Goal: Communication & Community: Answer question/provide support

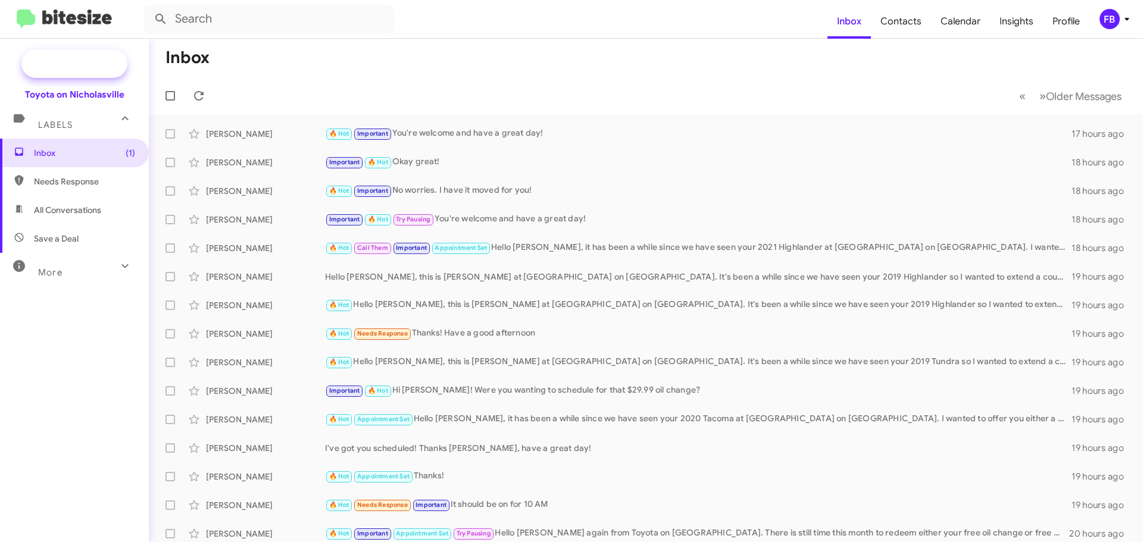
click at [93, 68] on span "New Campaign" at bounding box center [87, 64] width 61 height 12
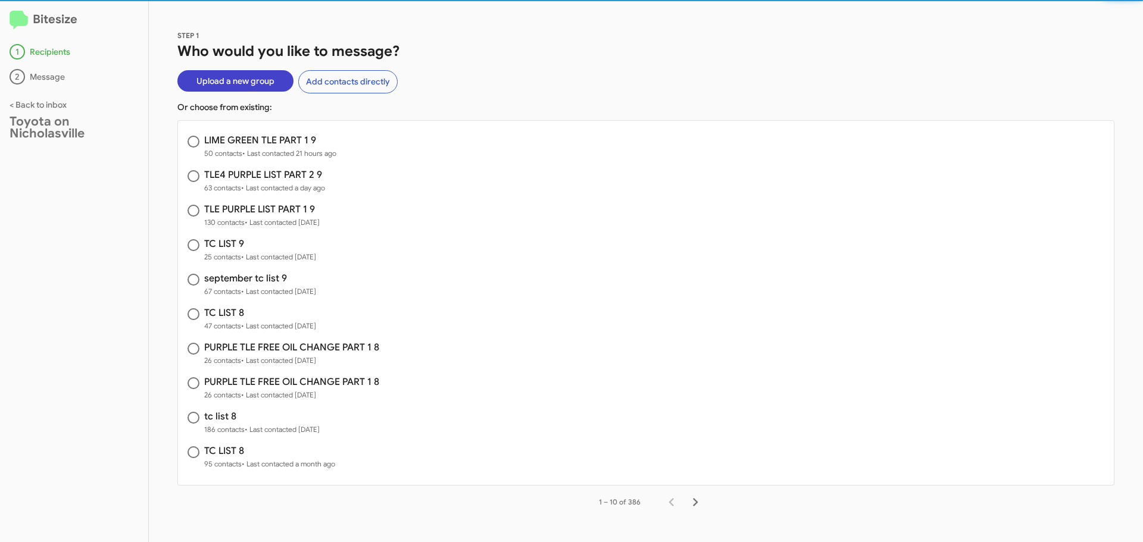
click at [252, 80] on span "Upload a new group" at bounding box center [235, 80] width 78 height 21
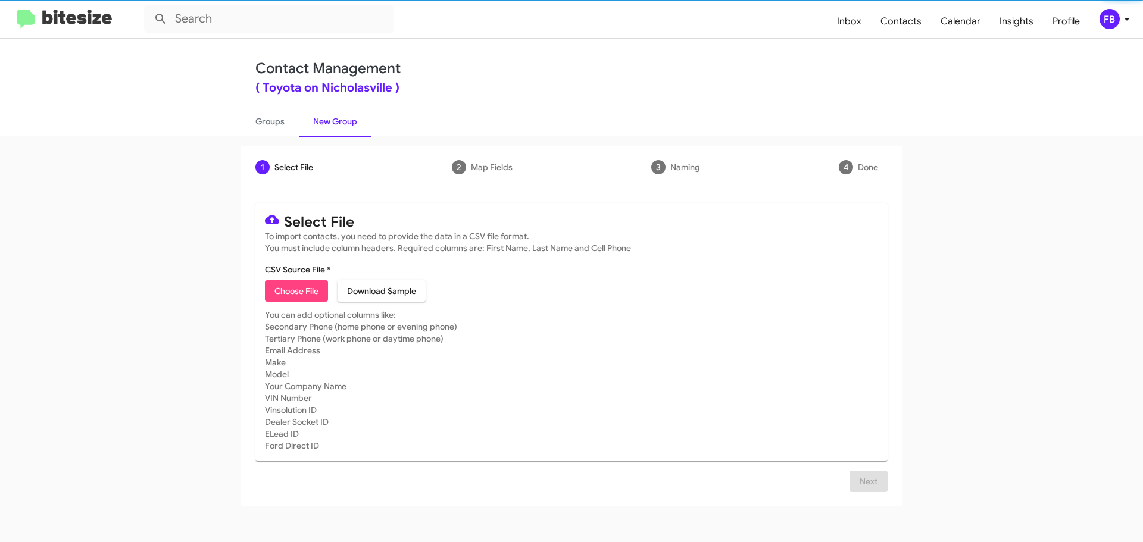
click at [290, 290] on span "Choose File" at bounding box center [296, 290] width 44 height 21
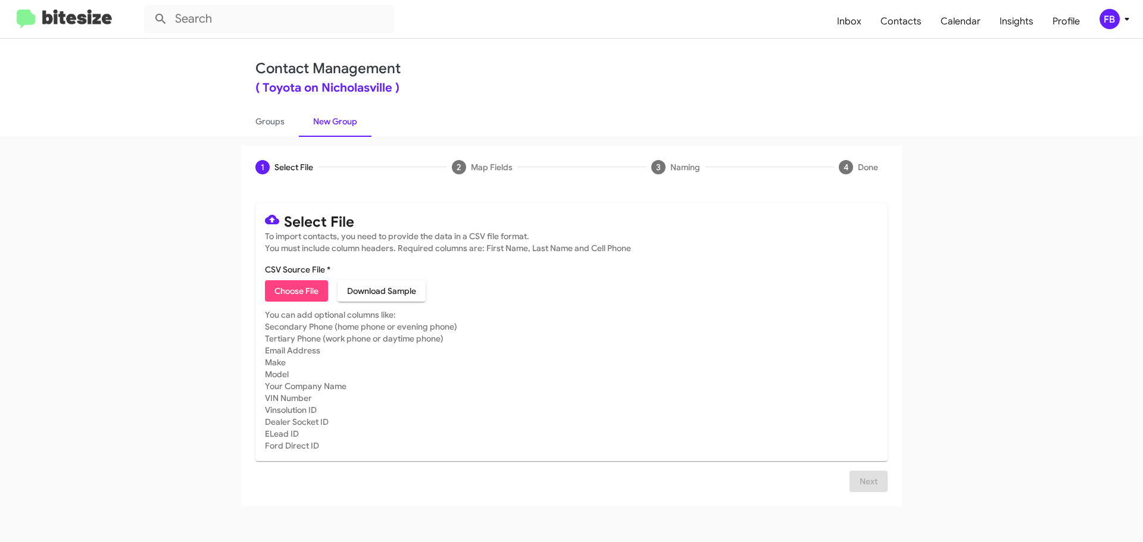
type input "TLE LIME GREEN LIST PART 2 9"
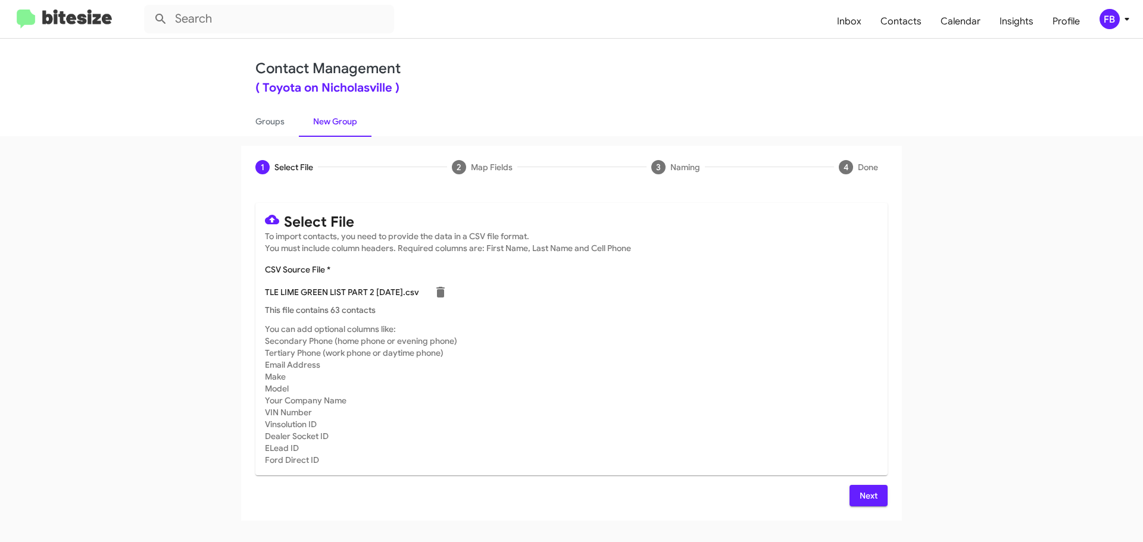
click at [861, 496] on span "Next" at bounding box center [868, 495] width 19 height 21
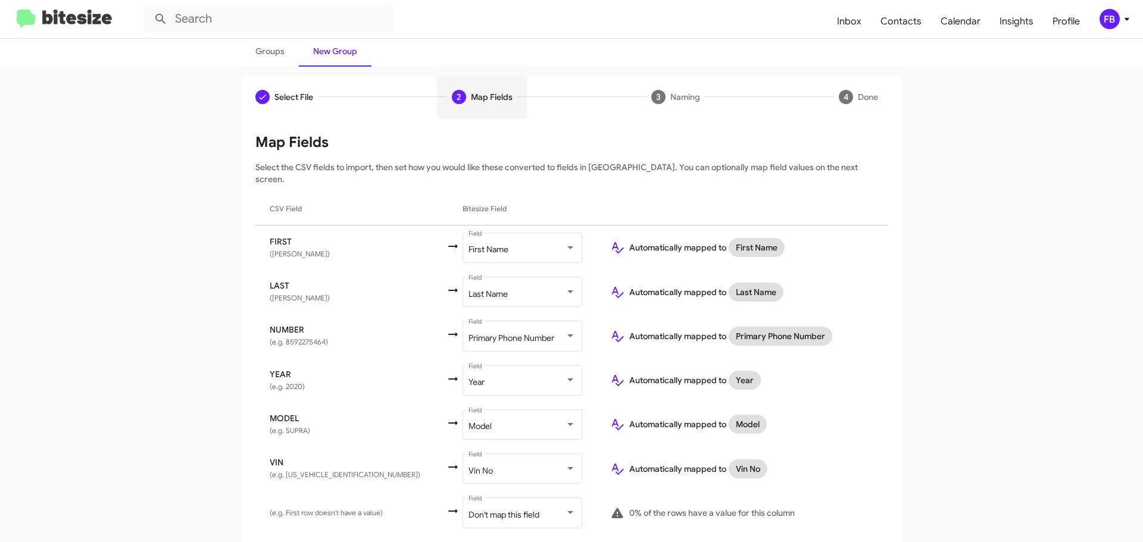
scroll to position [96, 0]
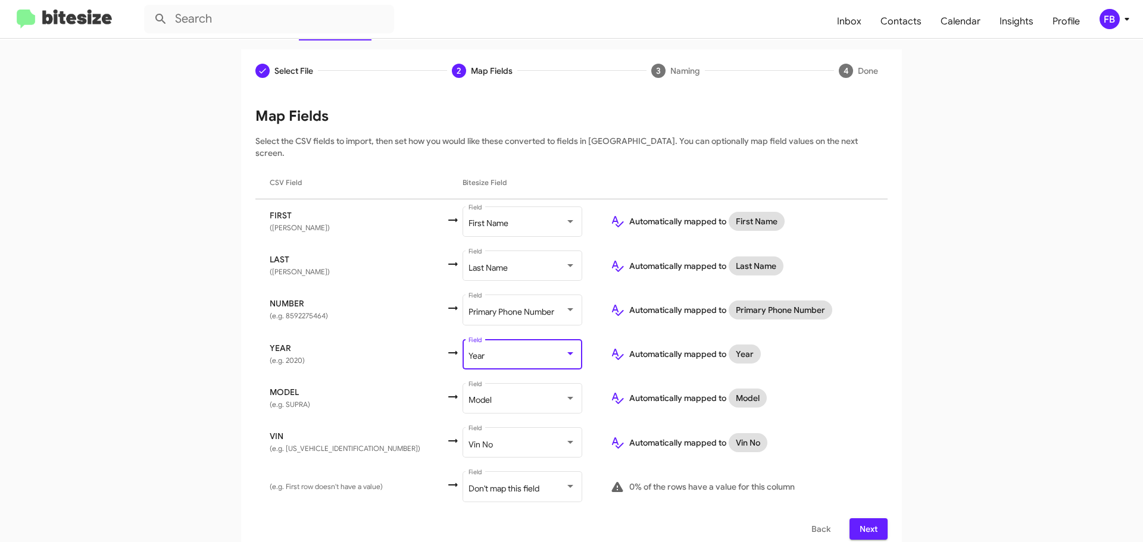
click at [484, 352] on div "Year" at bounding box center [516, 357] width 96 height 10
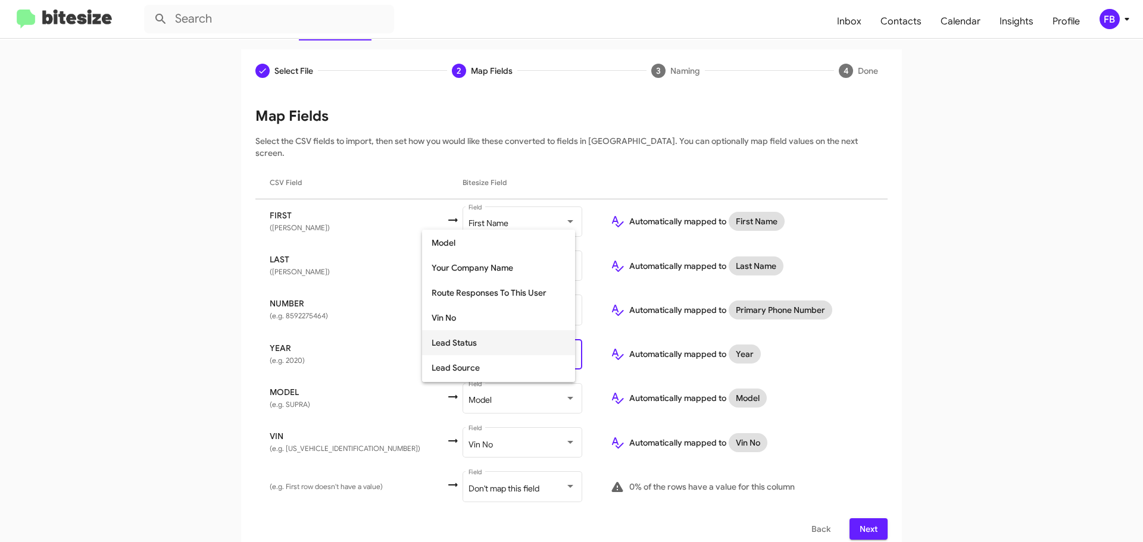
scroll to position [150, 0]
click at [457, 320] on span "Make" at bounding box center [499, 317] width 134 height 25
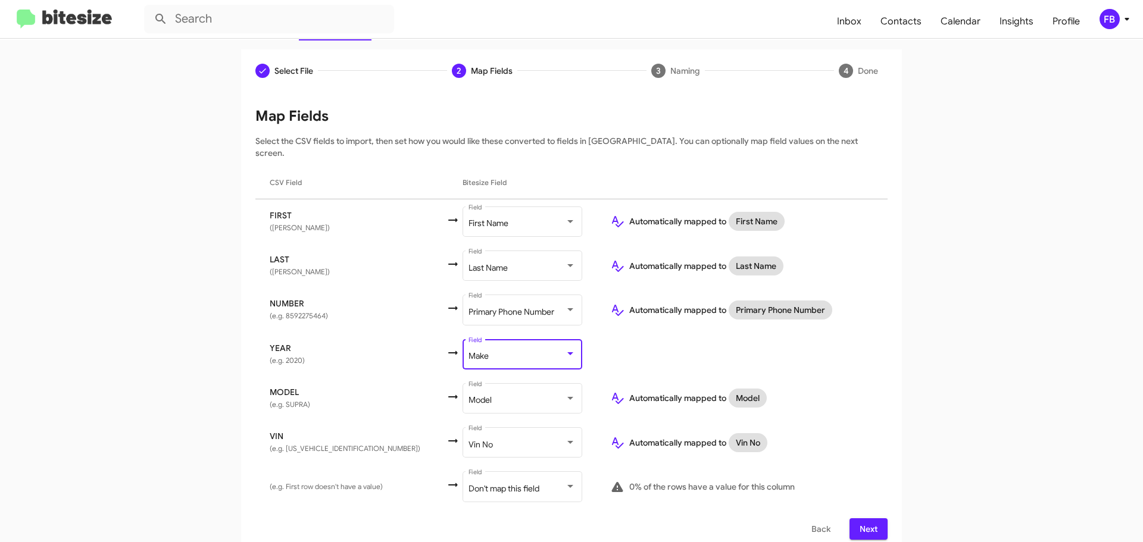
click at [865, 521] on span "Next" at bounding box center [868, 528] width 19 height 21
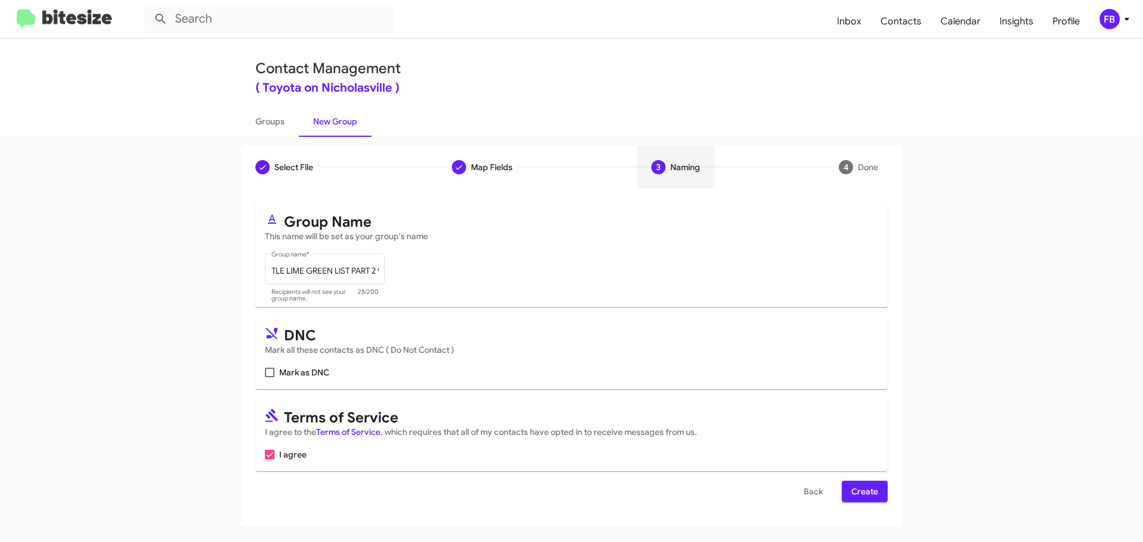
scroll to position [0, 0]
click at [858, 493] on span "Create" at bounding box center [864, 491] width 27 height 21
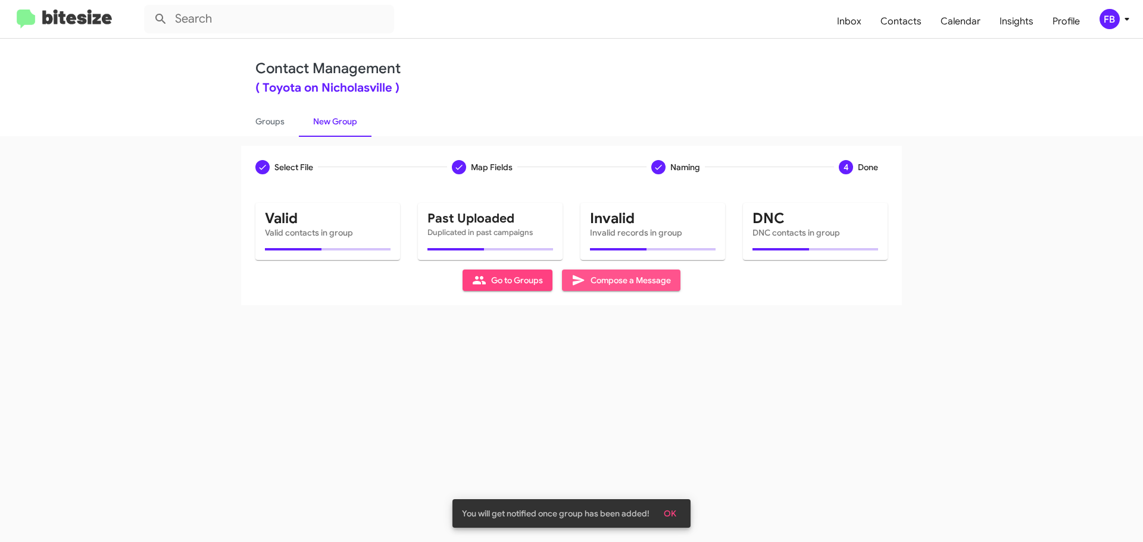
click at [661, 282] on span "Compose a Message" at bounding box center [620, 280] width 99 height 21
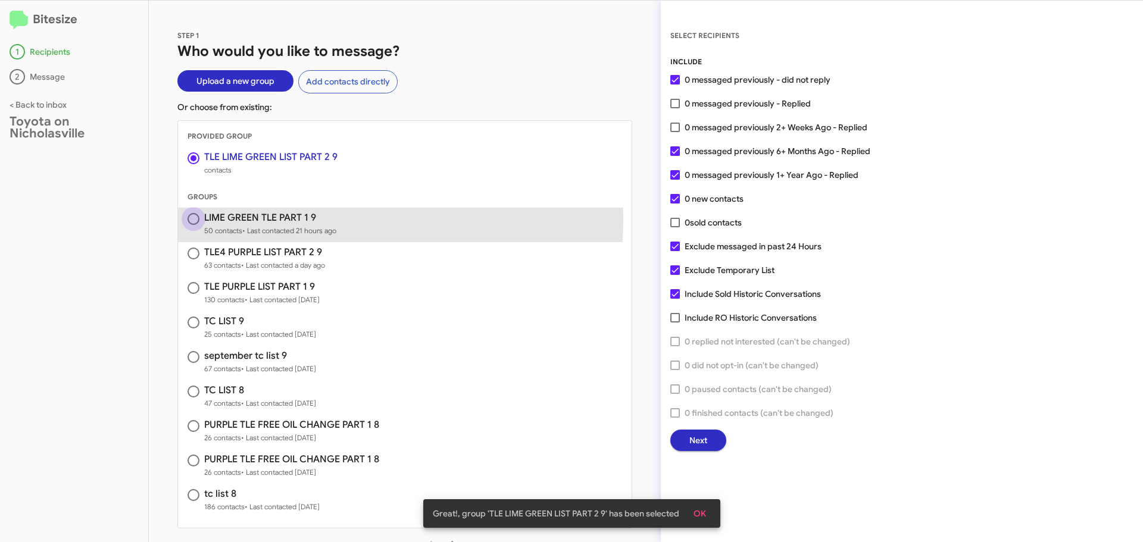
click at [190, 217] on span at bounding box center [193, 219] width 12 height 12
click at [190, 217] on input "radio" at bounding box center [193, 219] width 12 height 12
radio input "false"
radio input "true"
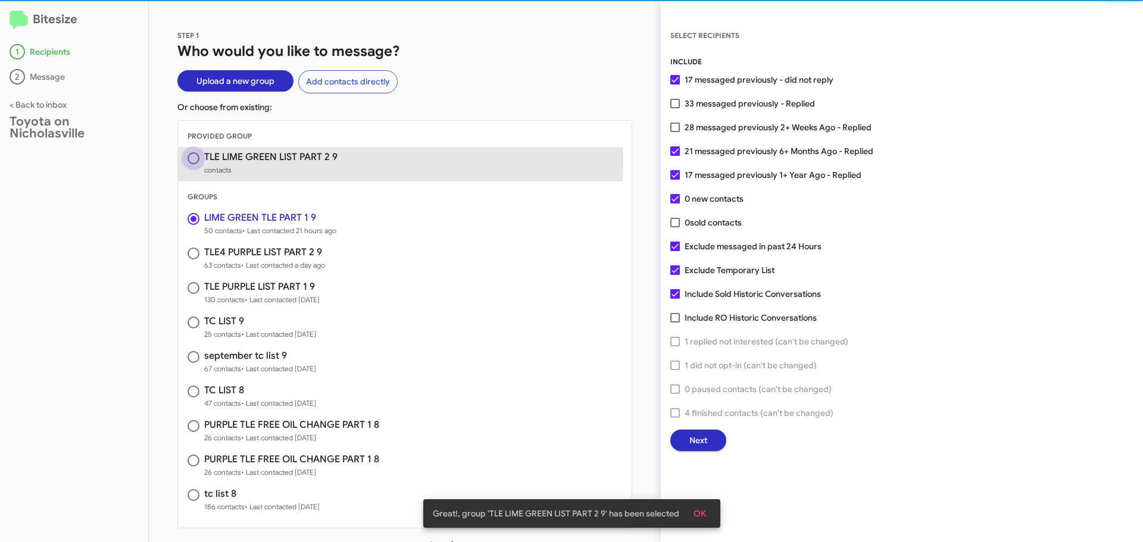
click at [192, 160] on span at bounding box center [193, 158] width 12 height 12
click at [192, 160] on input "radio" at bounding box center [193, 158] width 12 height 12
radio input "true"
radio input "false"
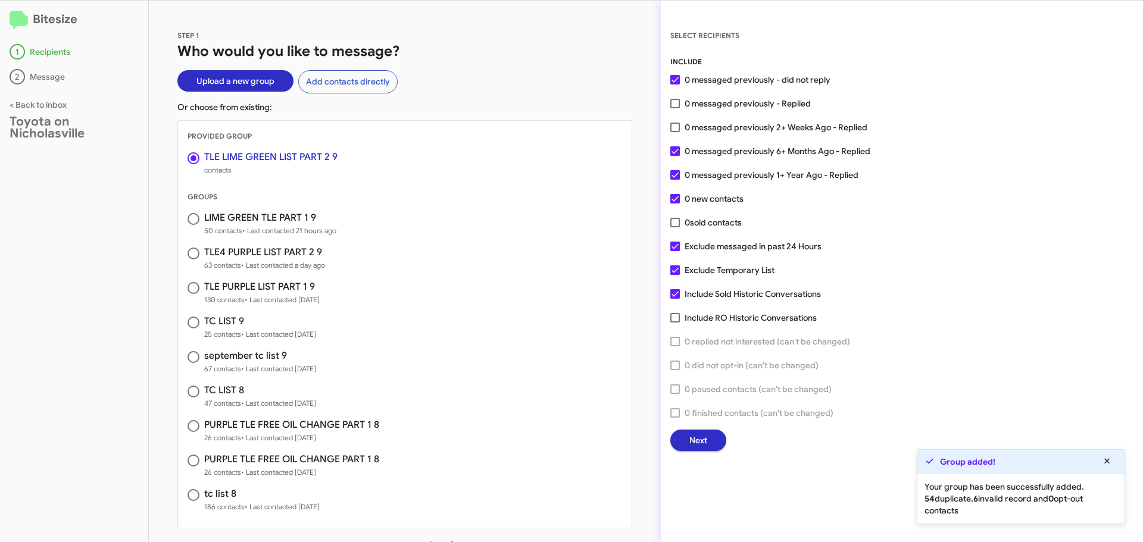
click at [676, 290] on span at bounding box center [675, 294] width 10 height 10
click at [675, 299] on input "Include Sold Historic Conversations" at bounding box center [674, 299] width 1 height 1
checkbox input "false"
click at [677, 262] on div "INCLUDE 0 messaged previously - did not reply 0 messaged previously - Replied 0…" at bounding box center [901, 253] width 463 height 395
click at [678, 265] on span at bounding box center [675, 270] width 10 height 10
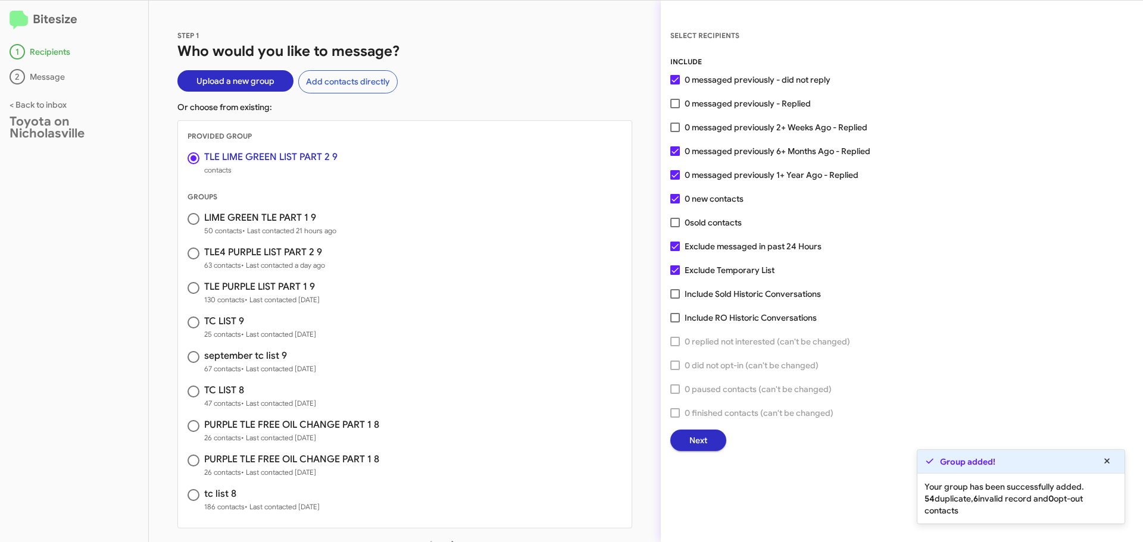
click at [675, 275] on input "Exclude Temporary List" at bounding box center [674, 275] width 1 height 1
checkbox input "false"
click at [192, 221] on span at bounding box center [193, 219] width 12 height 12
click at [192, 221] on input "radio" at bounding box center [193, 219] width 12 height 12
radio input "false"
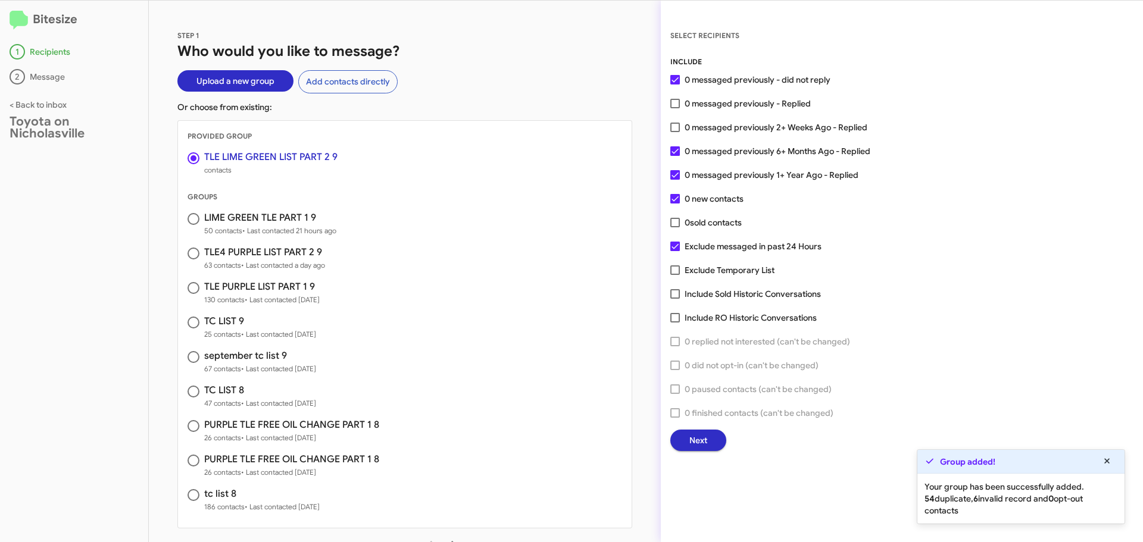
radio input "true"
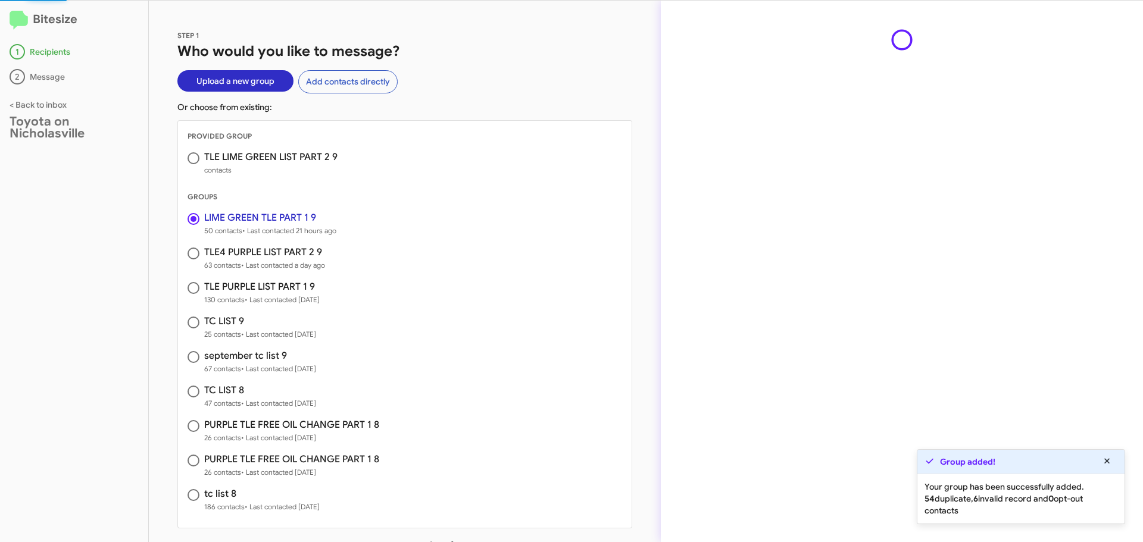
click at [190, 158] on span at bounding box center [193, 158] width 12 height 12
click at [190, 158] on input "radio" at bounding box center [193, 158] width 12 height 12
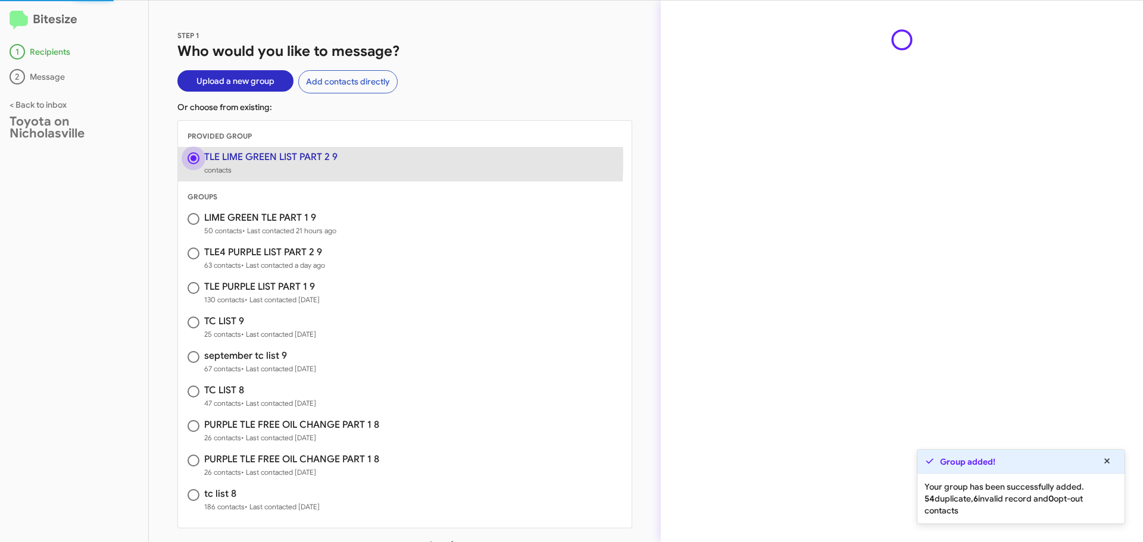
radio input "true"
radio input "false"
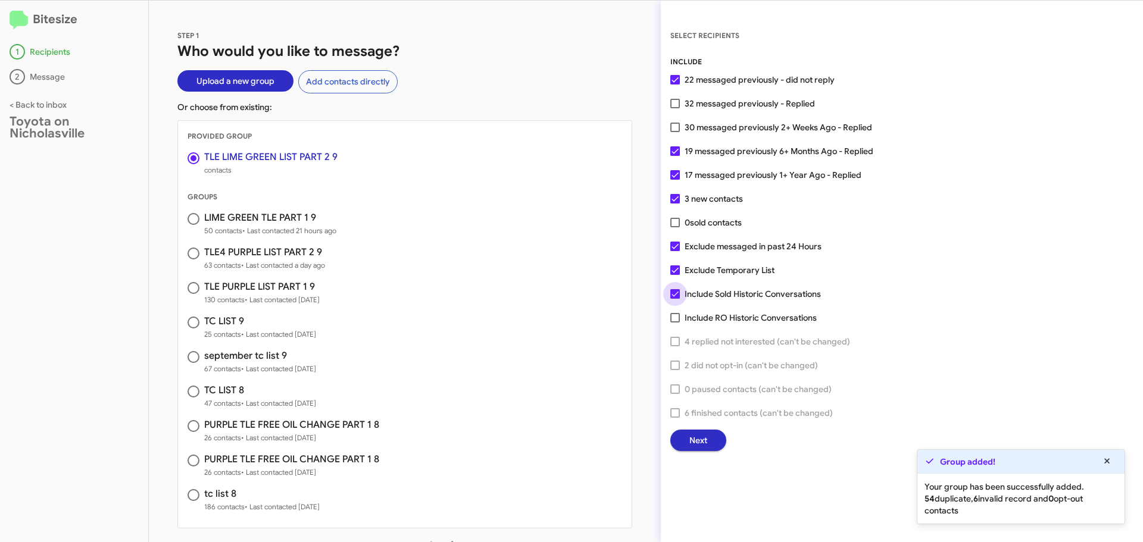
click at [677, 295] on span at bounding box center [675, 294] width 10 height 10
click at [675, 299] on input "Include Sold Historic Conversations" at bounding box center [674, 299] width 1 height 1
checkbox input "false"
drag, startPoint x: 672, startPoint y: 273, endPoint x: 706, endPoint y: 345, distance: 80.1
click at [672, 272] on span at bounding box center [675, 270] width 10 height 10
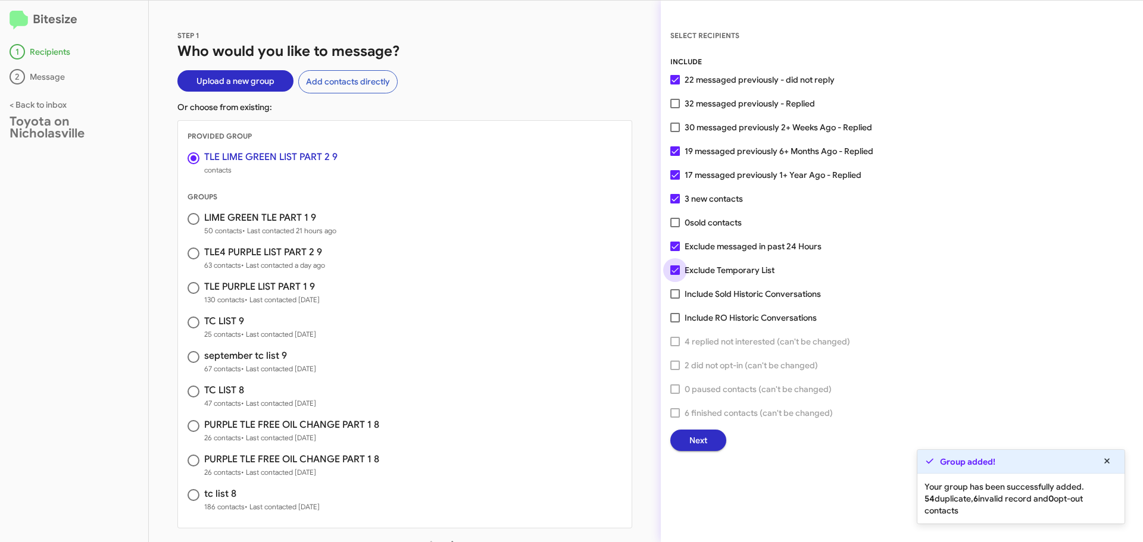
click at [674, 275] on input "Exclude Temporary List" at bounding box center [674, 275] width 1 height 1
checkbox input "false"
click at [699, 446] on span "Next" at bounding box center [698, 440] width 18 height 21
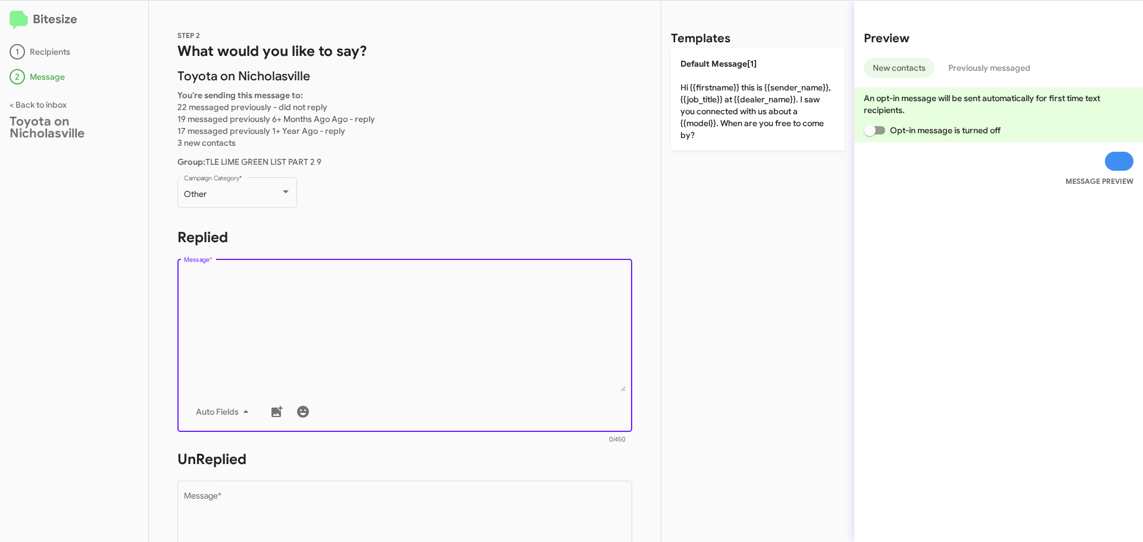
click at [221, 283] on textarea "Message *" at bounding box center [405, 330] width 442 height 121
click at [260, 343] on textarea "Message *" at bounding box center [405, 330] width 442 height 121
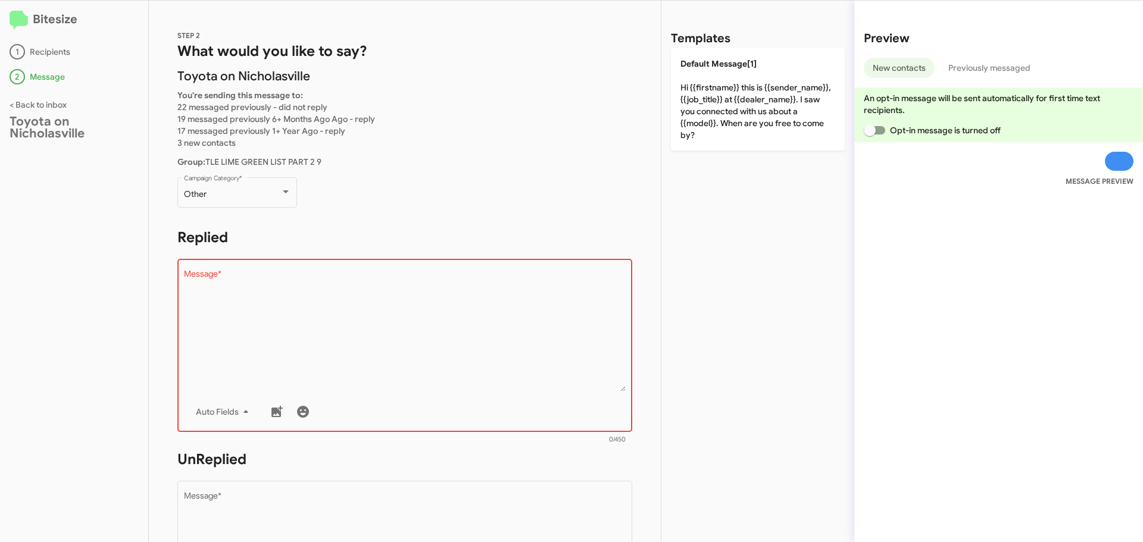
click at [309, 299] on textarea "Message *" at bounding box center [405, 330] width 442 height 121
paste textarea "Hello {{firstname}}, this is Faith with Toyota on Nicholasville. Looks like it'…"
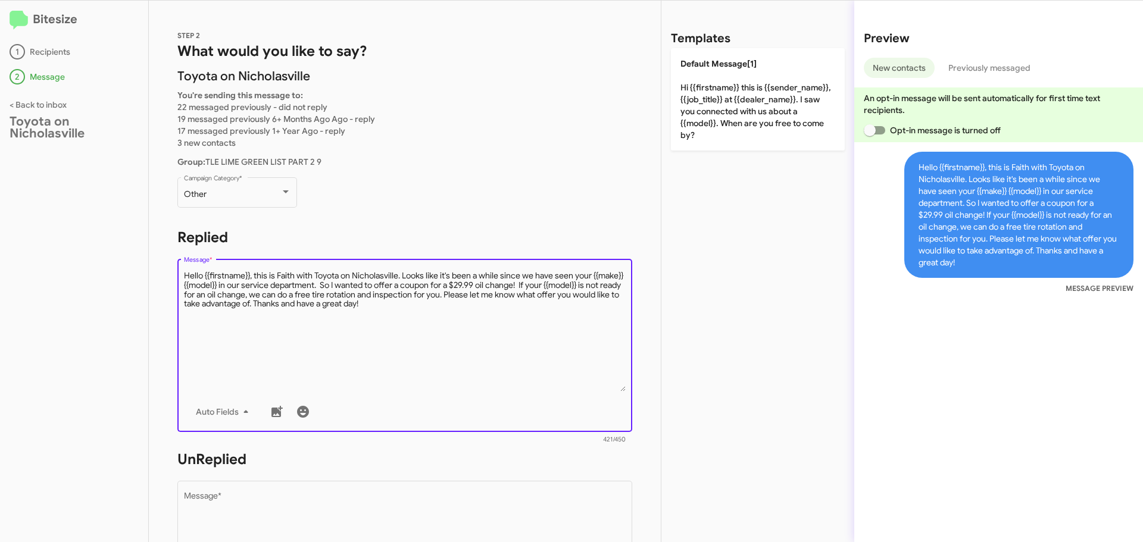
drag, startPoint x: 356, startPoint y: 295, endPoint x: 341, endPoint y: 295, distance: 14.9
click at [341, 295] on textarea "Message *" at bounding box center [405, 330] width 442 height 121
drag, startPoint x: 448, startPoint y: 312, endPoint x: 163, endPoint y: 235, distance: 295.4
click at [163, 235] on div "STEP 2 What would you like to say? Toyota on Nicholasville You're sending this …" at bounding box center [405, 272] width 512 height 542
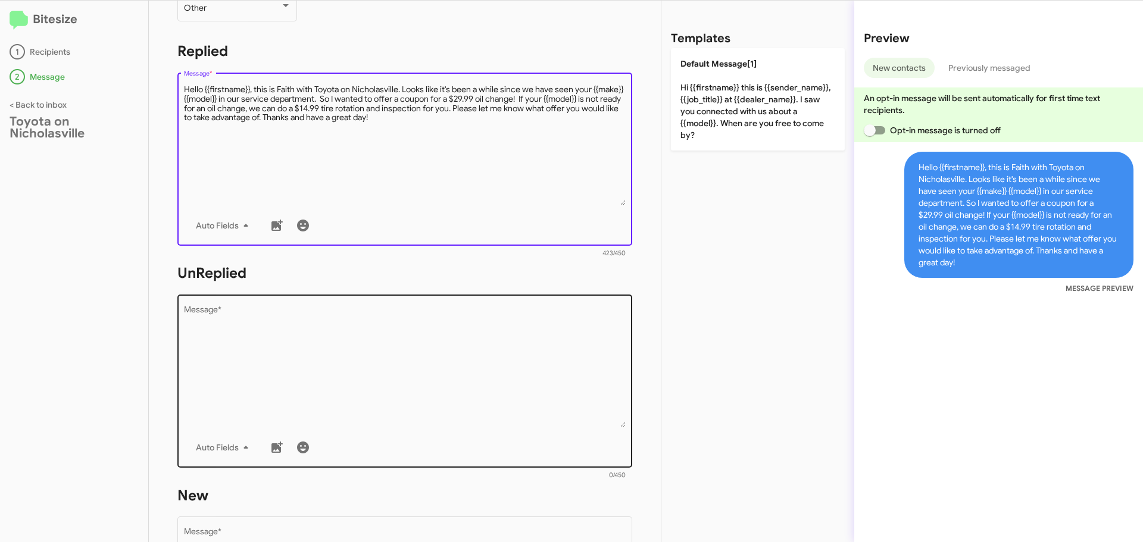
scroll to position [198, 0]
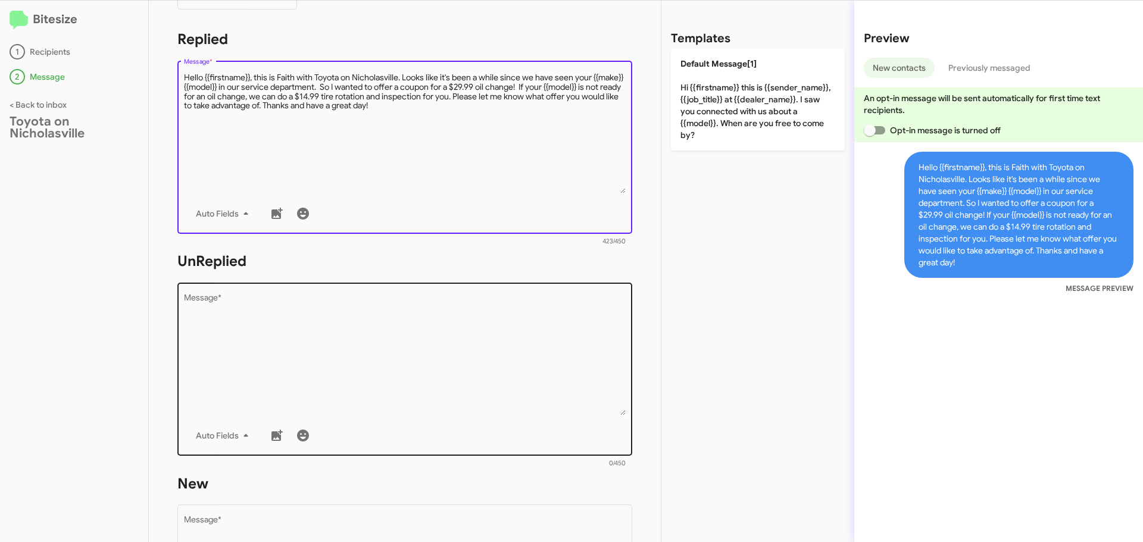
type textarea "Hello {{firstname}}, this is Faith with Toyota on Nicholasville. Looks like it'…"
click at [231, 343] on textarea "Message *" at bounding box center [405, 354] width 442 height 121
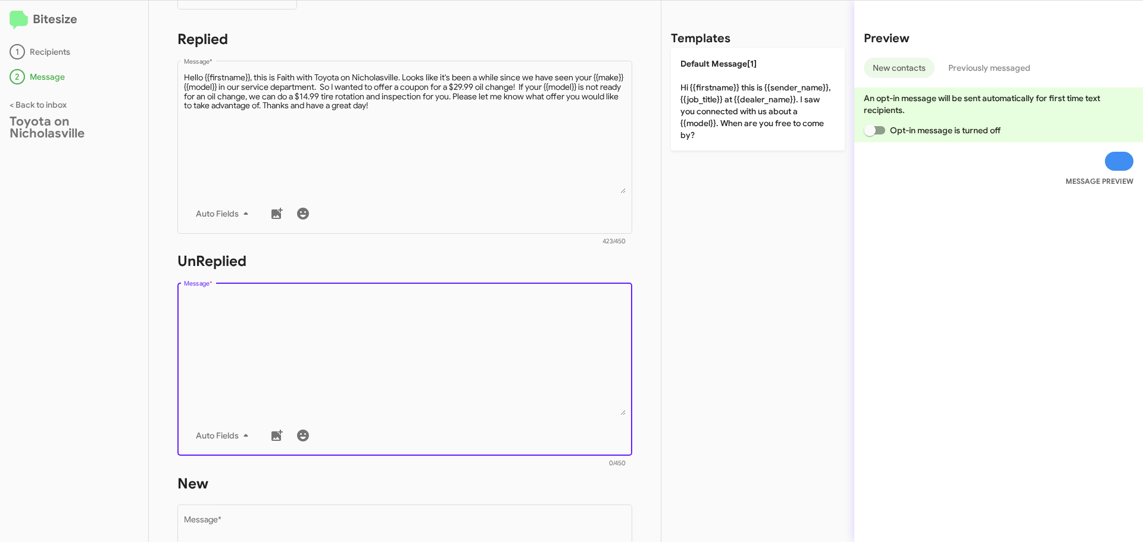
paste textarea "Hello {{firstname}}, this is Faith with Toyota on Nicholasville. Looks like it'…"
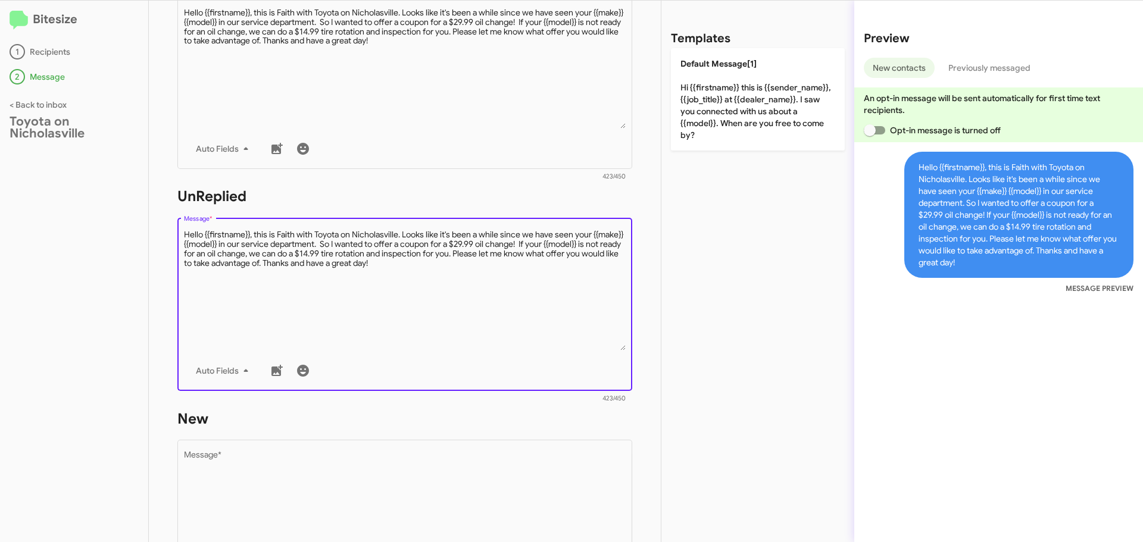
scroll to position [397, 0]
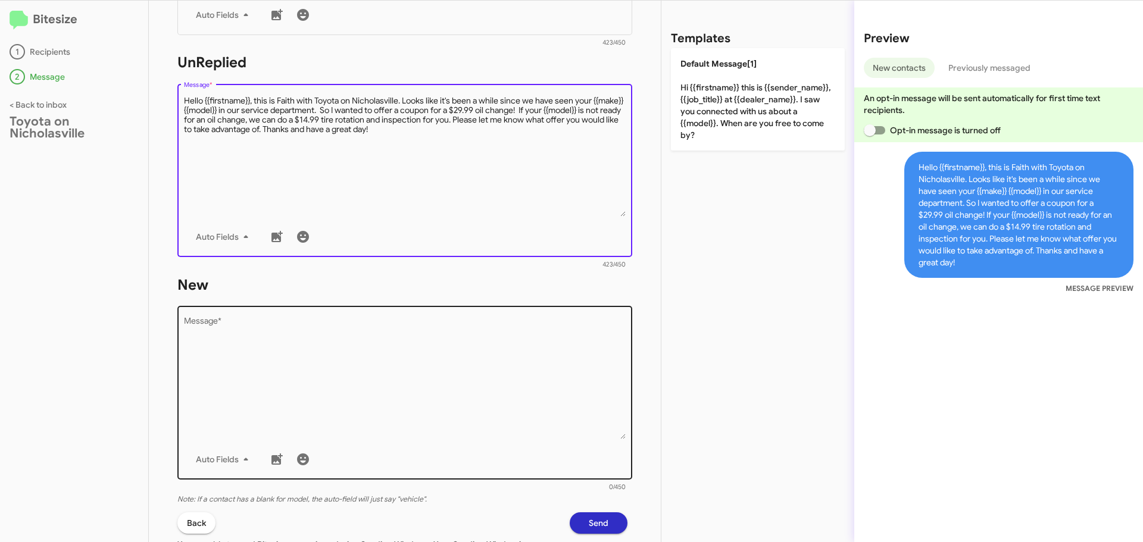
type textarea "Hello {{firstname}}, this is Faith with Toyota on Nicholasville. Looks like it'…"
click at [236, 356] on textarea "Message *" at bounding box center [405, 378] width 442 height 121
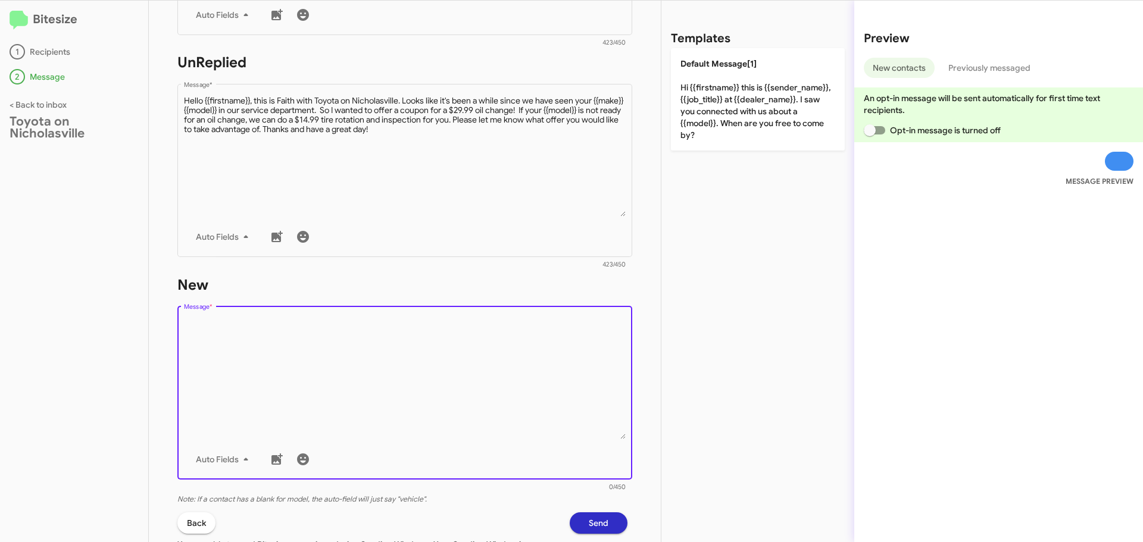
paste textarea "Hello {{firstname}}, this is Faith with Toyota on Nicholasville. Looks like it'…"
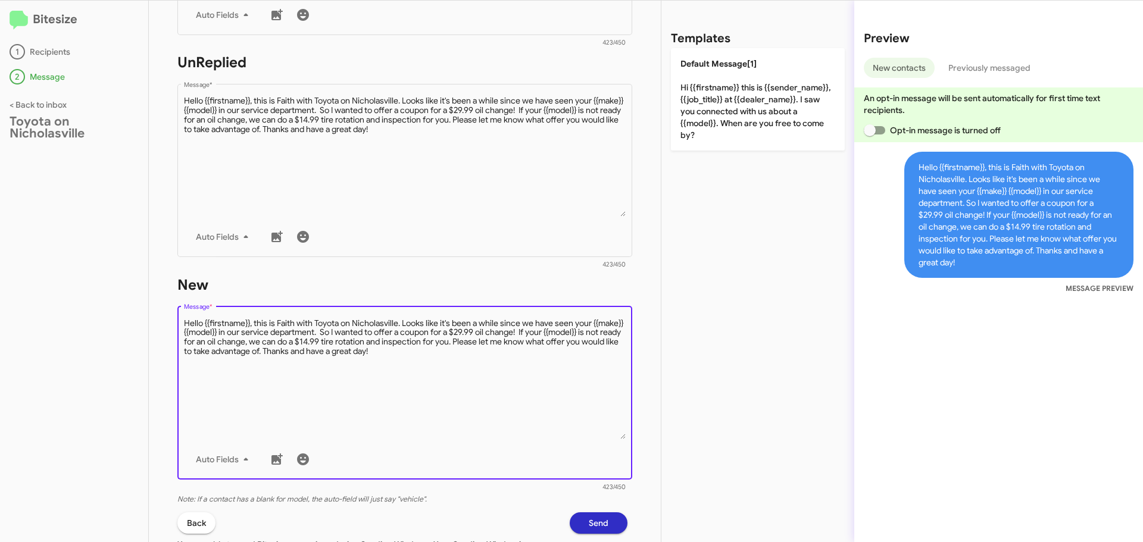
type textarea "Hello {{firstname}}, this is Faith with Toyota on Nicholasville. Looks like it'…"
click at [592, 519] on span "Send" at bounding box center [599, 522] width 20 height 21
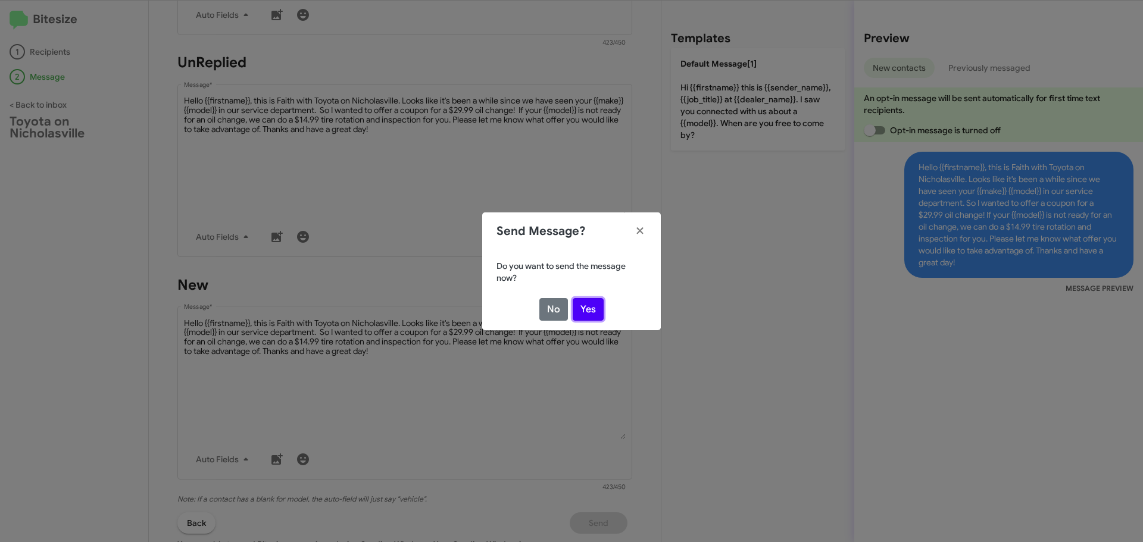
click at [590, 309] on button "Yes" at bounding box center [588, 309] width 31 height 23
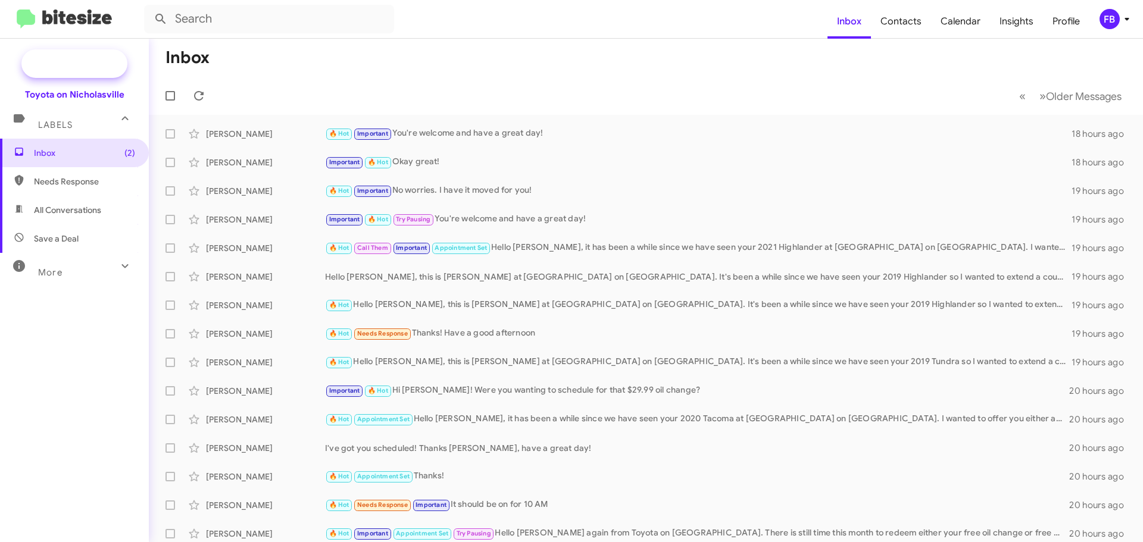
click at [68, 70] on span "New Campaign" at bounding box center [74, 63] width 106 height 29
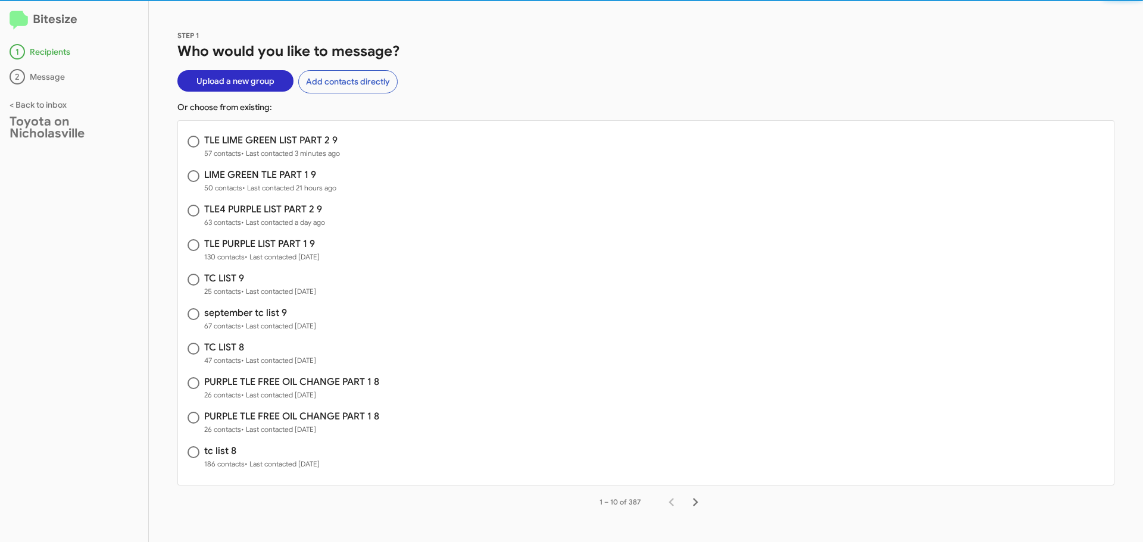
click at [253, 79] on span "Upload a new group" at bounding box center [235, 80] width 78 height 21
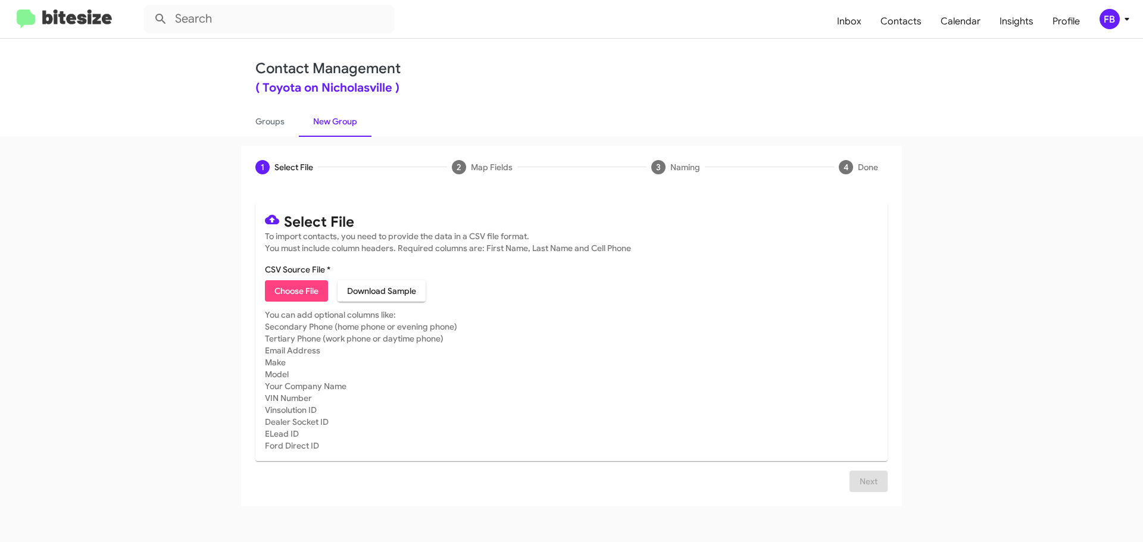
click at [288, 286] on span "Choose File" at bounding box center [296, 290] width 44 height 21
type input "tle lime green part 3 9"
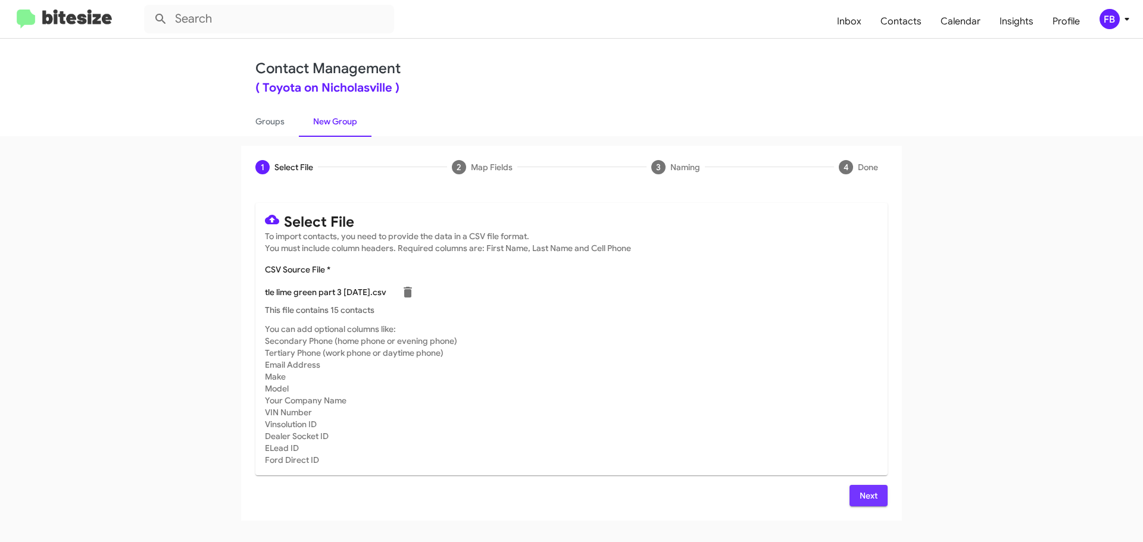
click at [868, 502] on span "Next" at bounding box center [868, 495] width 19 height 21
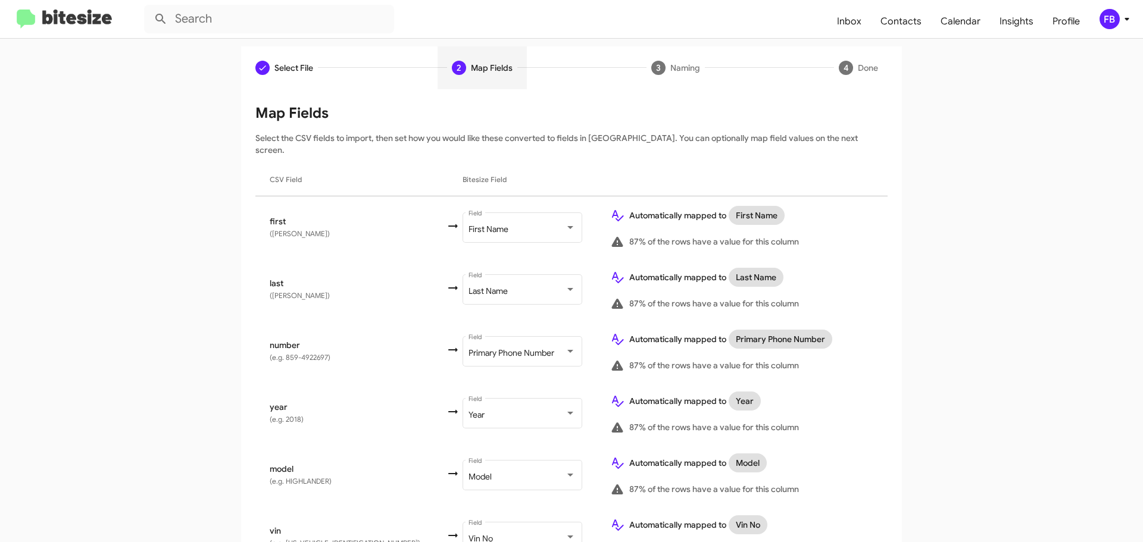
scroll to position [198, 0]
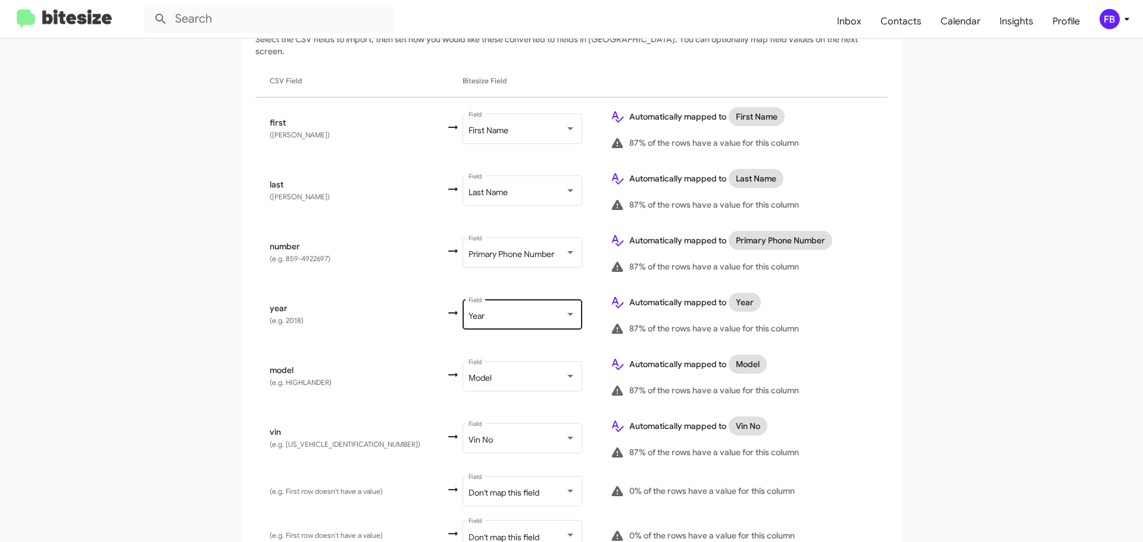
click at [471, 312] on div "Year Field" at bounding box center [521, 313] width 107 height 33
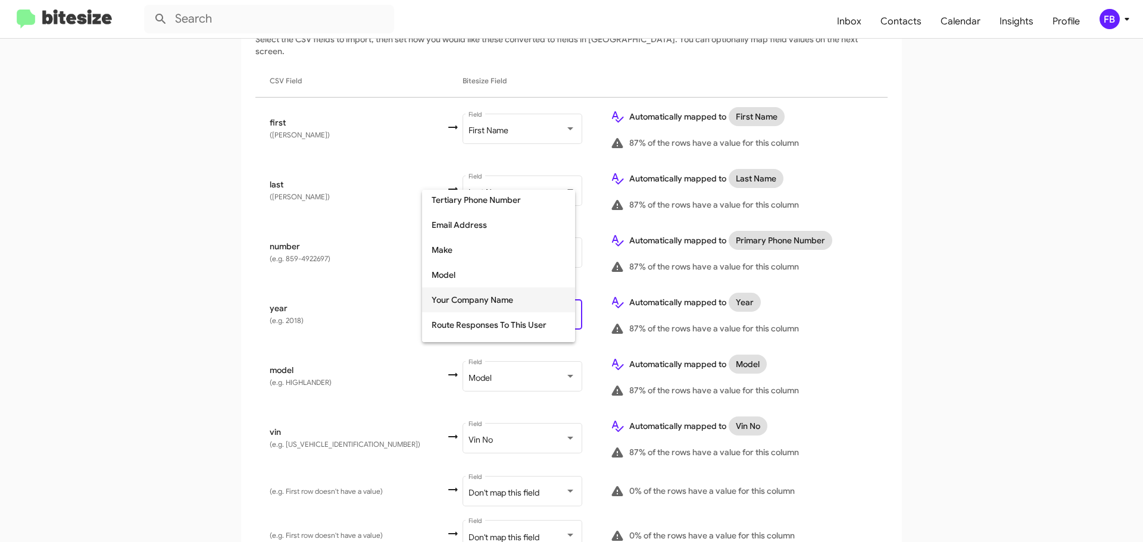
scroll to position [150, 0]
click at [471, 275] on span "Make" at bounding box center [499, 277] width 134 height 25
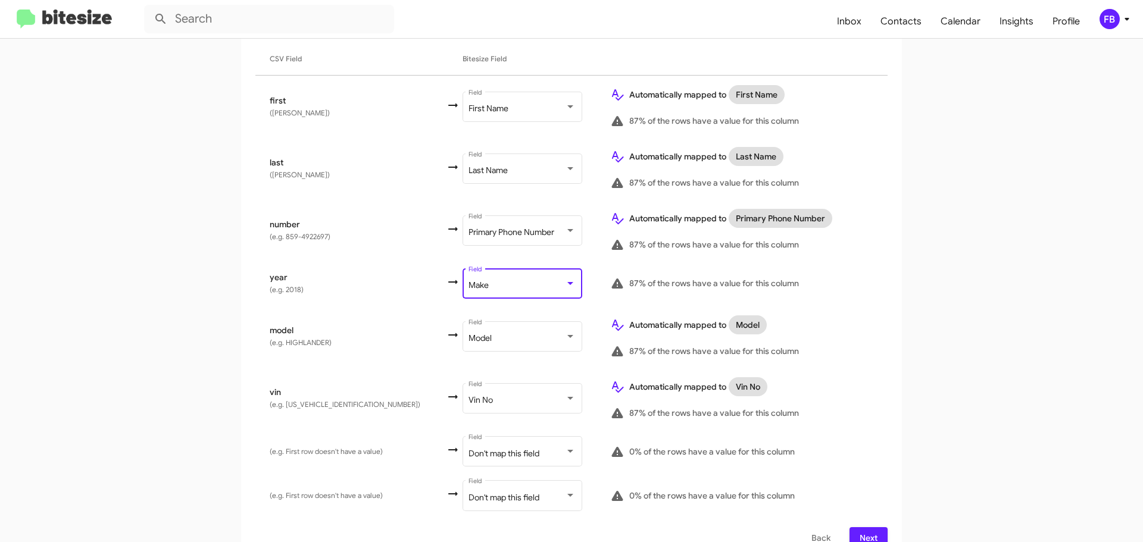
scroll to position [229, 0]
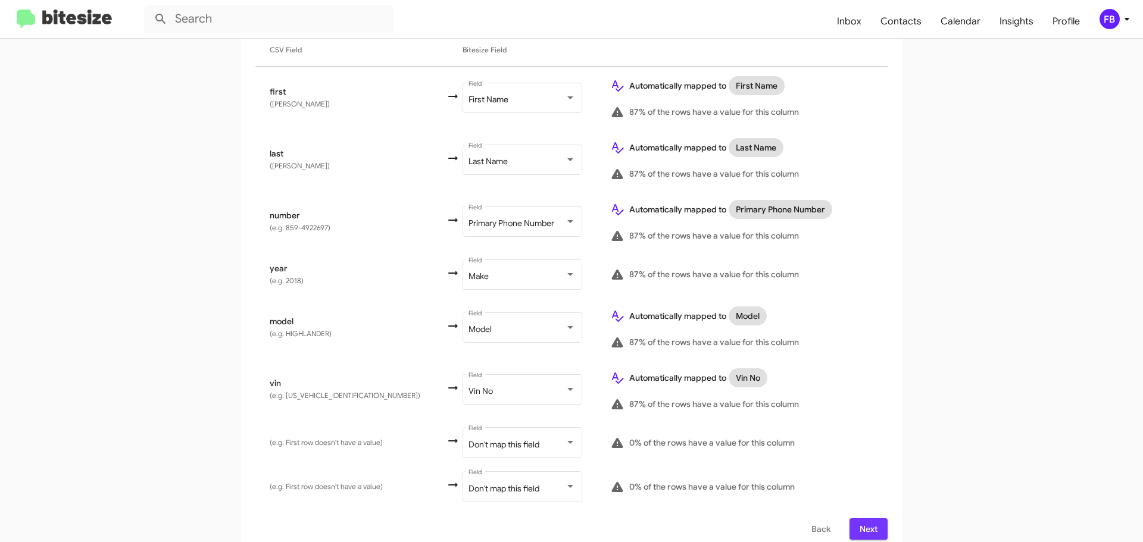
click at [860, 518] on span "Next" at bounding box center [868, 528] width 19 height 21
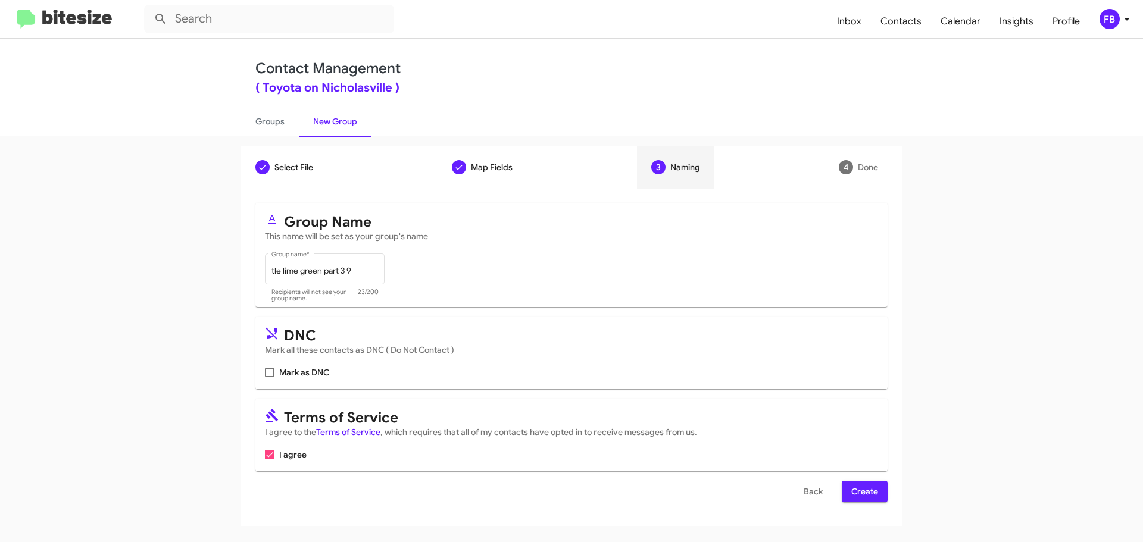
click at [857, 495] on span "Create" at bounding box center [864, 491] width 27 height 21
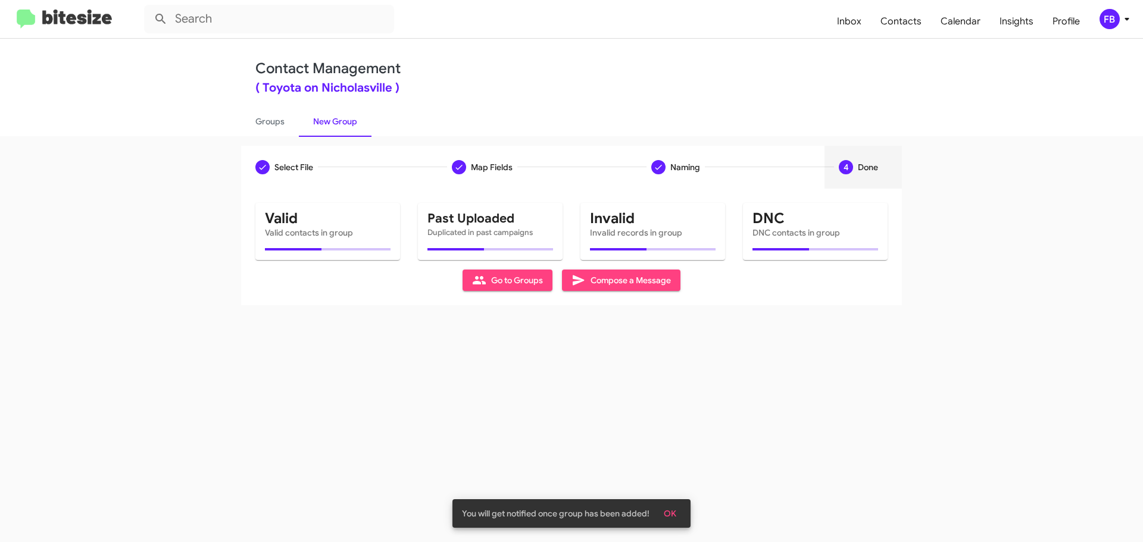
click at [641, 289] on span "Compose a Message" at bounding box center [620, 280] width 99 height 21
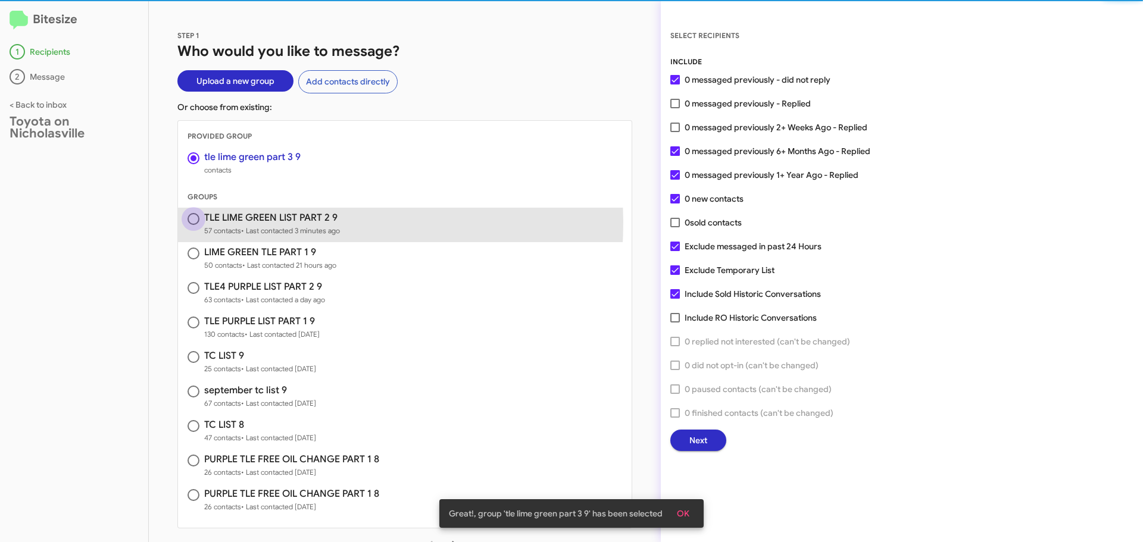
click at [195, 221] on span at bounding box center [193, 219] width 12 height 12
click at [195, 221] on input "radio" at bounding box center [193, 219] width 12 height 12
radio input "false"
radio input "true"
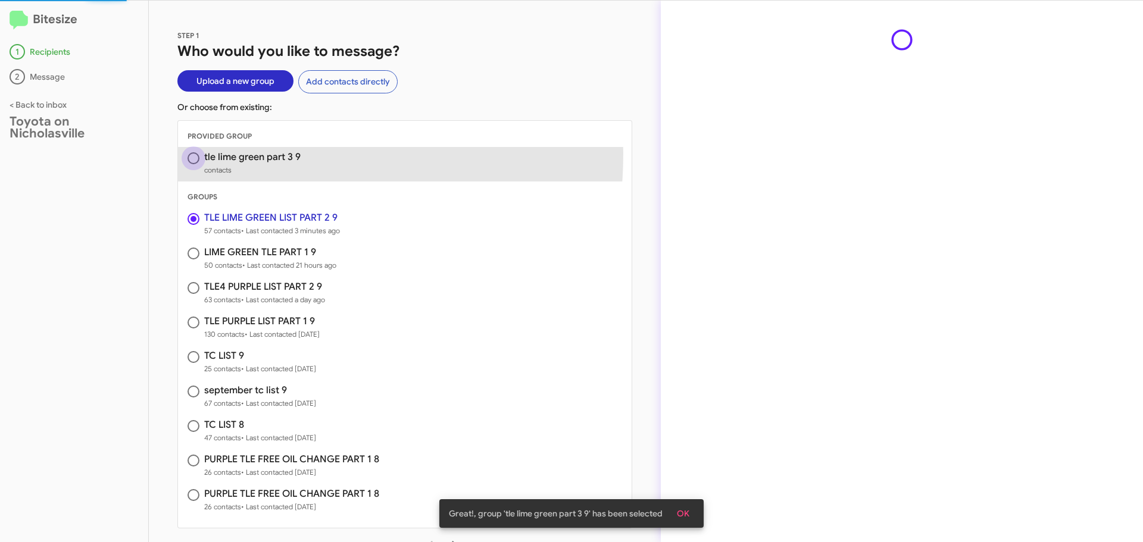
click at [194, 153] on span at bounding box center [193, 158] width 12 height 12
click at [194, 153] on input "radio" at bounding box center [193, 158] width 12 height 12
radio input "true"
radio input "false"
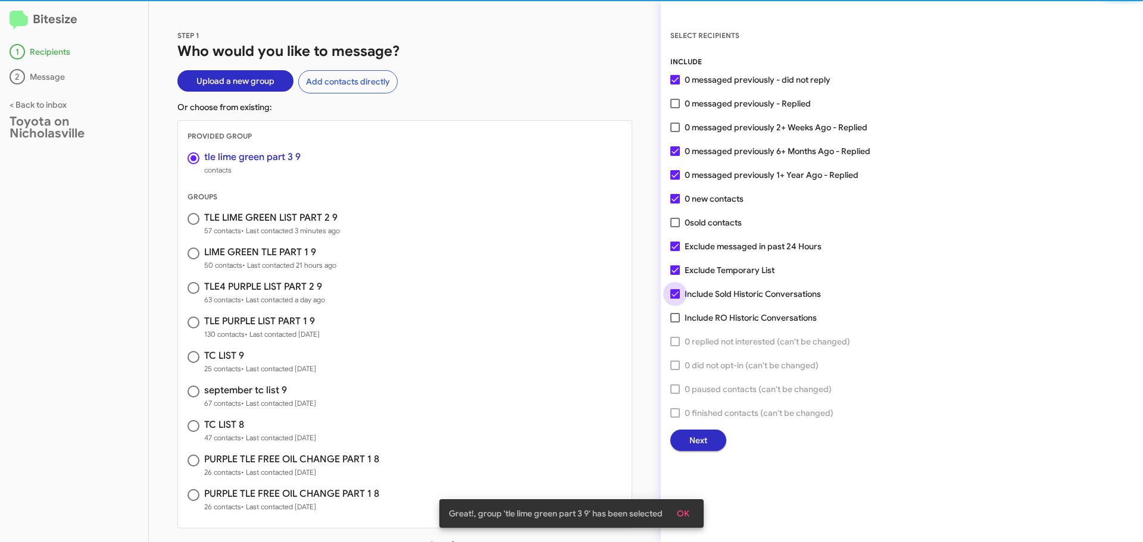
drag, startPoint x: 682, startPoint y: 293, endPoint x: 681, endPoint y: 279, distance: 14.3
click at [681, 293] on label "Include Sold Historic Conversations" at bounding box center [745, 294] width 151 height 14
click at [675, 299] on input "Include Sold Historic Conversations" at bounding box center [674, 299] width 1 height 1
checkbox input "false"
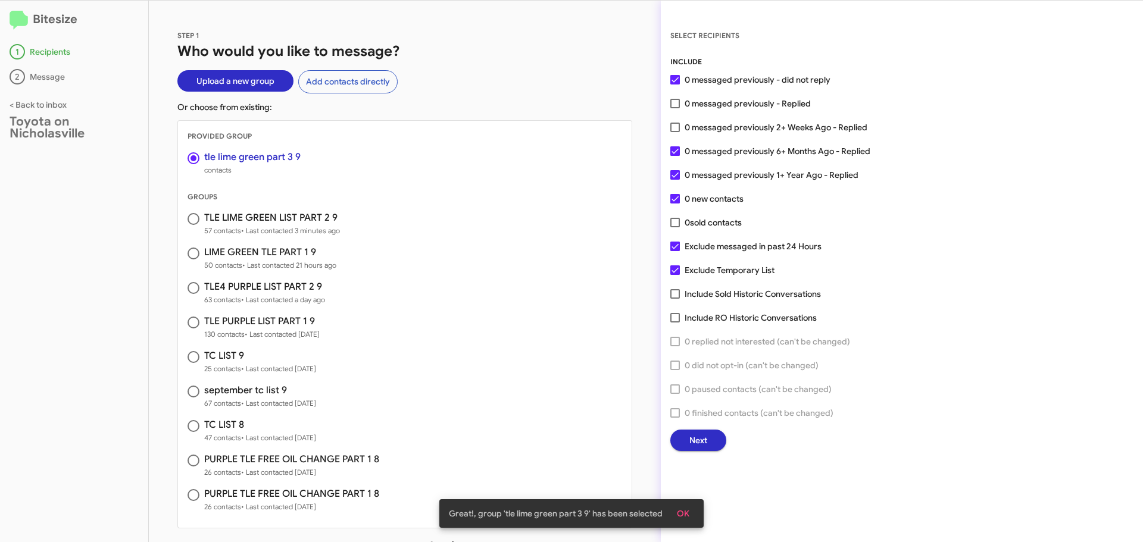
click at [679, 267] on span at bounding box center [675, 270] width 10 height 10
click at [675, 275] on input "Exclude Temporary List" at bounding box center [674, 275] width 1 height 1
checkbox input "false"
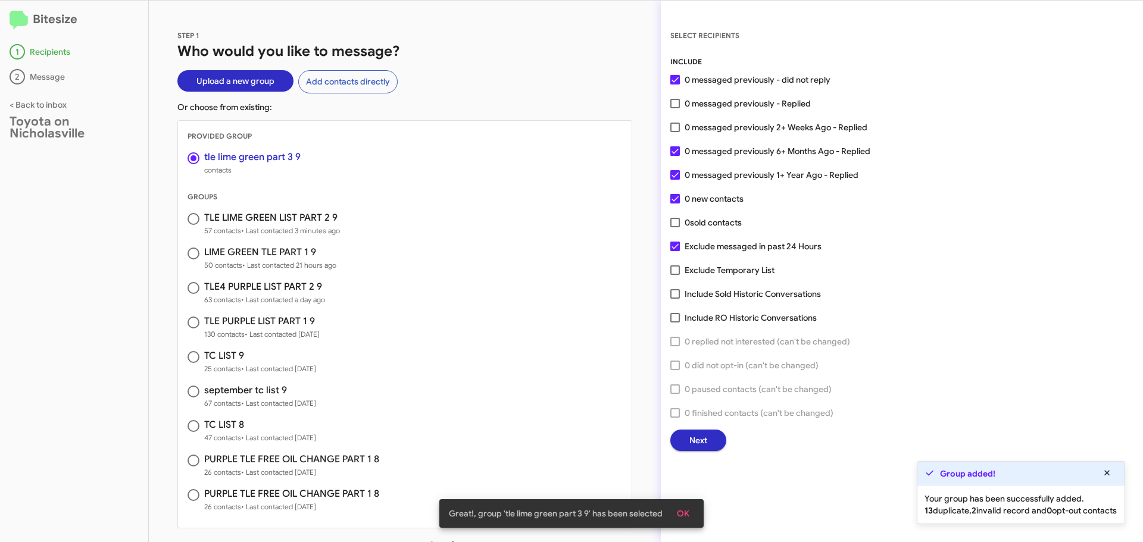
click at [189, 220] on span at bounding box center [193, 219] width 12 height 12
click at [189, 220] on input "radio" at bounding box center [193, 219] width 12 height 12
radio input "false"
radio input "true"
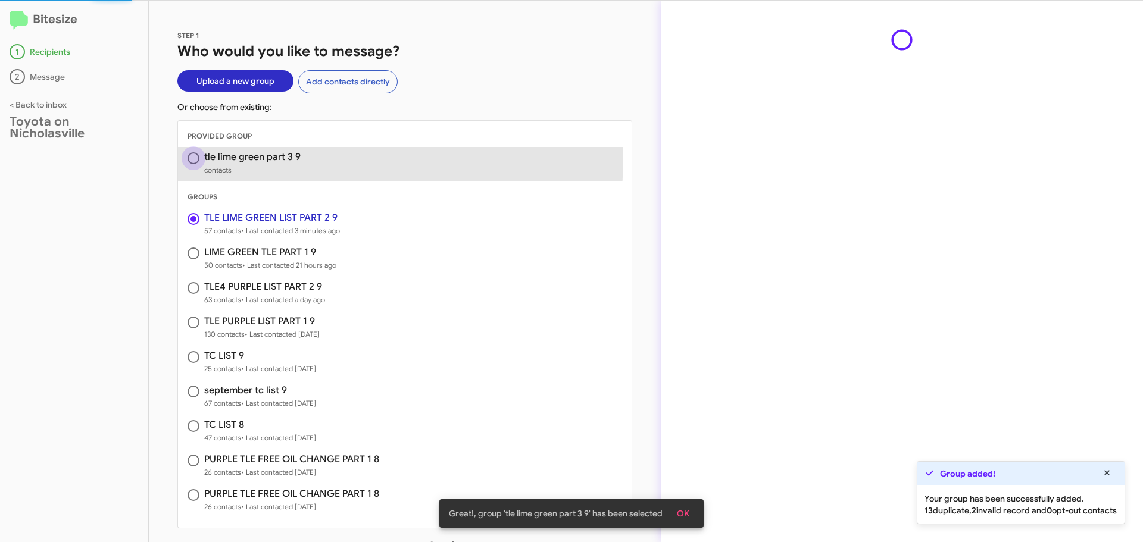
click at [193, 155] on span at bounding box center [193, 158] width 12 height 12
click at [193, 155] on input "radio" at bounding box center [193, 158] width 12 height 12
radio input "true"
radio input "false"
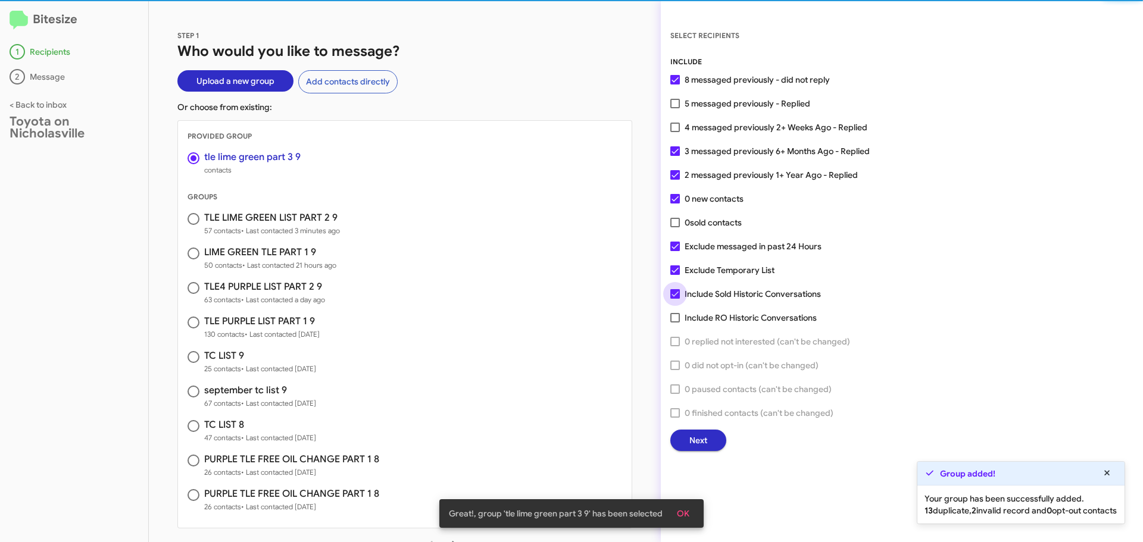
click at [676, 292] on span at bounding box center [675, 294] width 10 height 10
click at [675, 299] on input "Include Sold Historic Conversations" at bounding box center [674, 299] width 1 height 1
checkbox input "false"
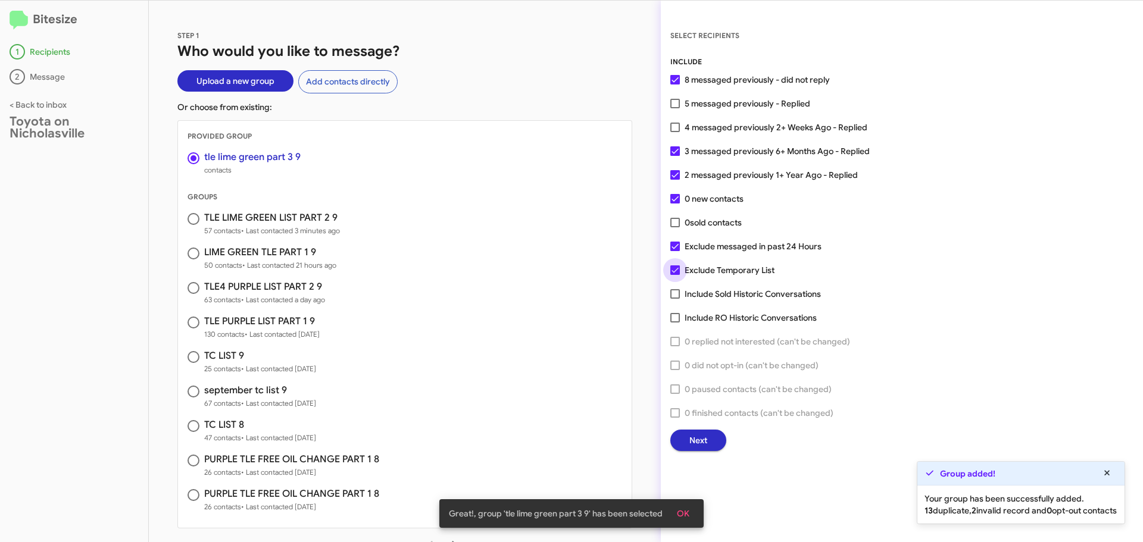
click at [673, 268] on span at bounding box center [675, 270] width 10 height 10
click at [674, 275] on input "Exclude Temporary List" at bounding box center [674, 275] width 1 height 1
checkbox input "false"
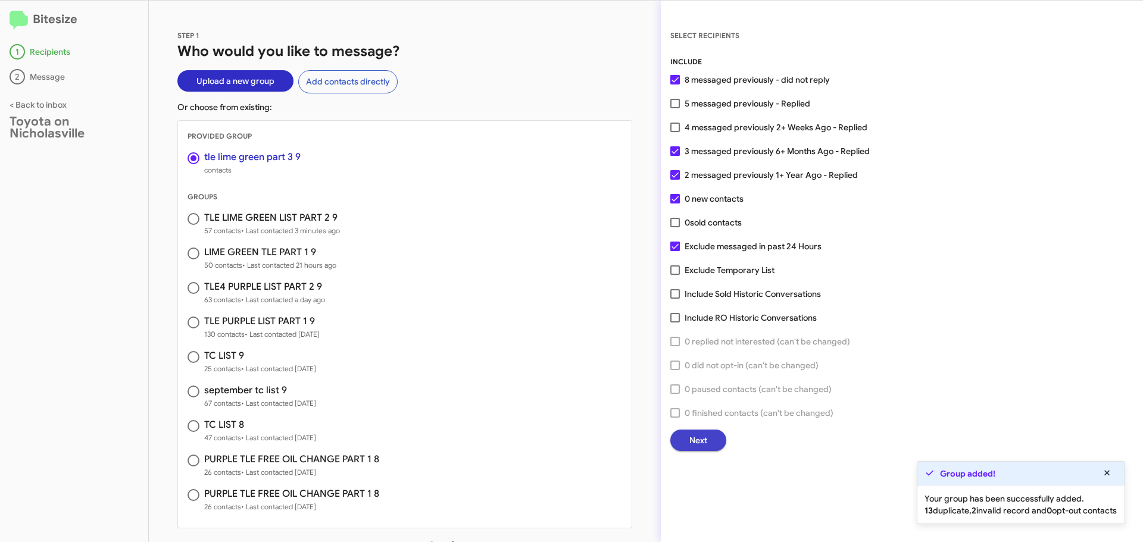
click at [695, 443] on span "Next" at bounding box center [698, 440] width 18 height 21
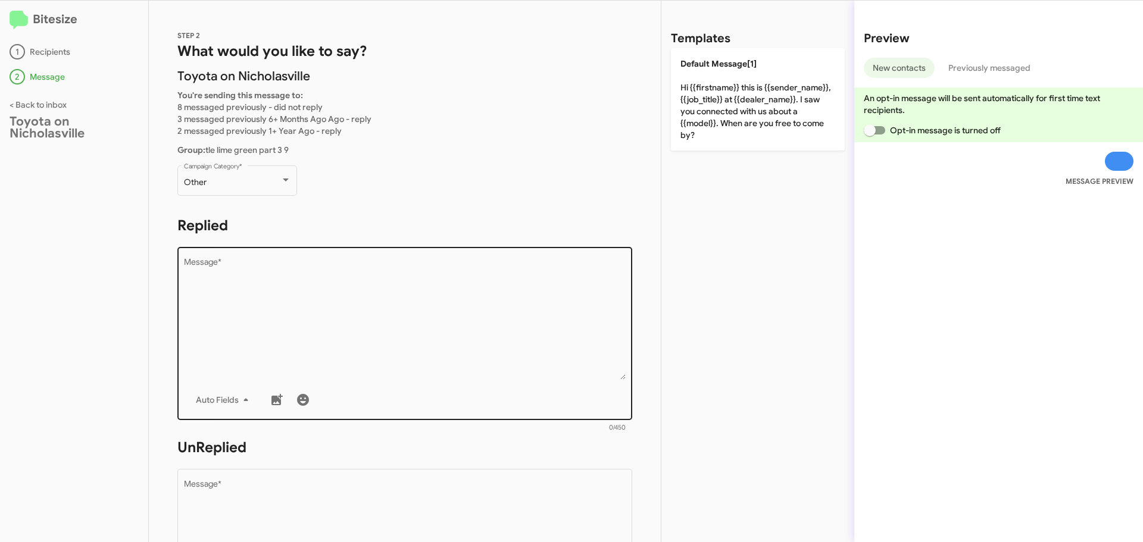
click at [295, 306] on textarea "Message *" at bounding box center [405, 318] width 442 height 121
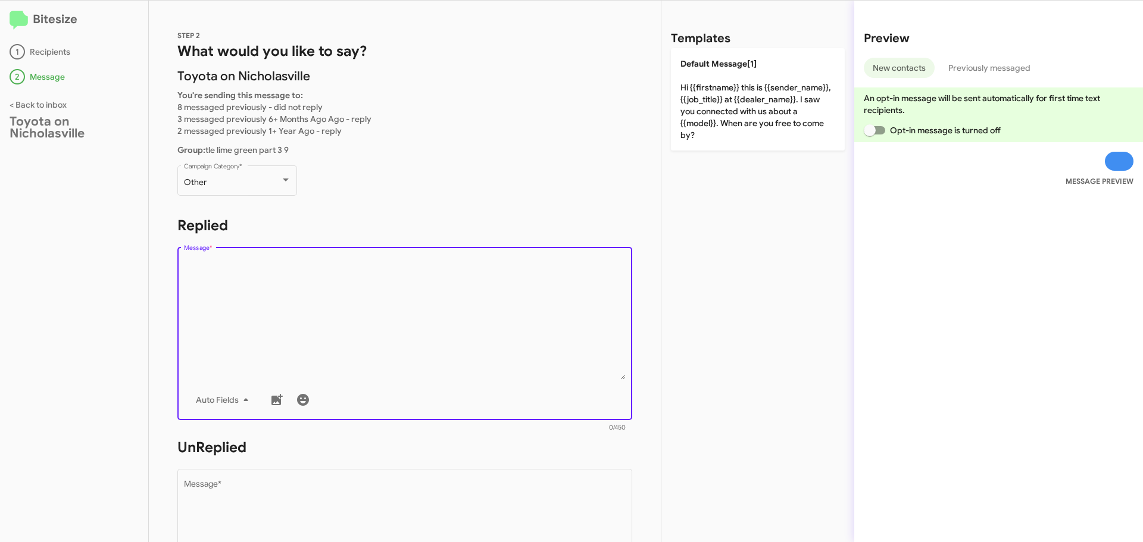
paste textarea "Hello {{firstname}}, this is Faith with Toyota on Nicholasville. Looks like it'…"
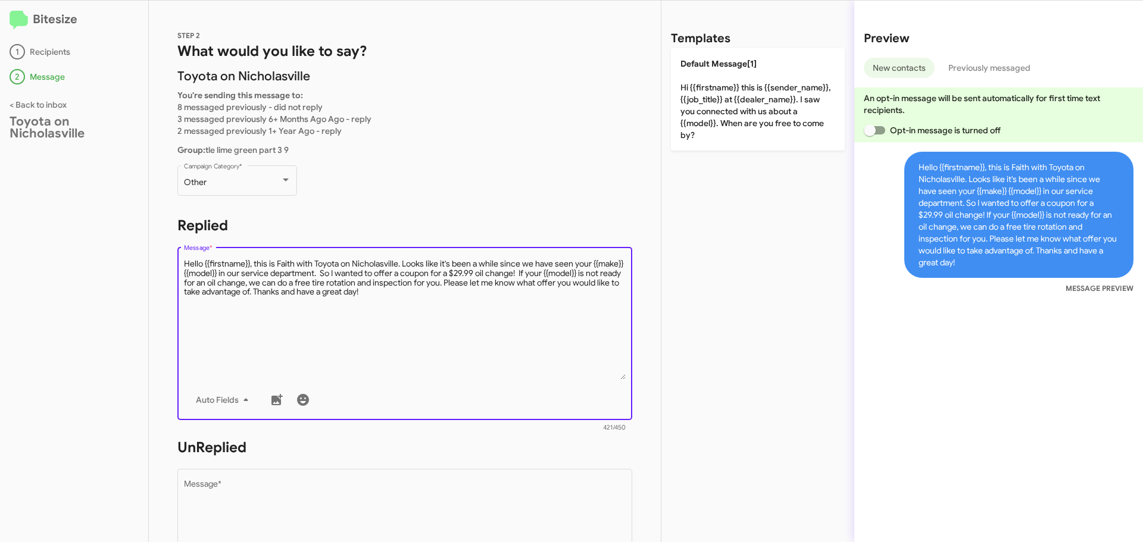
drag, startPoint x: 357, startPoint y: 283, endPoint x: 340, endPoint y: 283, distance: 16.7
click at [340, 283] on textarea "Message *" at bounding box center [405, 318] width 442 height 121
drag, startPoint x: 418, startPoint y: 287, endPoint x: 50, endPoint y: 207, distance: 376.4
click at [50, 207] on div "Bitesize 1 Recipients 2 Message < Back to inbox Toyota on Nicholasville STEP 2 …" at bounding box center [571, 272] width 1143 height 542
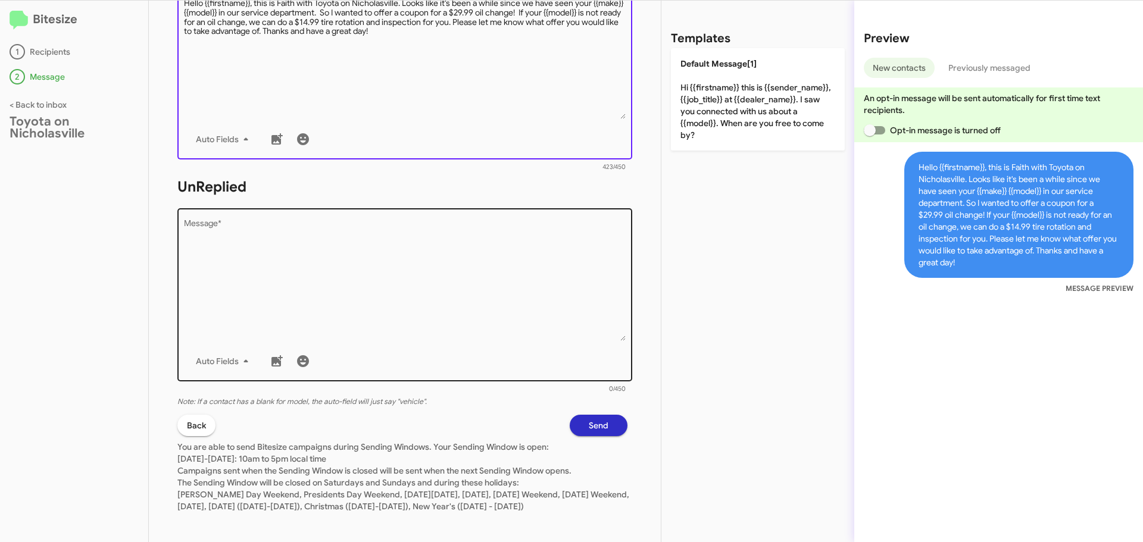
scroll to position [279, 0]
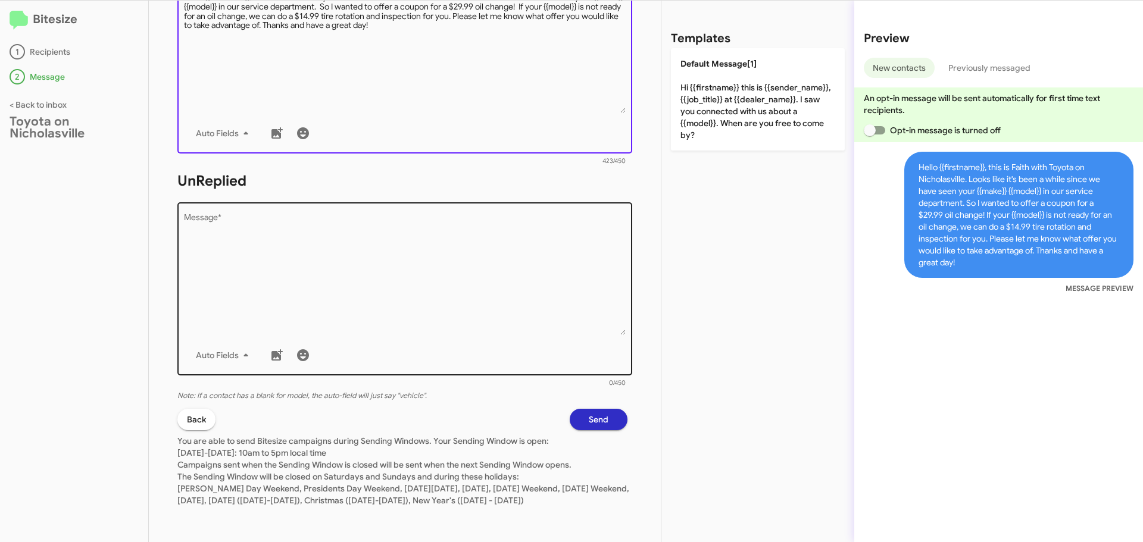
type textarea "Hello {{firstname}}, this is Faith with Toyota on Nicholasville. Looks like it'…"
click at [289, 271] on textarea "Message *" at bounding box center [405, 274] width 442 height 121
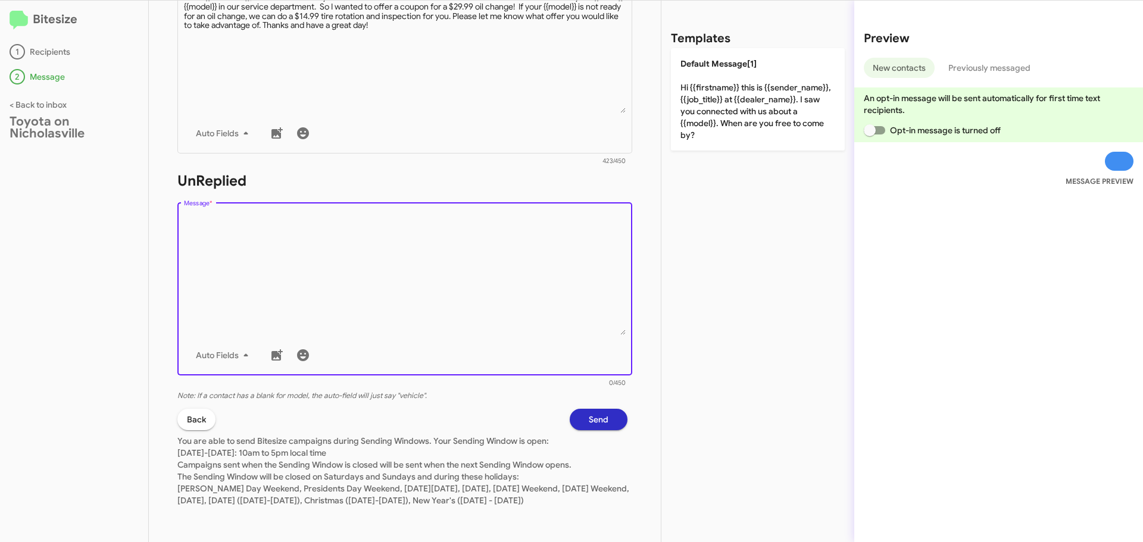
paste textarea "Hello {{firstname}}, this is Faith with Toyota on Nicholasville. Looks like it'…"
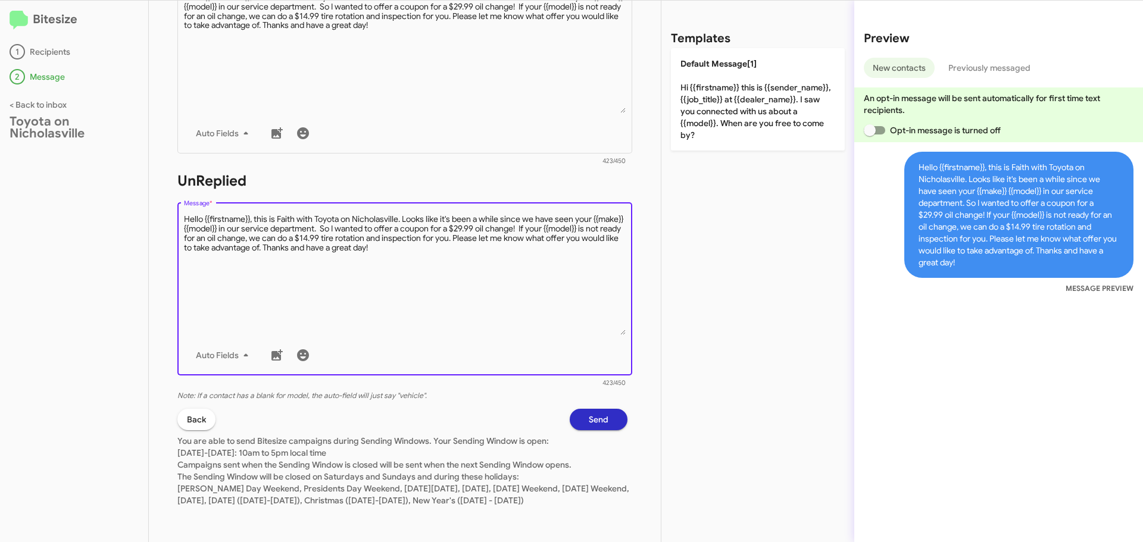
type textarea "Hello {{firstname}}, this is Faith with Toyota on Nicholasville. Looks like it'…"
click at [595, 411] on span "Send" at bounding box center [599, 419] width 20 height 21
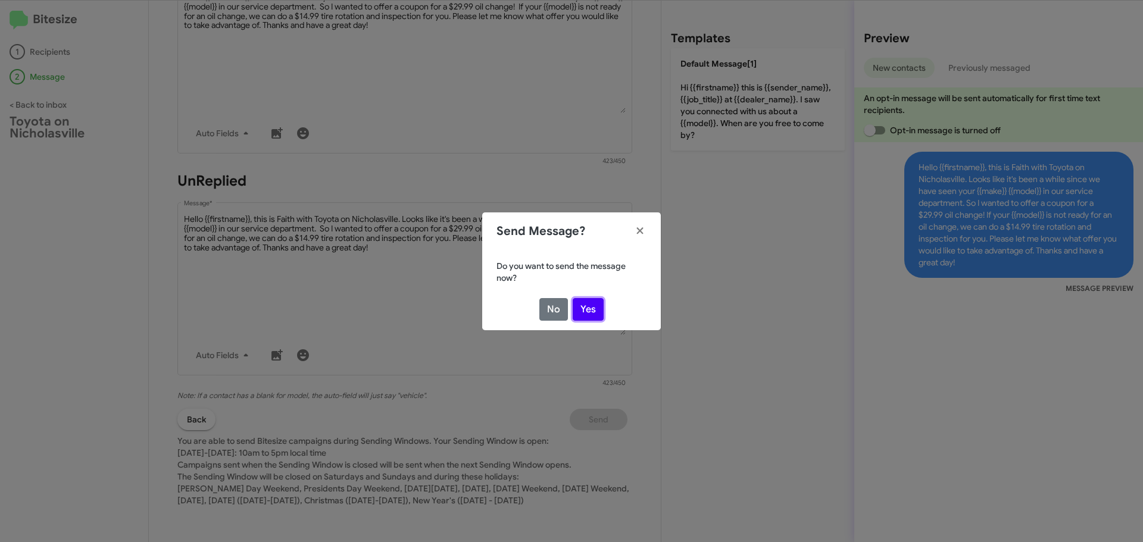
click at [594, 308] on button "Yes" at bounding box center [588, 309] width 31 height 23
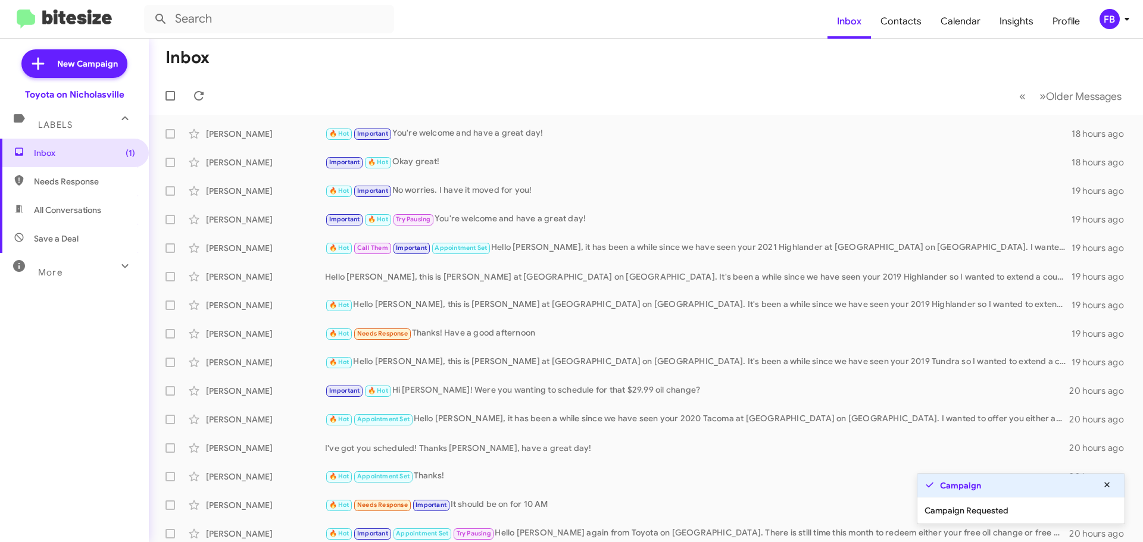
click at [84, 205] on span "All Conversations" at bounding box center [67, 210] width 67 height 12
type input "in:all-conversations"
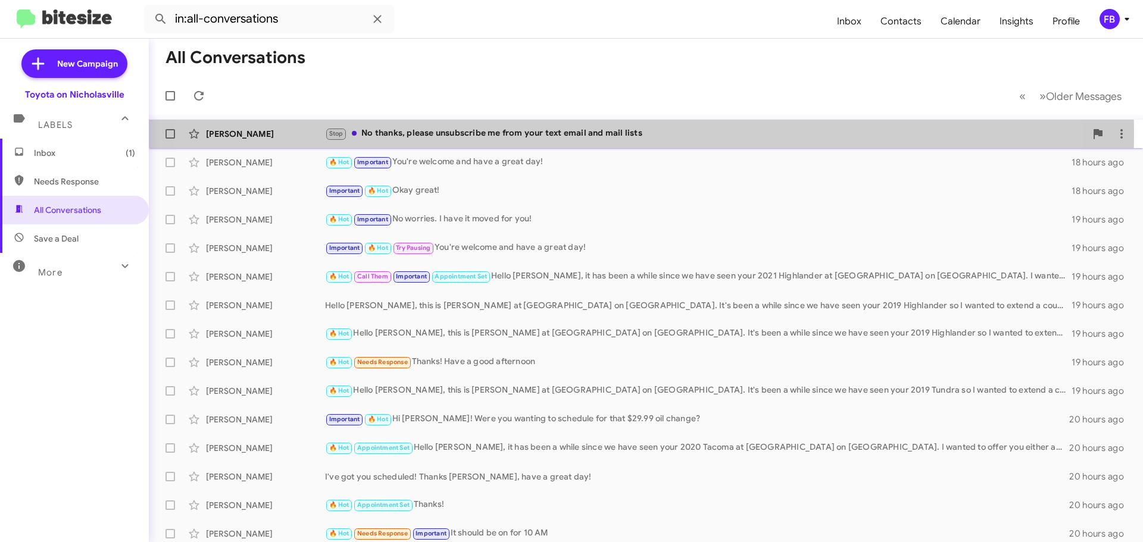
click at [579, 133] on div "Stop No thanks, please unsubscribe me from your text email and mail lists" at bounding box center [705, 134] width 761 height 14
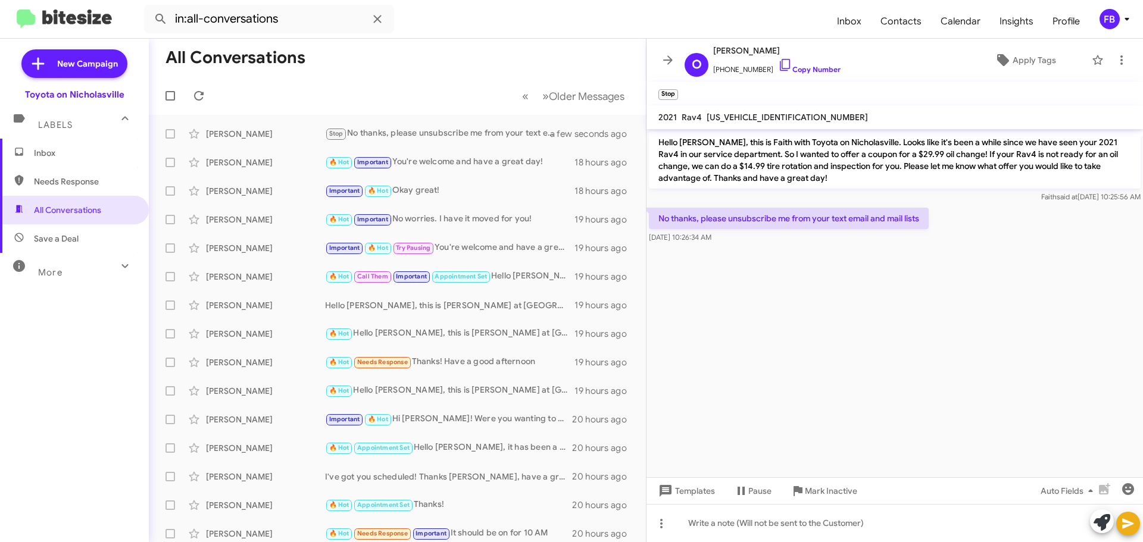
click at [777, 114] on span "2T3P1RFV3MW201766" at bounding box center [787, 117] width 161 height 11
copy span "2T3P1RFV3MW201766"
click at [52, 158] on span "Inbox" at bounding box center [84, 153] width 101 height 12
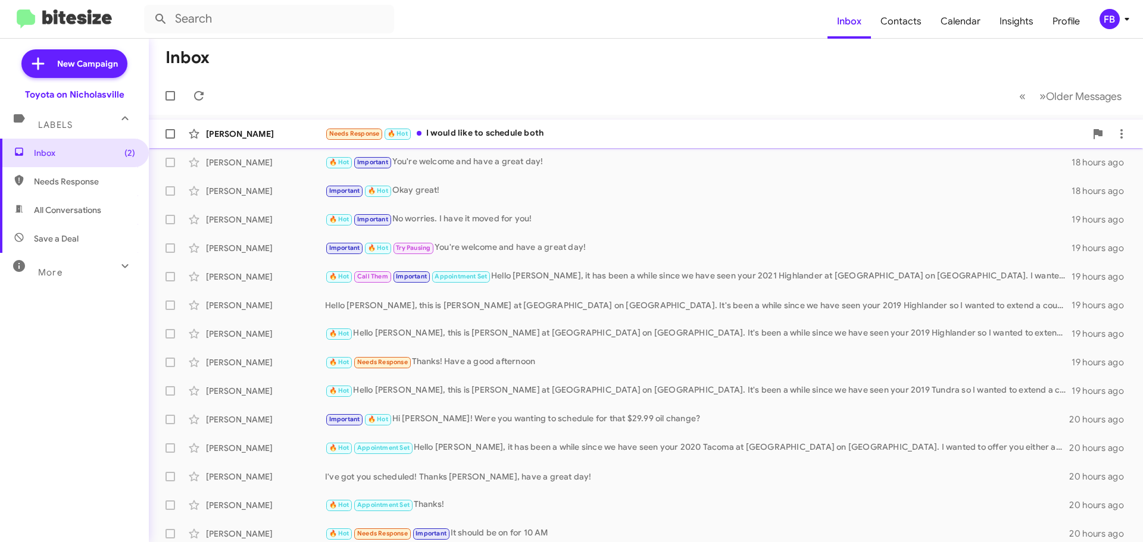
drag, startPoint x: 538, startPoint y: 134, endPoint x: 545, endPoint y: 134, distance: 6.5
click at [539, 134] on div "Needs Response 🔥 Hot I would like to schedule both" at bounding box center [705, 134] width 761 height 14
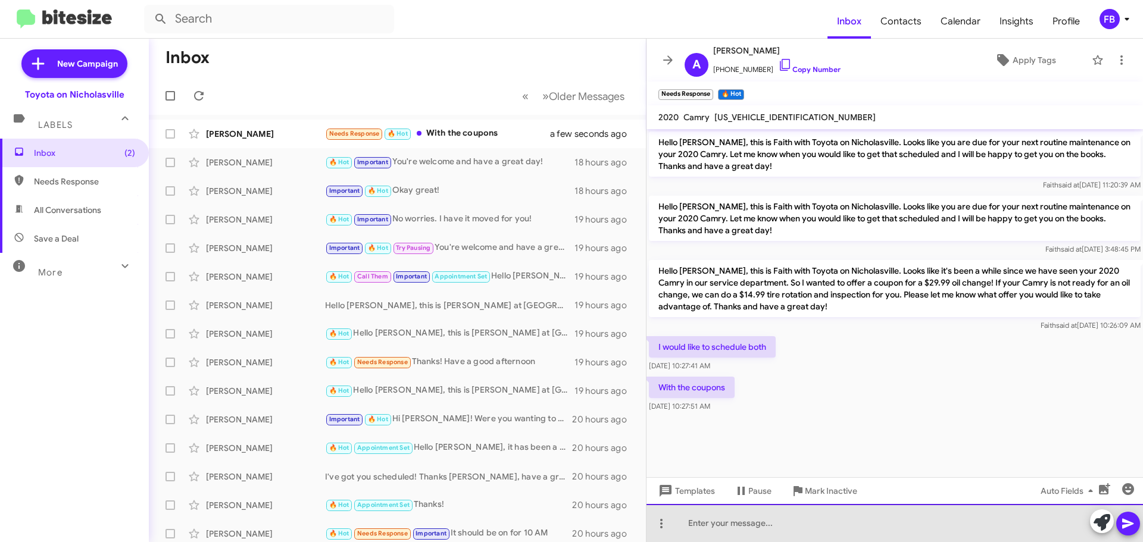
click at [734, 527] on div at bounding box center [894, 523] width 496 height 38
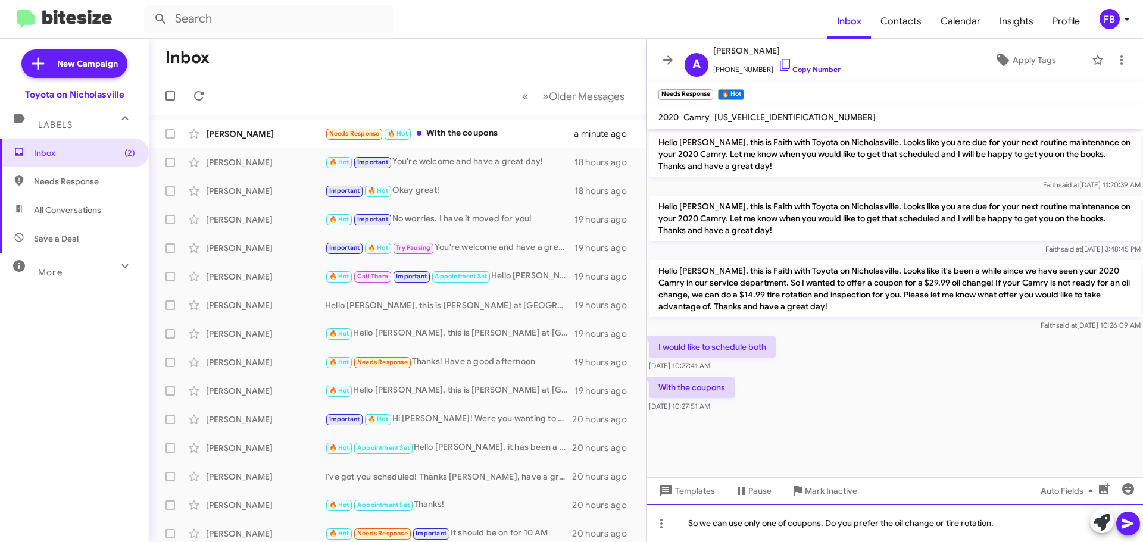
click at [1042, 527] on div "So we can use only one of coupons. Do you prefer the oil change or tire rotatio…" at bounding box center [894, 523] width 496 height 38
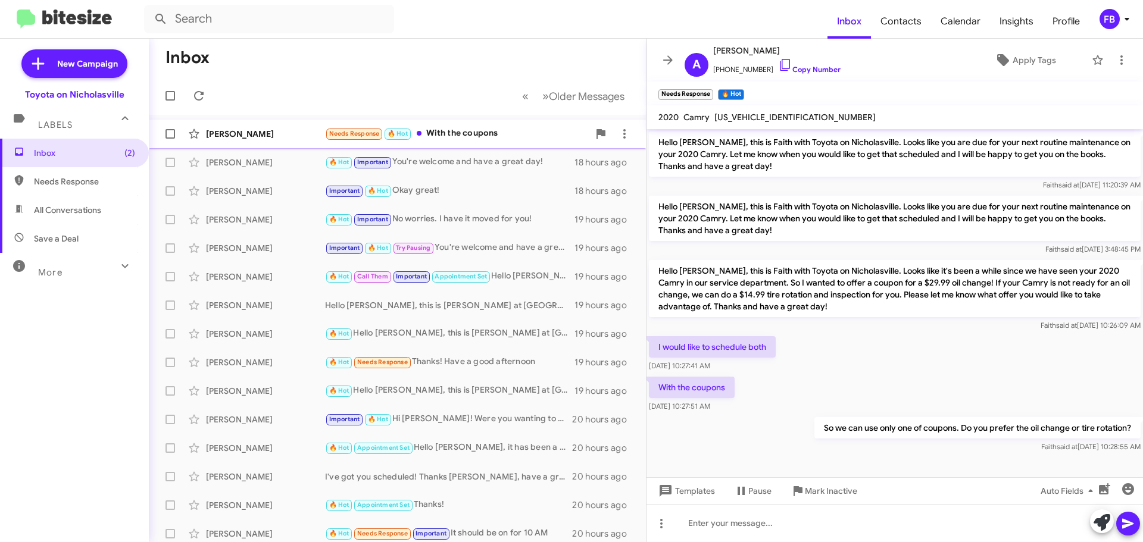
click at [479, 131] on div "Needs Response 🔥 Hot With the coupons" at bounding box center [457, 134] width 264 height 14
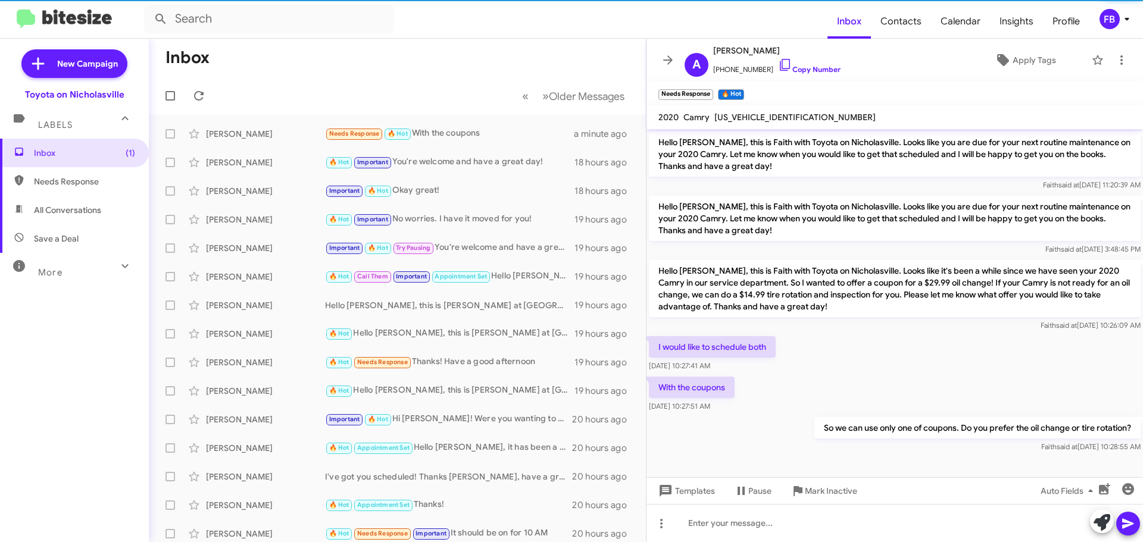
click at [45, 208] on span "All Conversations" at bounding box center [67, 210] width 67 height 12
type input "in:all-conversations"
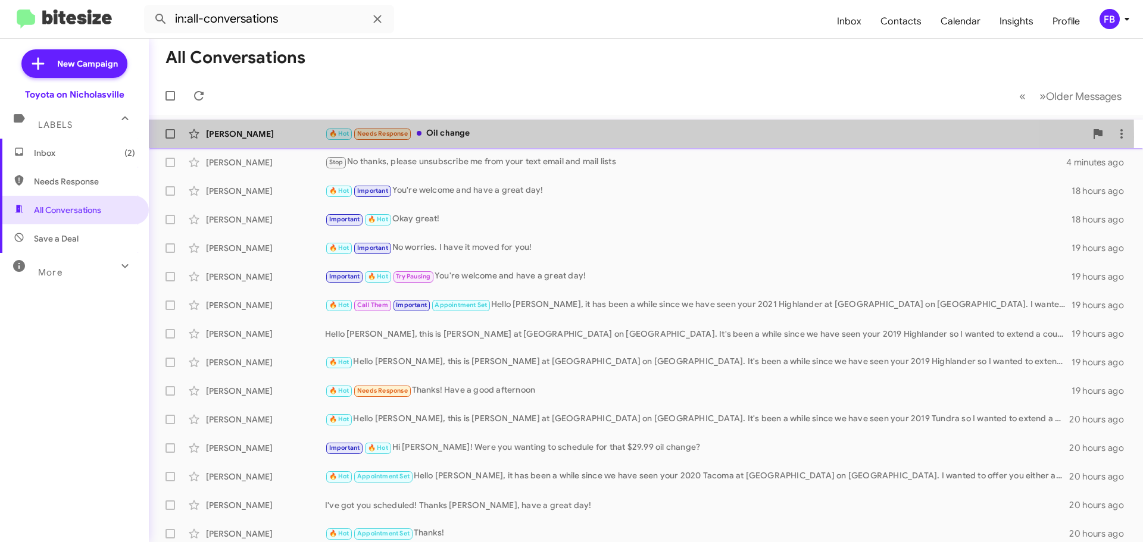
click at [482, 137] on div "🔥 Hot Needs Response Oil change" at bounding box center [705, 134] width 761 height 14
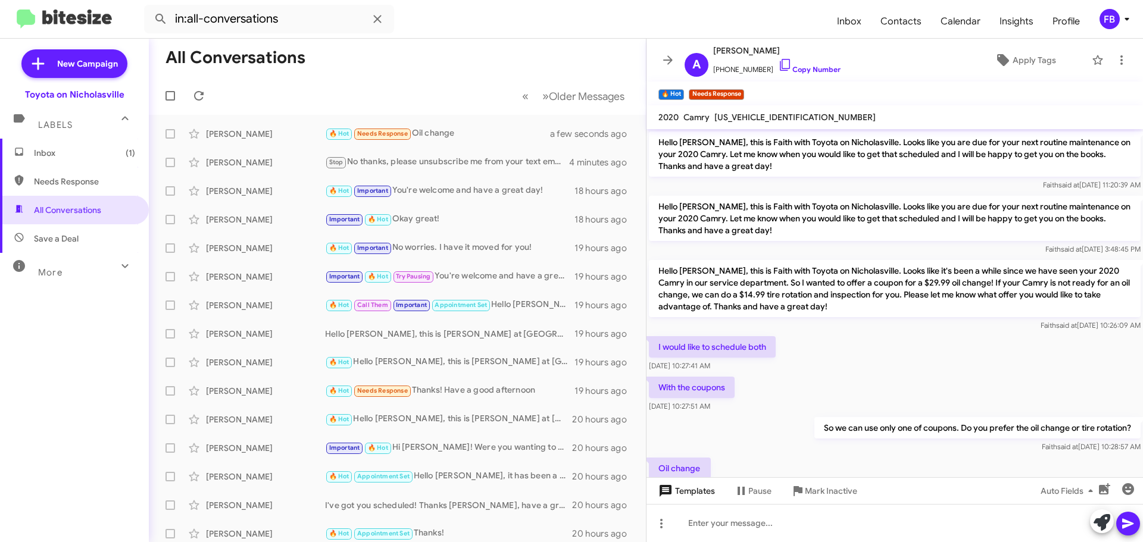
click at [697, 497] on span "Templates" at bounding box center [685, 490] width 59 height 21
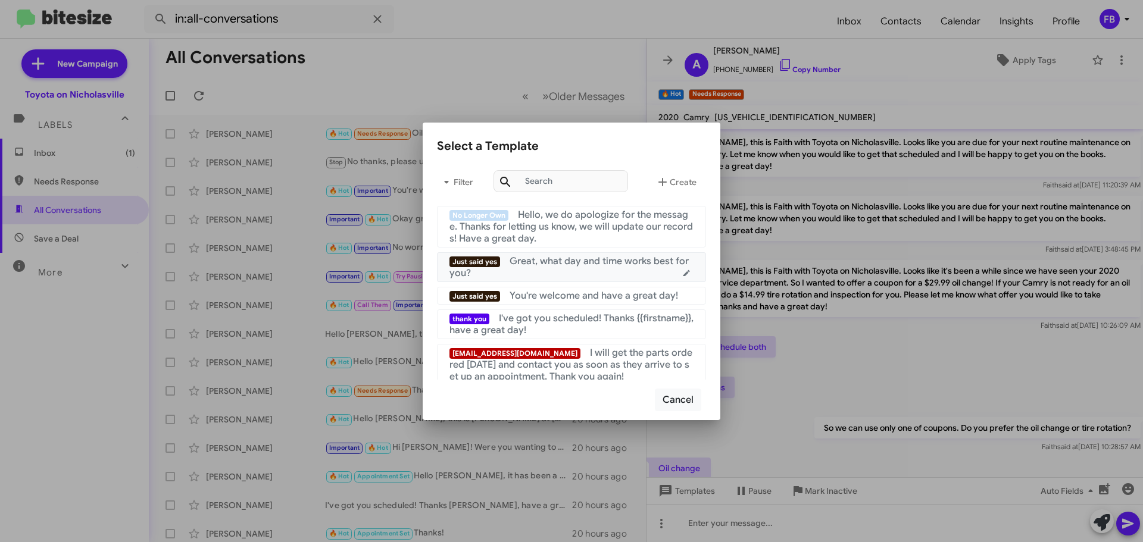
click at [598, 266] on span "Great, what day and time works best for you?" at bounding box center [568, 267] width 239 height 24
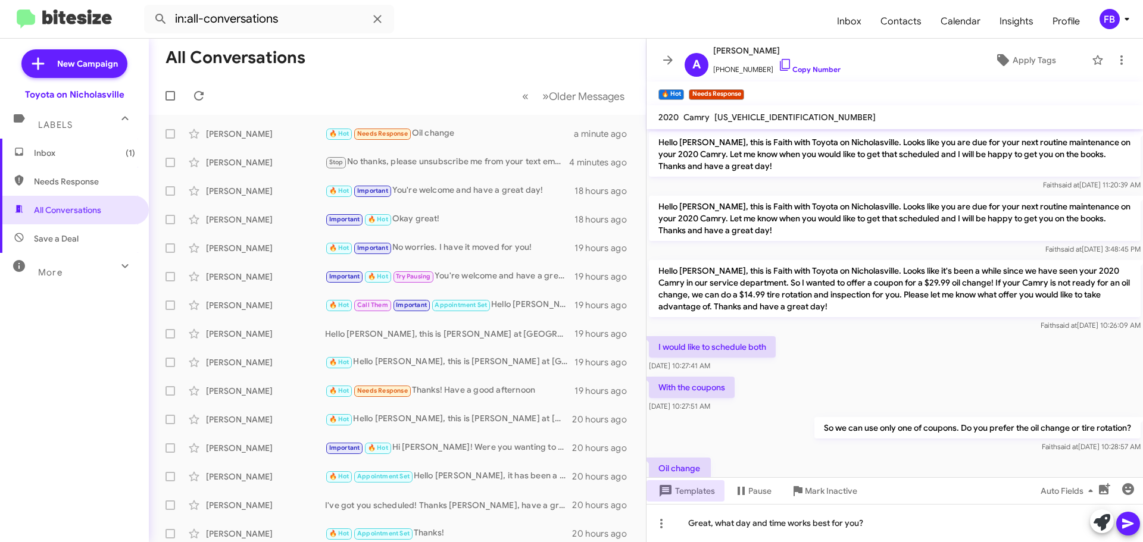
click at [1131, 520] on icon at bounding box center [1128, 524] width 14 height 14
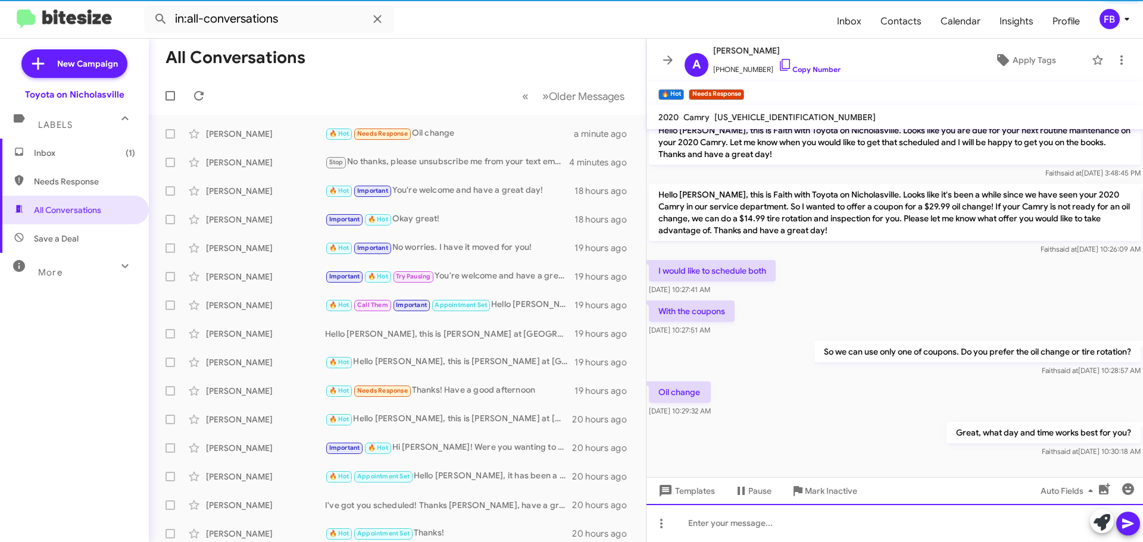
scroll to position [83, 0]
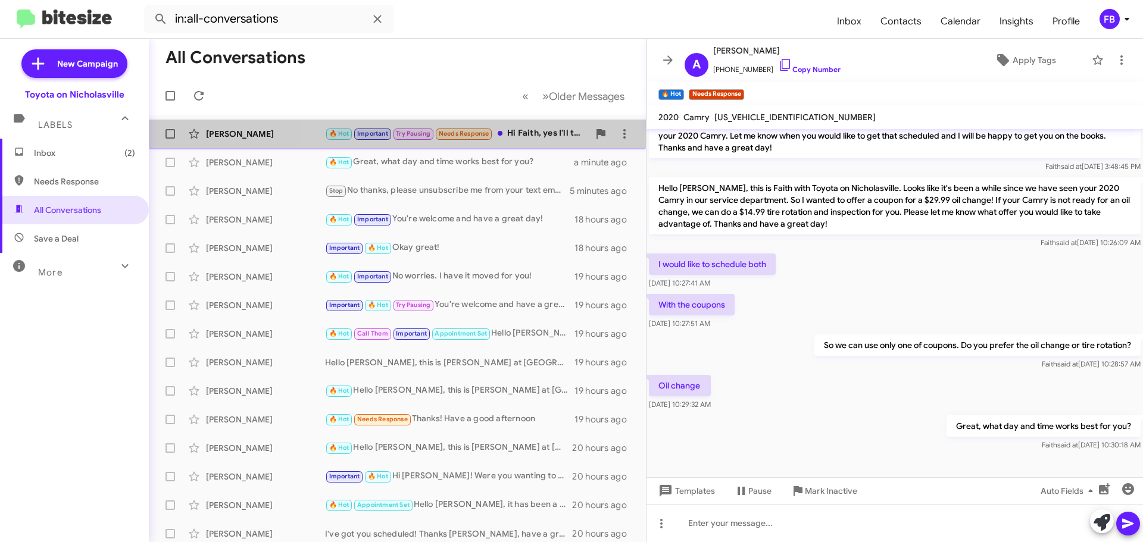
click at [546, 140] on div "🔥 Hot Important Try Pausing Needs Response Hi Faith, yes I'll take the oil chan…" at bounding box center [457, 134] width 264 height 14
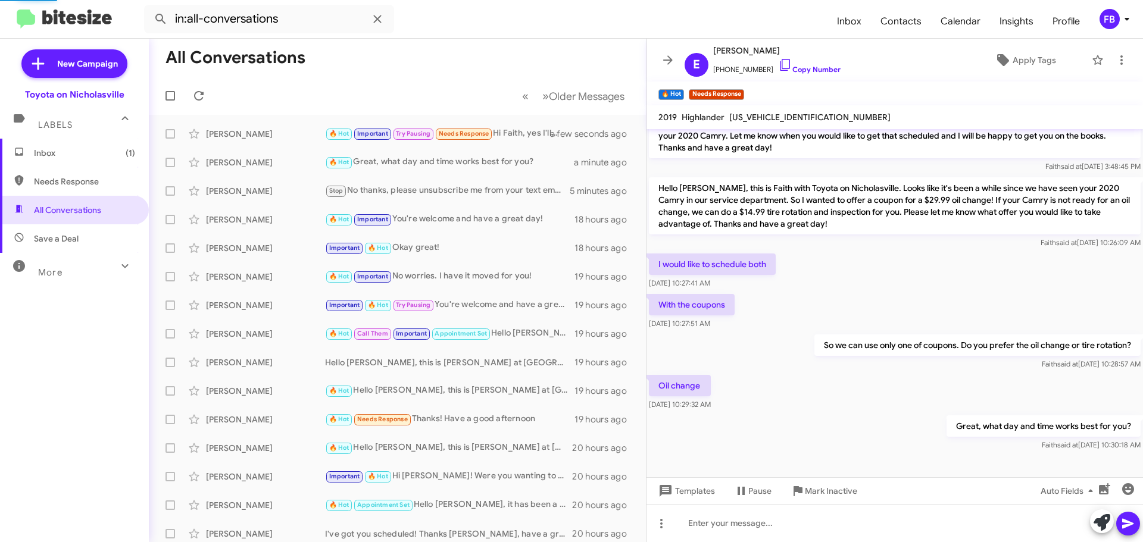
scroll to position [795, 0]
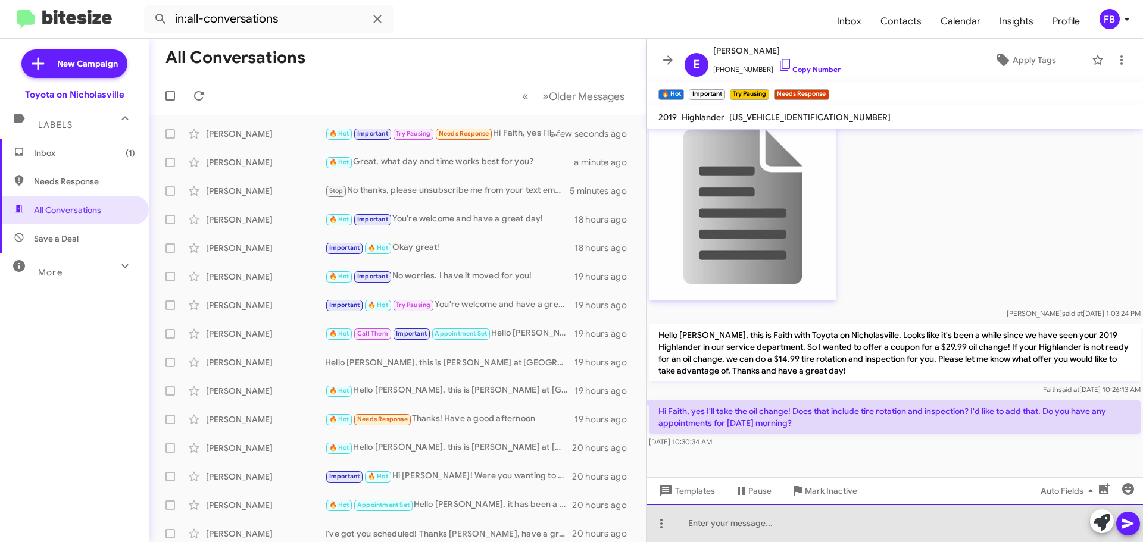
click at [728, 520] on div at bounding box center [894, 523] width 496 height 38
drag, startPoint x: 821, startPoint y: 523, endPoint x: 801, endPoint y: 524, distance: 20.9
click at [801, 524] on div "So the tire rotation is $24.95. Tha" at bounding box center [894, 523] width 496 height 38
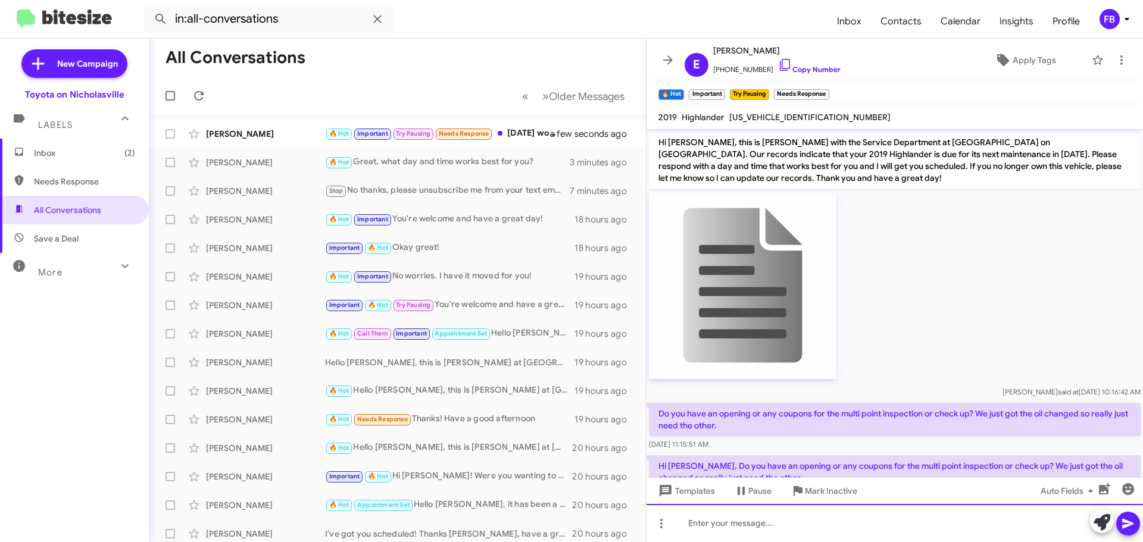
scroll to position [1552, 0]
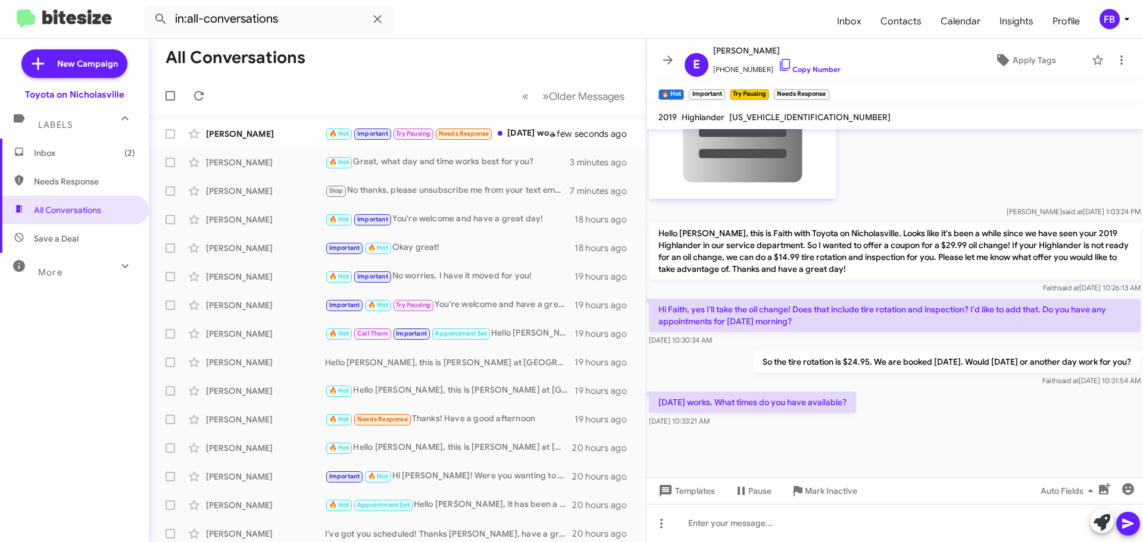
click at [778, 117] on span "5TDZARFH2KS053708" at bounding box center [809, 117] width 161 height 11
copy span "5TDZARFH2KS053708"
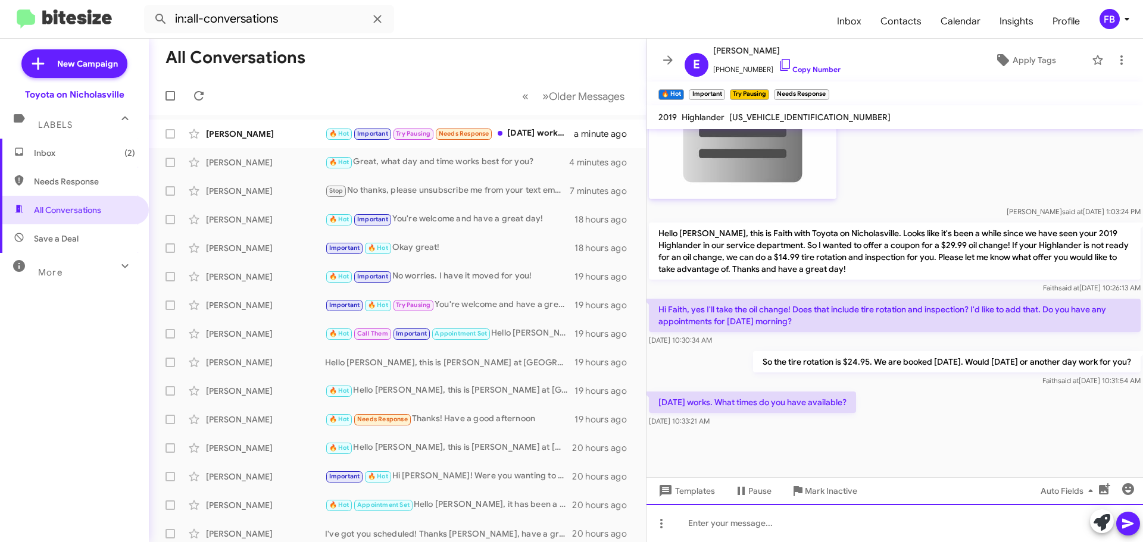
click at [704, 527] on div at bounding box center [894, 523] width 496 height 38
click at [795, 521] on div "We have 8:30 to 10am," at bounding box center [894, 523] width 496 height 38
click at [855, 516] on div "We have 8:30 to 10am, 11, 11:30am," at bounding box center [894, 523] width 496 height 38
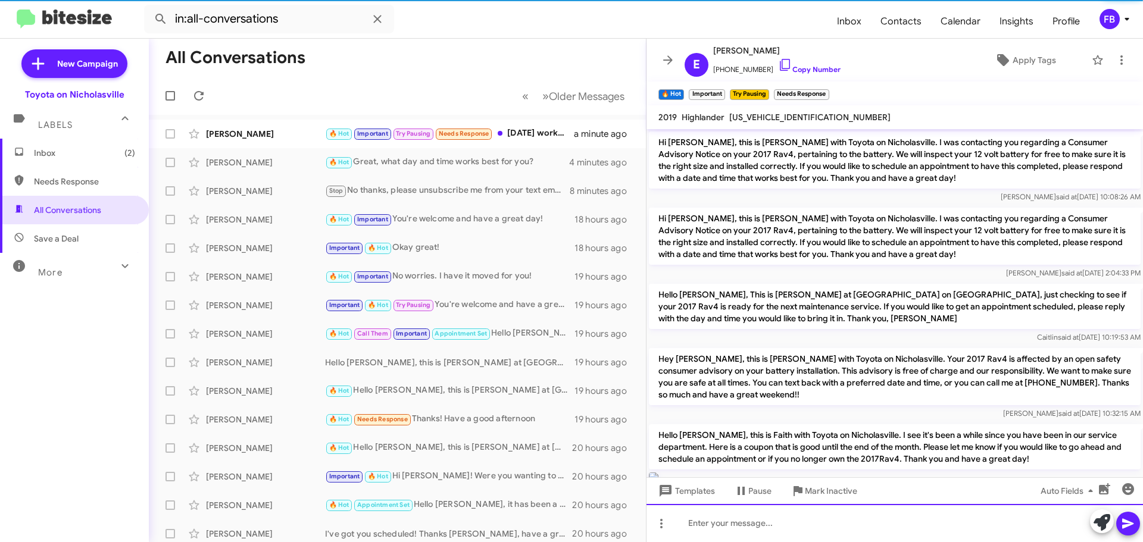
scroll to position [60, 0]
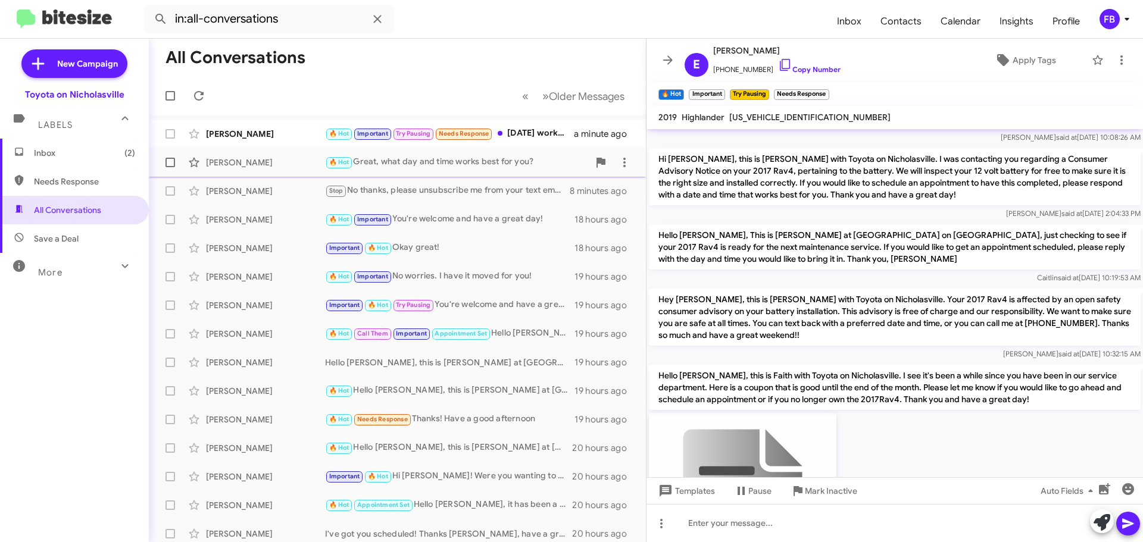
click at [266, 160] on div "Alcie Watson" at bounding box center [265, 163] width 119 height 12
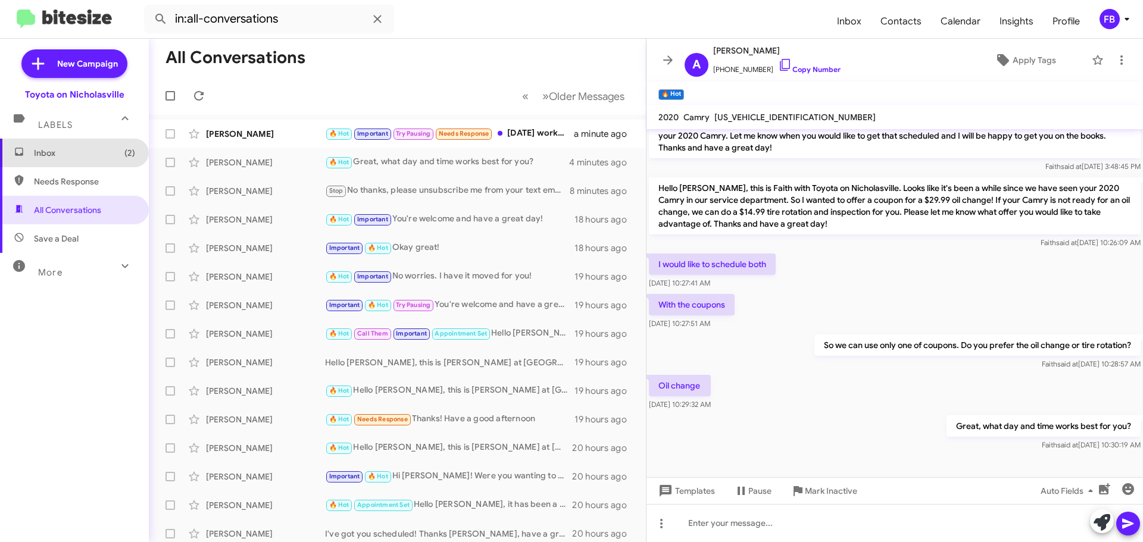
click at [90, 160] on span "Inbox (2)" at bounding box center [74, 153] width 149 height 29
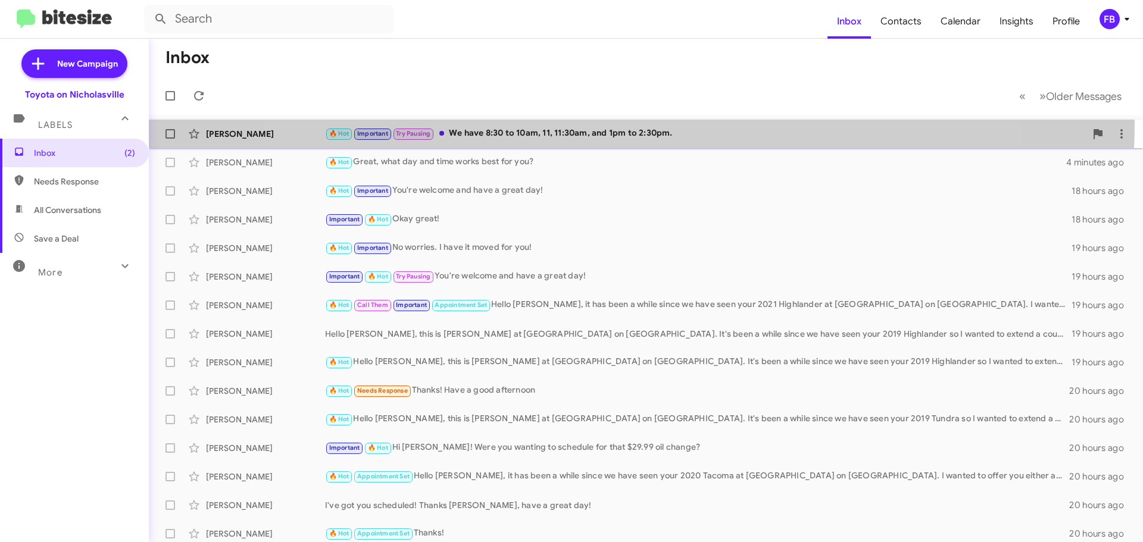
click at [624, 123] on div "Elizabeth Marefat 🔥 Hot Important Try Pausing We have 8:30 to 10am, 11, 11:30am…" at bounding box center [645, 134] width 975 height 24
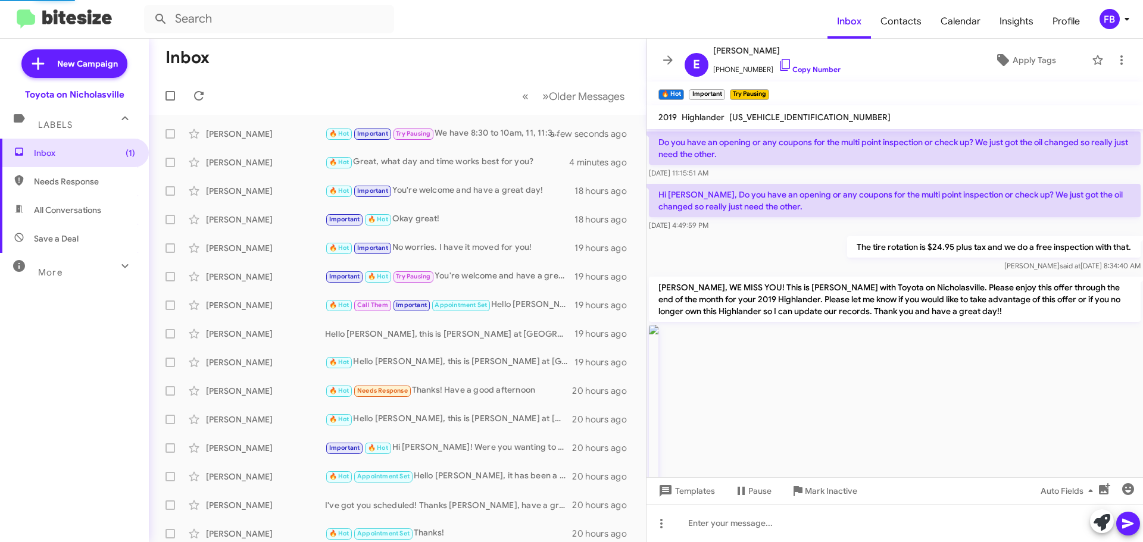
scroll to position [1297, 0]
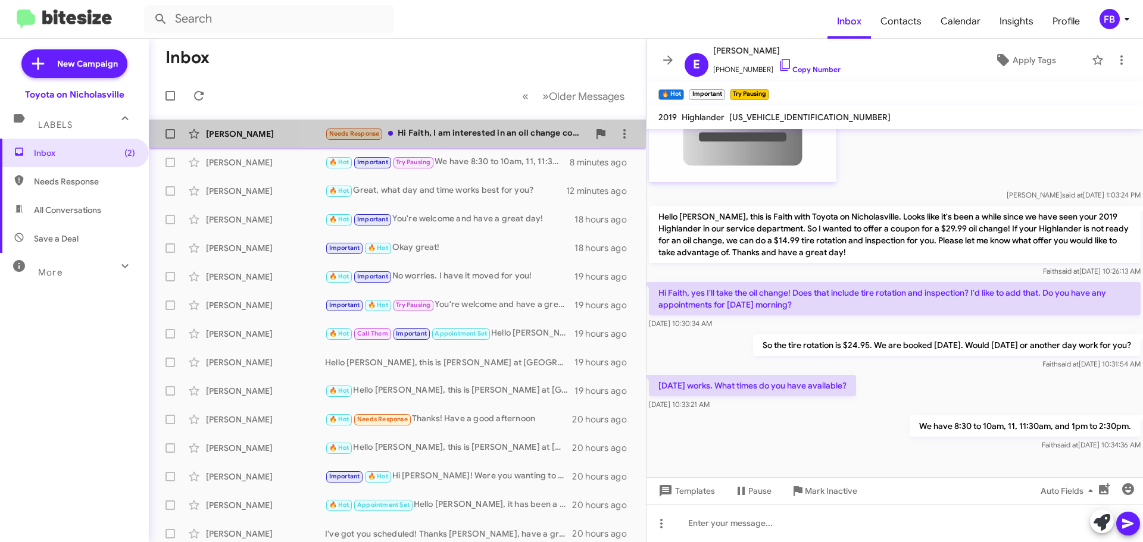
click at [463, 132] on div "Needs Response Hi Faith, I am interested in an oil change coupon , can I schedu…" at bounding box center [457, 134] width 264 height 14
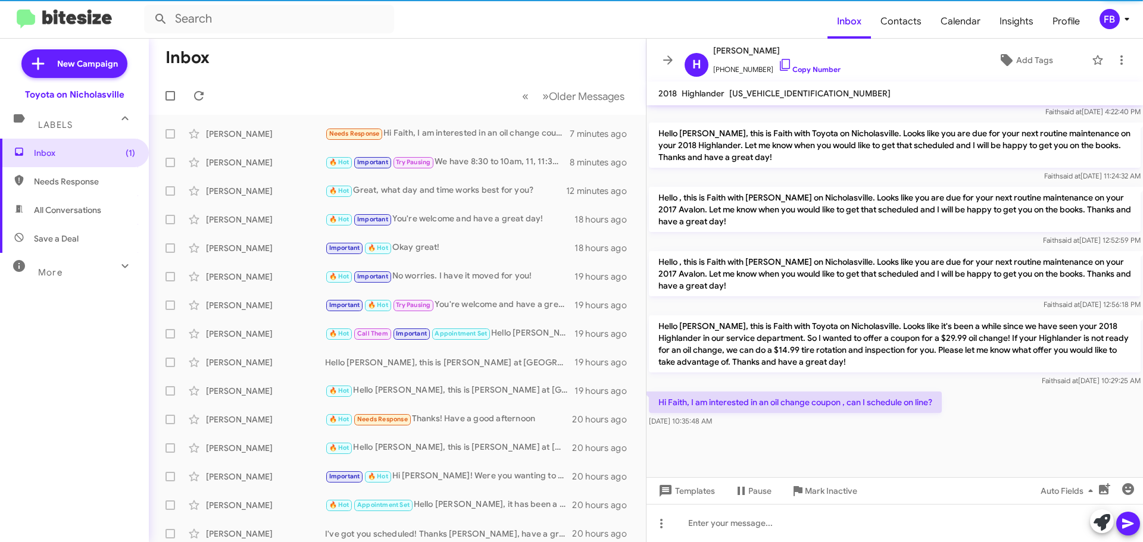
scroll to position [2192, 0]
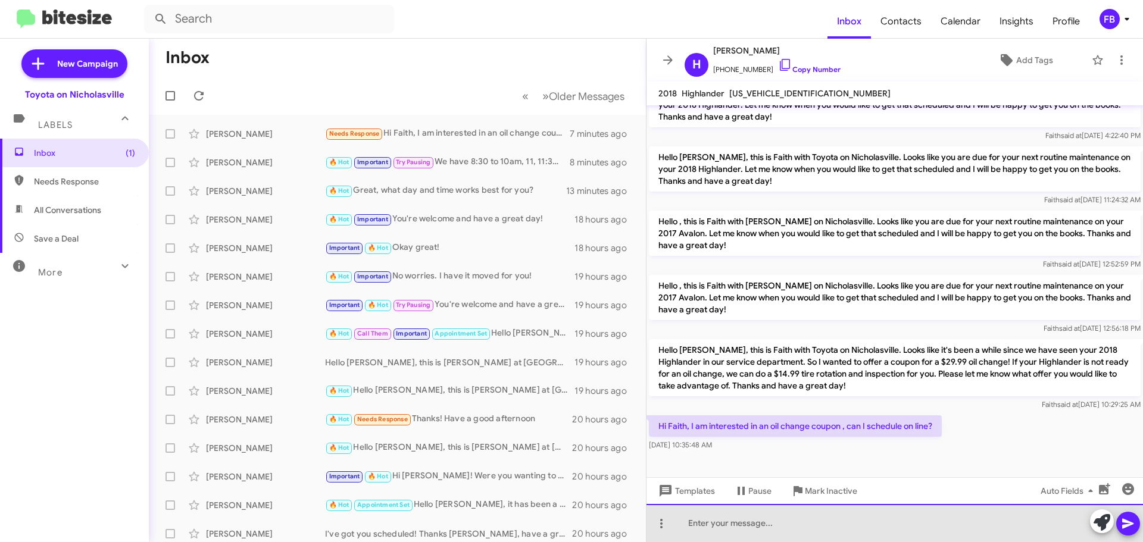
click at [699, 520] on div at bounding box center [894, 523] width 496 height 38
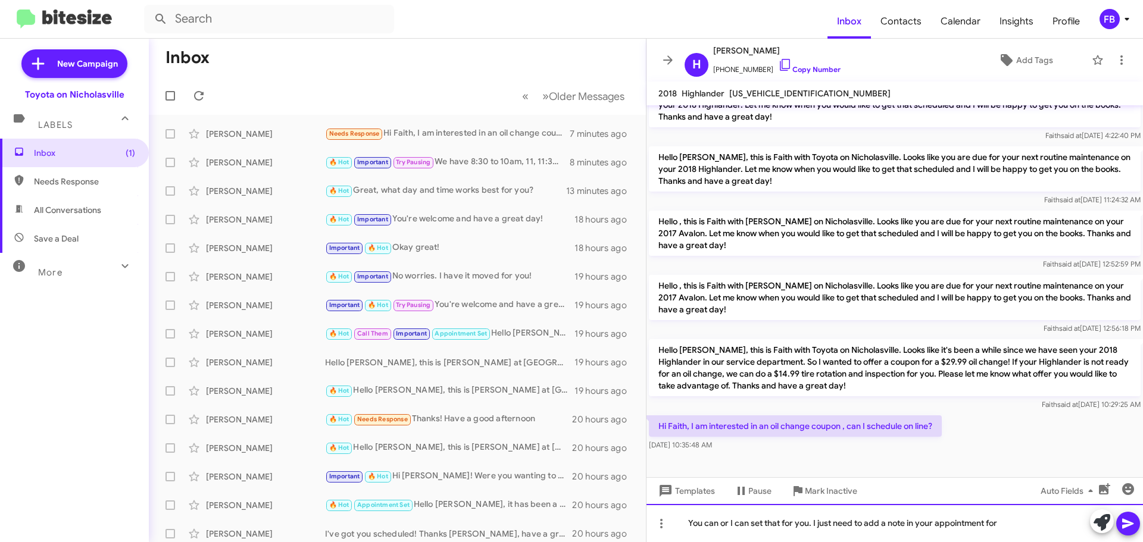
click at [1004, 523] on div "You can or I can set that for you. I just need to add a note in your appointmen…" at bounding box center [894, 523] width 496 height 38
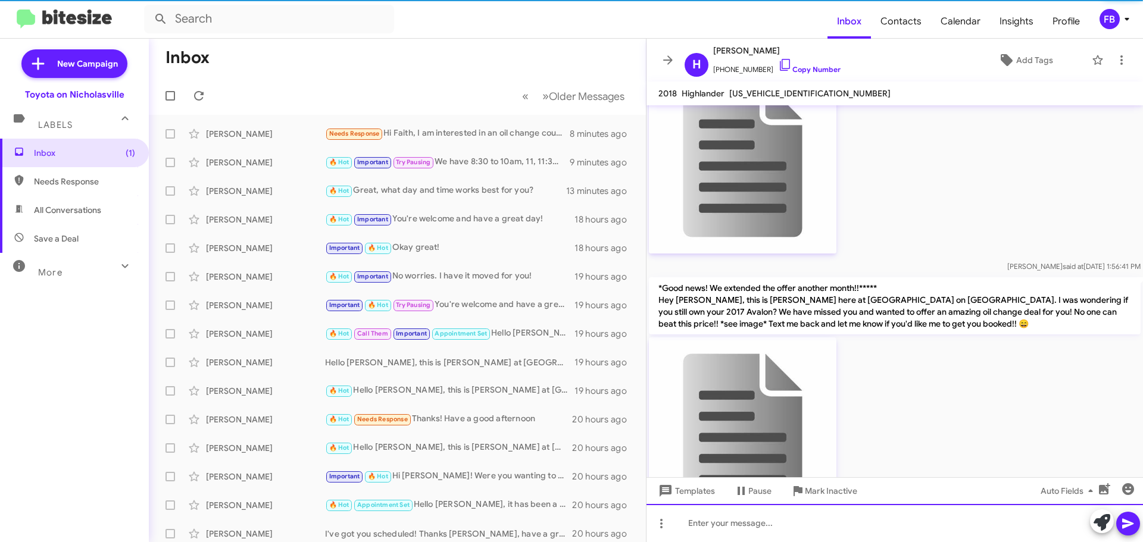
scroll to position [0, 0]
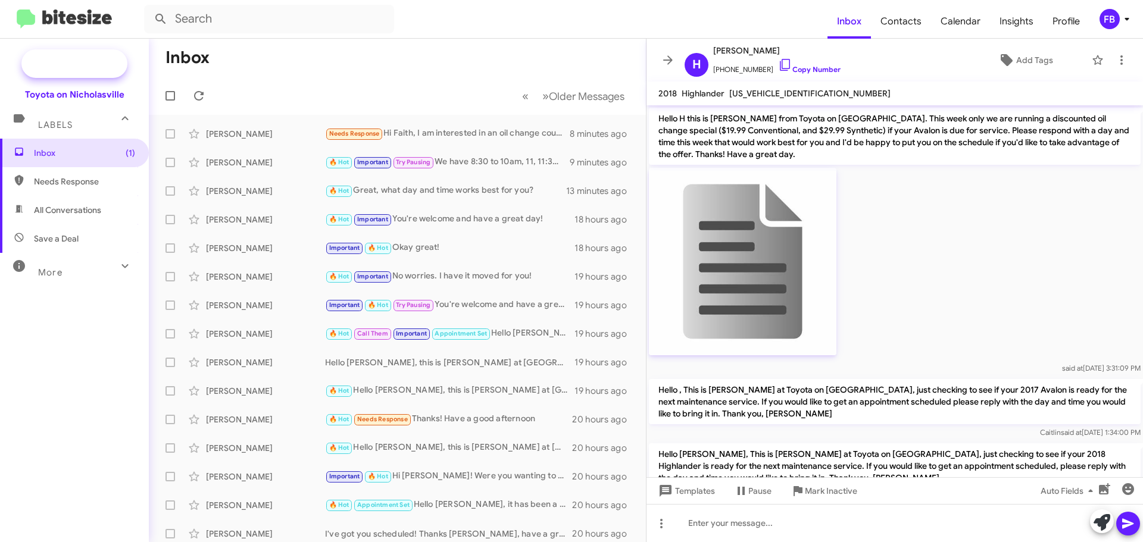
click at [54, 63] on span "New Campaign" at bounding box center [74, 63] width 106 height 29
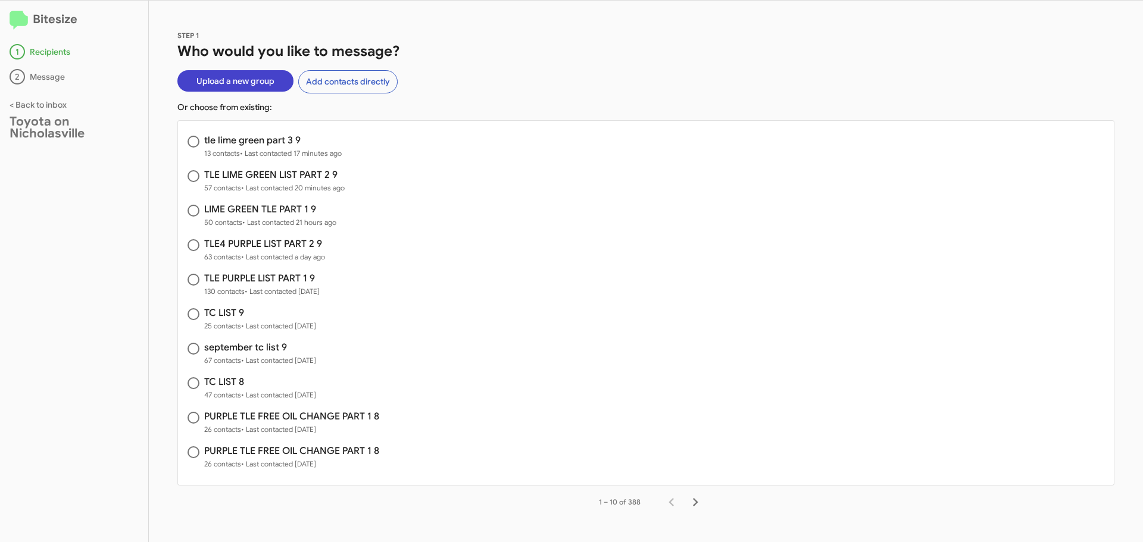
click at [227, 86] on span "Upload a new group" at bounding box center [235, 80] width 78 height 21
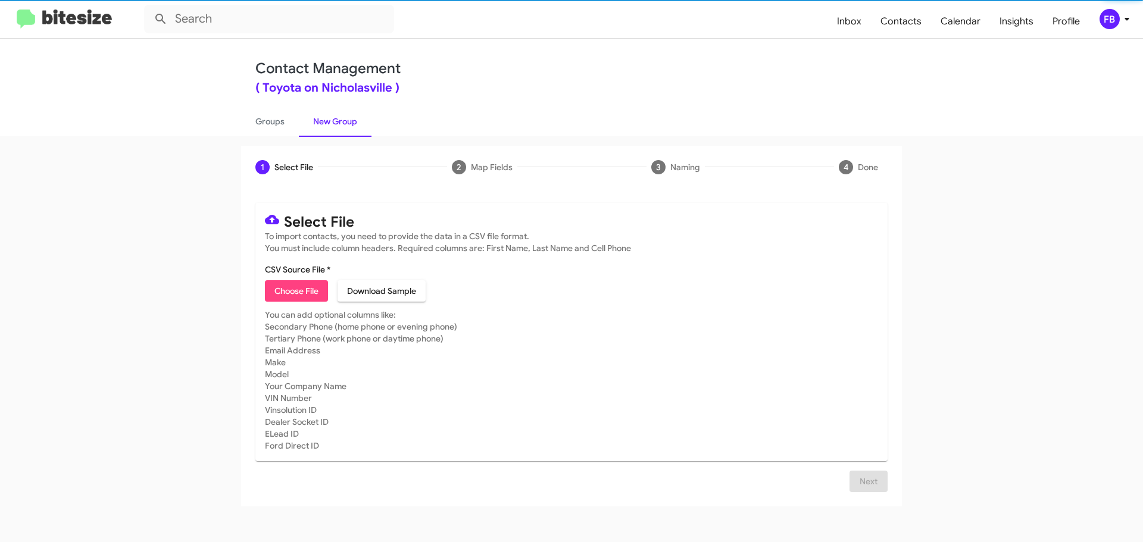
click at [306, 292] on span "Choose File" at bounding box center [296, 290] width 44 height 21
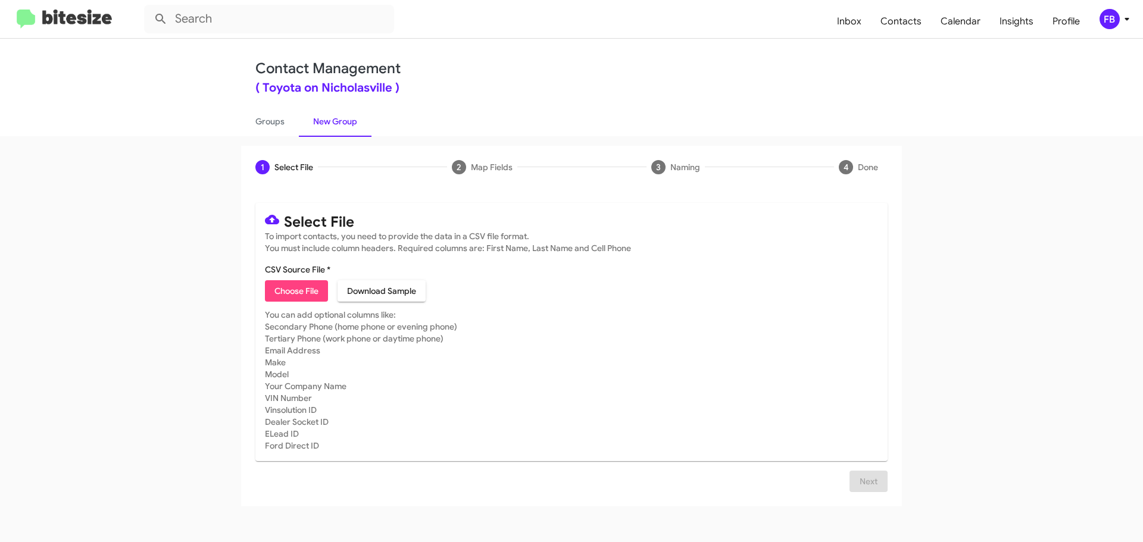
type input "tc list 9"
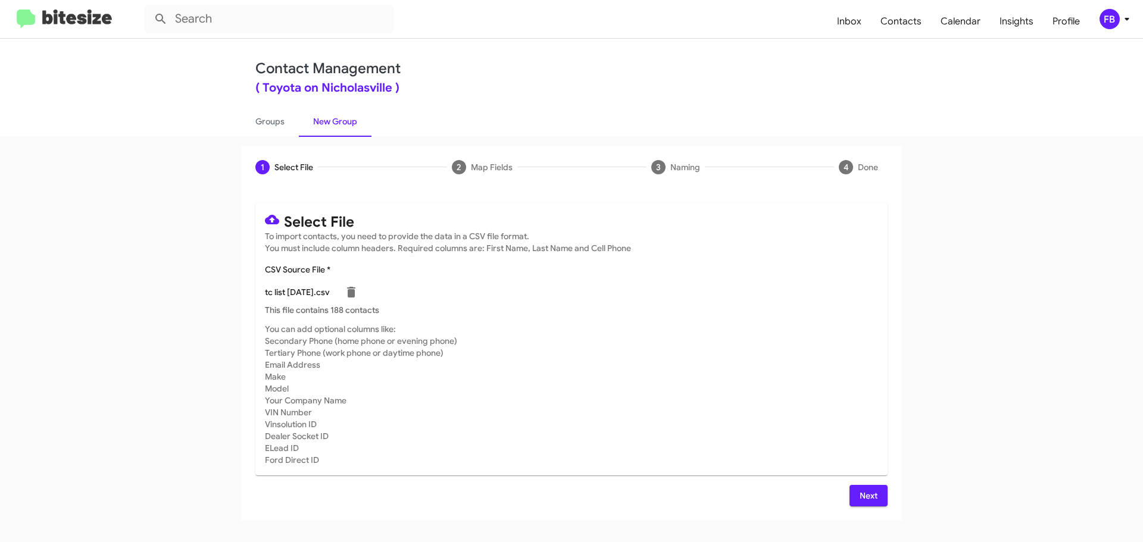
click at [856, 502] on button "Next" at bounding box center [868, 495] width 38 height 21
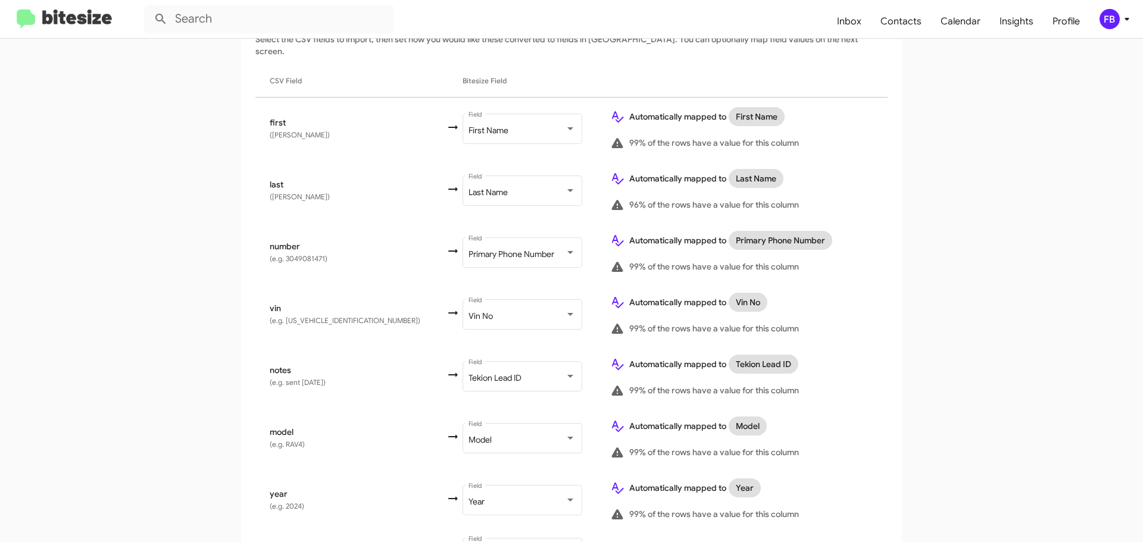
scroll to position [298, 0]
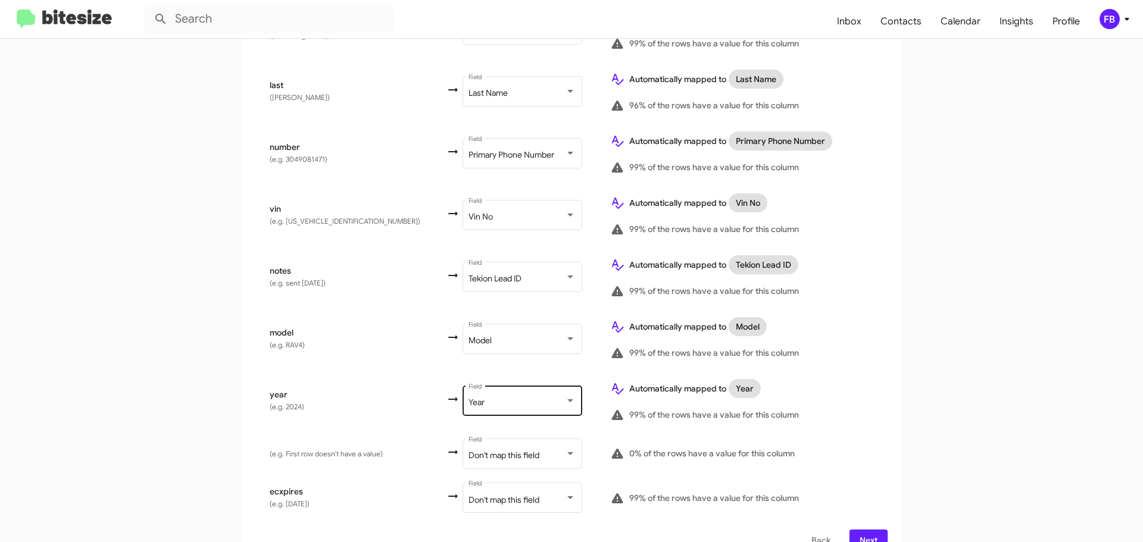
click at [487, 396] on div "Year Field" at bounding box center [521, 399] width 107 height 33
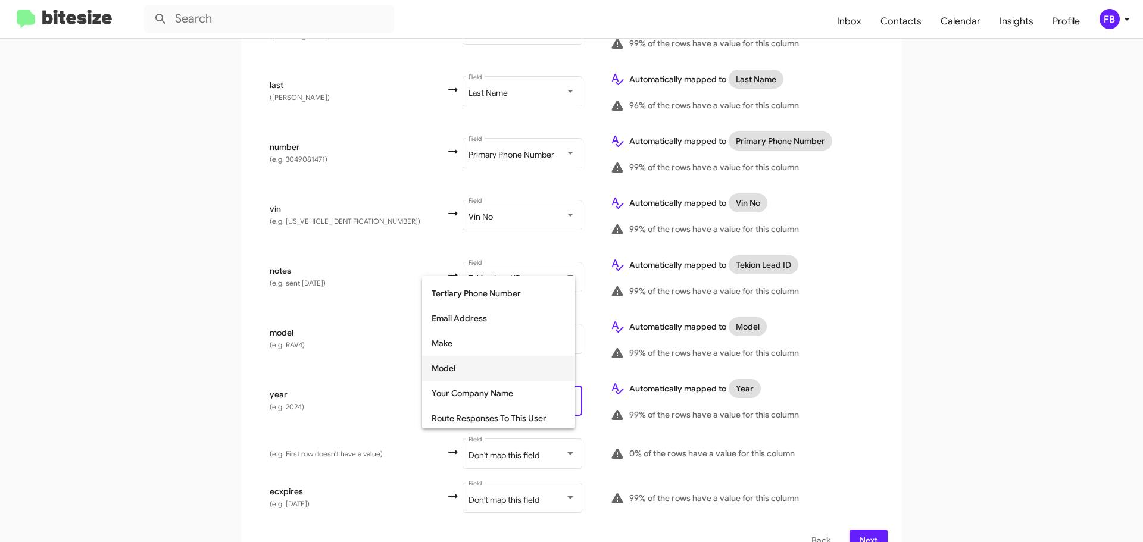
scroll to position [150, 0]
click at [455, 365] on span "Make" at bounding box center [499, 363] width 134 height 25
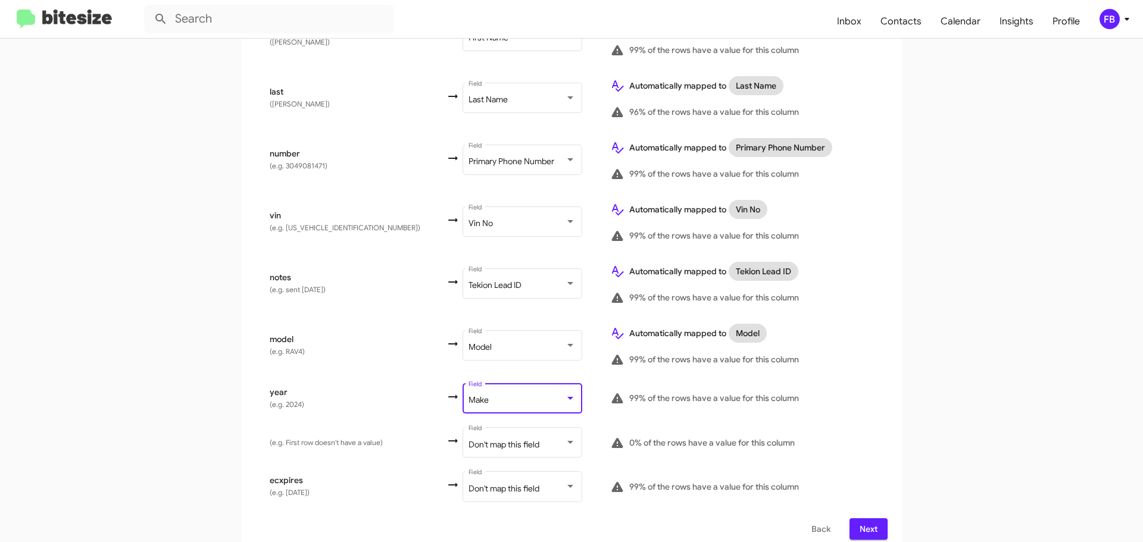
click at [861, 521] on span "Next" at bounding box center [868, 528] width 19 height 21
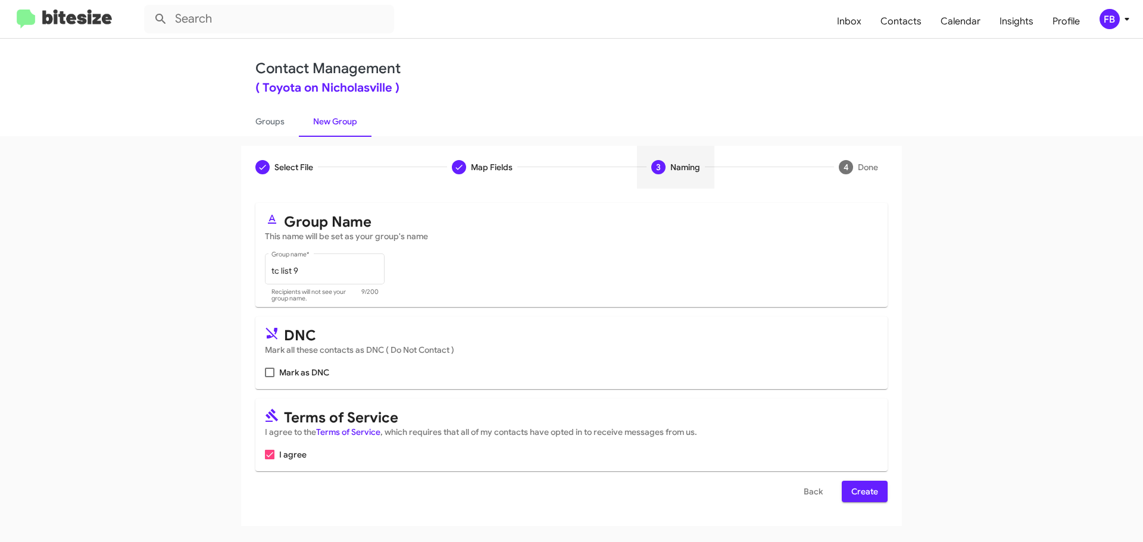
scroll to position [0, 0]
click at [865, 492] on span "Create" at bounding box center [864, 491] width 27 height 21
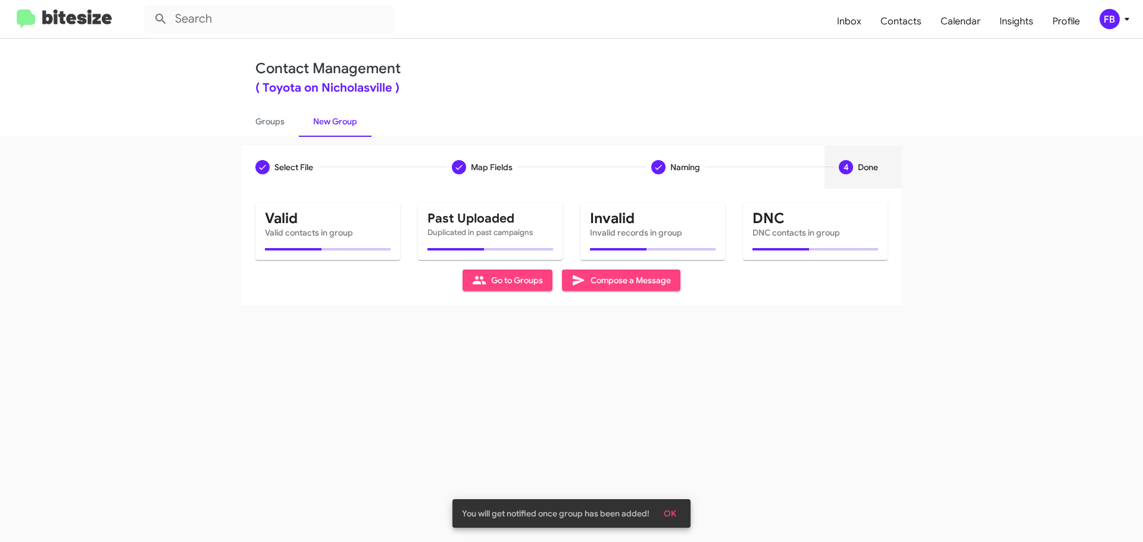
click at [648, 282] on span "Compose a Message" at bounding box center [620, 280] width 99 height 21
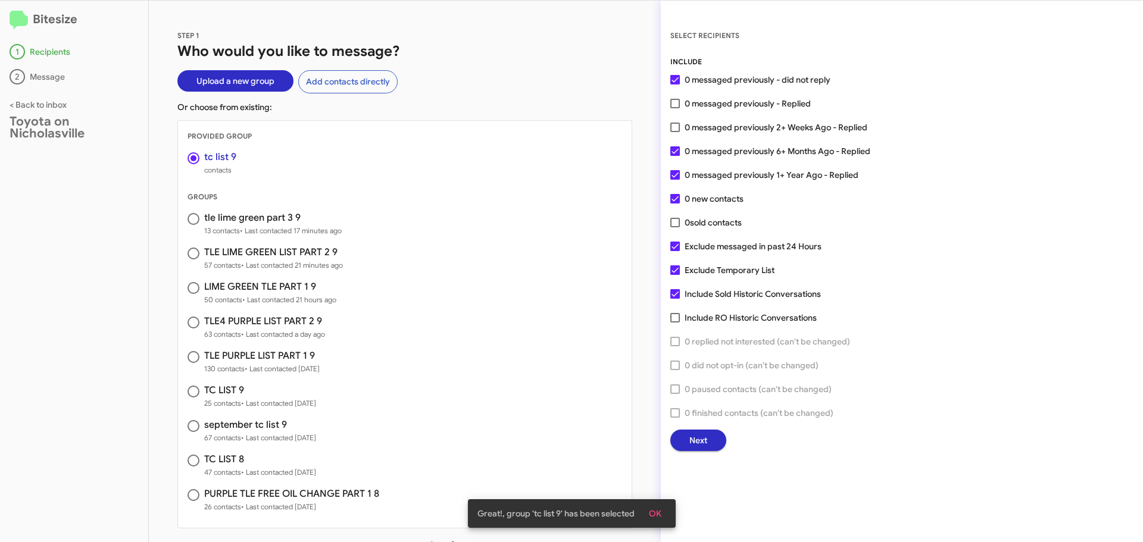
click at [195, 212] on span "tle lime green part 3 9 13 contacts • Last contacted 17 minutes ago" at bounding box center [405, 225] width 454 height 35
radio input "true"
radio input "false"
click at [191, 152] on span at bounding box center [193, 158] width 12 height 12
click at [191, 152] on input "radio" at bounding box center [193, 158] width 12 height 12
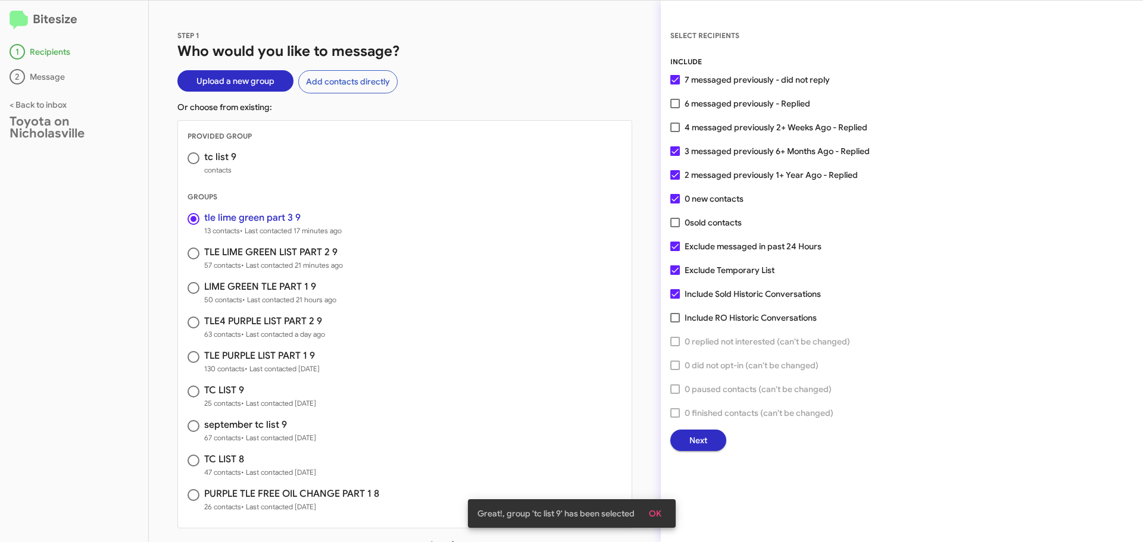
radio input "false"
radio input "true"
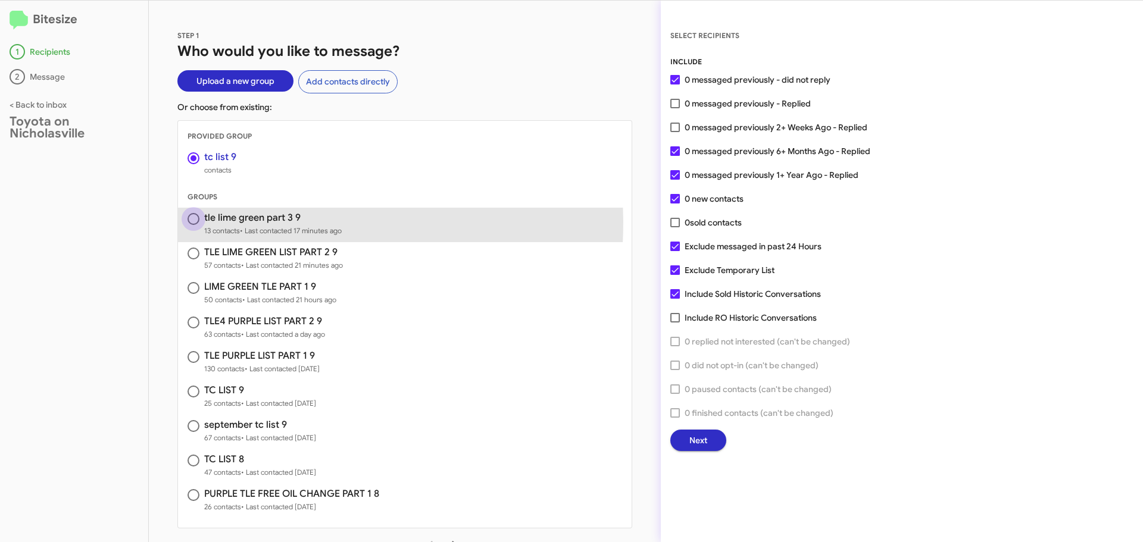
click at [192, 221] on span at bounding box center [193, 219] width 12 height 12
click at [192, 221] on input "radio" at bounding box center [193, 219] width 12 height 12
radio input "true"
radio input "false"
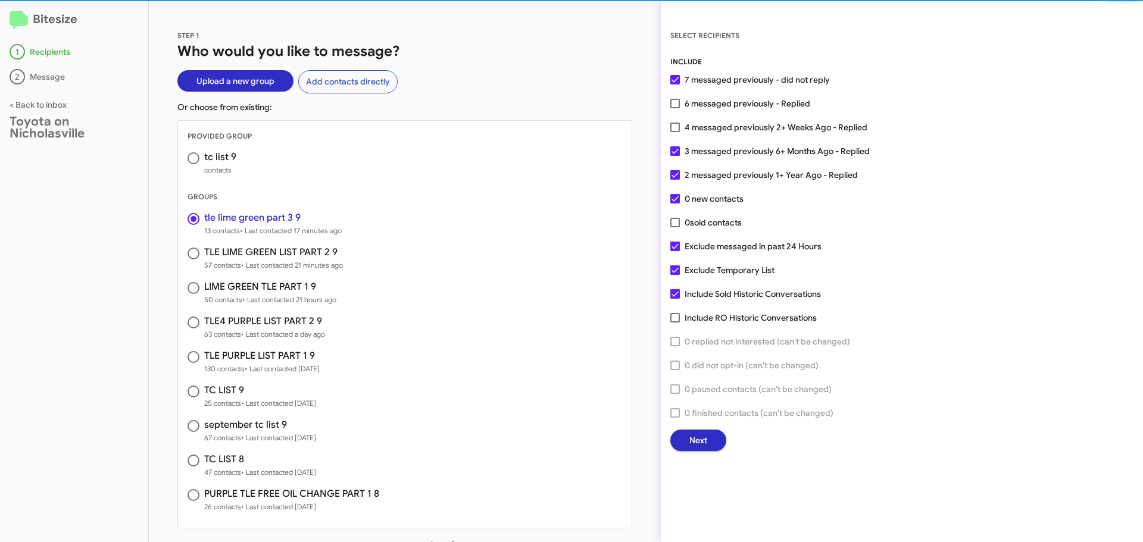
click at [193, 158] on span at bounding box center [193, 158] width 0 height 0
click at [193, 158] on input "radio" at bounding box center [193, 158] width 12 height 12
radio input "false"
radio input "true"
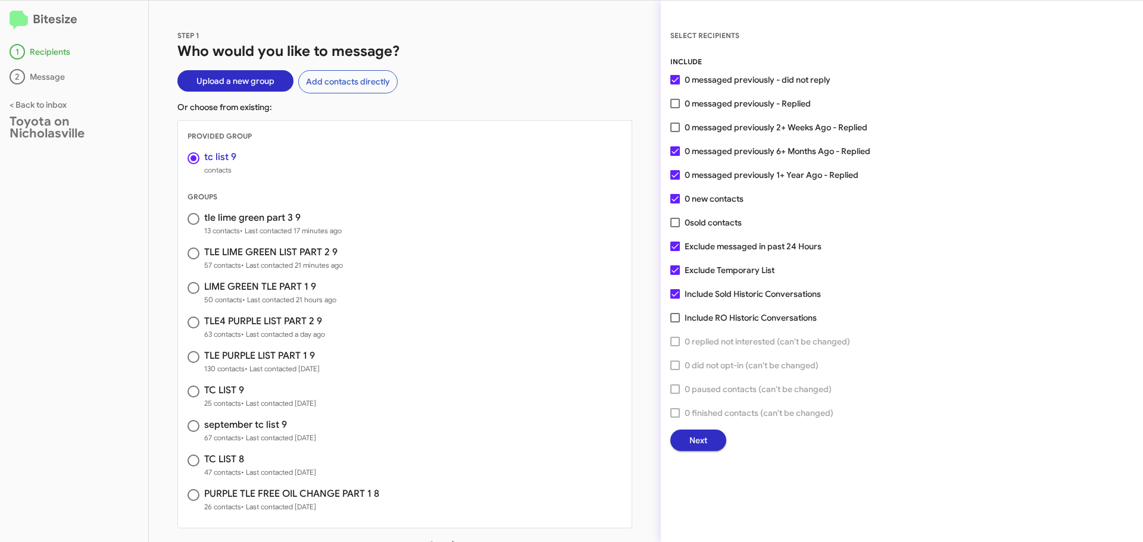
click at [185, 225] on span "tle lime green part 3 9 13 contacts • Last contacted 17 minutes ago" at bounding box center [405, 225] width 454 height 35
radio input "true"
radio input "false"
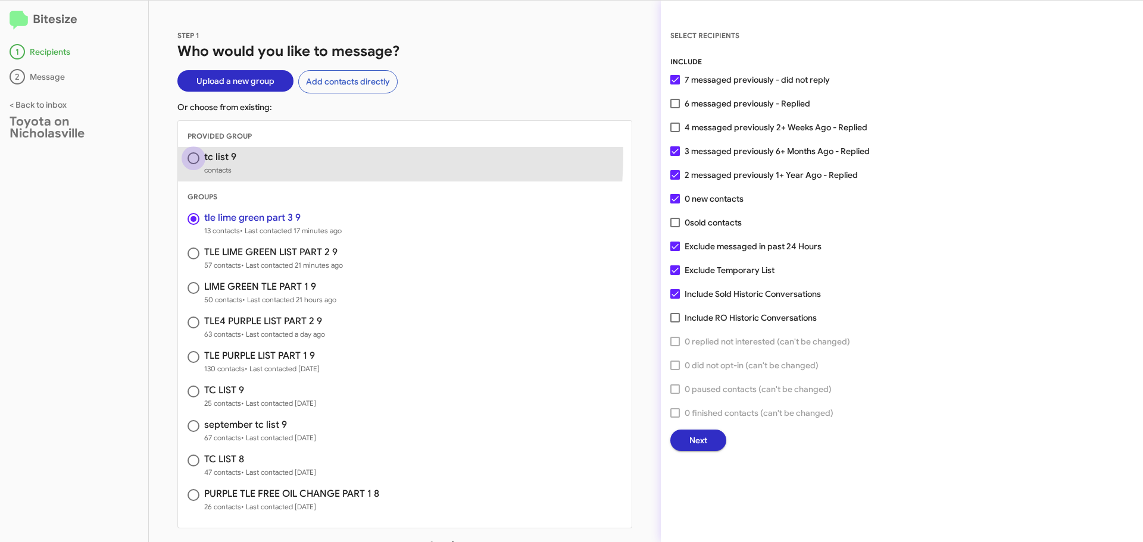
click at [196, 152] on span at bounding box center [193, 158] width 12 height 12
click at [196, 152] on input "radio" at bounding box center [193, 158] width 12 height 12
radio input "false"
radio input "true"
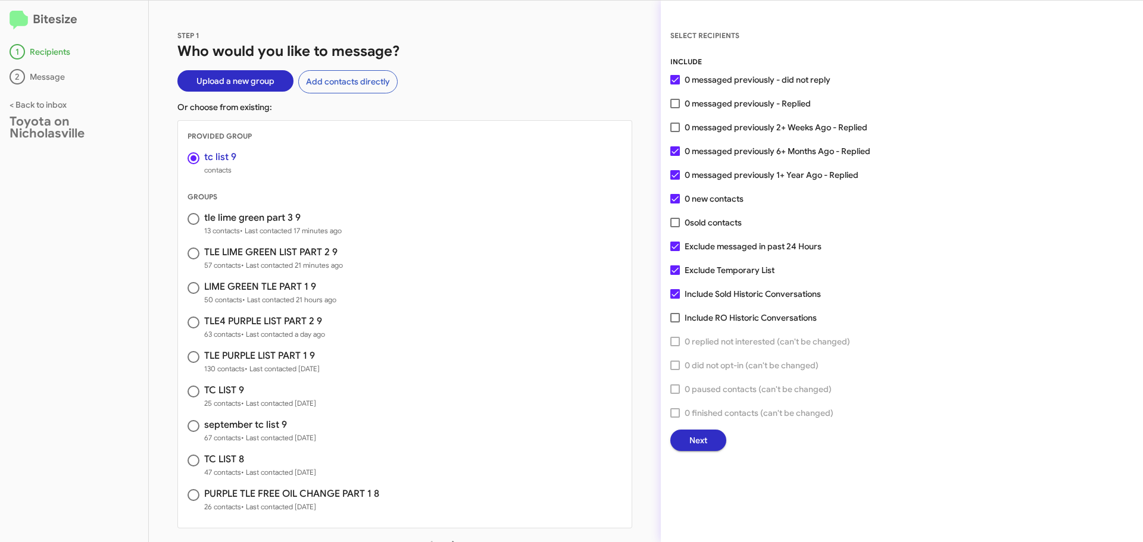
drag, startPoint x: 676, startPoint y: 295, endPoint x: 674, endPoint y: 282, distance: 13.1
click at [676, 294] on span at bounding box center [675, 294] width 10 height 10
click at [675, 299] on input "Include Sold Historic Conversations" at bounding box center [674, 299] width 1 height 1
checkbox input "false"
click at [676, 273] on span at bounding box center [675, 270] width 10 height 10
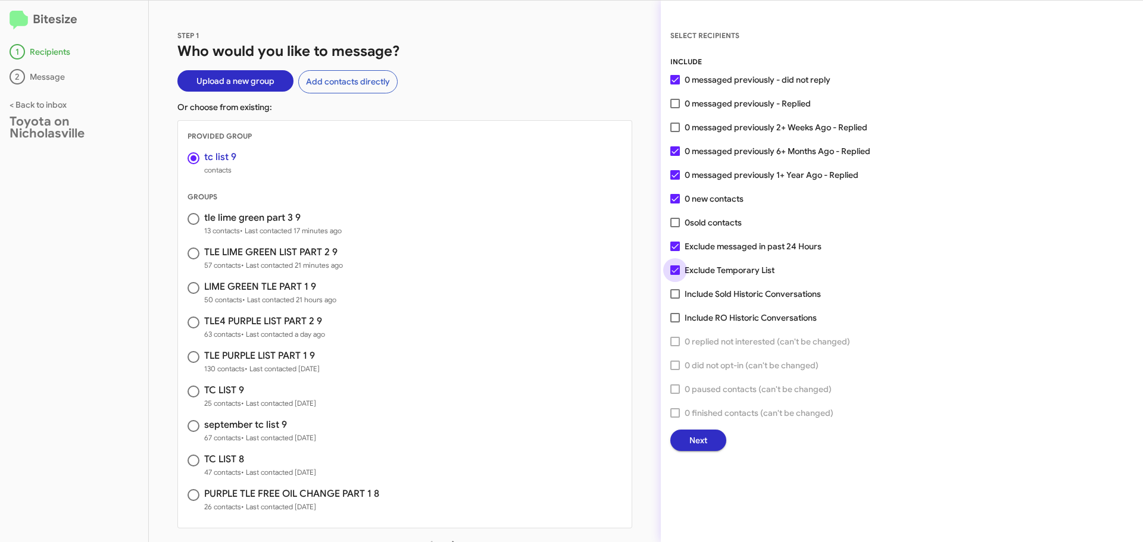
click at [675, 275] on input "Exclude Temporary List" at bounding box center [674, 275] width 1 height 1
checkbox input "false"
click at [190, 220] on span at bounding box center [193, 219] width 12 height 12
click at [190, 220] on input "radio" at bounding box center [193, 219] width 12 height 12
radio input "true"
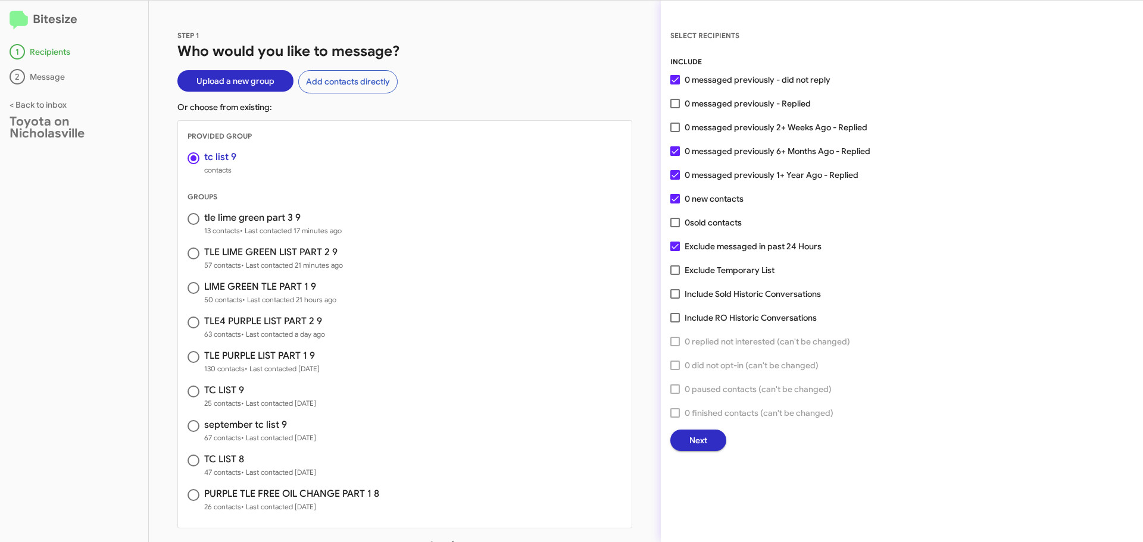
radio input "false"
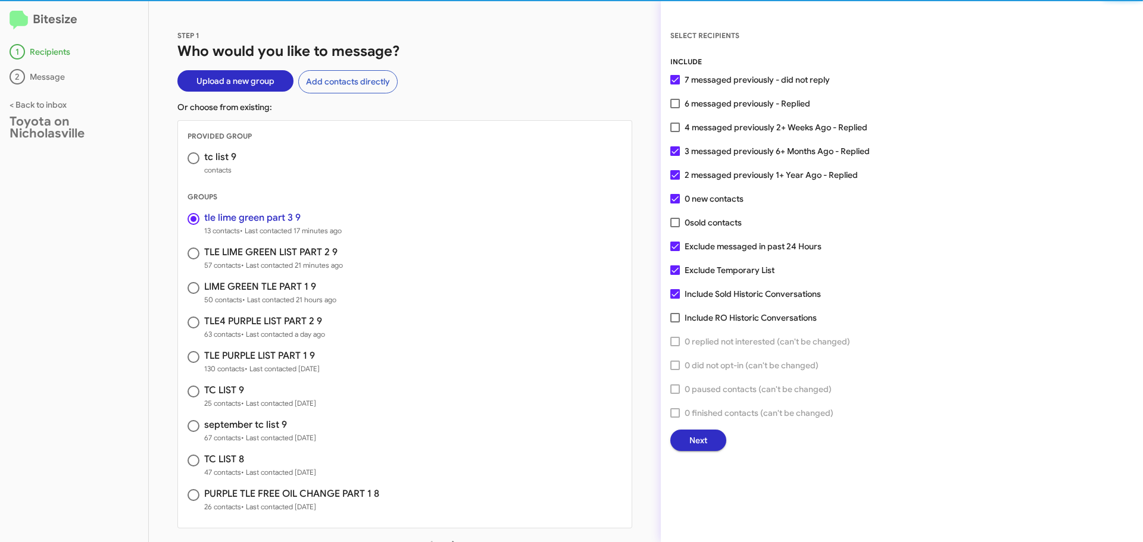
click at [196, 160] on span at bounding box center [193, 158] width 12 height 12
click at [196, 160] on input "radio" at bounding box center [193, 158] width 12 height 12
radio input "false"
radio input "true"
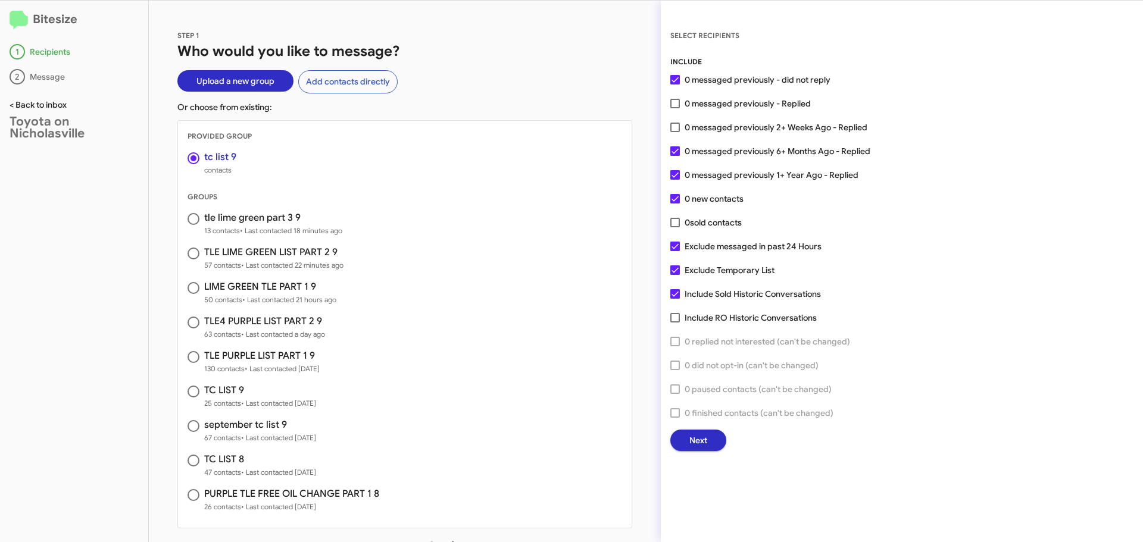
click at [31, 105] on link "< Back to inbox" at bounding box center [38, 104] width 57 height 11
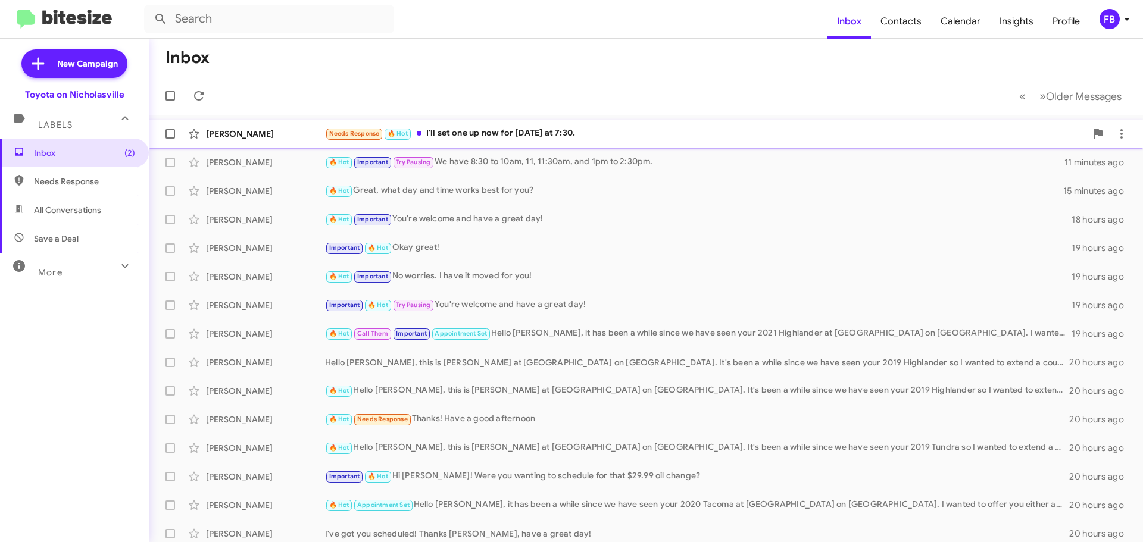
click at [564, 135] on div "Needs Response 🔥 Hot I'll set one up now for Monday at 7:30." at bounding box center [705, 134] width 761 height 14
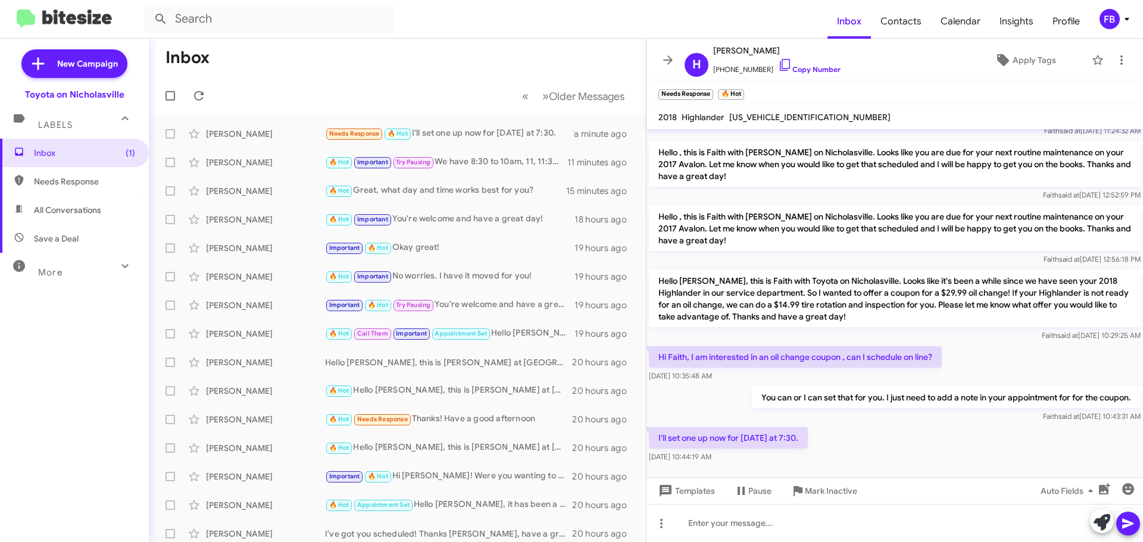
scroll to position [2168, 0]
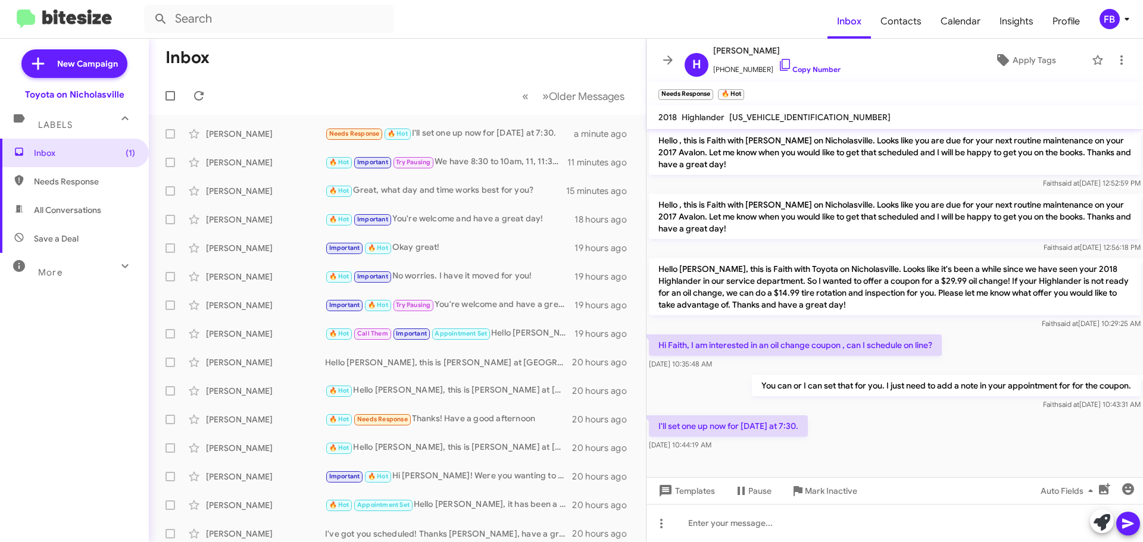
click at [776, 115] on span "5TDJZRFH3JS912714" at bounding box center [809, 117] width 161 height 11
click at [777, 115] on span "5TDJZRFH3JS912714" at bounding box center [809, 117] width 161 height 11
copy span "5TDJZRFH3JS912714"
click at [712, 492] on span "Templates" at bounding box center [685, 490] width 59 height 21
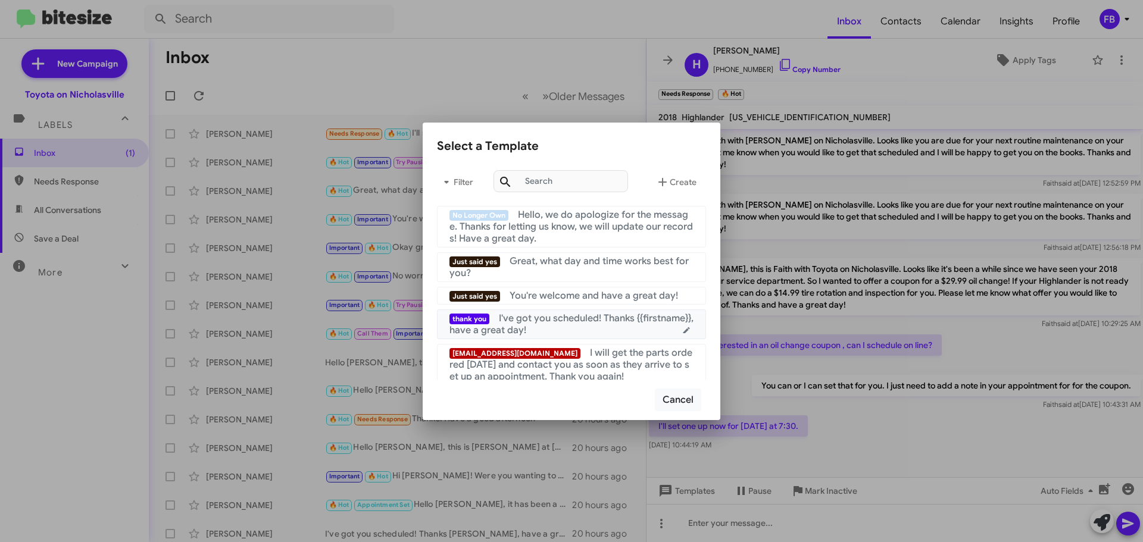
click at [590, 327] on div "thank you I've got you scheduled! Thanks {{firstname}}, have a great day!" at bounding box center [571, 324] width 244 height 24
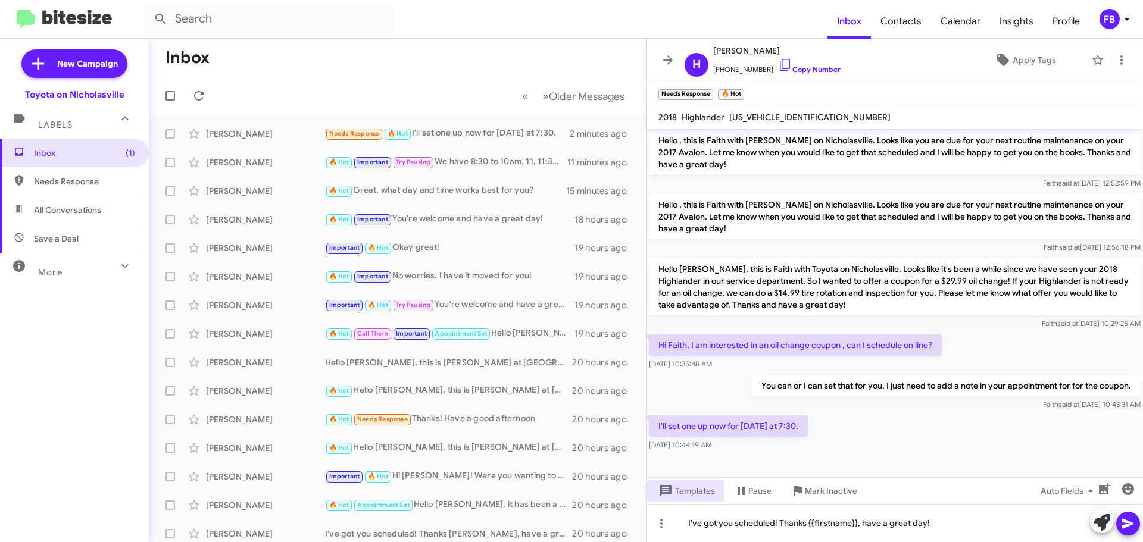
click at [1128, 522] on icon at bounding box center [1127, 524] width 11 height 10
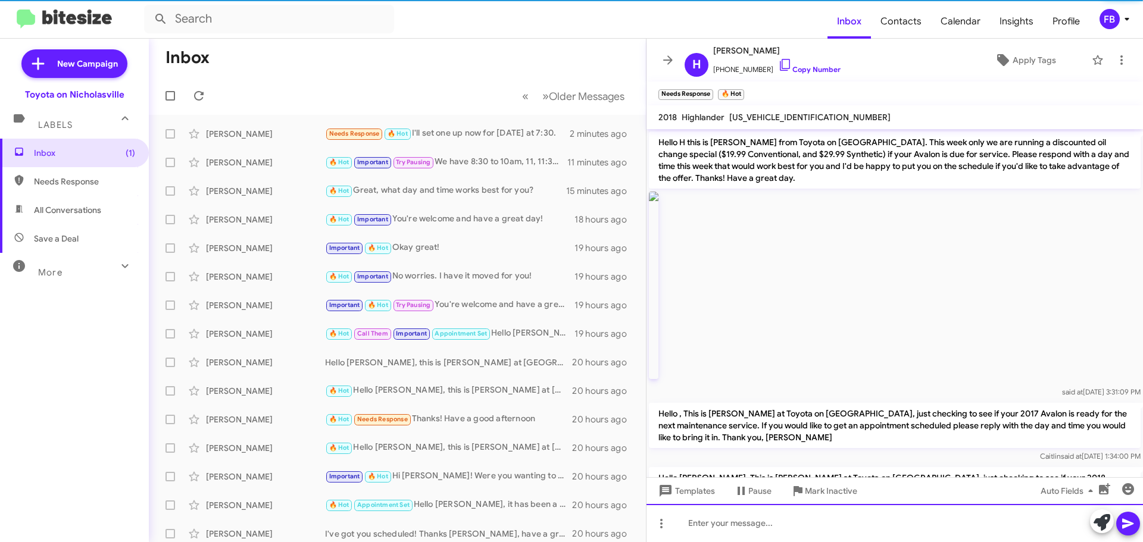
scroll to position [60, 0]
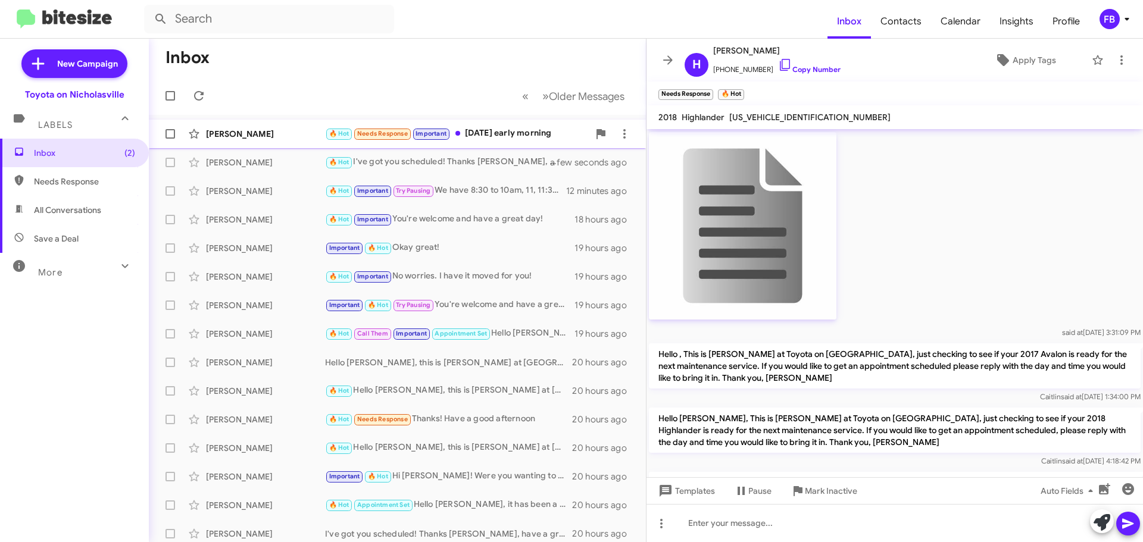
click at [496, 125] on div "Alcie Watson 🔥 Hot Needs Response Important Saturday early morning a few second…" at bounding box center [397, 134] width 478 height 24
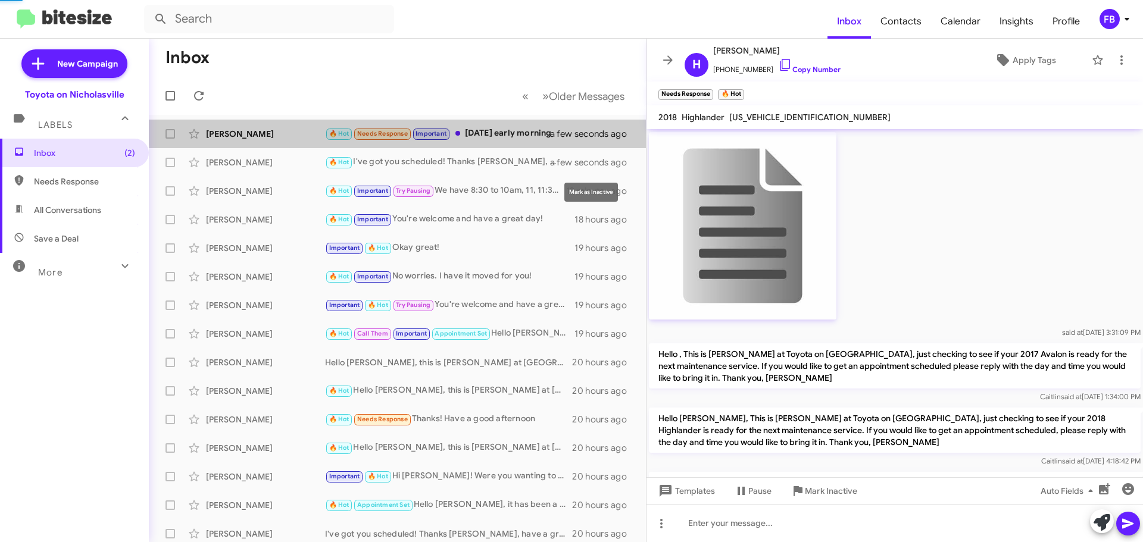
scroll to position [126, 0]
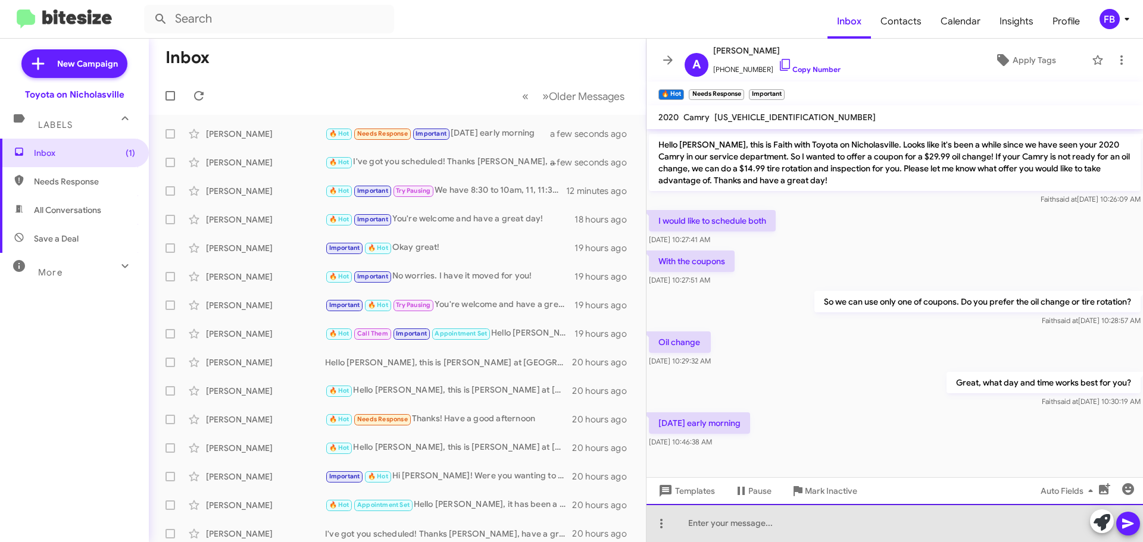
click at [719, 526] on div at bounding box center [894, 523] width 496 height 38
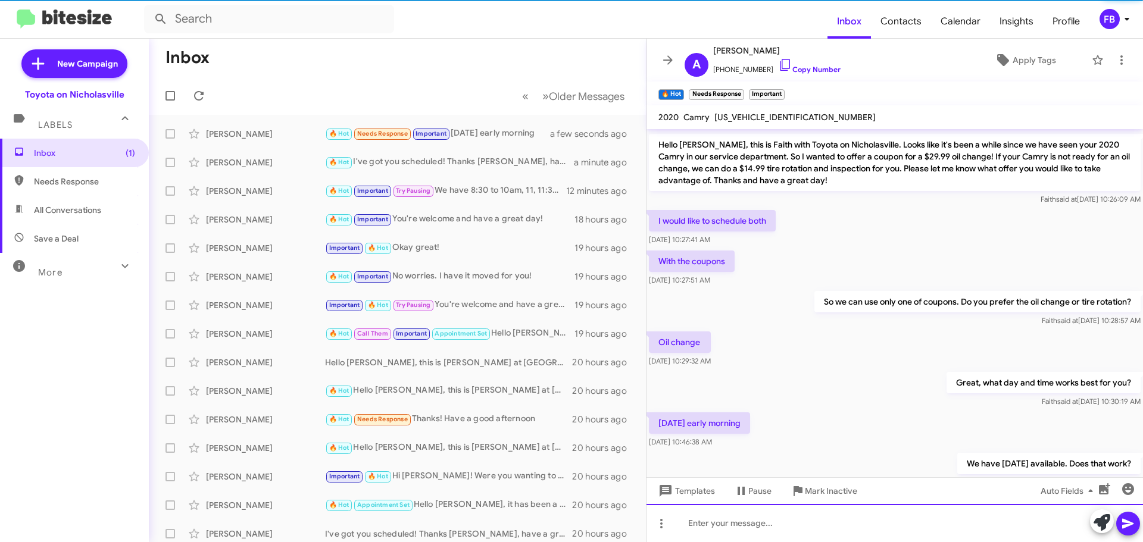
scroll to position [0, 0]
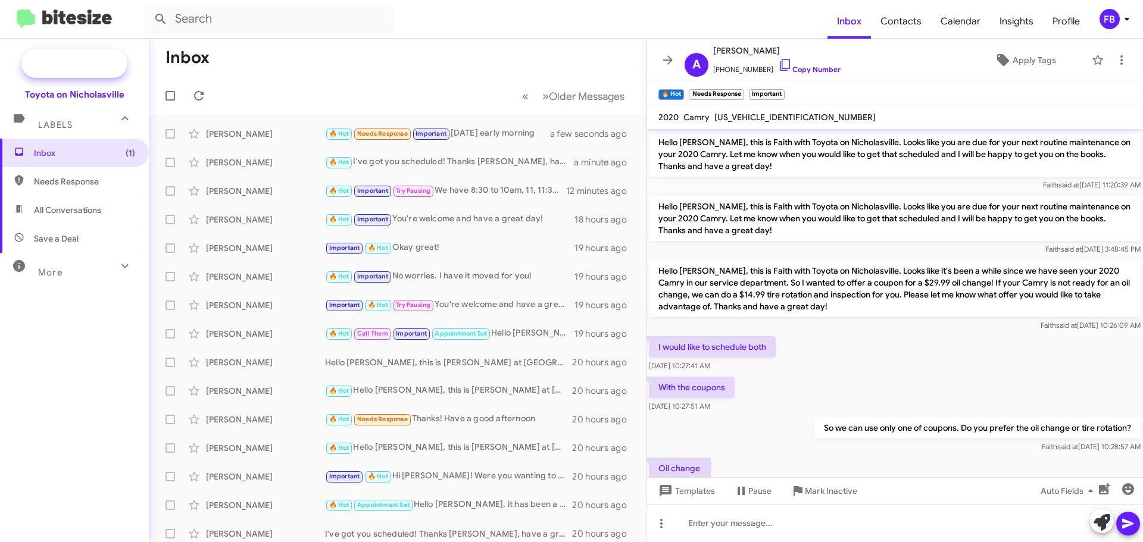
click at [57, 52] on span "New Campaign" at bounding box center [74, 63] width 106 height 29
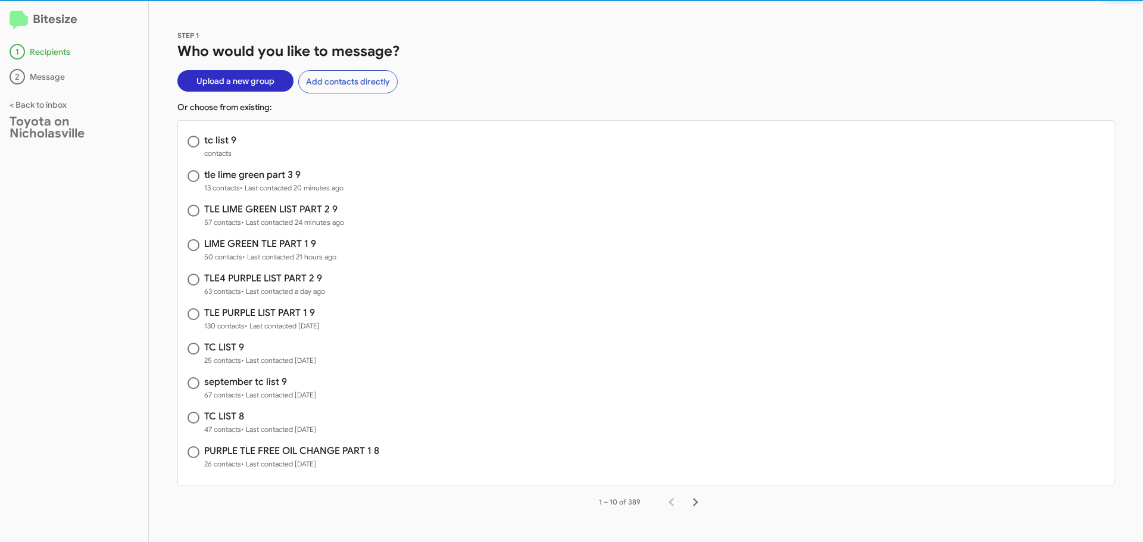
click at [252, 83] on span "Upload a new group" at bounding box center [235, 80] width 78 height 21
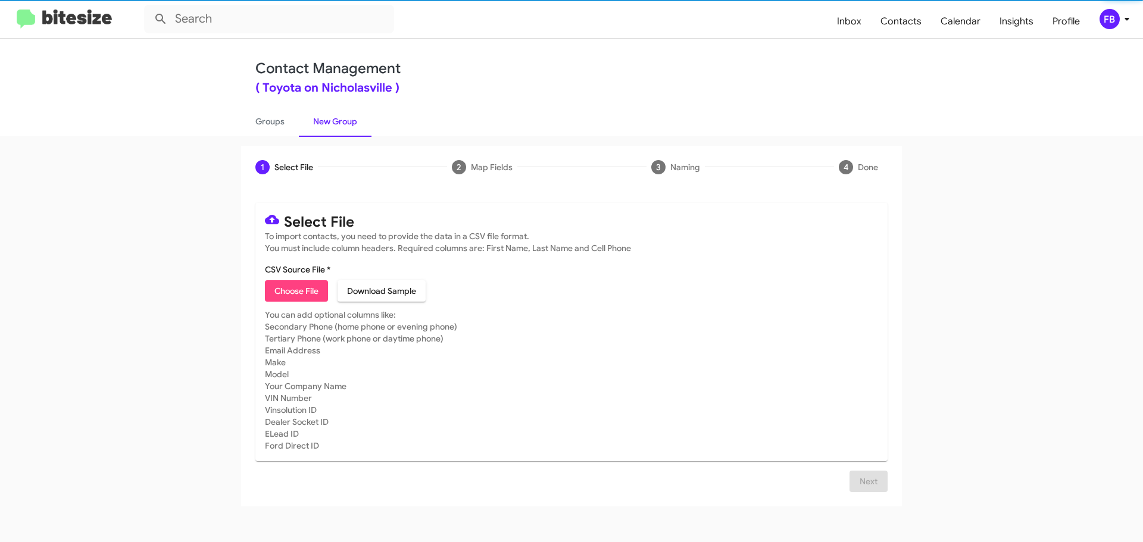
click at [293, 295] on span "Choose File" at bounding box center [296, 290] width 44 height 21
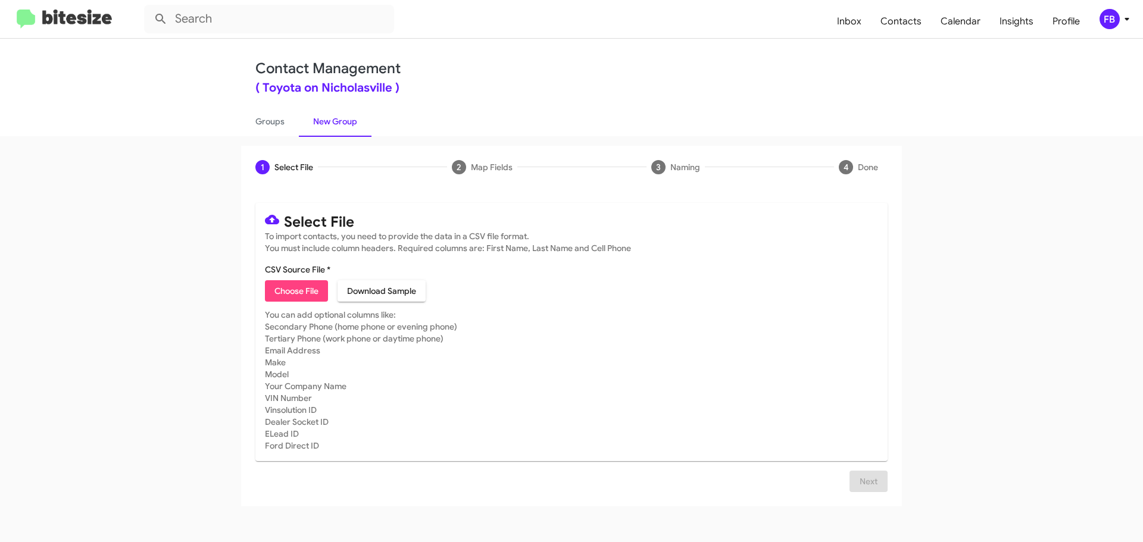
type input "tc list 9"
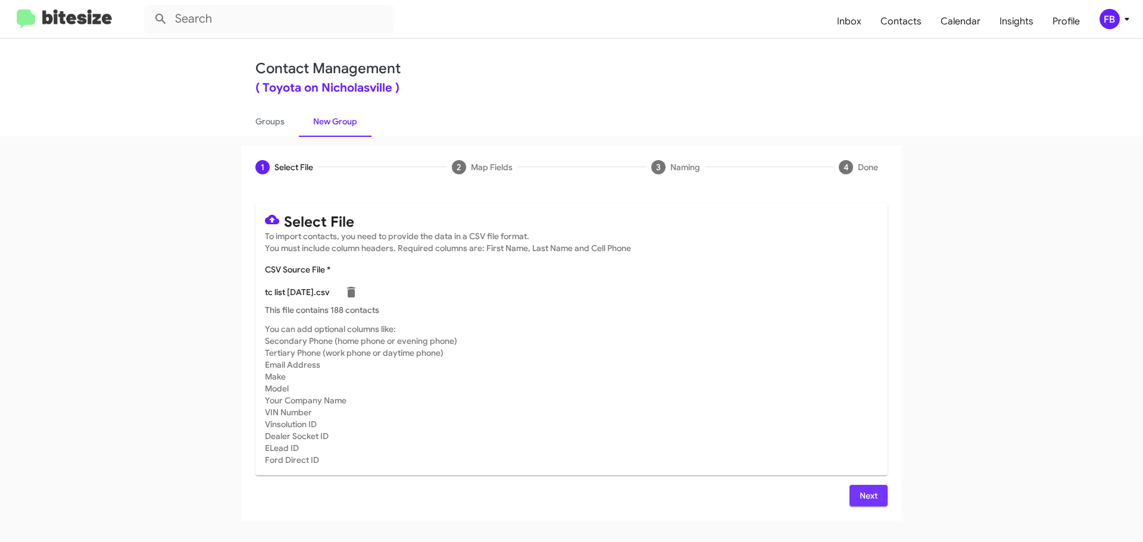
click at [874, 499] on span "Next" at bounding box center [868, 495] width 19 height 21
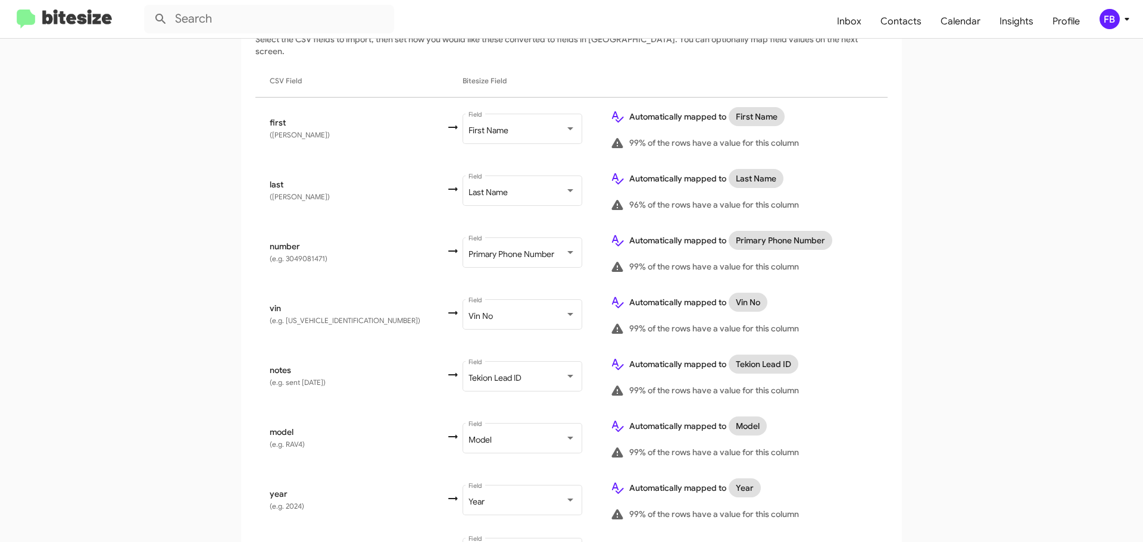
scroll to position [298, 0]
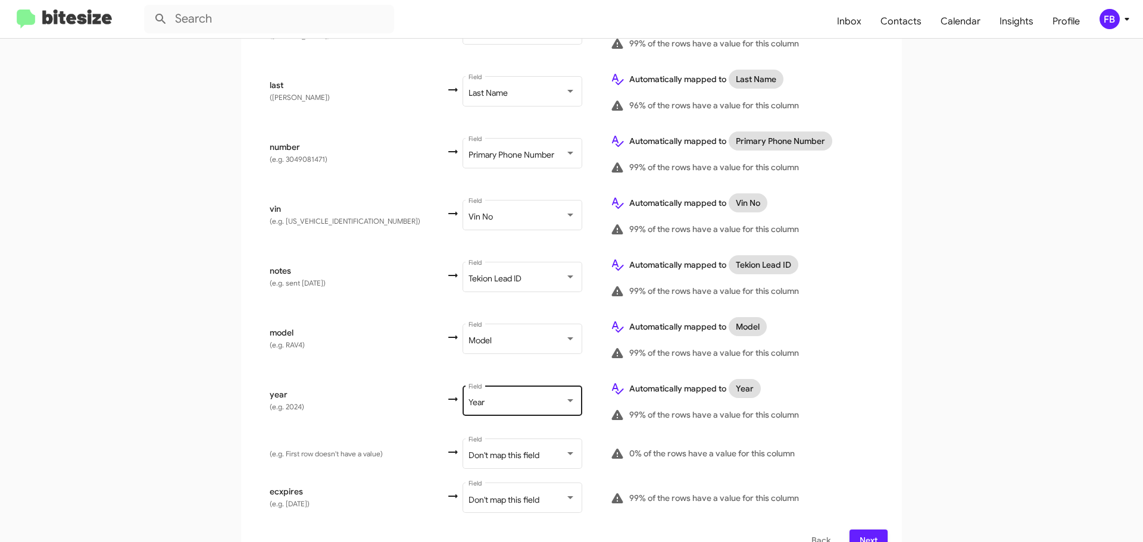
click at [493, 383] on div "Year Field" at bounding box center [521, 399] width 107 height 33
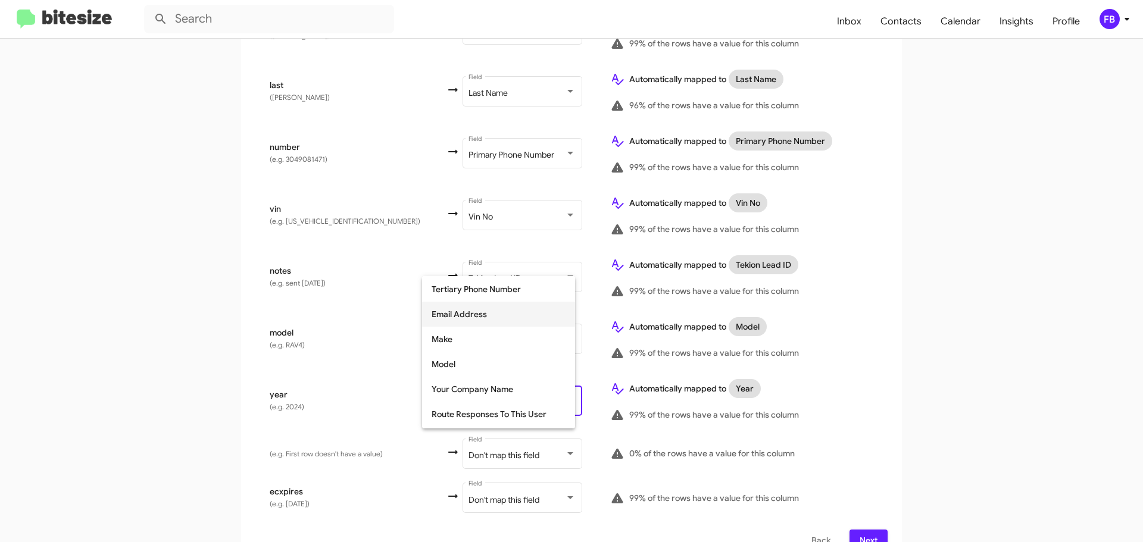
scroll to position [150, 0]
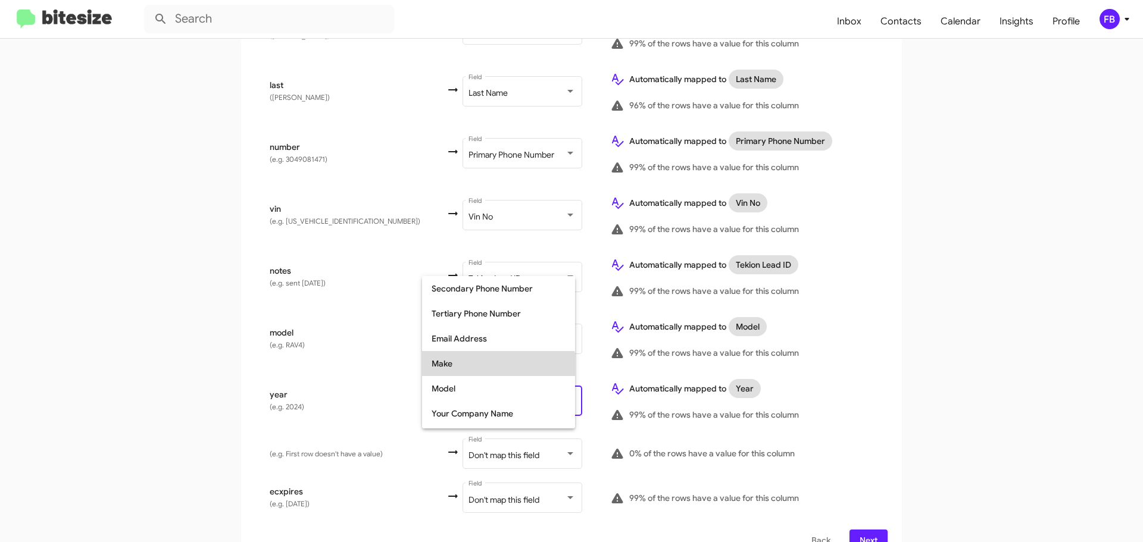
drag, startPoint x: 475, startPoint y: 365, endPoint x: 783, endPoint y: 413, distance: 312.0
click at [475, 366] on span "Make" at bounding box center [499, 363] width 134 height 25
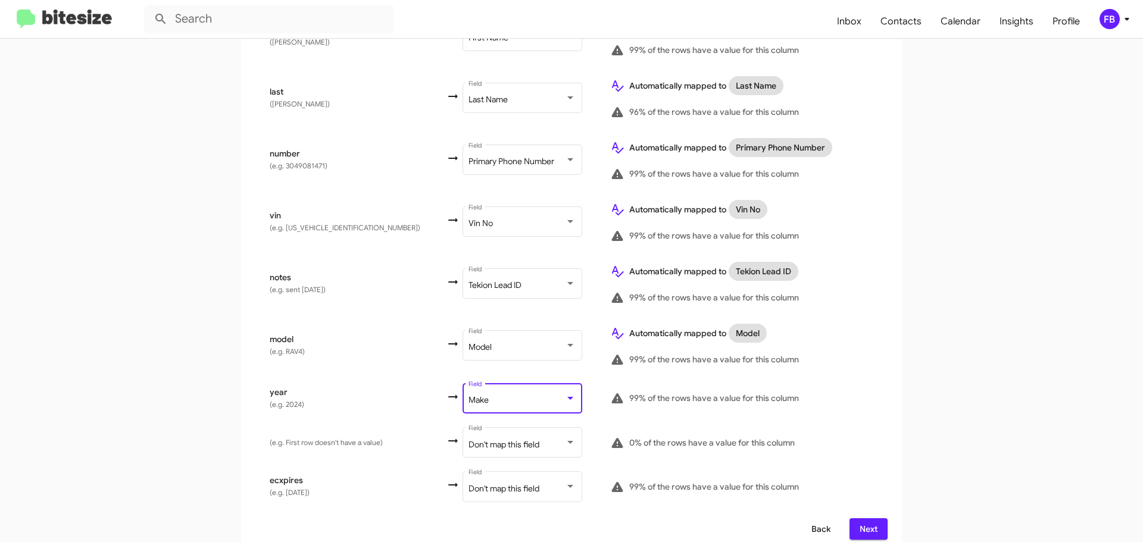
click at [835, 518] on button "Back" at bounding box center [821, 528] width 38 height 21
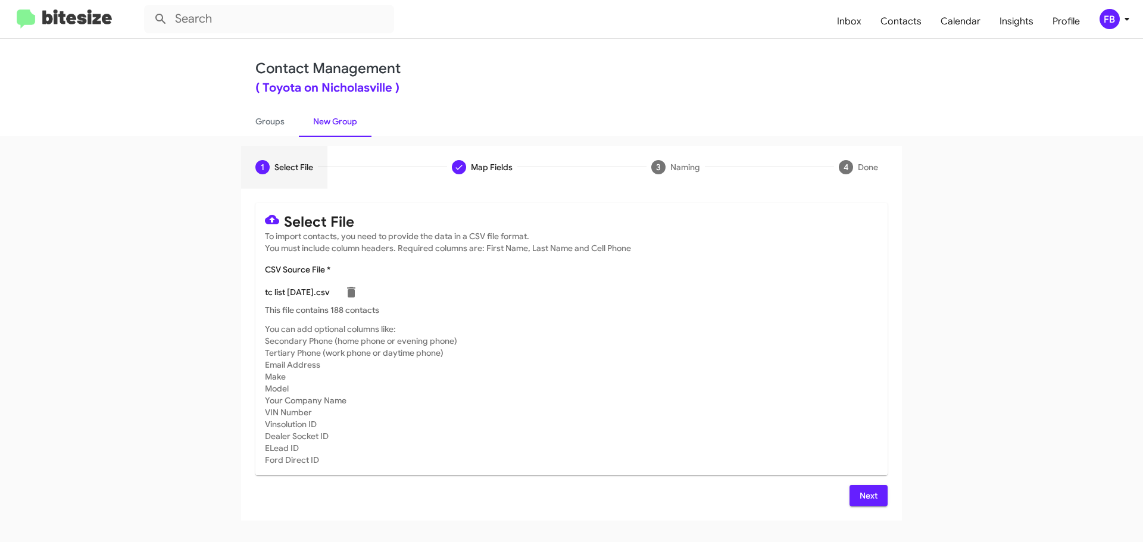
scroll to position [0, 0]
click at [865, 498] on span "Next" at bounding box center [868, 495] width 19 height 21
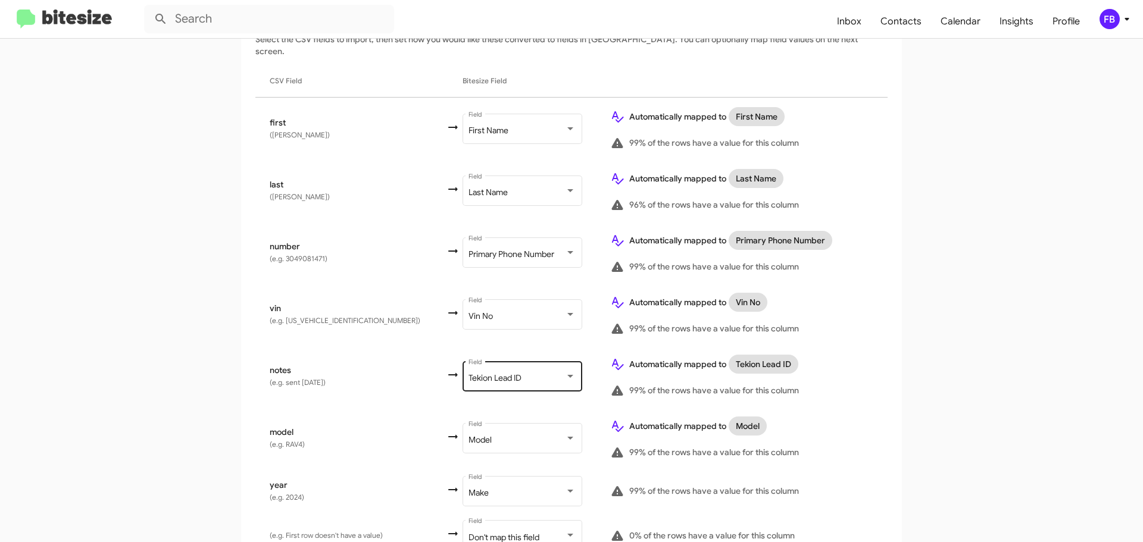
scroll to position [291, 0]
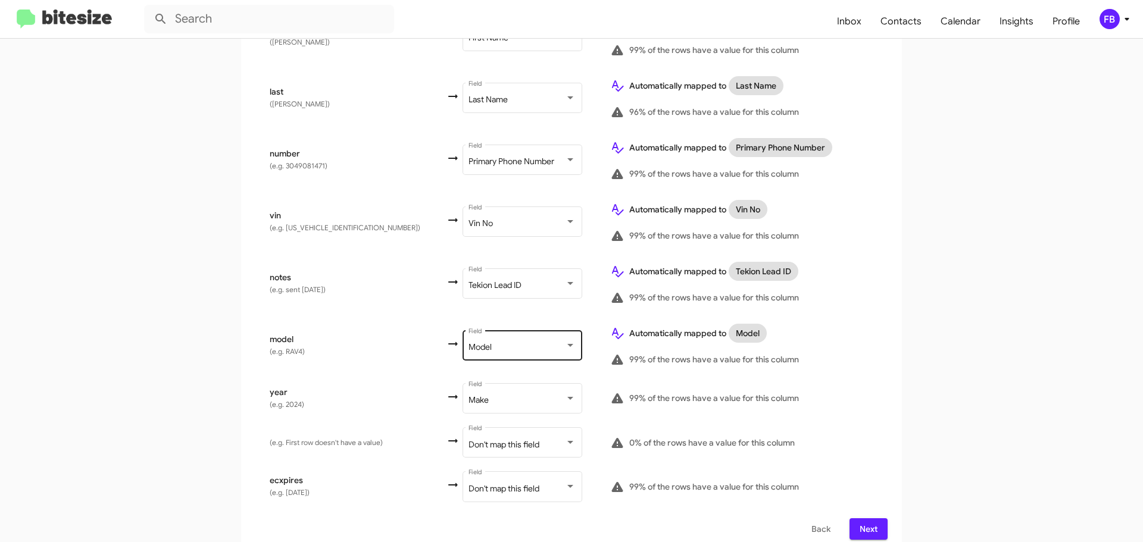
click at [485, 342] on div "Model Field" at bounding box center [521, 344] width 107 height 33
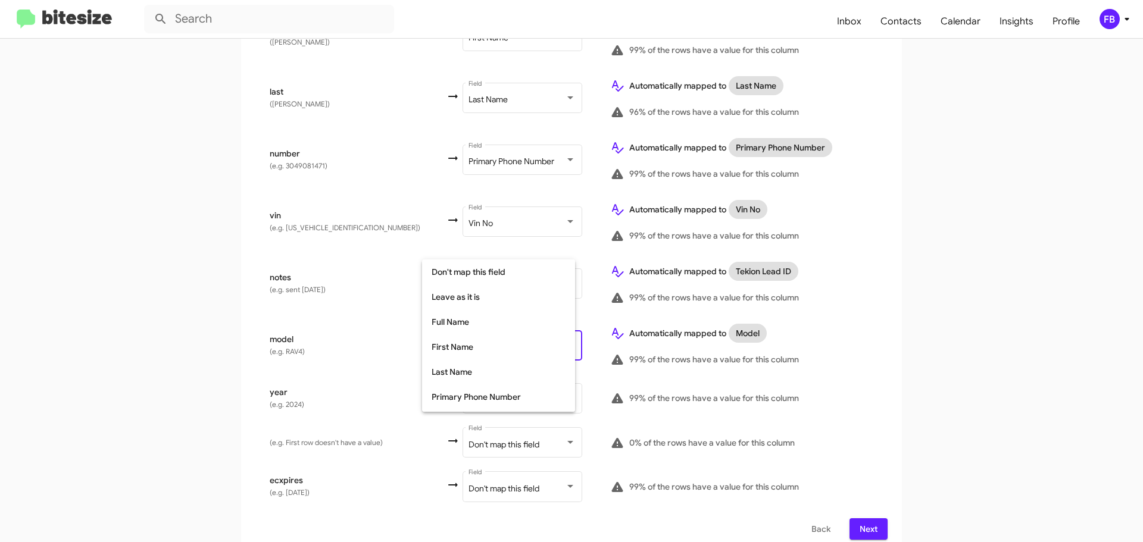
scroll to position [186, 0]
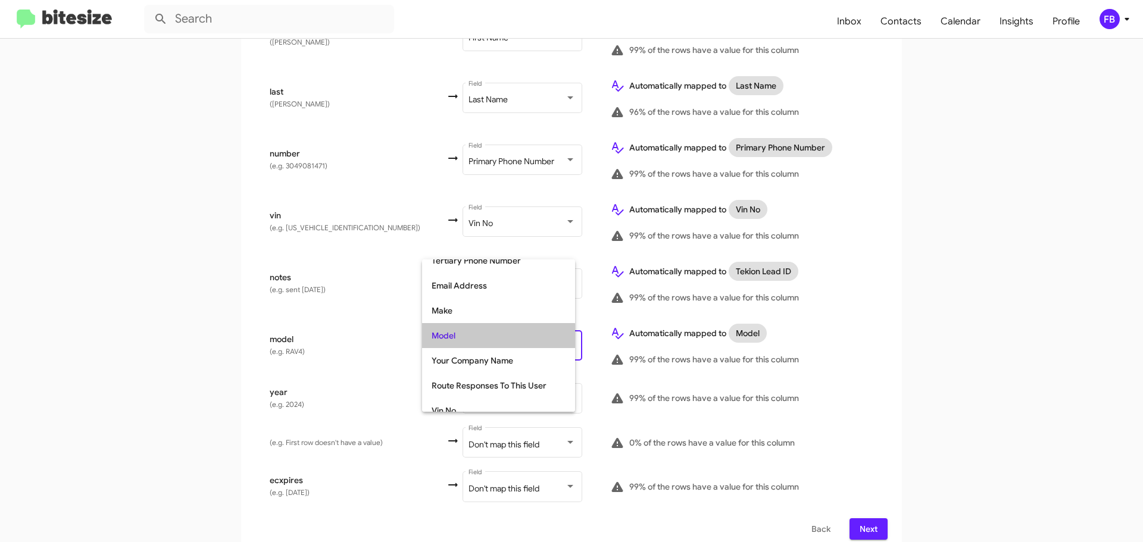
click at [492, 342] on span "Model" at bounding box center [499, 335] width 134 height 25
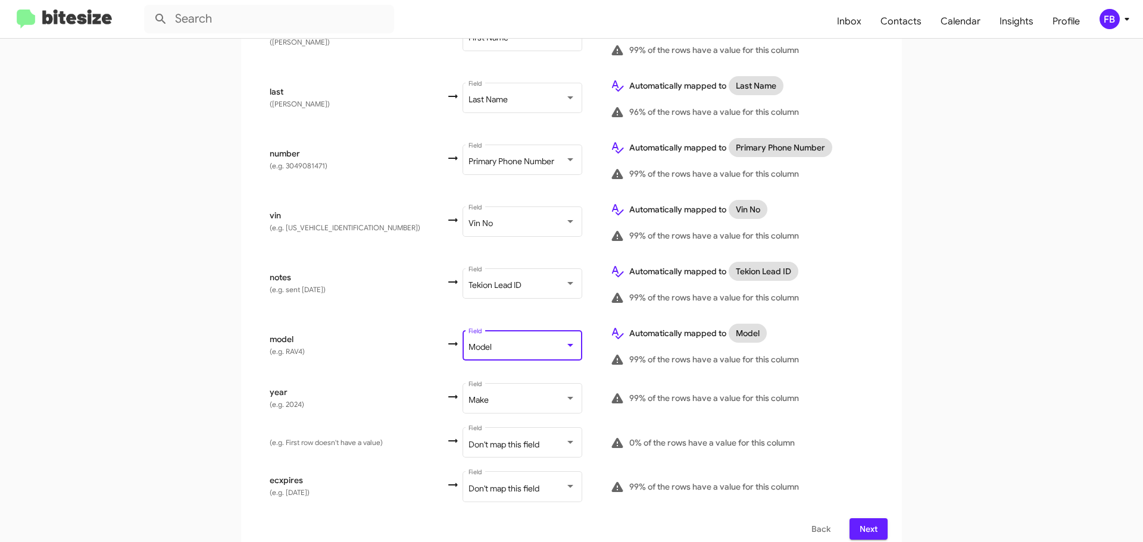
click at [867, 518] on span "Next" at bounding box center [868, 528] width 19 height 21
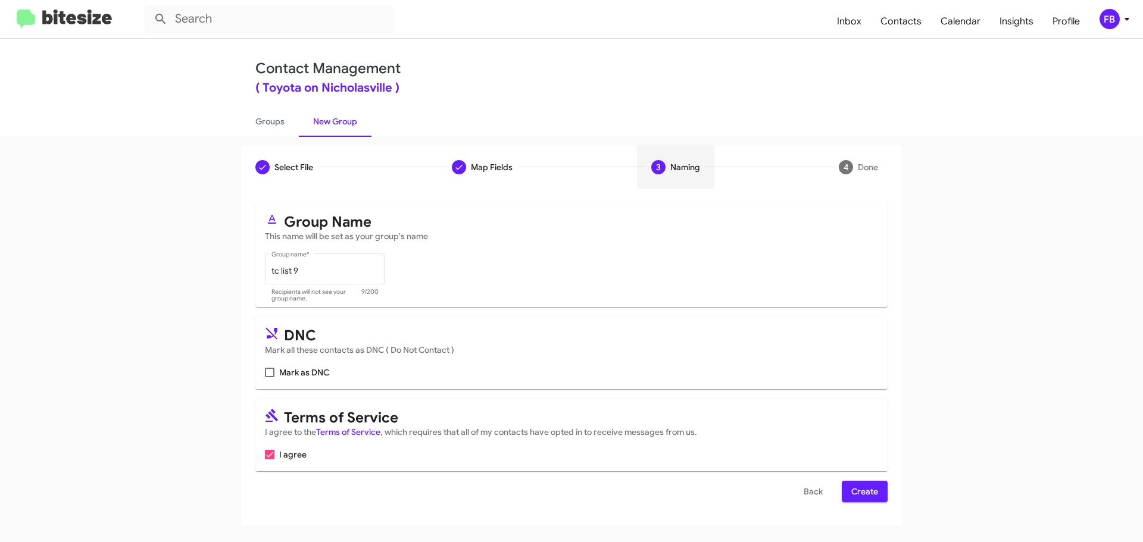
scroll to position [0, 0]
click at [874, 489] on span "Create" at bounding box center [864, 491] width 27 height 21
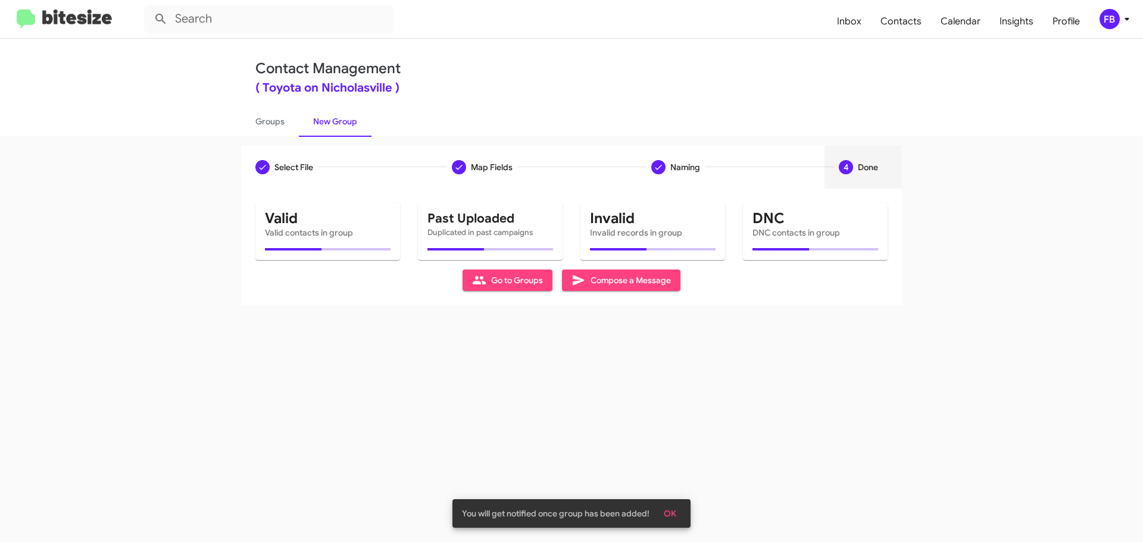
click at [639, 285] on span "Compose a Message" at bounding box center [620, 280] width 99 height 21
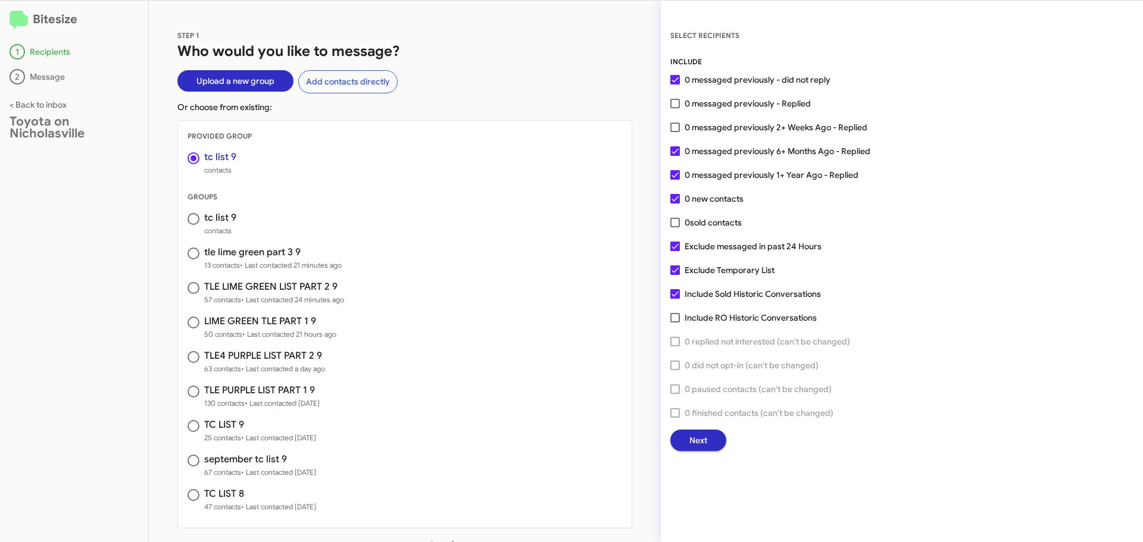
drag, startPoint x: 190, startPoint y: 217, endPoint x: 195, endPoint y: 206, distance: 12.3
click at [190, 216] on span at bounding box center [193, 219] width 12 height 12
click at [190, 216] on input "radio" at bounding box center [193, 219] width 12 height 12
radio input "true"
radio input "false"
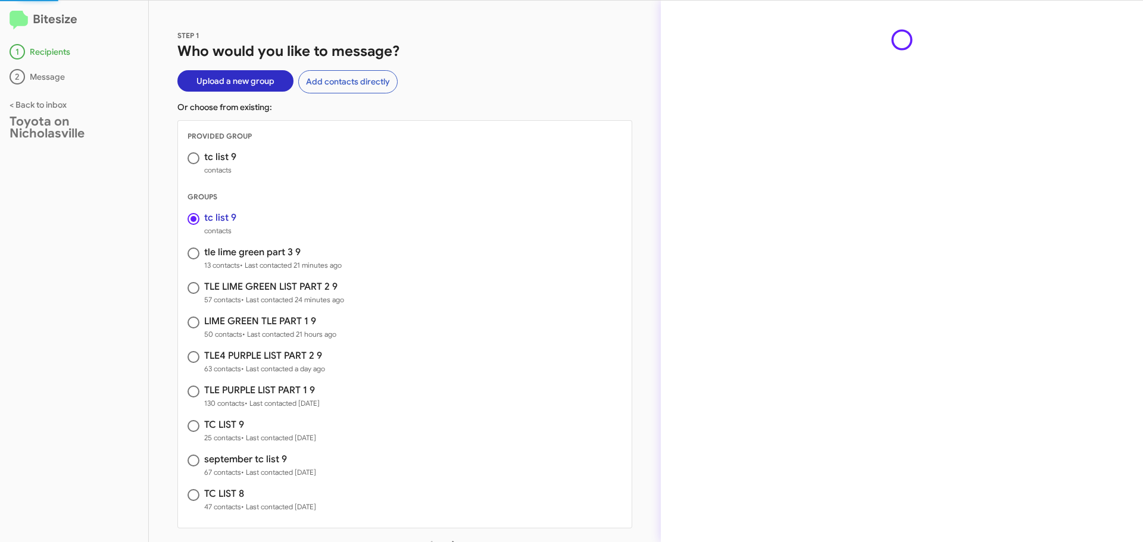
click at [195, 155] on span at bounding box center [193, 158] width 12 height 12
click at [195, 155] on input "radio" at bounding box center [193, 158] width 12 height 12
radio input "false"
radio input "true"
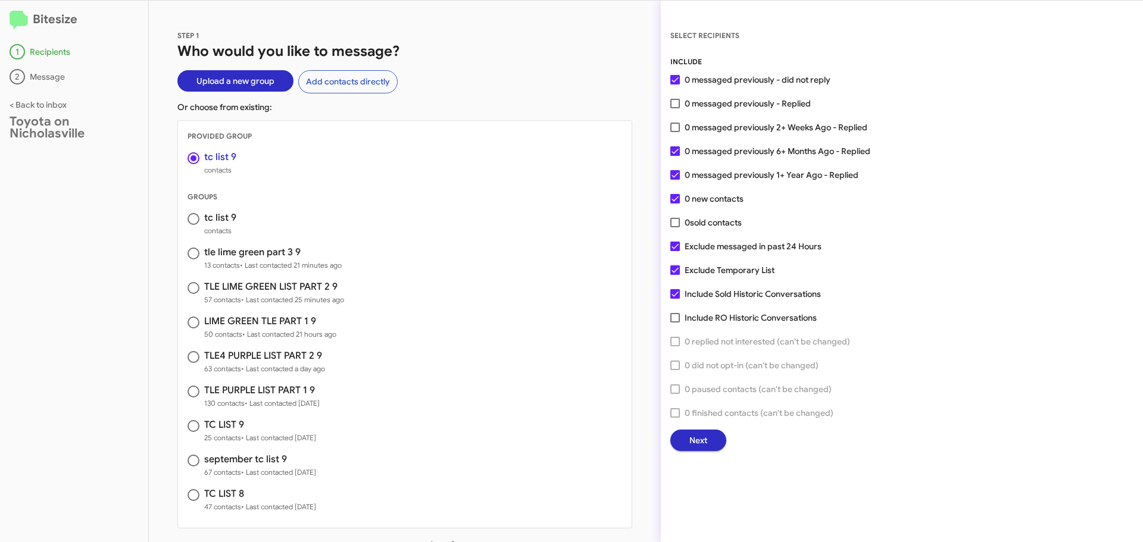
click at [196, 221] on span at bounding box center [193, 219] width 12 height 12
click at [196, 221] on input "radio" at bounding box center [193, 219] width 12 height 12
radio input "true"
radio input "false"
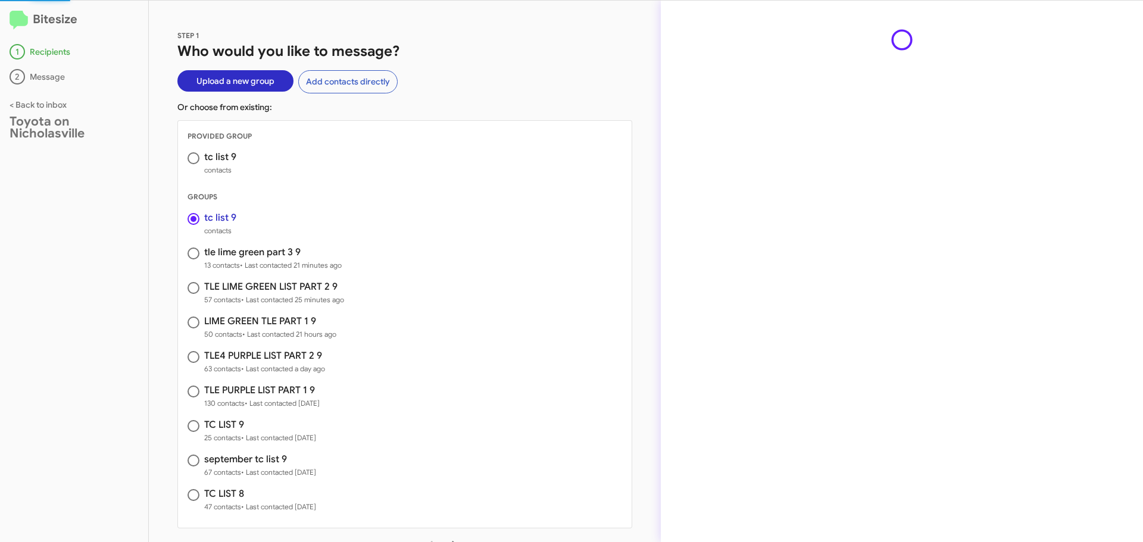
click at [192, 160] on span at bounding box center [193, 158] width 12 height 12
click at [192, 160] on input "radio" at bounding box center [193, 158] width 12 height 12
radio input "false"
radio input "true"
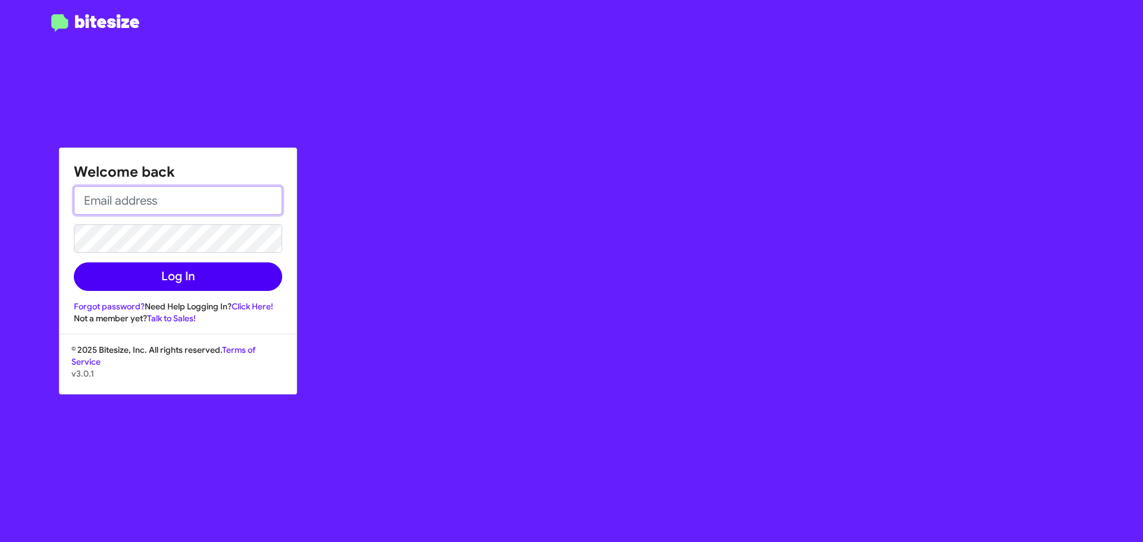
type input "fbishop@tonss.com"
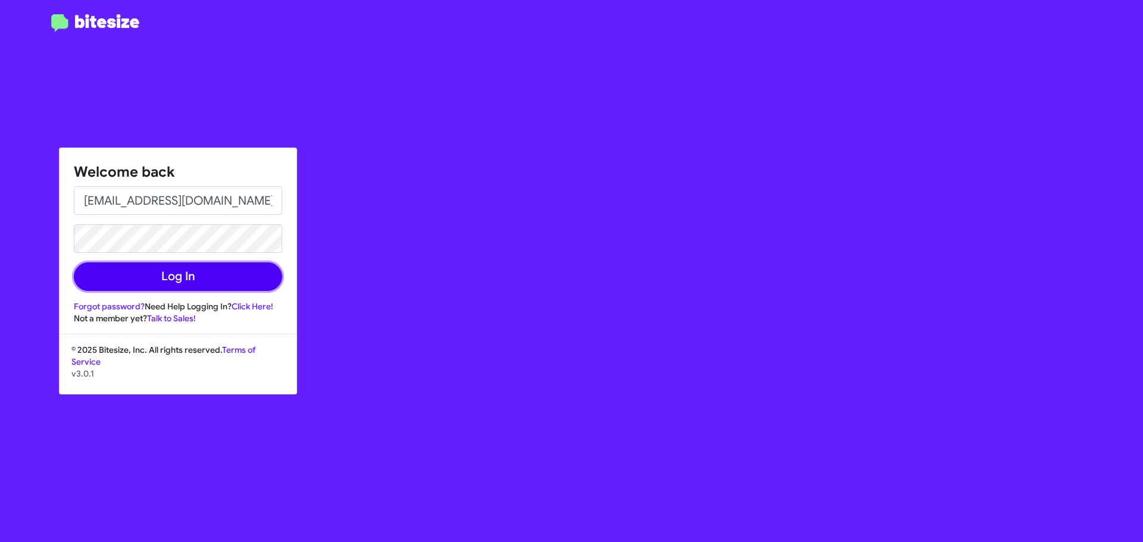
click at [177, 273] on button "Log In" at bounding box center [178, 276] width 208 height 29
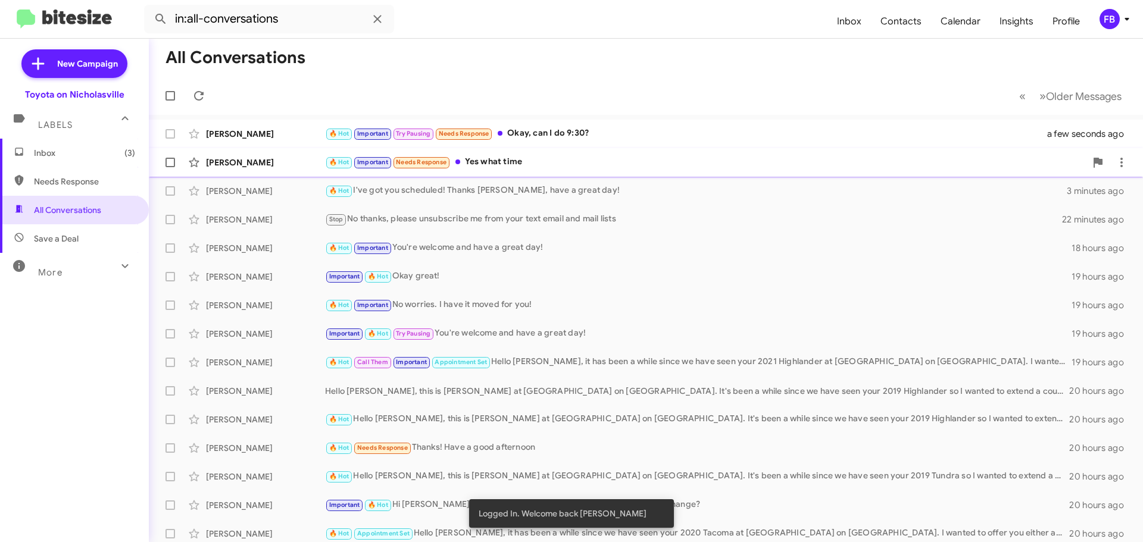
click at [585, 168] on div "🔥 Hot Important Needs Response Yes what time" at bounding box center [705, 162] width 761 height 14
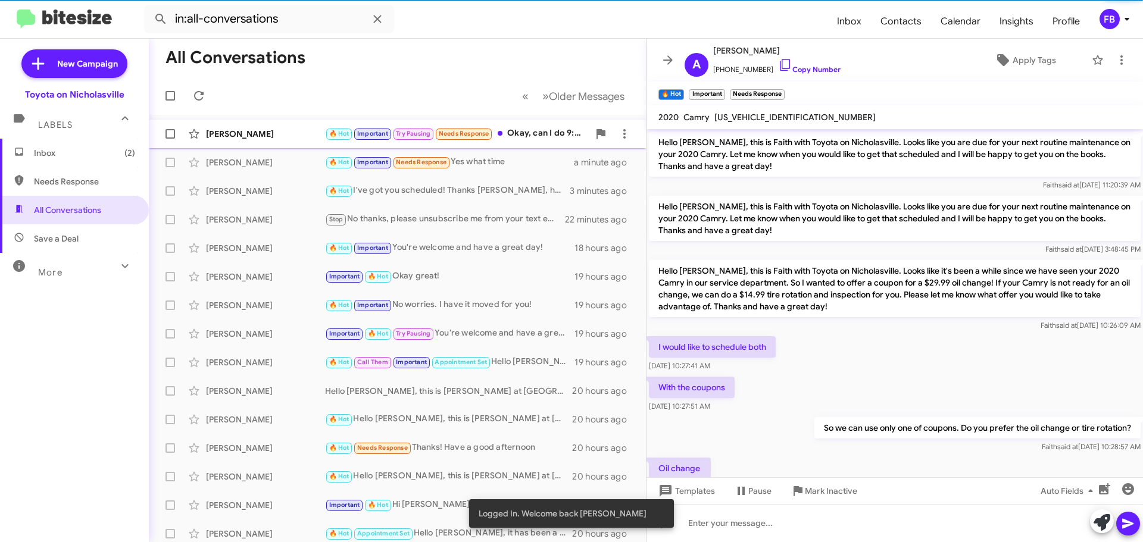
scroll to position [189, 0]
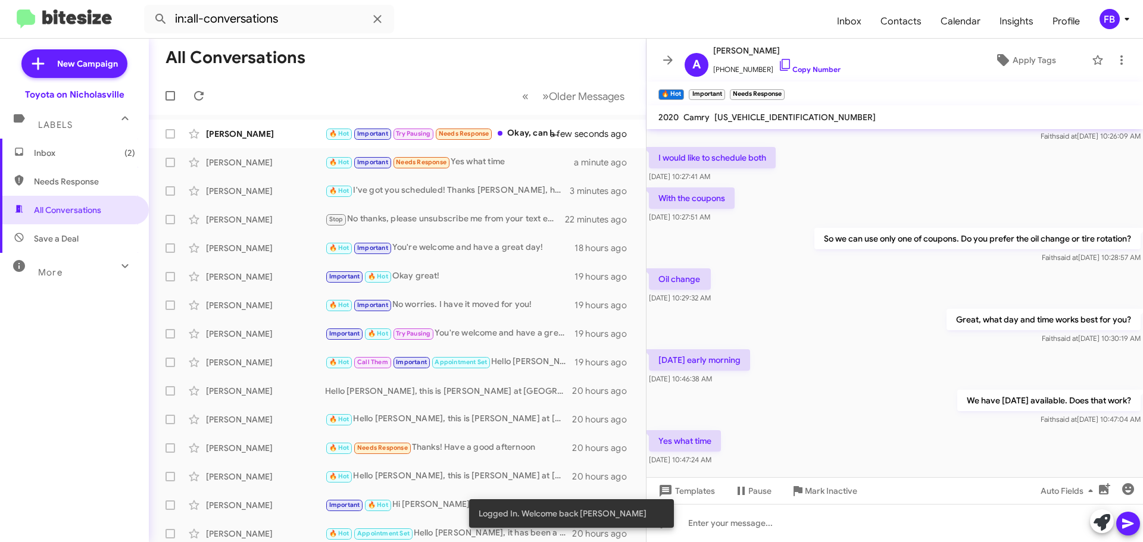
click at [758, 117] on span "4T1NZ1AK0LU042937" at bounding box center [794, 117] width 161 height 11
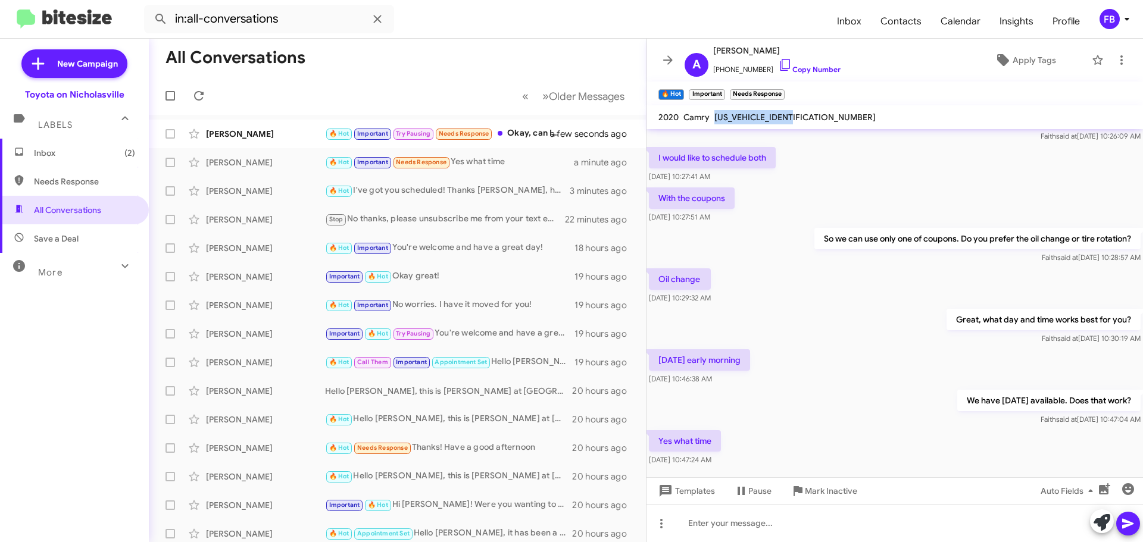
copy span "4T1NZ1AK0LU042937"
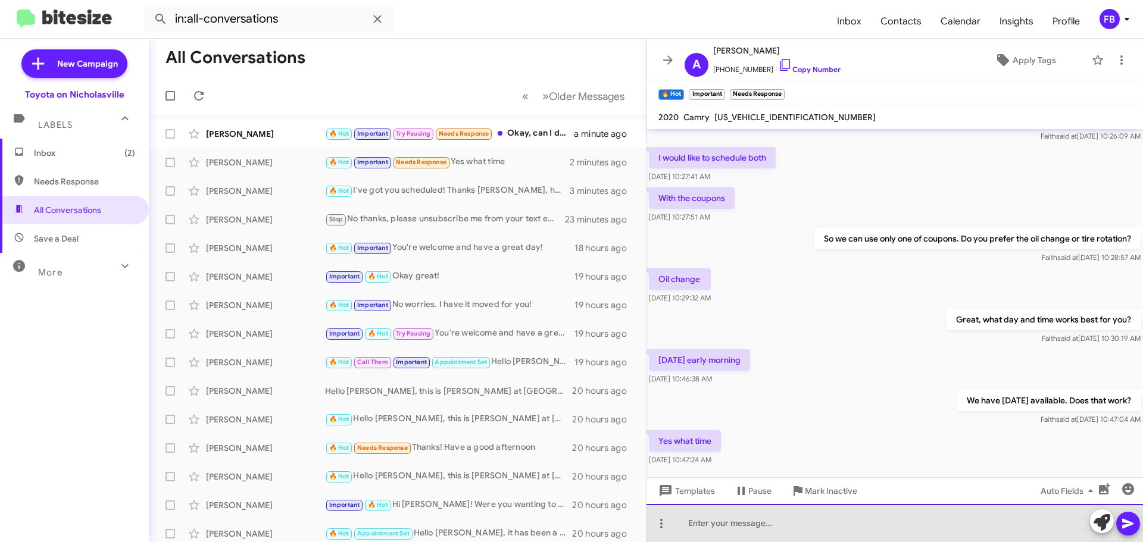
click at [705, 533] on div at bounding box center [894, 523] width 496 height 38
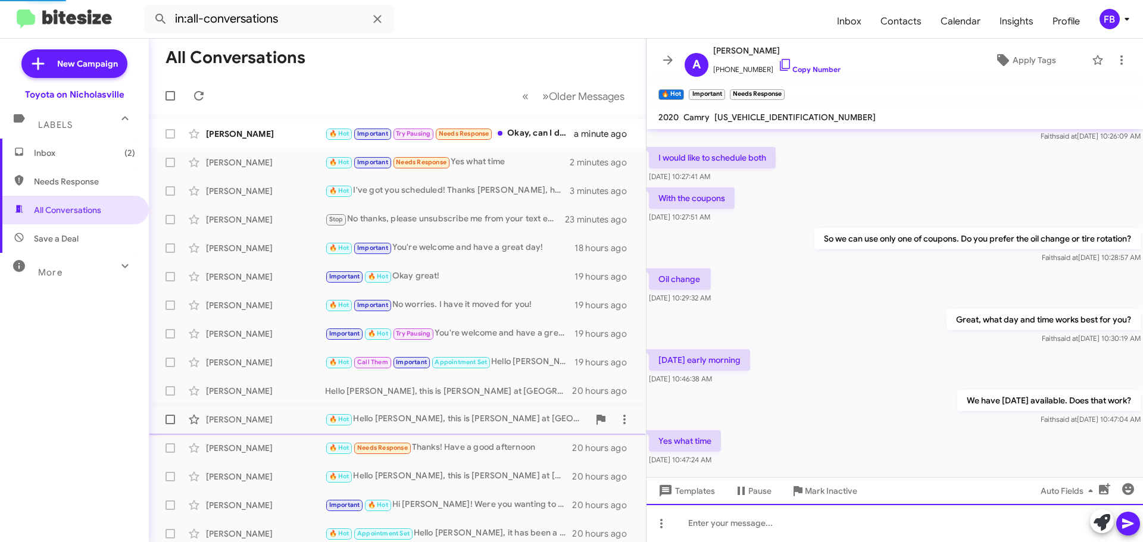
scroll to position [0, 0]
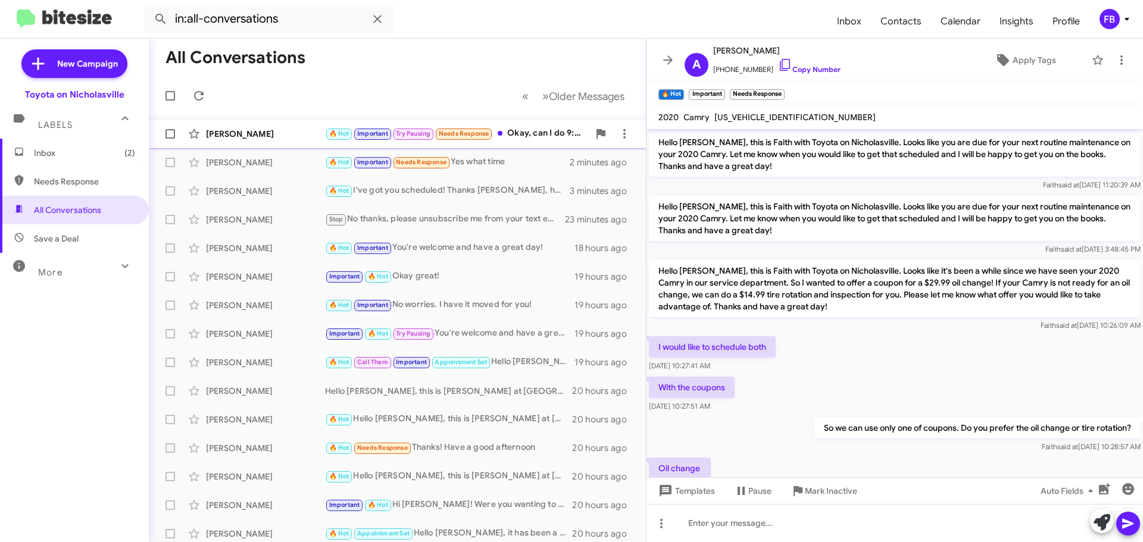
click at [283, 133] on div "Elizabeth Marefat" at bounding box center [265, 134] width 119 height 12
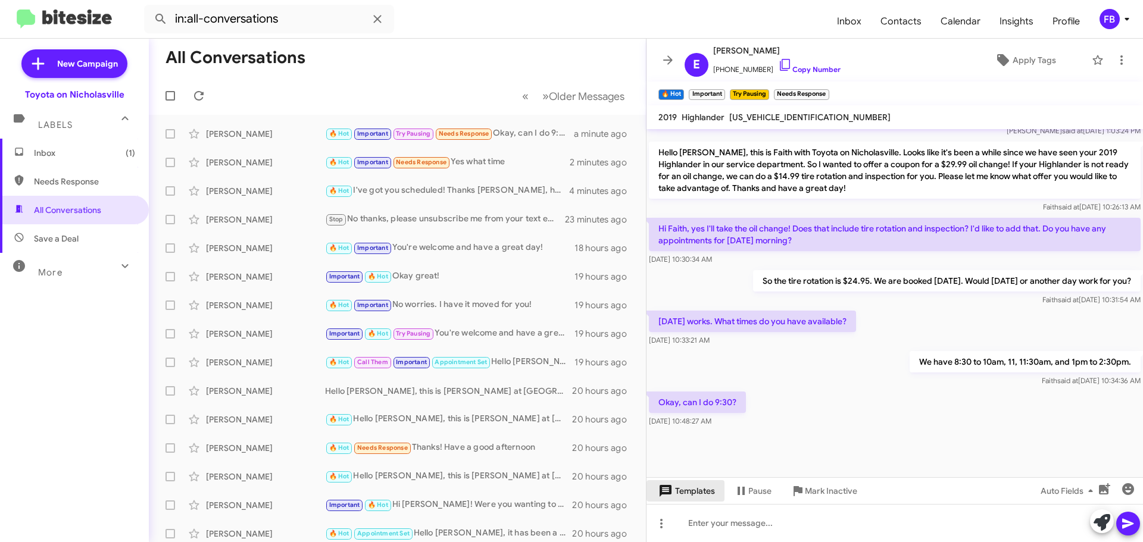
click at [699, 493] on span "Templates" at bounding box center [685, 490] width 59 height 21
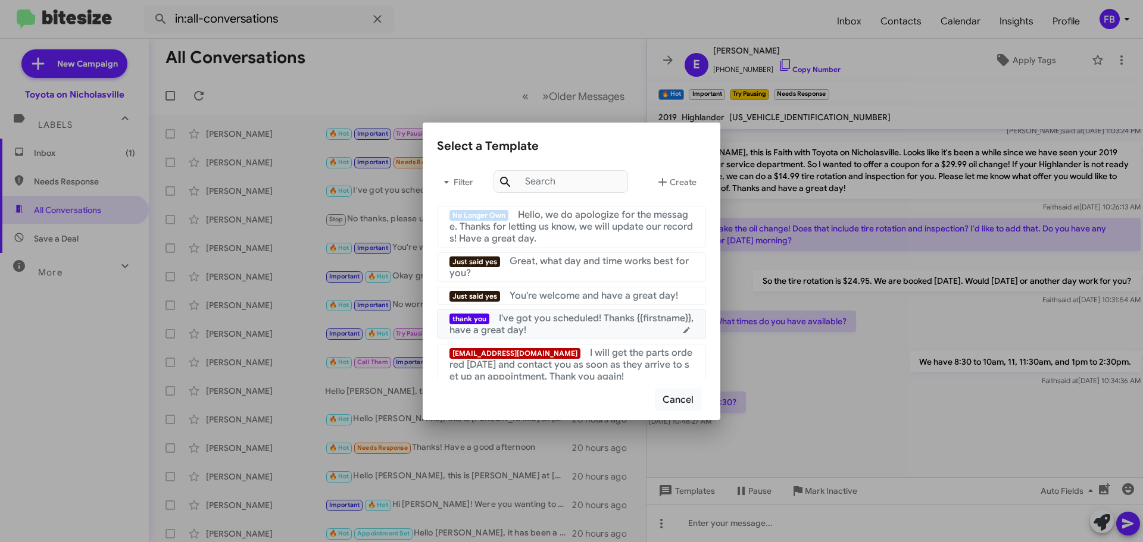
click at [600, 317] on span "I've got you scheduled! Thanks {{firstname}}, have a great day!" at bounding box center [571, 324] width 244 height 24
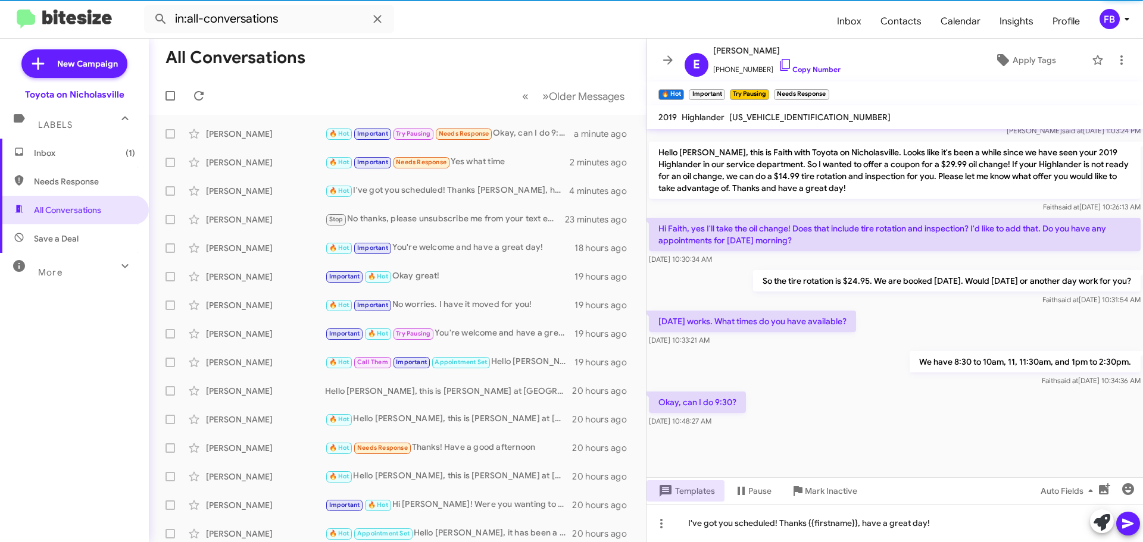
click at [1132, 520] on icon at bounding box center [1128, 524] width 14 height 14
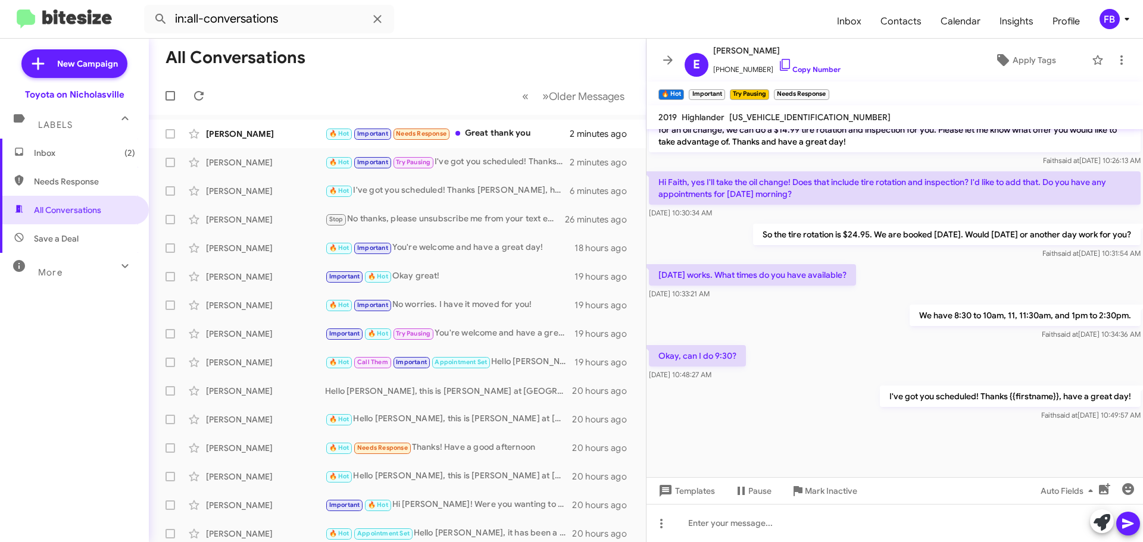
scroll to position [3325, 0]
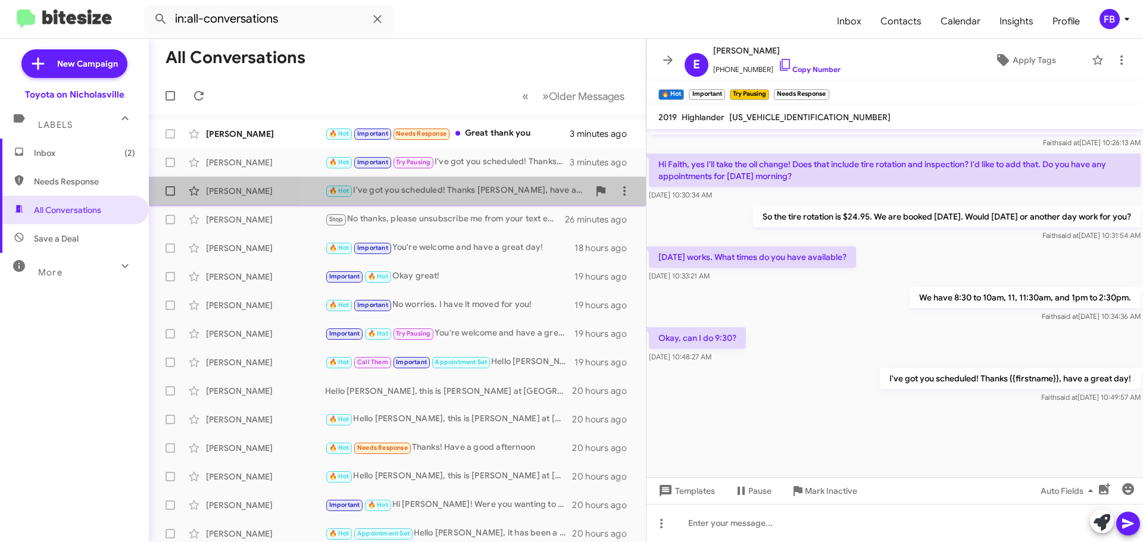
click at [490, 196] on div "🔥 Hot I've got you scheduled! Thanks Harrell, have a great day!" at bounding box center [457, 191] width 264 height 14
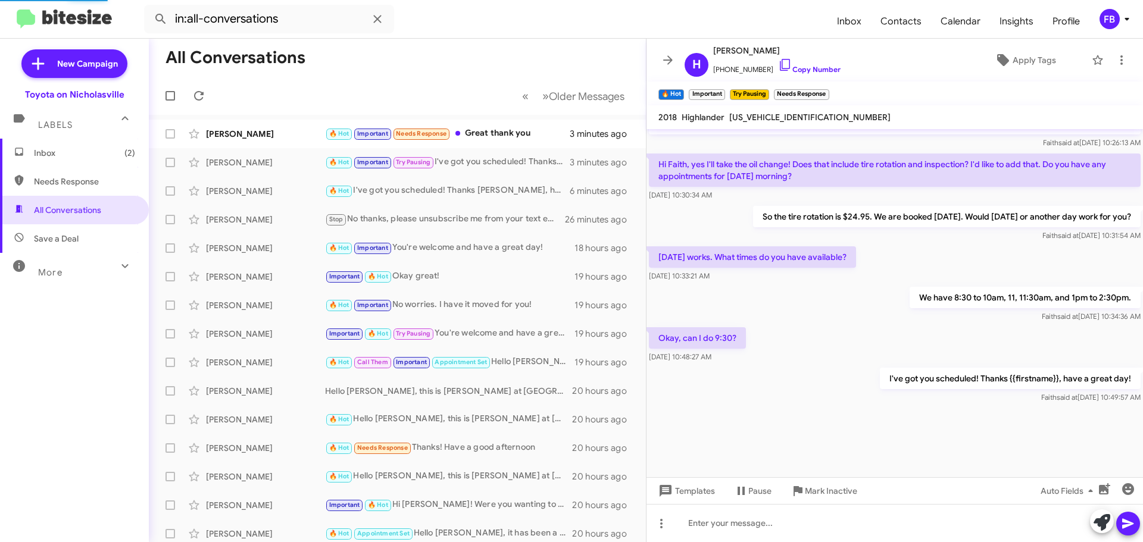
scroll to position [2145, 0]
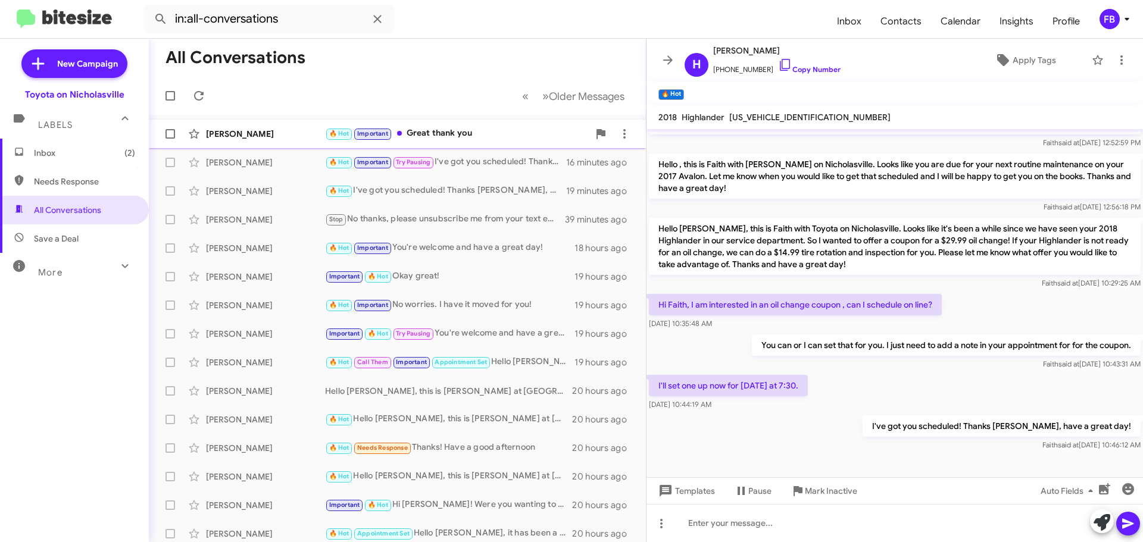
click at [459, 129] on div "🔥 Hot Important Great thank you" at bounding box center [457, 134] width 264 height 14
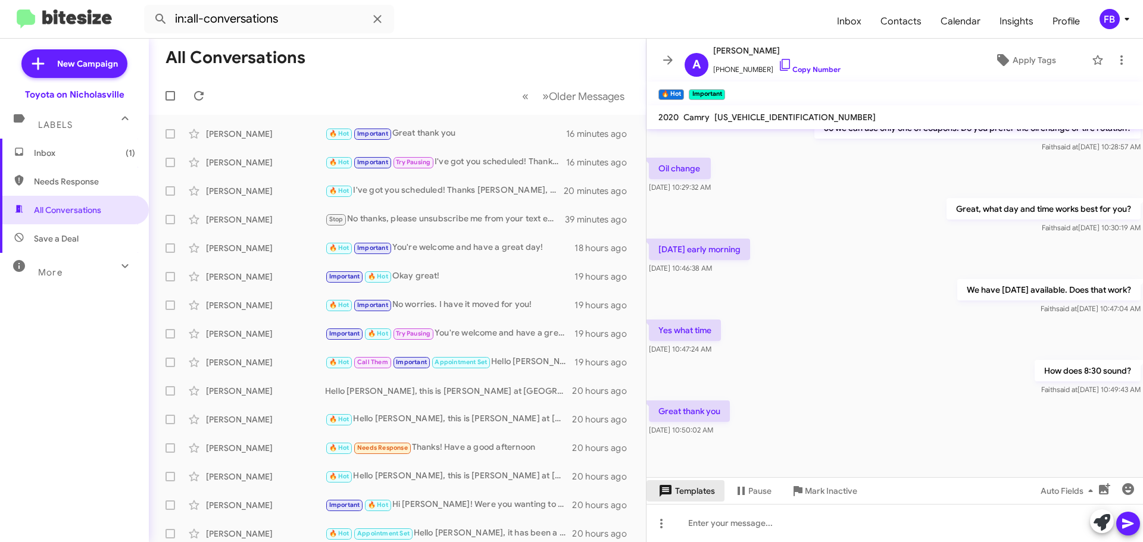
click at [683, 491] on span "Templates" at bounding box center [685, 490] width 59 height 21
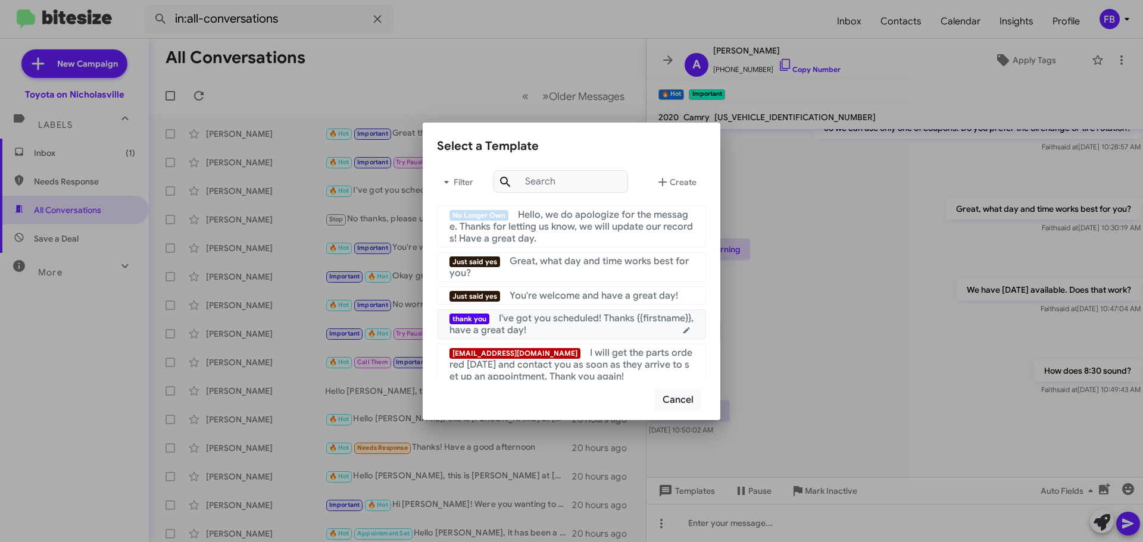
click at [627, 322] on span "I've got you scheduled! Thanks {{firstname}}, have a great day!" at bounding box center [571, 324] width 244 height 24
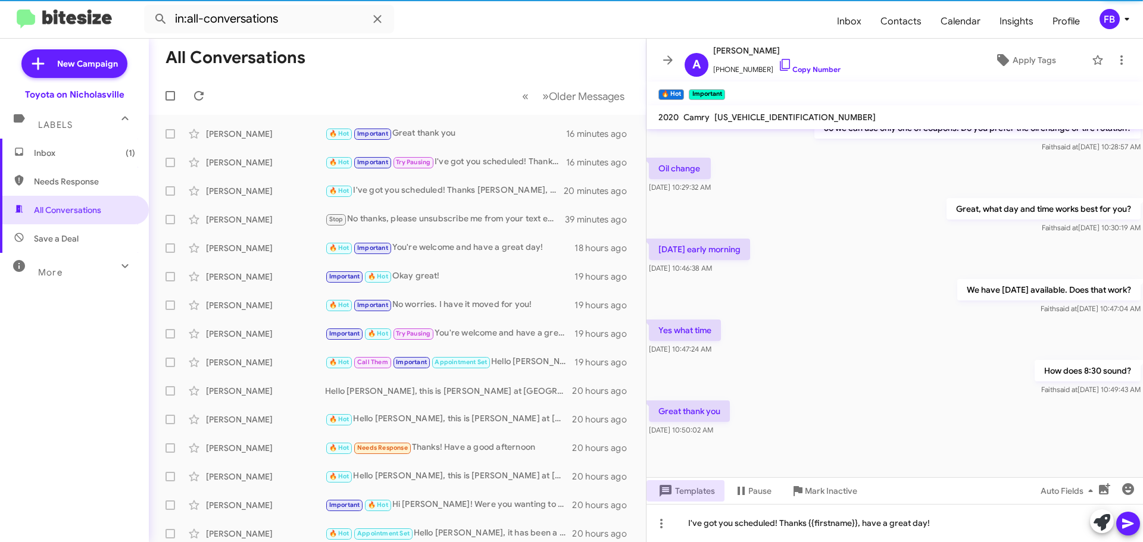
click at [1128, 522] on icon at bounding box center [1127, 524] width 11 height 10
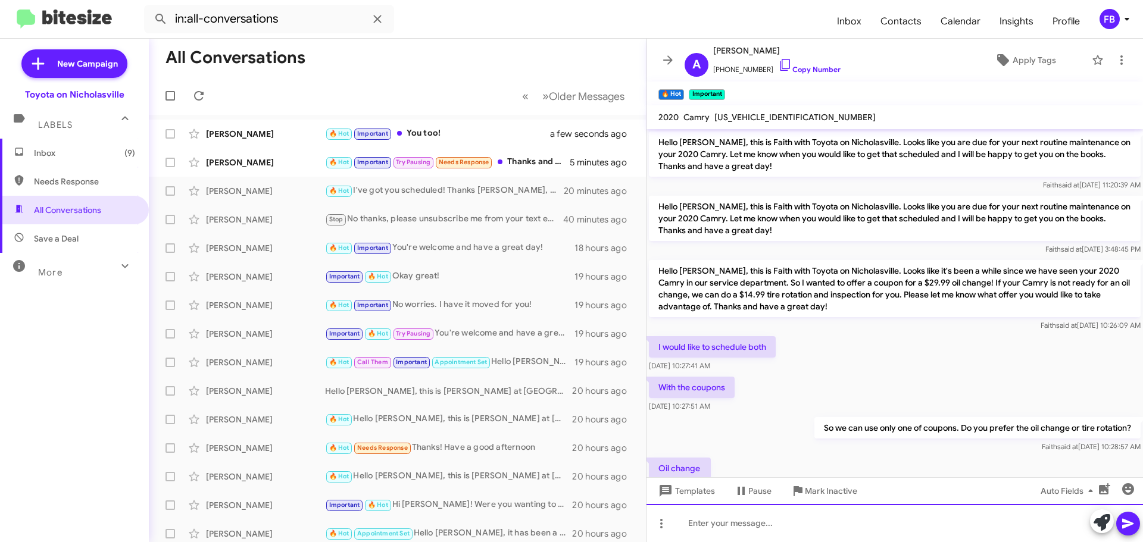
scroll to position [387, 0]
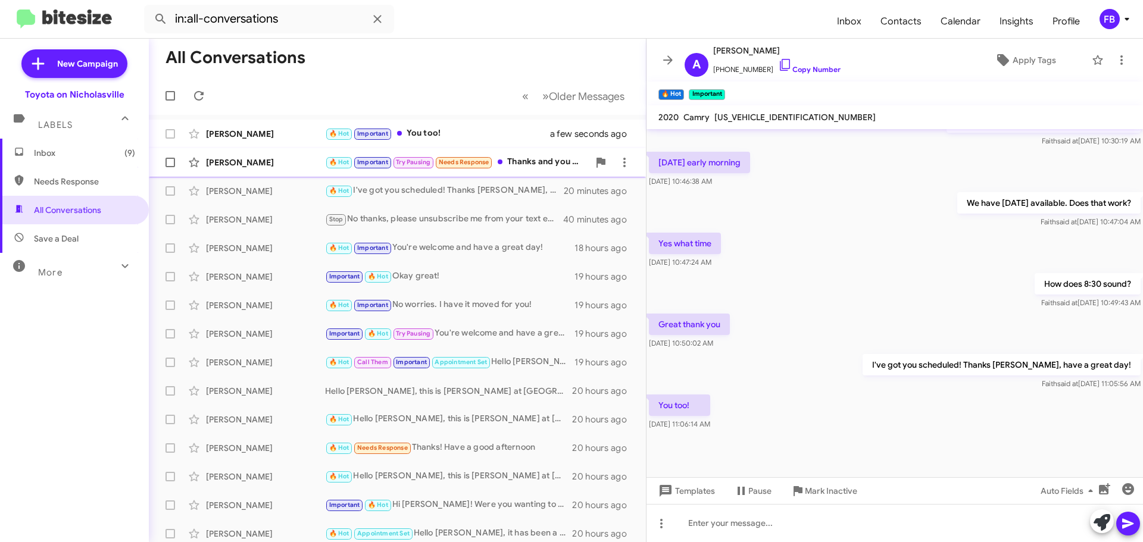
click at [540, 160] on div "🔥 Hot Important Try Pausing Needs Response Thanks and you do the same!" at bounding box center [457, 162] width 264 height 14
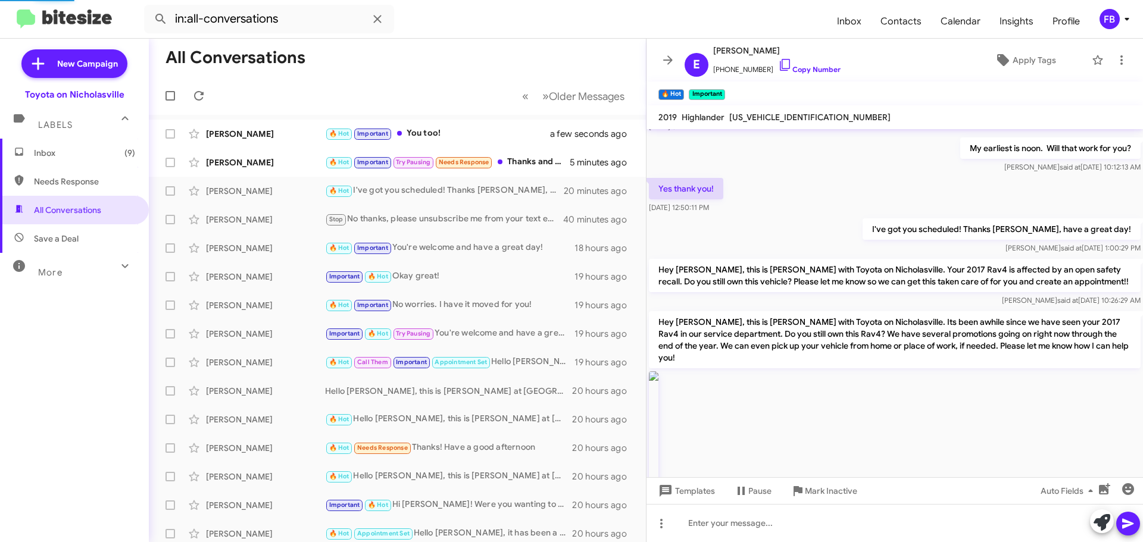
scroll to position [1297, 0]
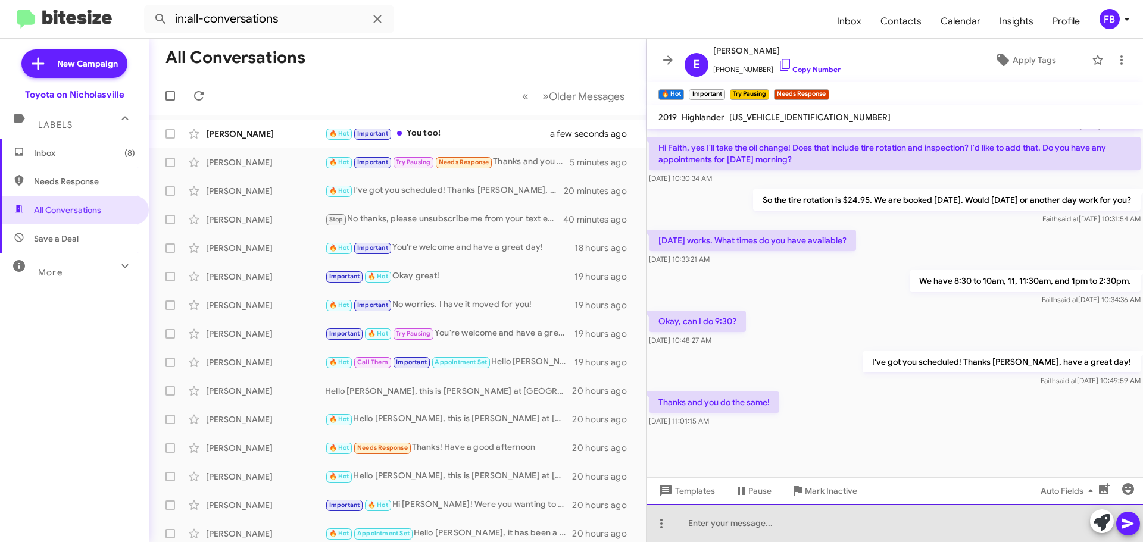
click at [727, 526] on div at bounding box center [894, 523] width 496 height 38
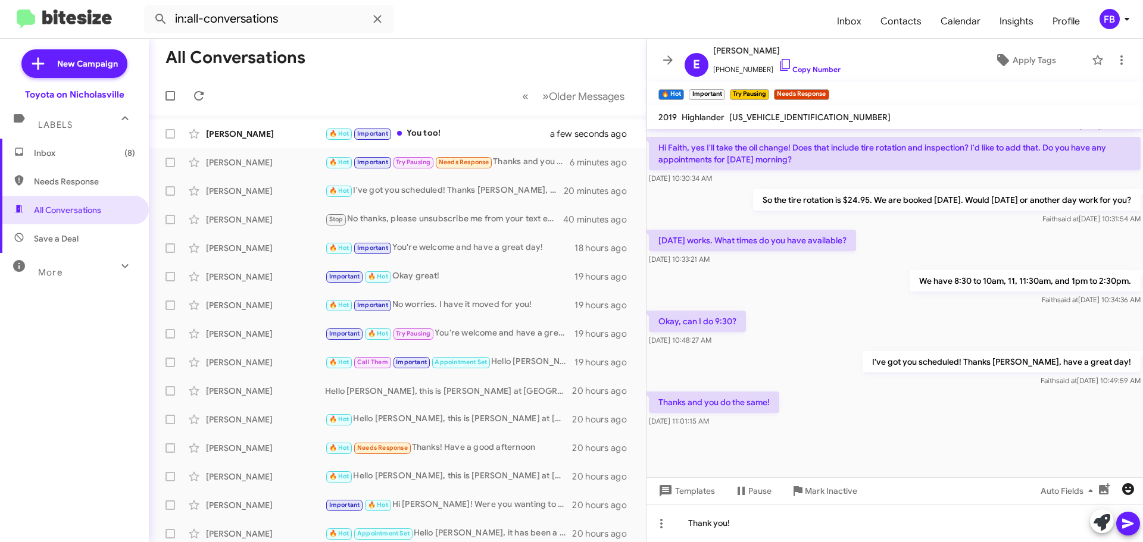
click at [1136, 485] on span "button" at bounding box center [1128, 489] width 24 height 14
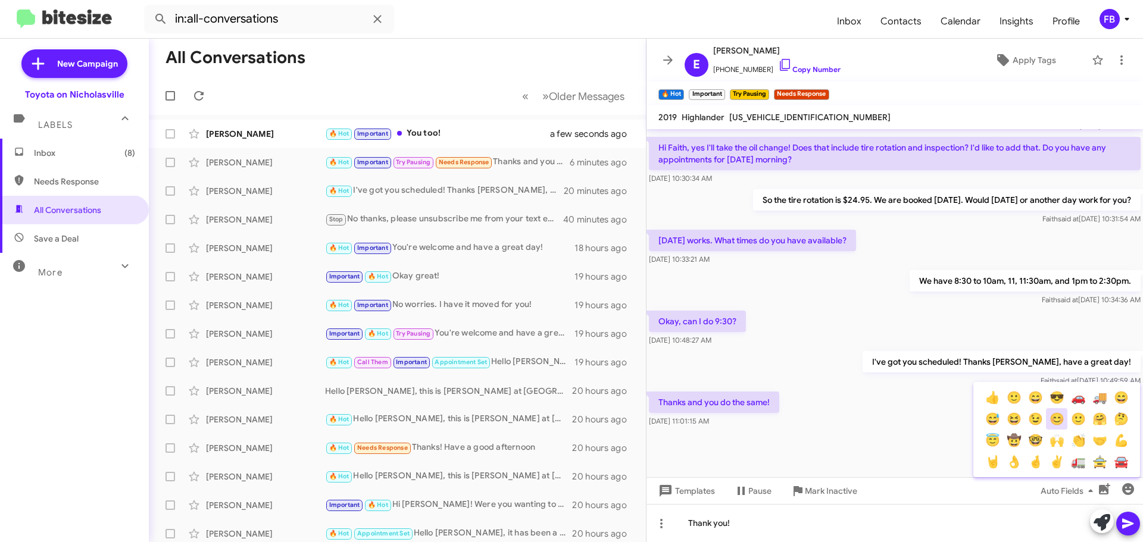
drag, startPoint x: 1056, startPoint y: 422, endPoint x: 1104, endPoint y: 427, distance: 47.9
click at [1057, 422] on button "😊" at bounding box center [1056, 418] width 21 height 21
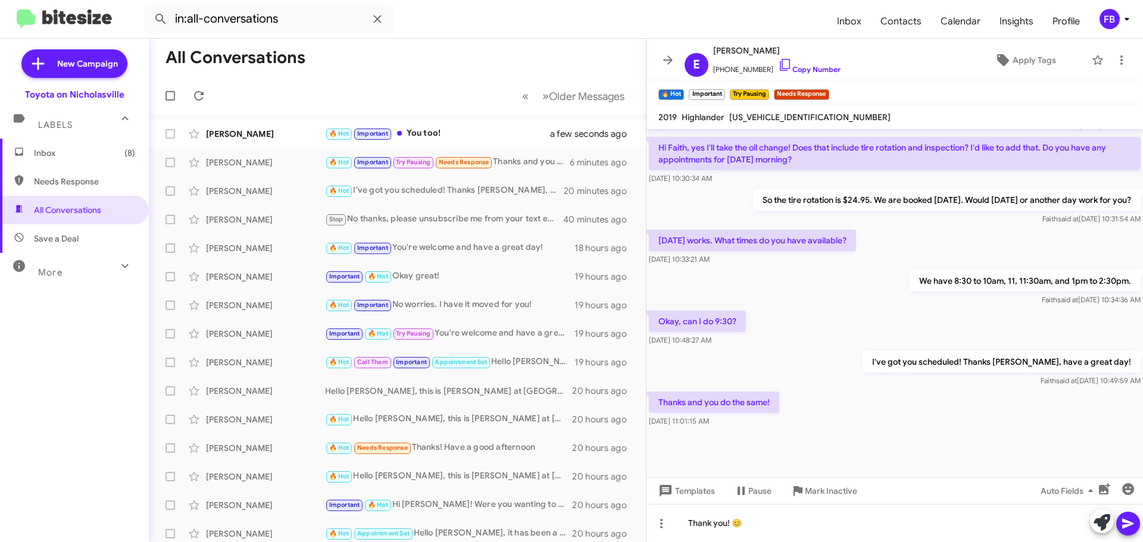
click at [1132, 524] on icon at bounding box center [1127, 524] width 11 height 10
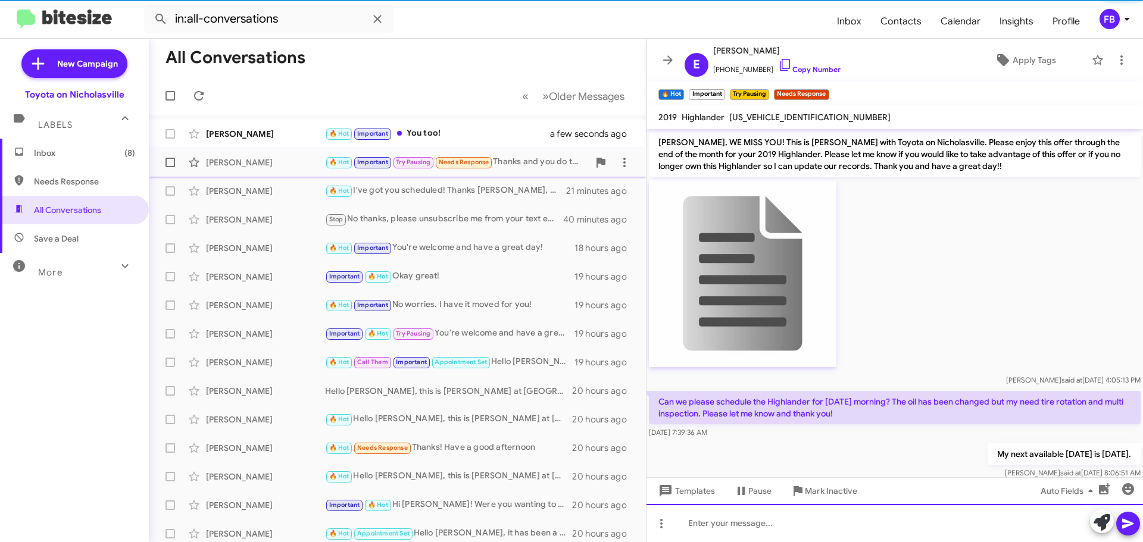
scroll to position [60, 0]
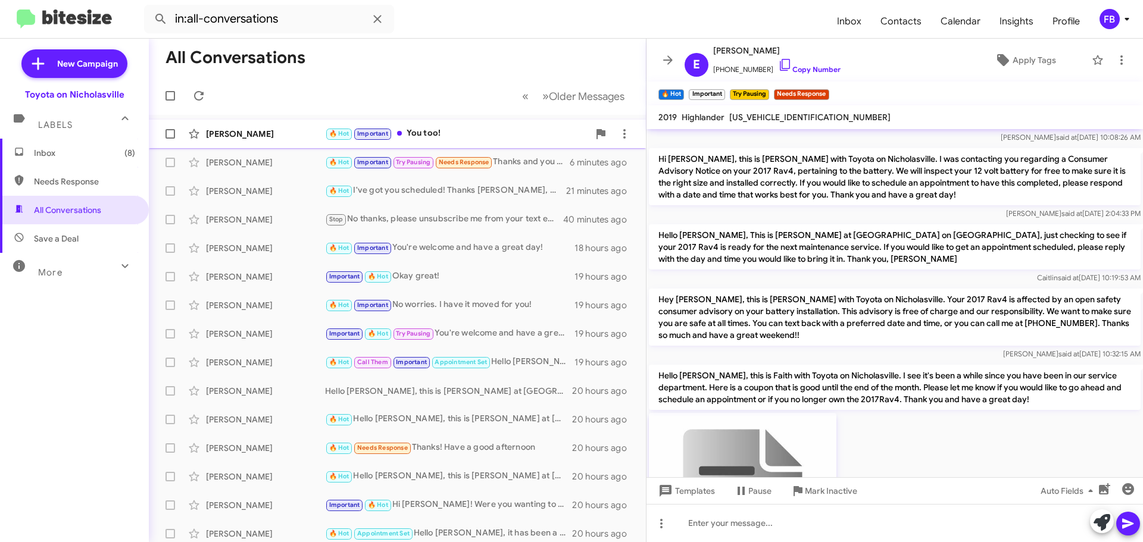
drag, startPoint x: 295, startPoint y: 143, endPoint x: 345, endPoint y: 144, distance: 50.6
click at [295, 143] on div "Alcie Watson 🔥 Hot Important You too! a few seconds ago" at bounding box center [397, 134] width 478 height 24
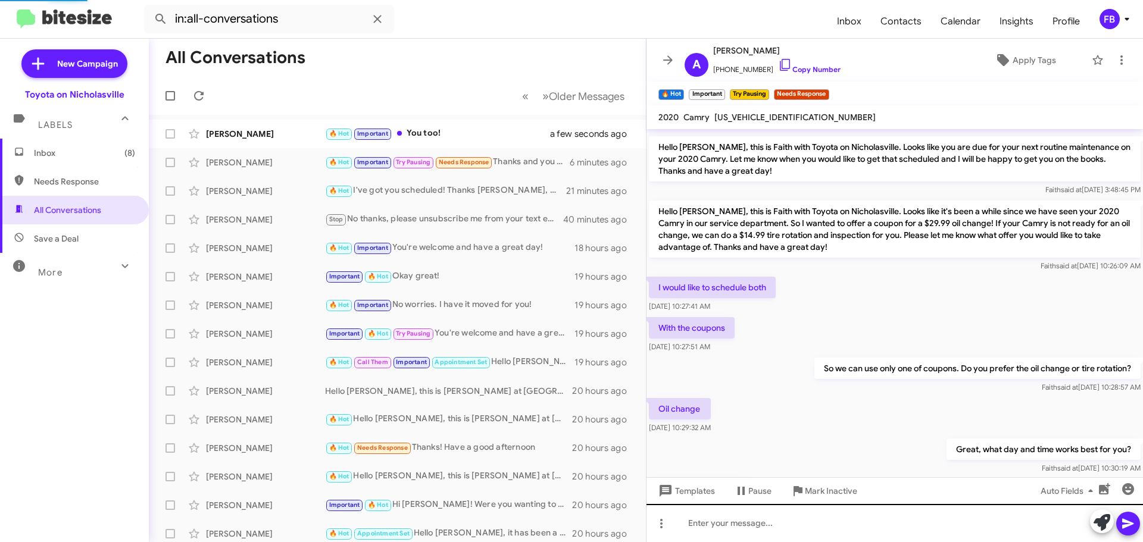
scroll to position [387, 0]
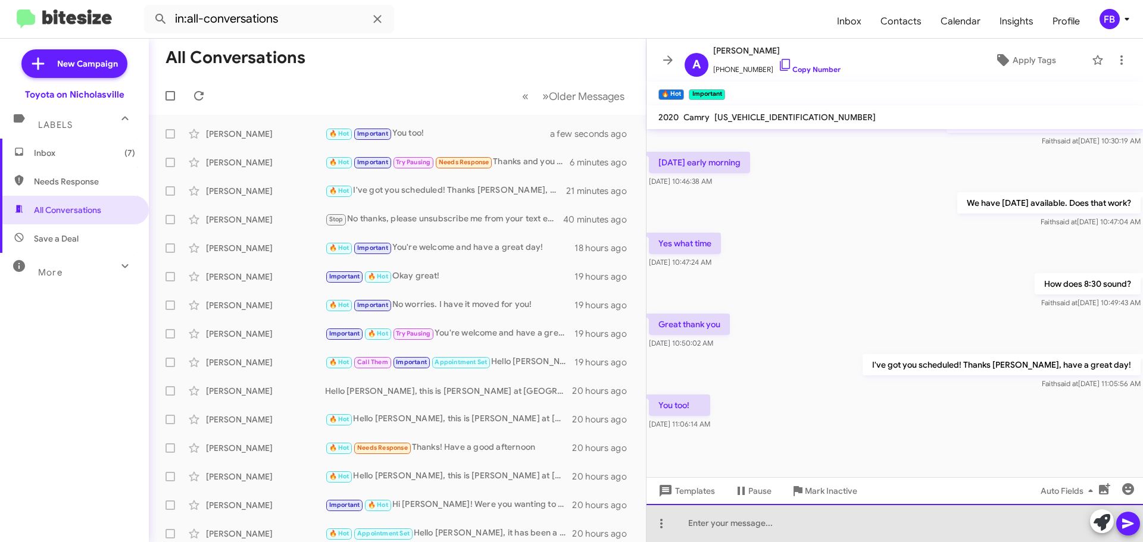
drag, startPoint x: 736, startPoint y: 521, endPoint x: 721, endPoint y: 498, distance: 27.1
click at [736, 520] on div at bounding box center [894, 523] width 496 height 38
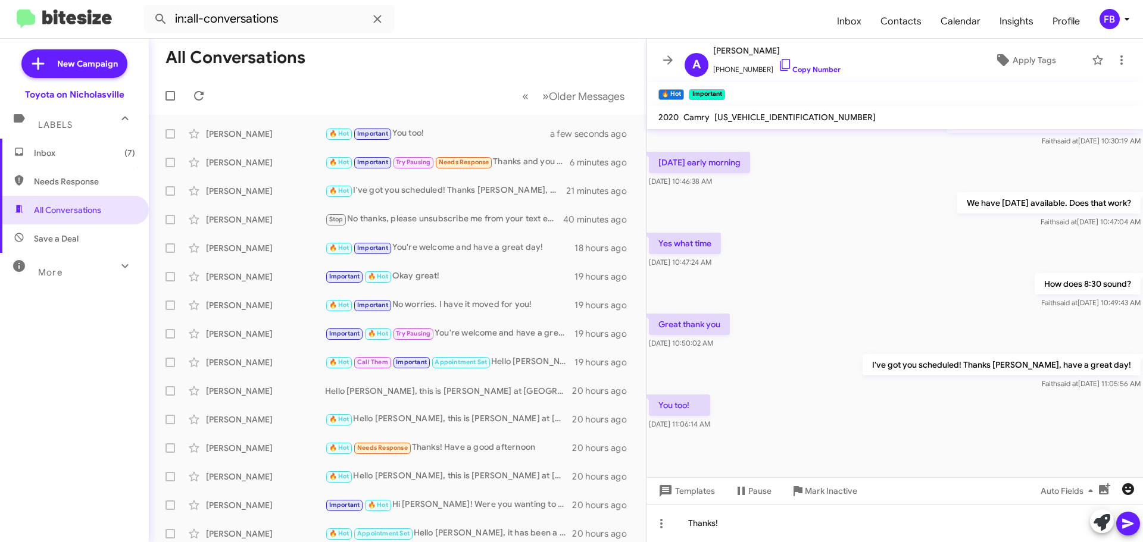
click at [1125, 493] on icon "button" at bounding box center [1128, 489] width 12 height 12
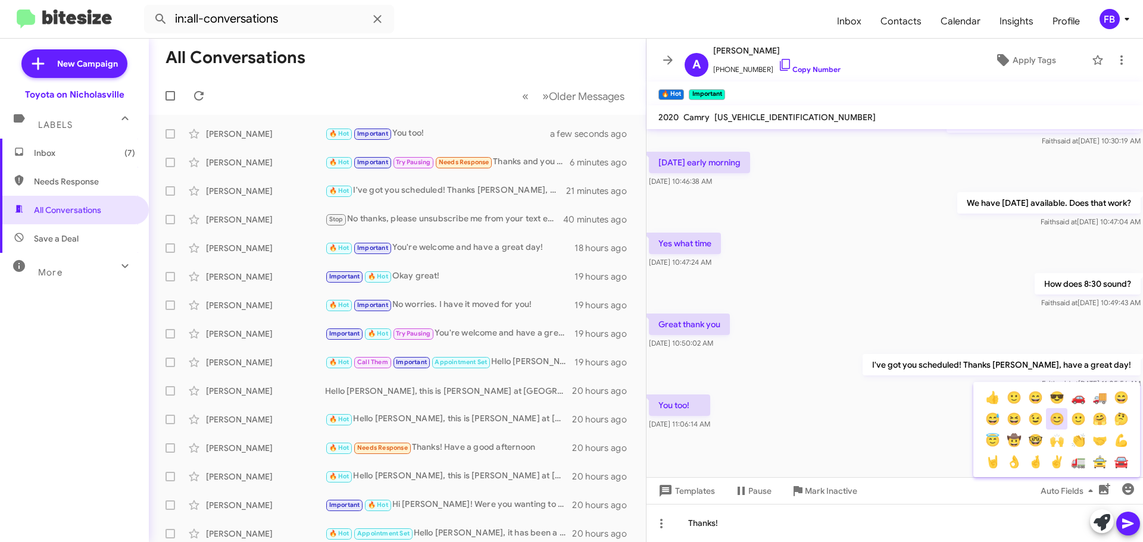
drag, startPoint x: 1052, startPoint y: 421, endPoint x: 1126, endPoint y: 489, distance: 99.9
click at [1053, 421] on button "😊" at bounding box center [1056, 418] width 21 height 21
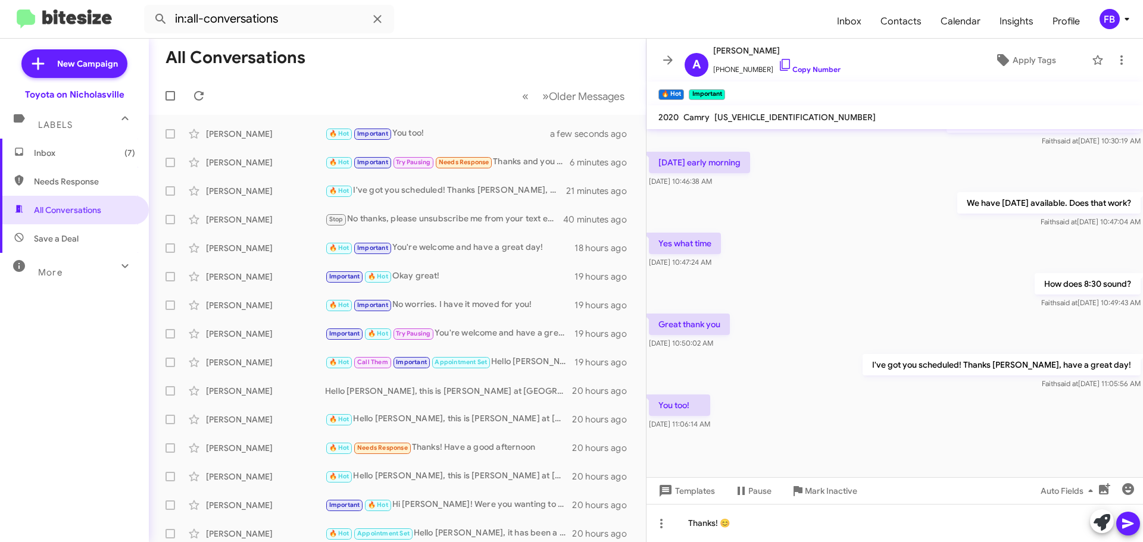
click at [1129, 522] on icon at bounding box center [1127, 524] width 11 height 10
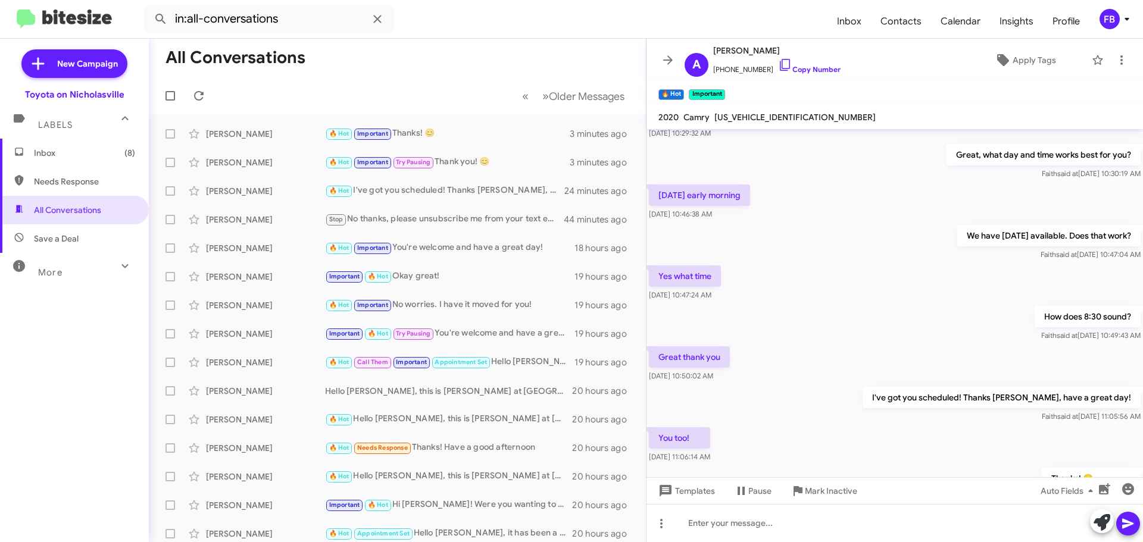
scroll to position [430, 0]
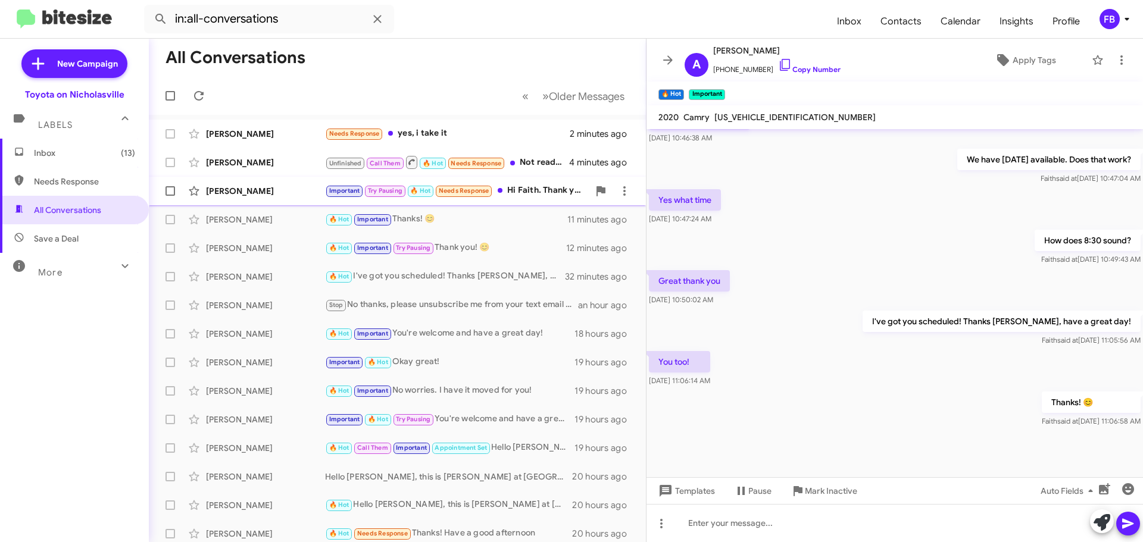
click at [246, 187] on div "Tara Short" at bounding box center [265, 191] width 119 height 12
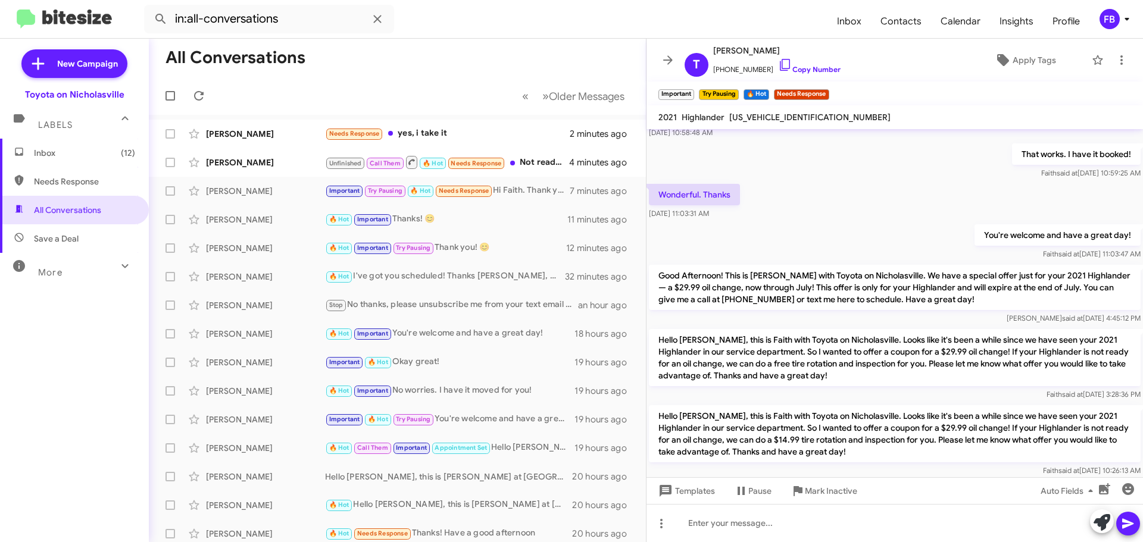
scroll to position [1628, 0]
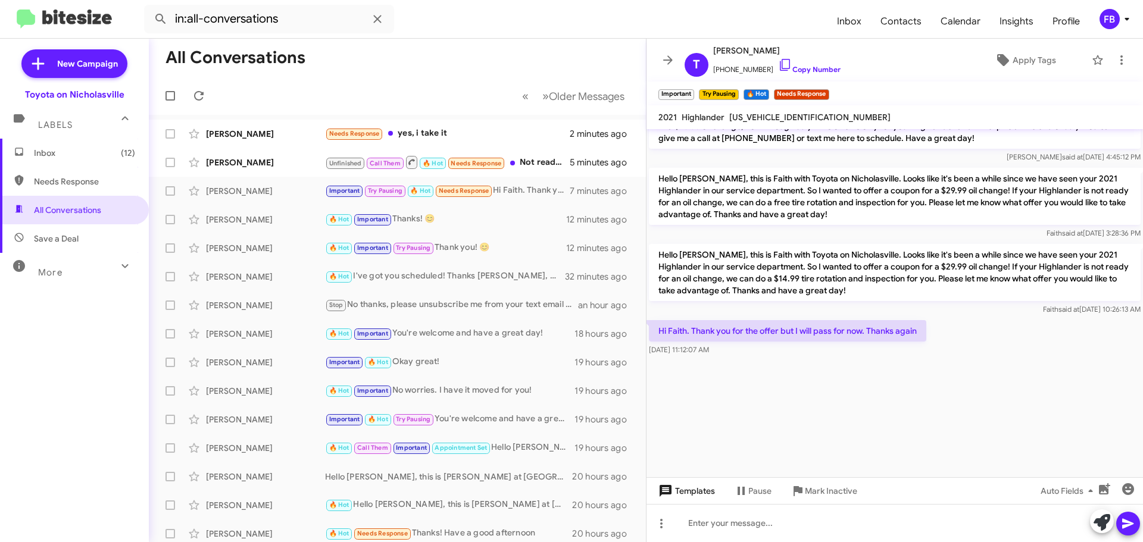
click at [698, 490] on span "Templates" at bounding box center [685, 490] width 59 height 21
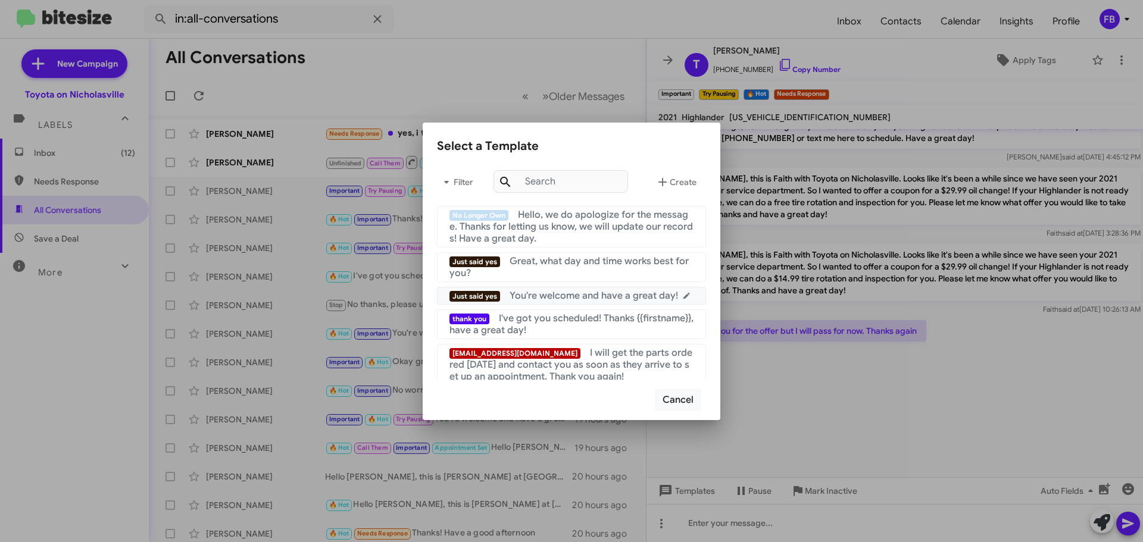
click at [582, 294] on span "You're welcome and have a great day!" at bounding box center [593, 296] width 168 height 12
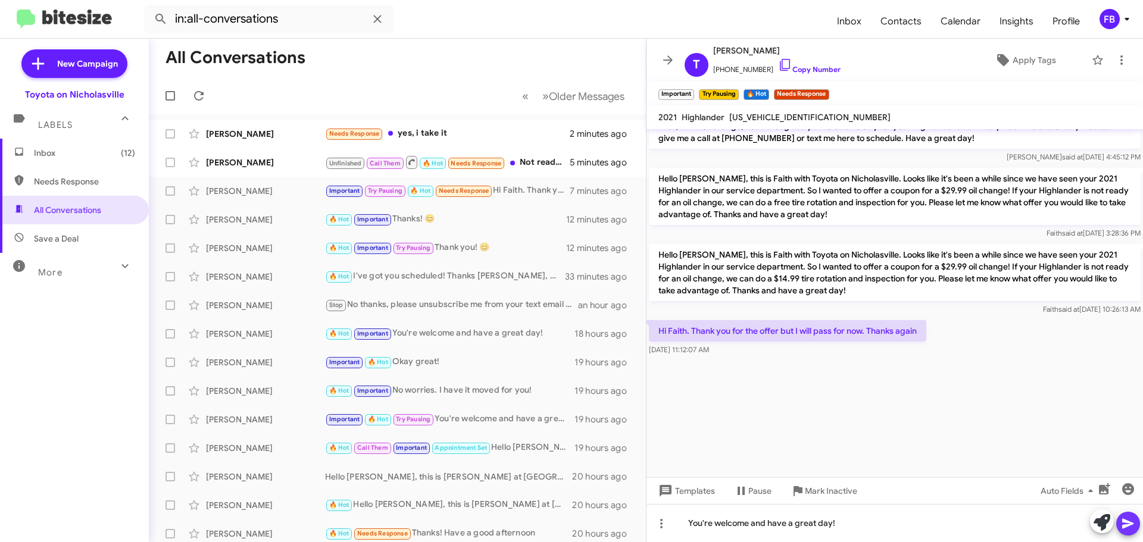
click at [1127, 515] on span at bounding box center [1128, 524] width 14 height 24
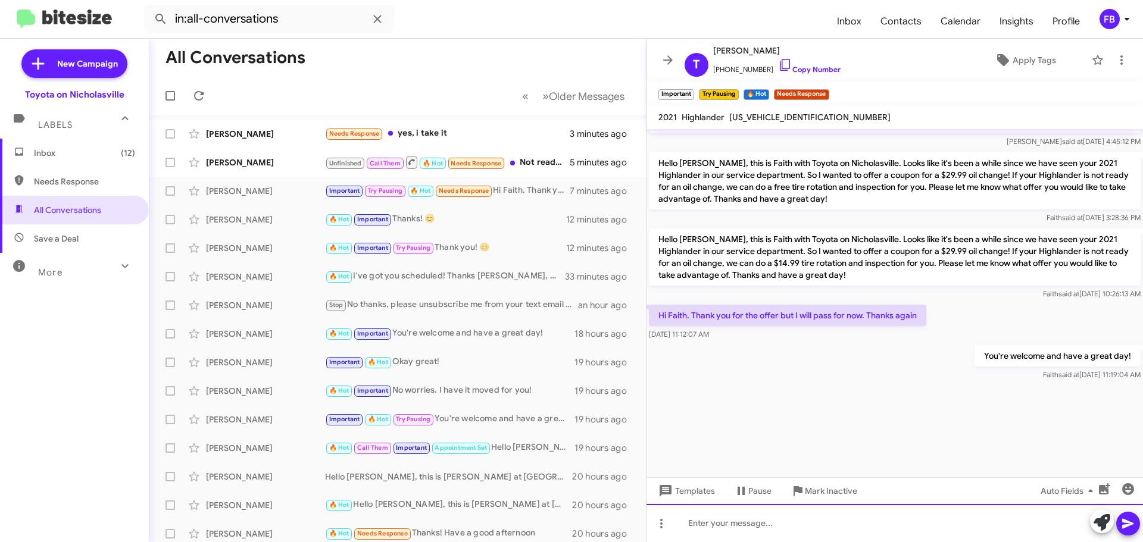
scroll to position [3157, 0]
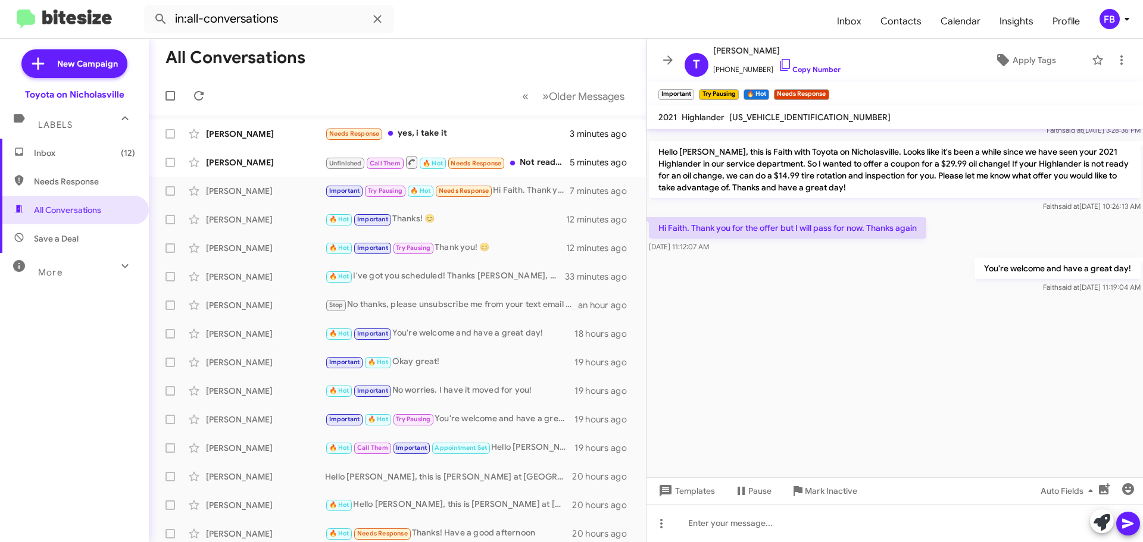
click at [756, 114] on span "5TDFZRBH6MS115910" at bounding box center [809, 117] width 161 height 11
copy span "5TDFZRBH6MS115910"
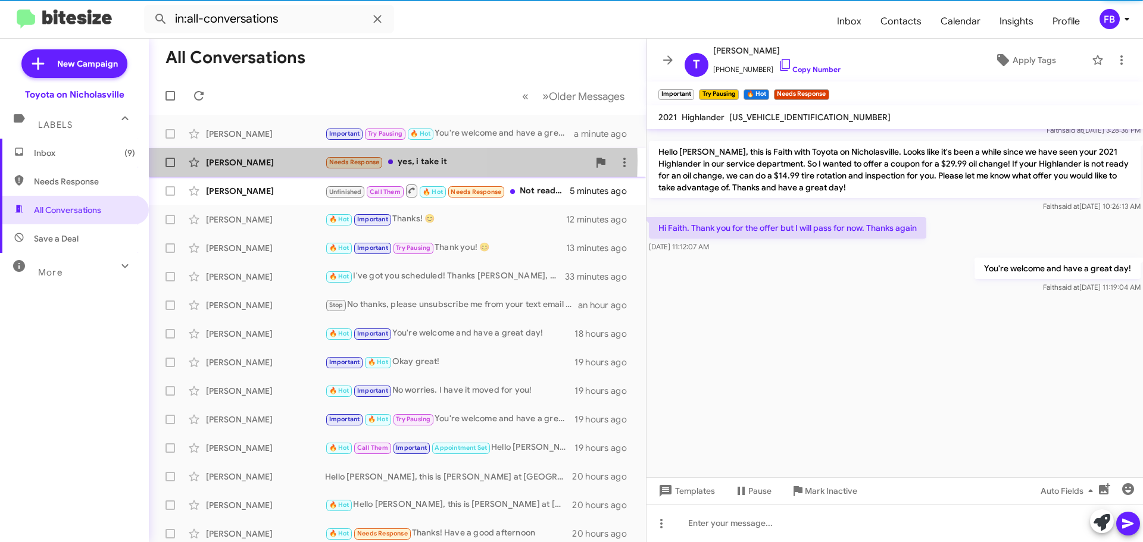
click at [260, 161] on div "Mengly Kao" at bounding box center [265, 163] width 119 height 12
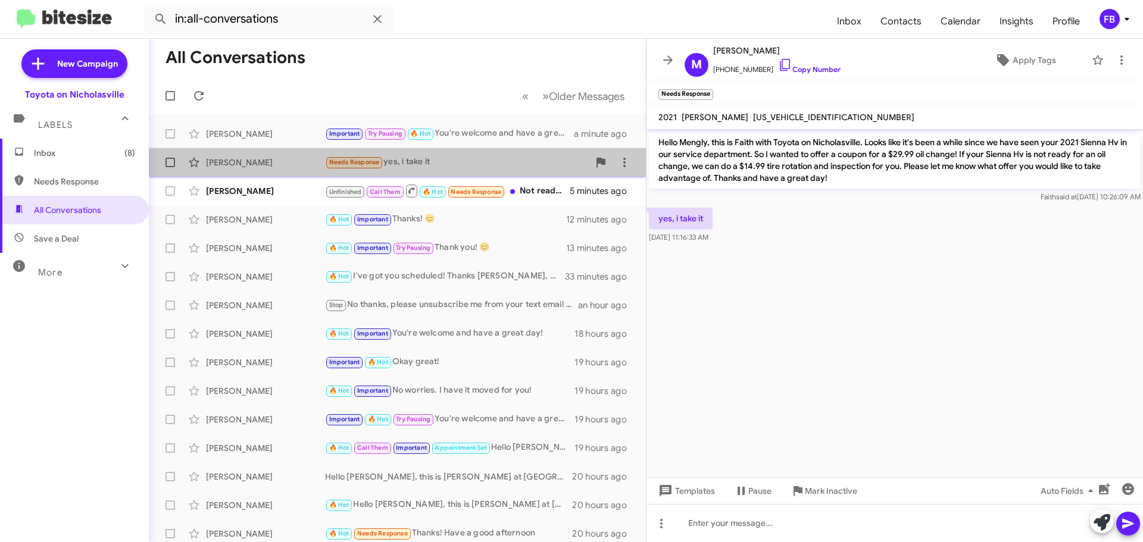
click at [469, 169] on div "Needs Response yes, i take it" at bounding box center [457, 162] width 264 height 14
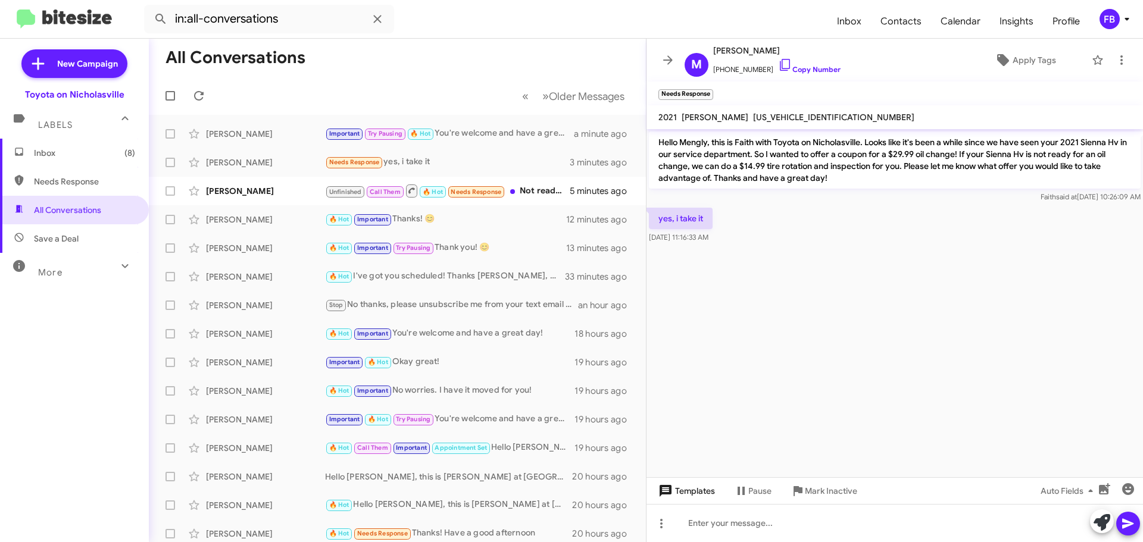
click at [697, 493] on span "Templates" at bounding box center [685, 490] width 59 height 21
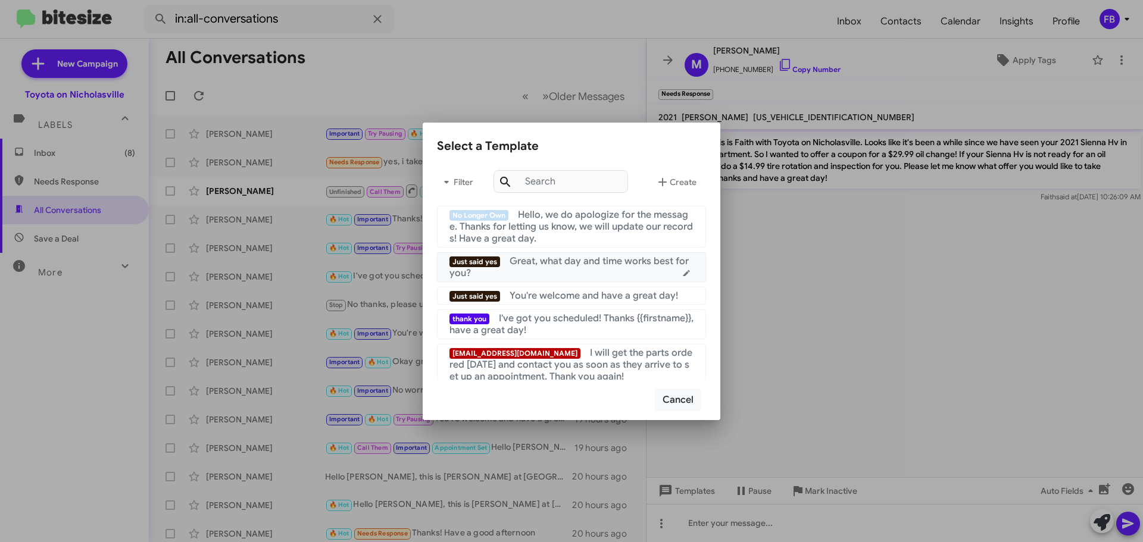
click at [573, 272] on div "Just said yes Great, what day and time works best for you?" at bounding box center [571, 267] width 244 height 24
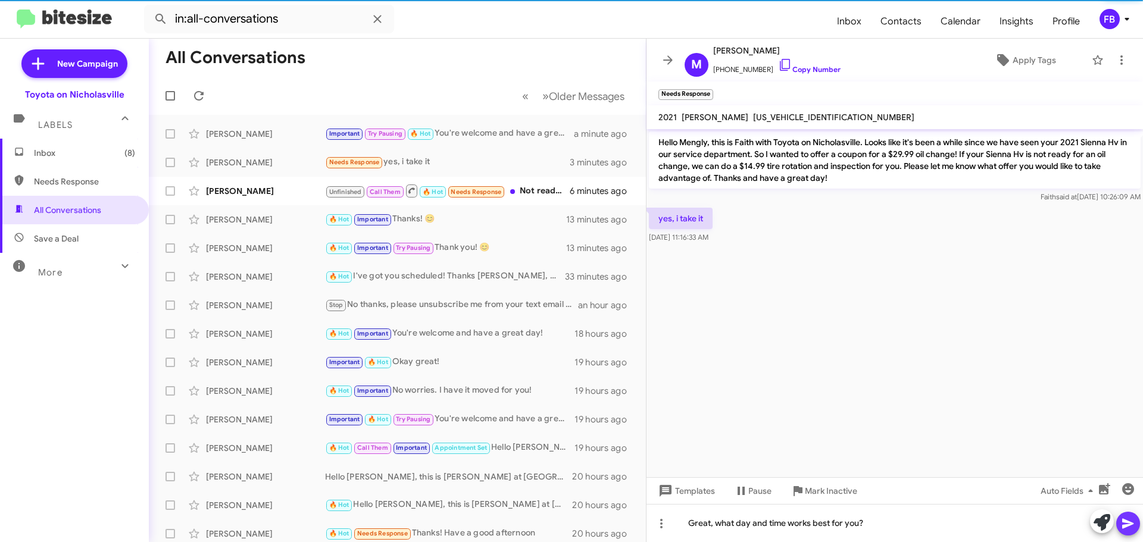
click at [1130, 520] on icon at bounding box center [1128, 524] width 14 height 14
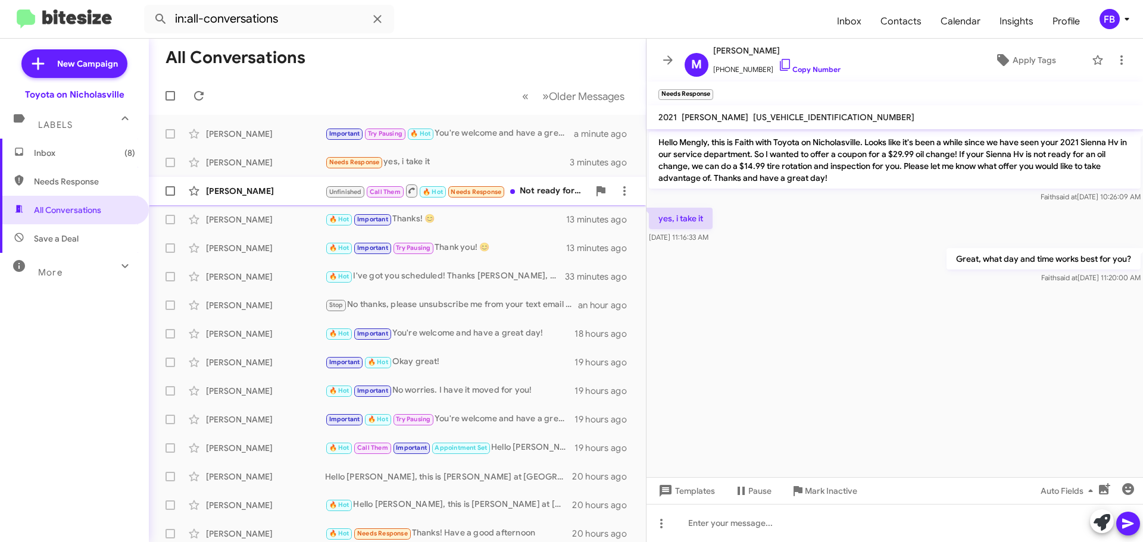
click at [259, 187] on div "Charleen Combs" at bounding box center [265, 191] width 119 height 12
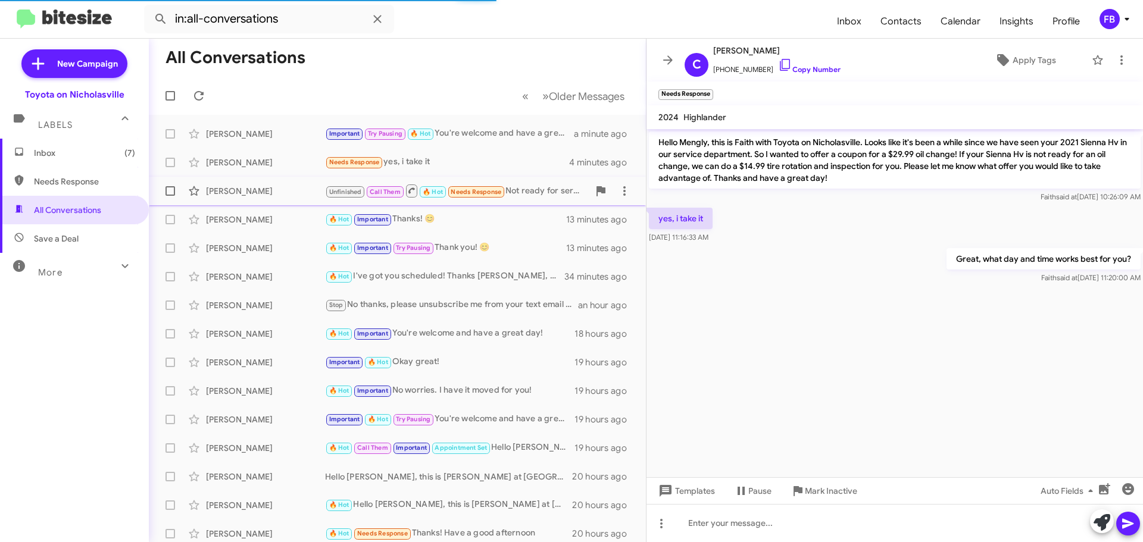
scroll to position [558, 0]
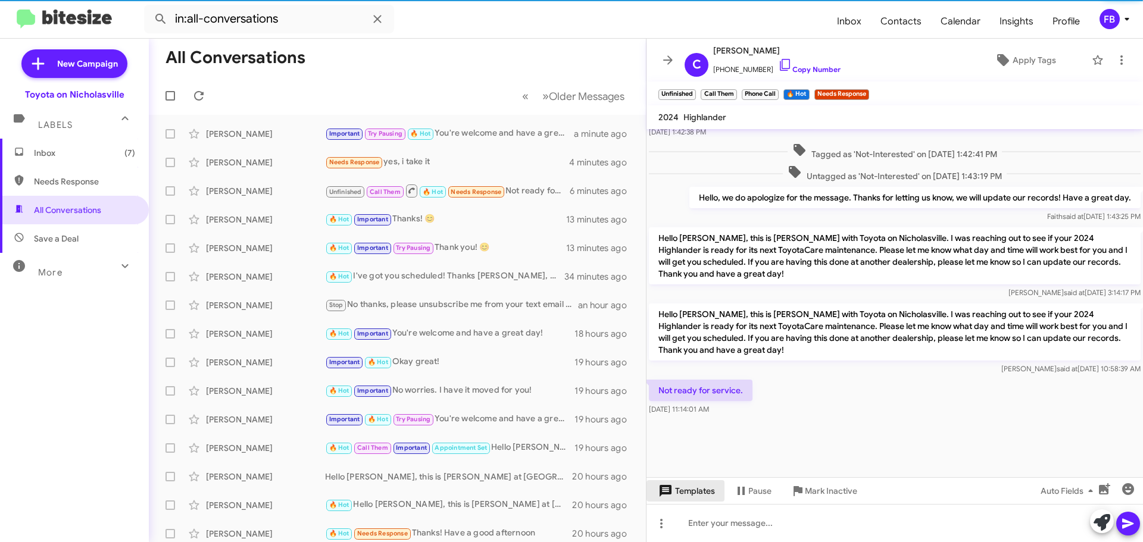
click at [691, 485] on span "Templates" at bounding box center [685, 490] width 59 height 21
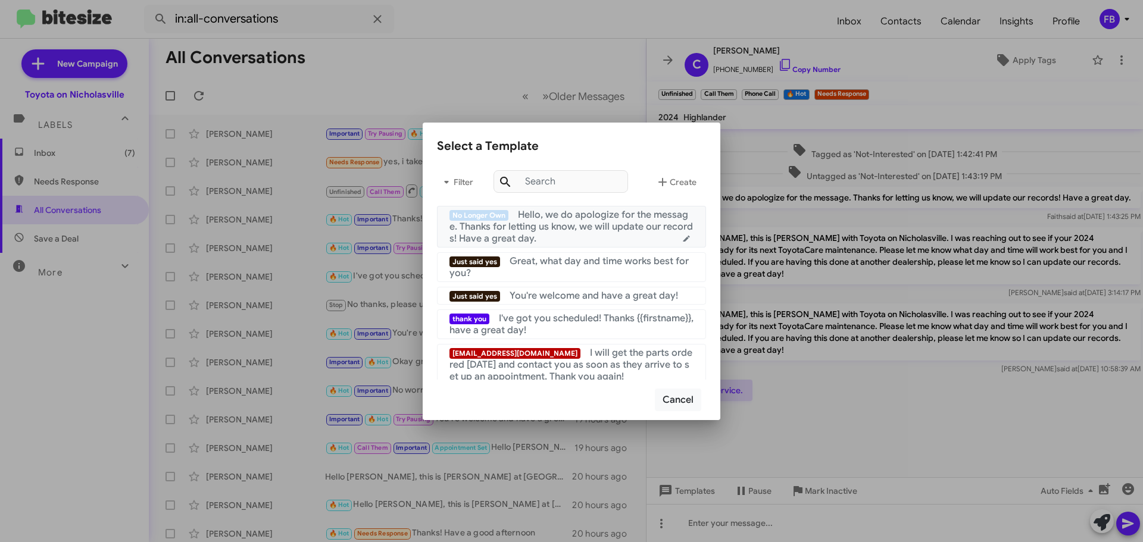
click at [620, 221] on span "Hello, we do apologize for the message. Thanks for letting us know, we will upd…" at bounding box center [570, 227] width 243 height 36
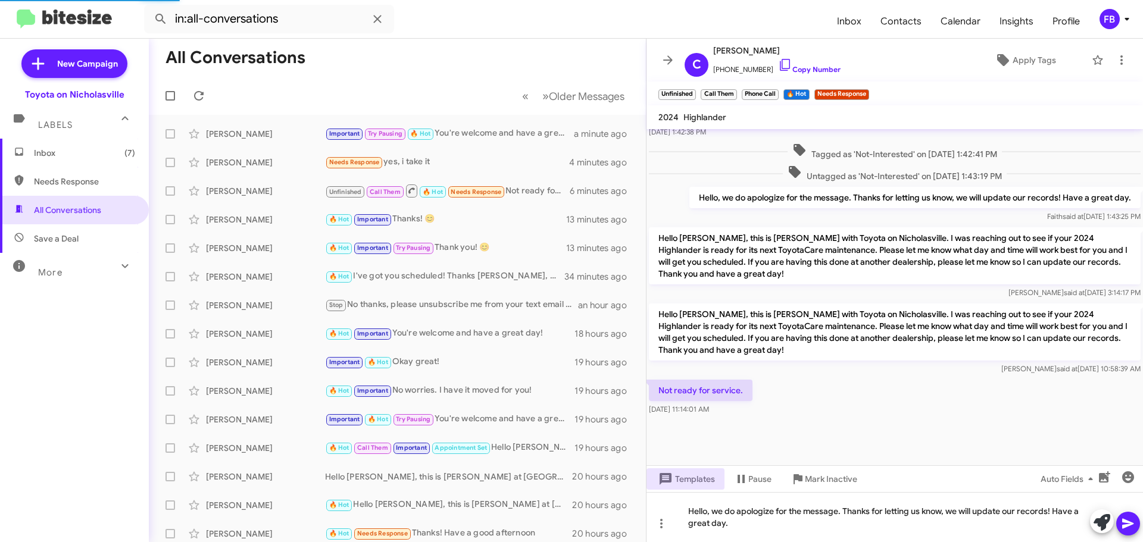
click at [1124, 523] on icon at bounding box center [1127, 524] width 11 height 10
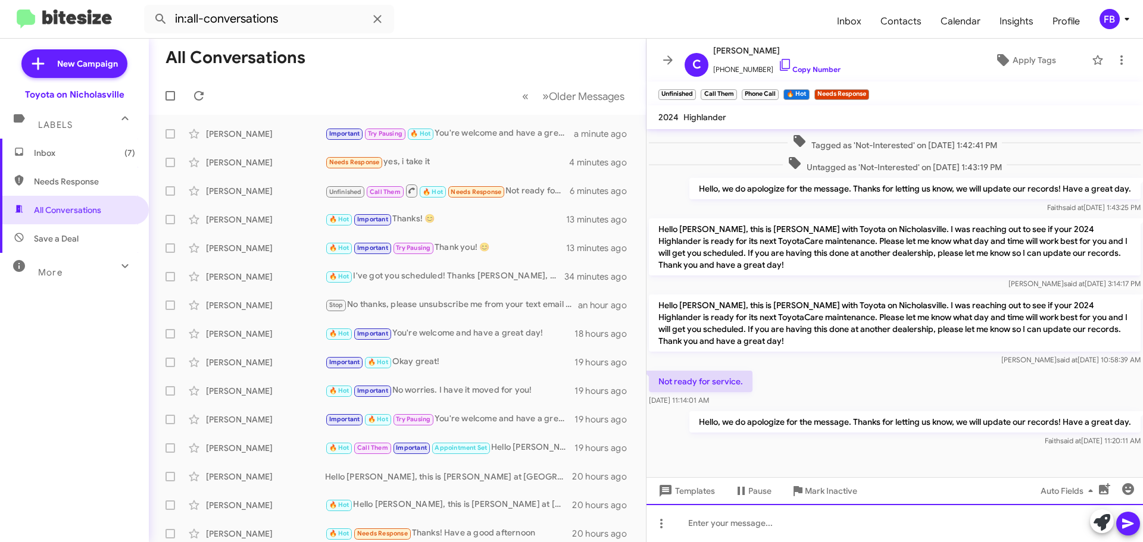
scroll to position [1093, 0]
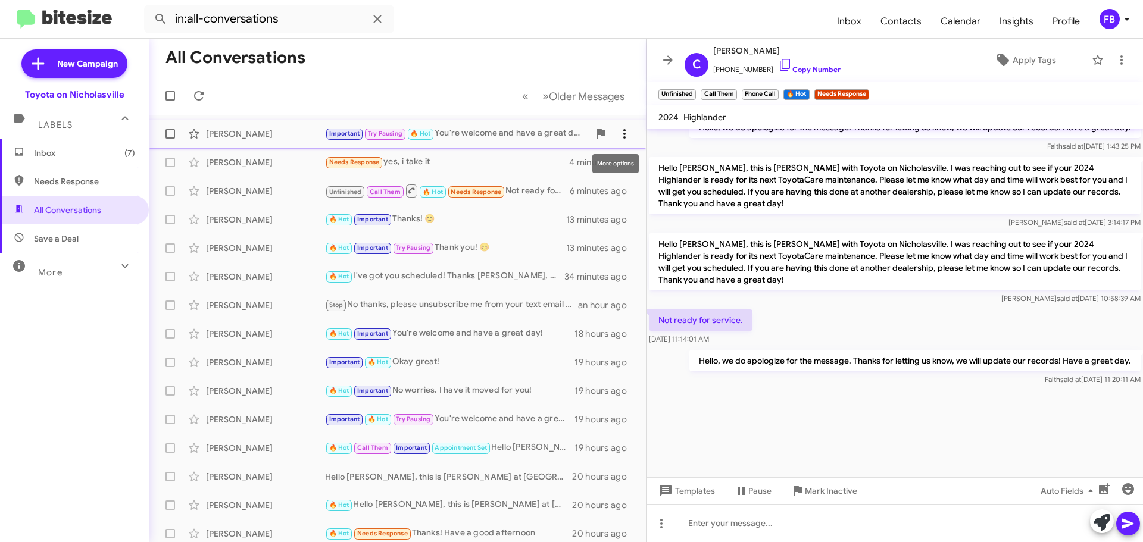
click at [620, 133] on icon at bounding box center [624, 134] width 14 height 14
click at [573, 167] on span "Mark as unread" at bounding box center [554, 165] width 60 height 29
click at [504, 143] on div "Tara Short Important Try Pausing 🔥 Hot You're welcome and have a great day! a m…" at bounding box center [397, 134] width 478 height 24
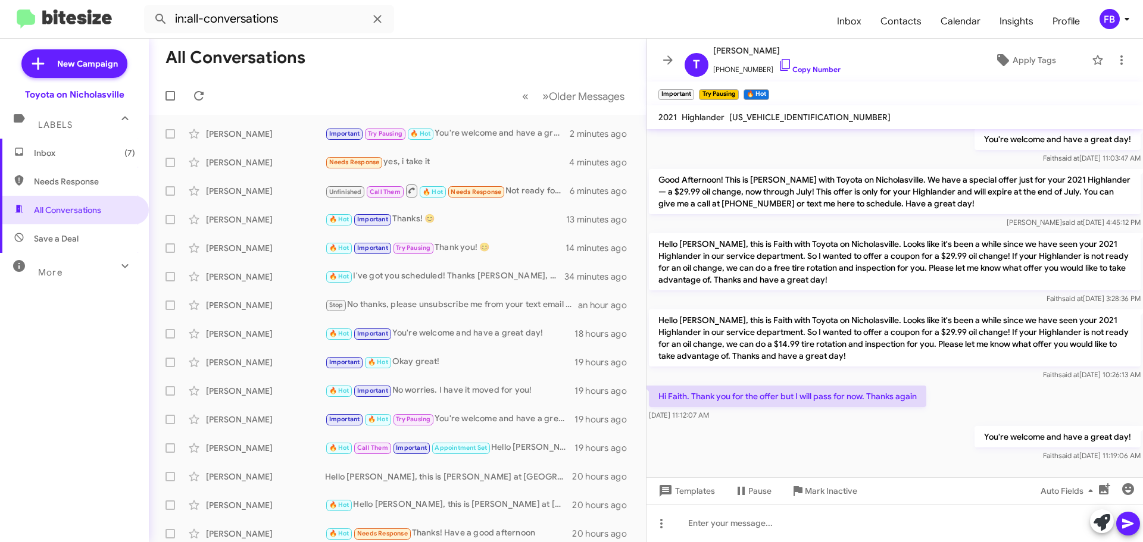
scroll to position [640, 0]
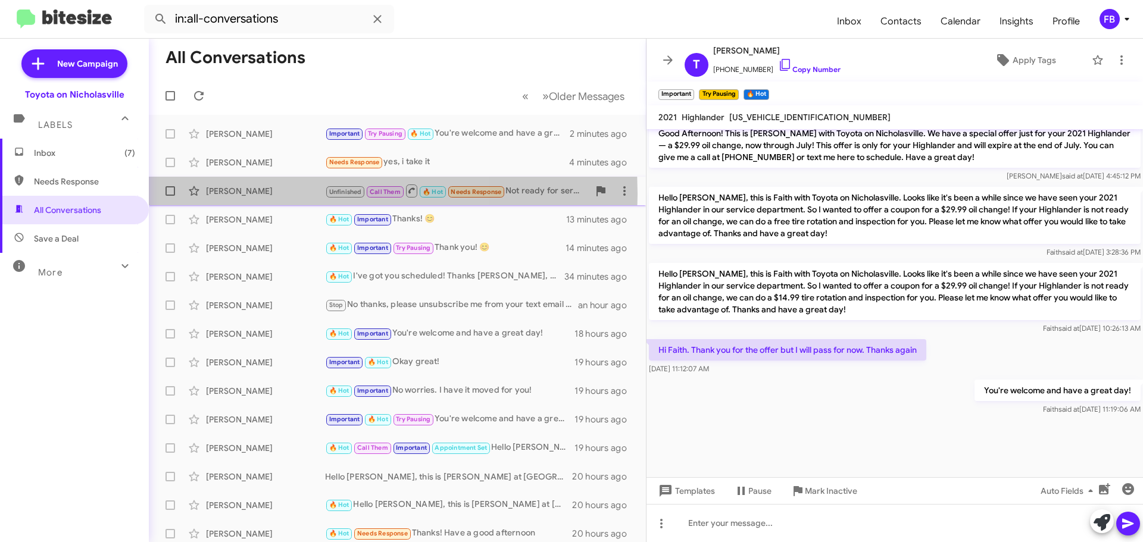
click at [261, 194] on div "Charleen Combs" at bounding box center [265, 191] width 119 height 12
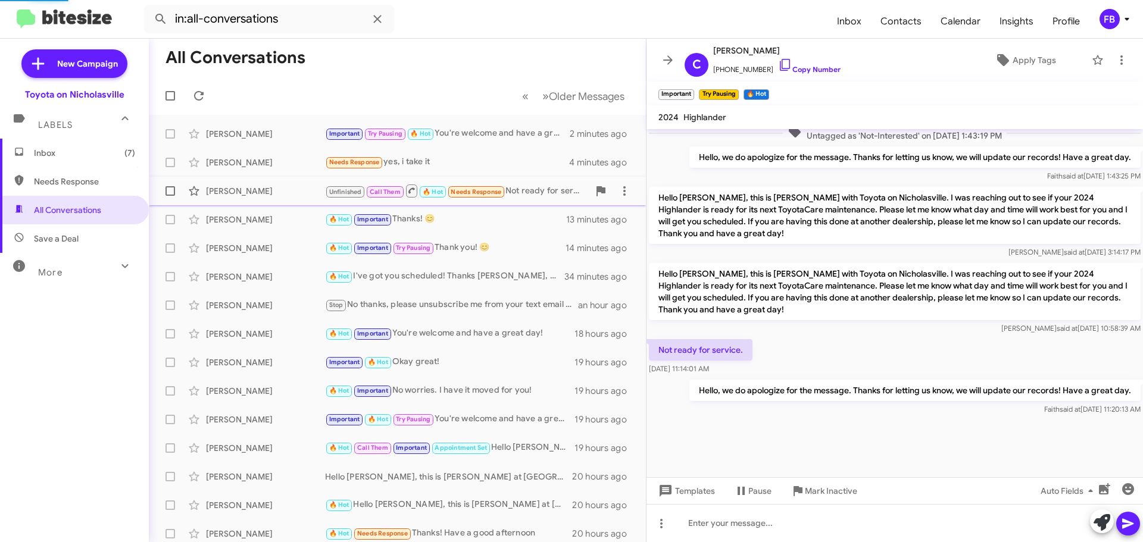
scroll to position [534, 0]
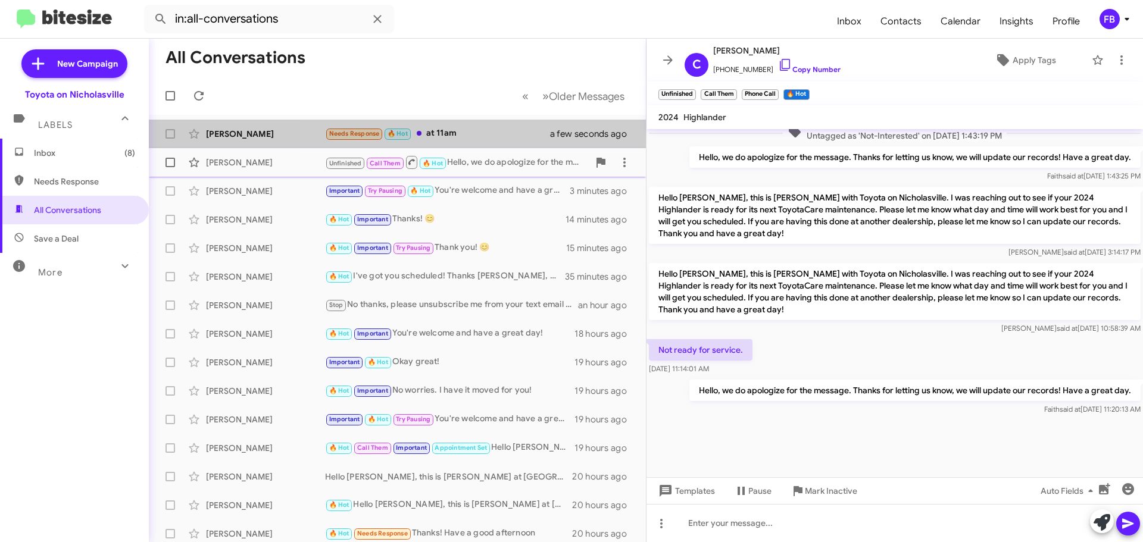
drag, startPoint x: 492, startPoint y: 130, endPoint x: 598, endPoint y: 157, distance: 109.9
click at [492, 130] on div "Needs Response 🔥 Hot at 11am" at bounding box center [445, 134] width 240 height 14
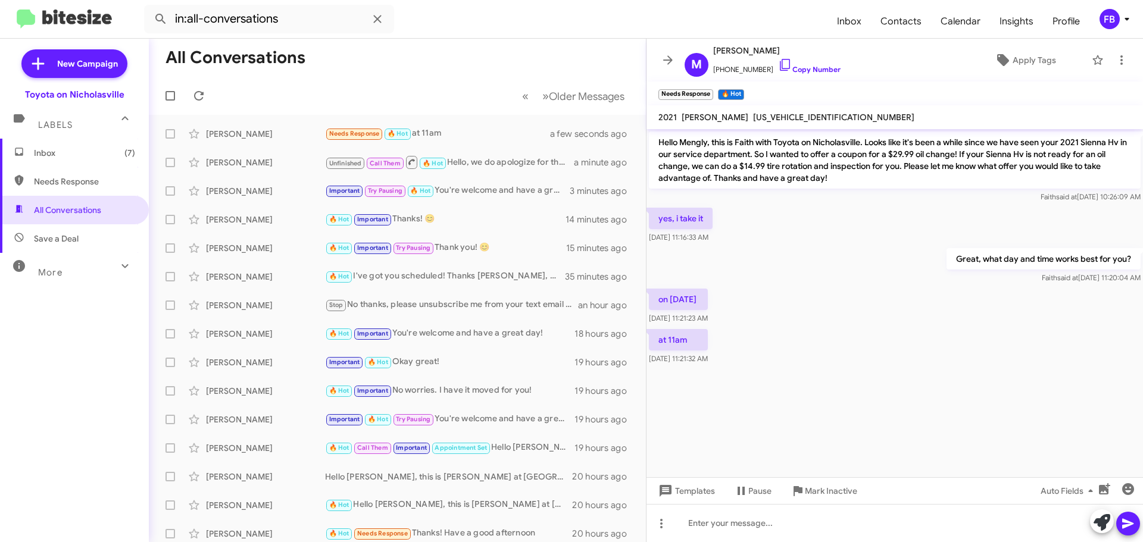
click at [779, 112] on span "5TDERKEC8MS013916" at bounding box center [833, 117] width 161 height 11
copy span "5TDERKEC8MS013916"
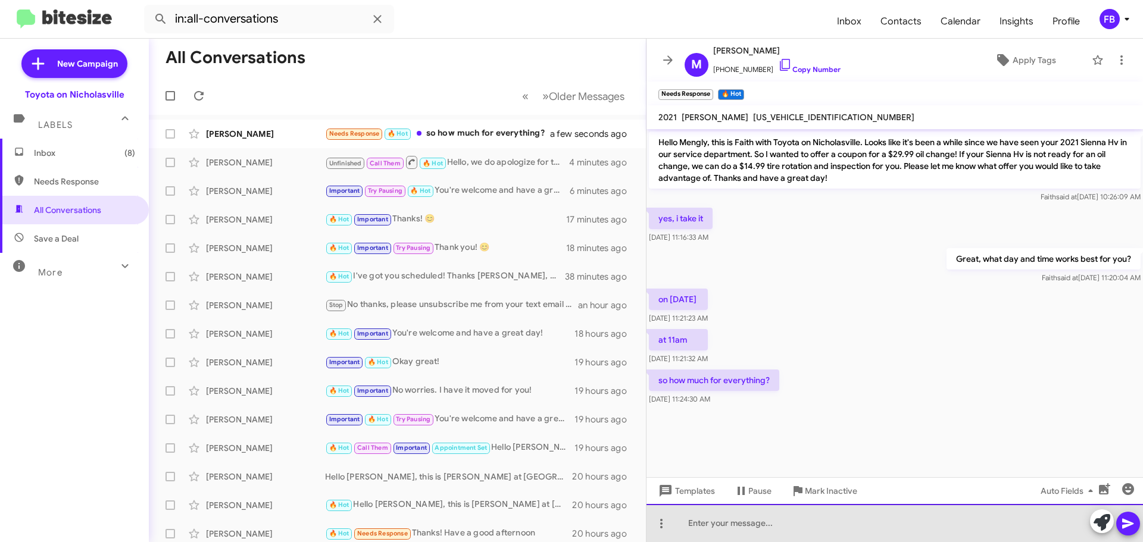
click at [702, 518] on div at bounding box center [894, 523] width 496 height 38
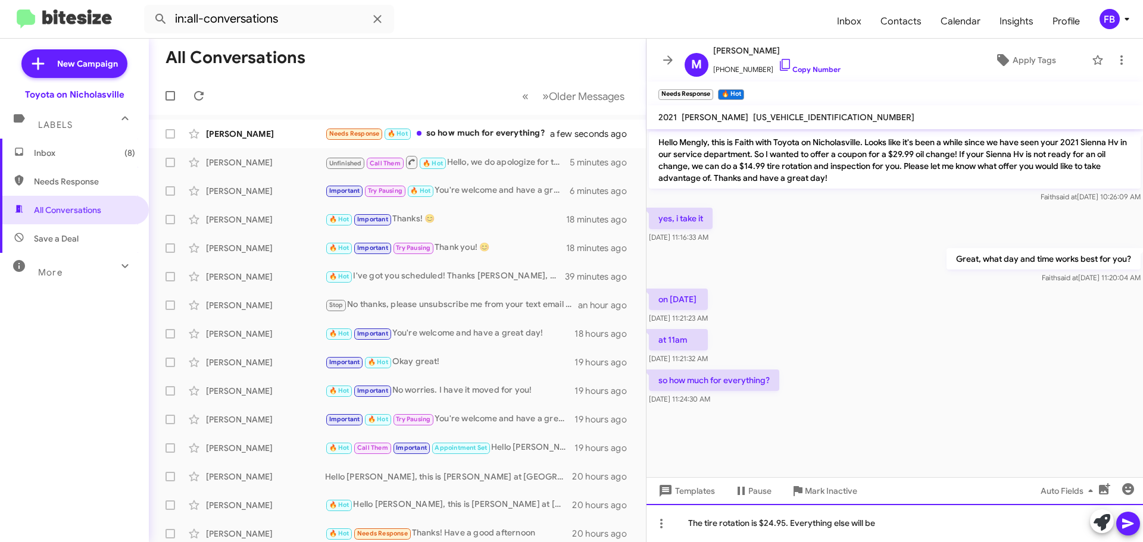
click at [892, 524] on div "The tire rotation is $24.95. Everything else will be" at bounding box center [894, 523] width 496 height 38
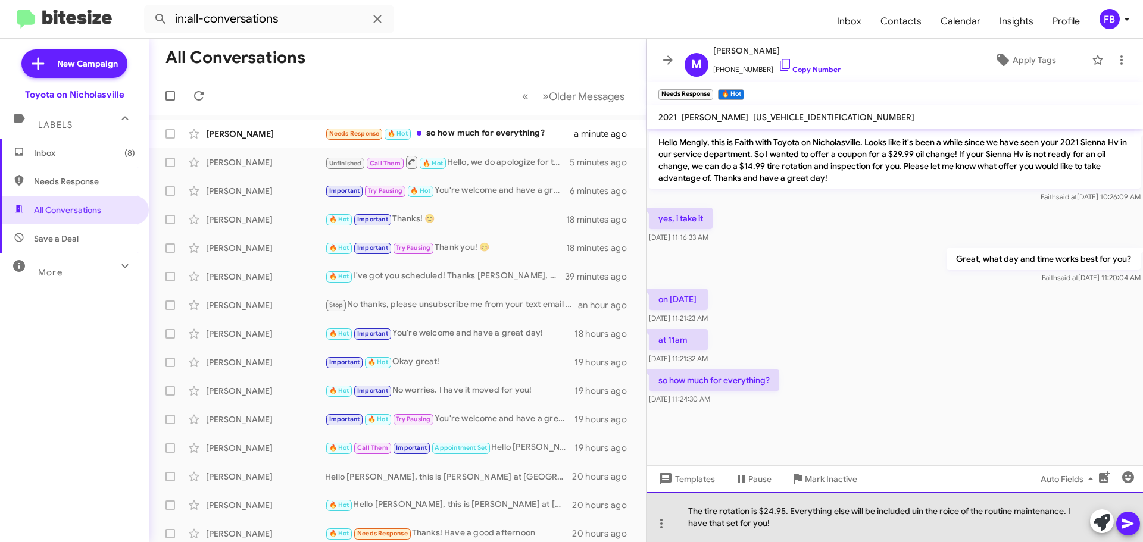
click at [914, 512] on div "The tire rotation is $24.95. Everything else will be included uin the roice of …" at bounding box center [894, 517] width 496 height 50
click at [945, 512] on div "The tire rotation is $24.95. Everything else will be included in the roice of t…" at bounding box center [894, 517] width 496 height 50
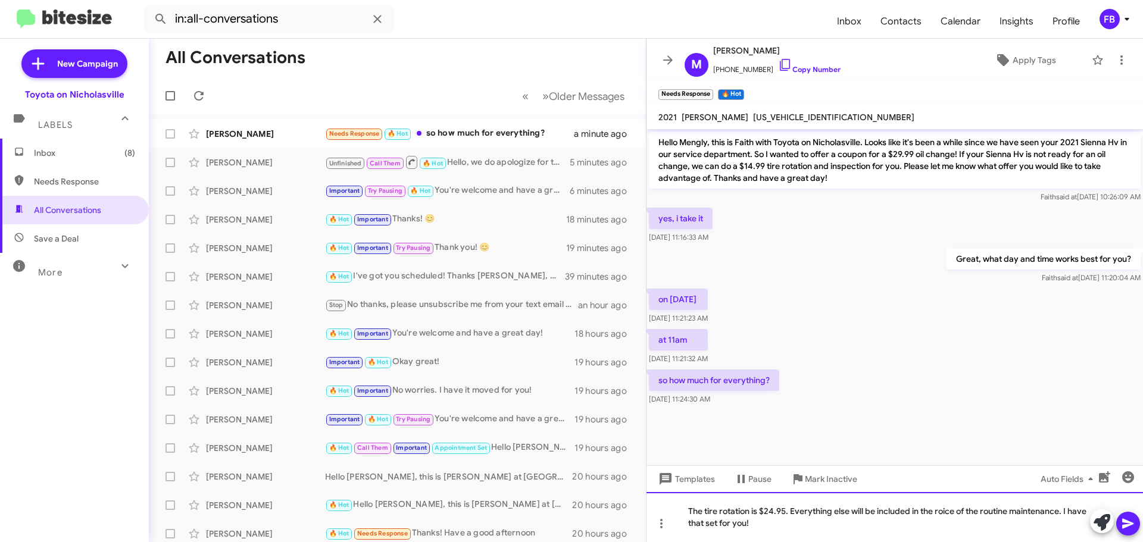
click at [945, 512] on div "The tire rotation is $24.95. Everything else will be included in the roice of t…" at bounding box center [894, 517] width 496 height 50
click at [1135, 523] on button at bounding box center [1128, 524] width 24 height 24
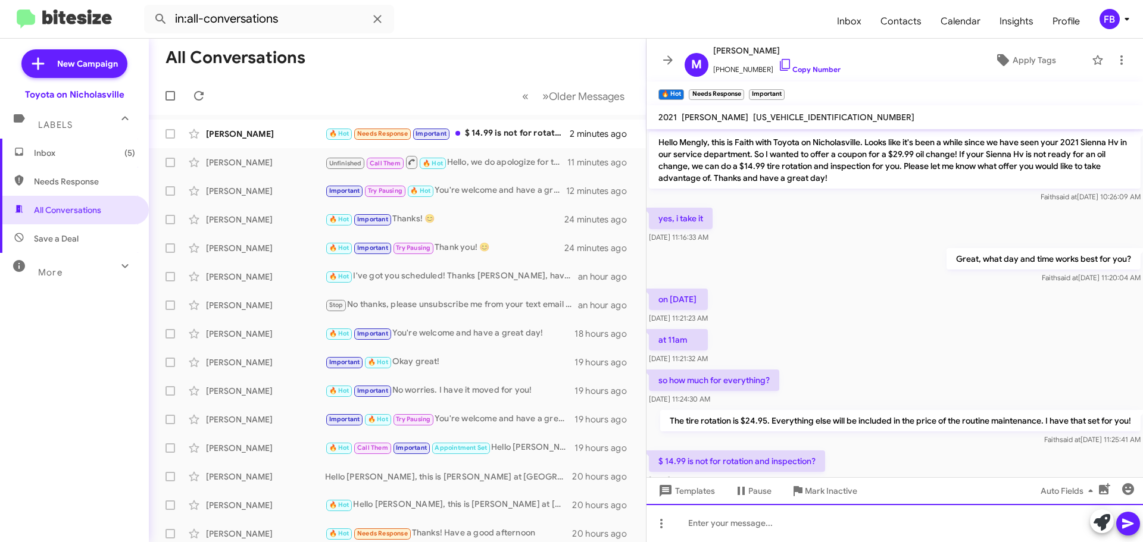
scroll to position [35, 0]
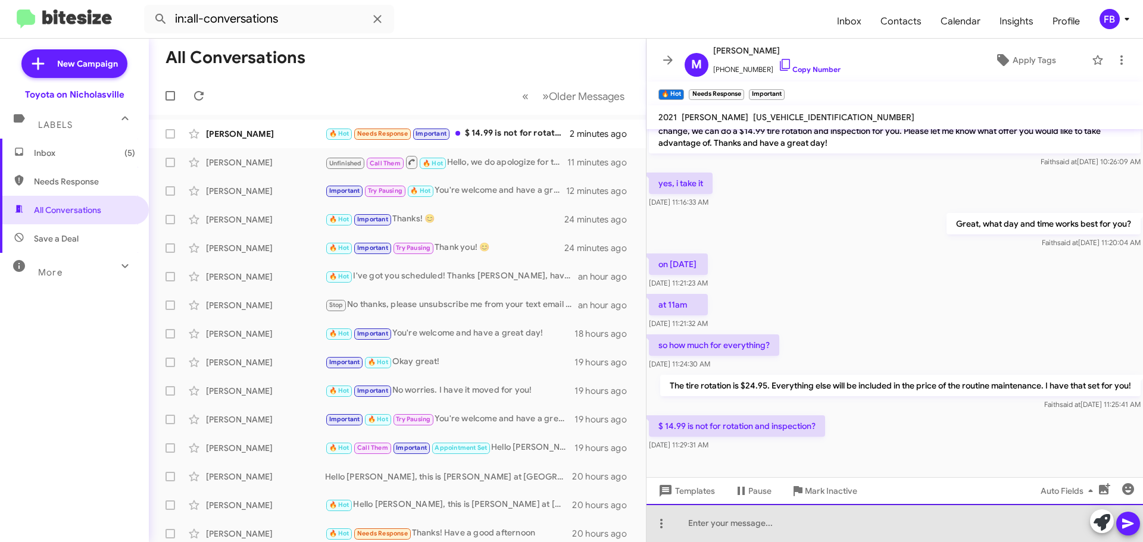
click at [737, 527] on div at bounding box center [894, 523] width 496 height 38
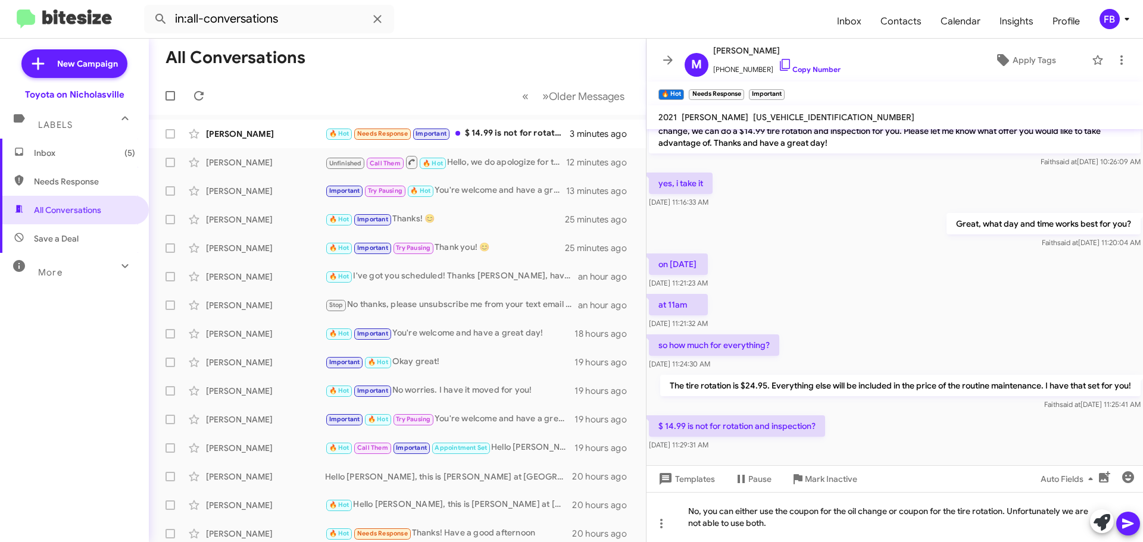
click at [1134, 526] on icon at bounding box center [1128, 524] width 14 height 14
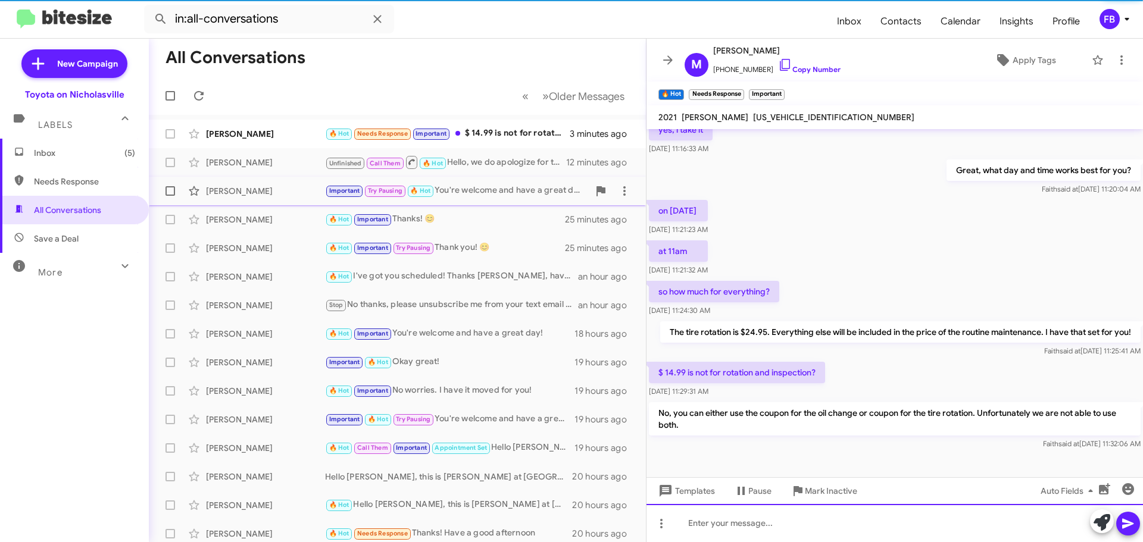
scroll to position [90, 0]
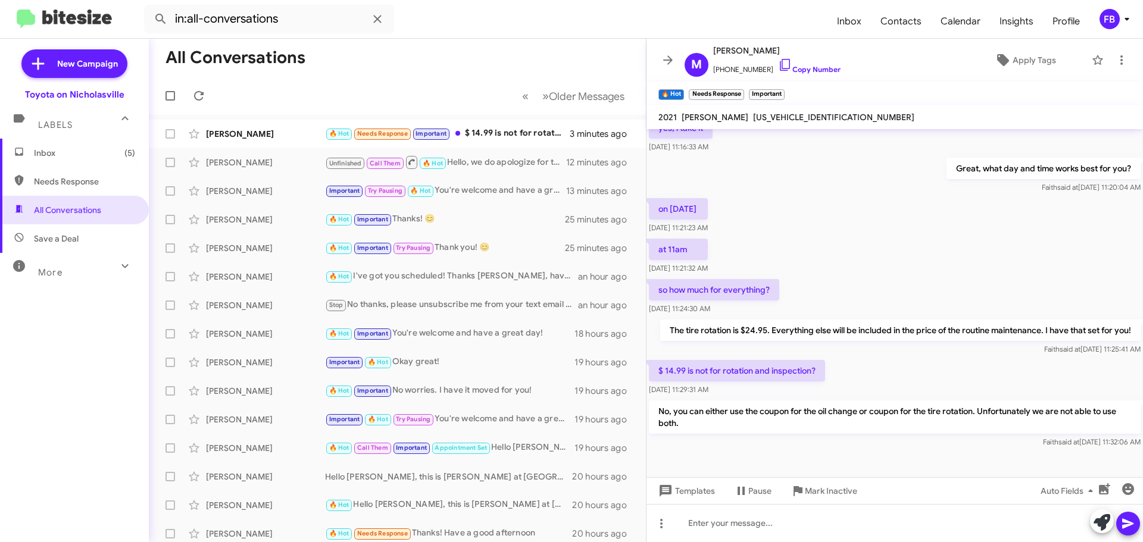
click at [89, 148] on span "Inbox (5)" at bounding box center [84, 153] width 101 height 12
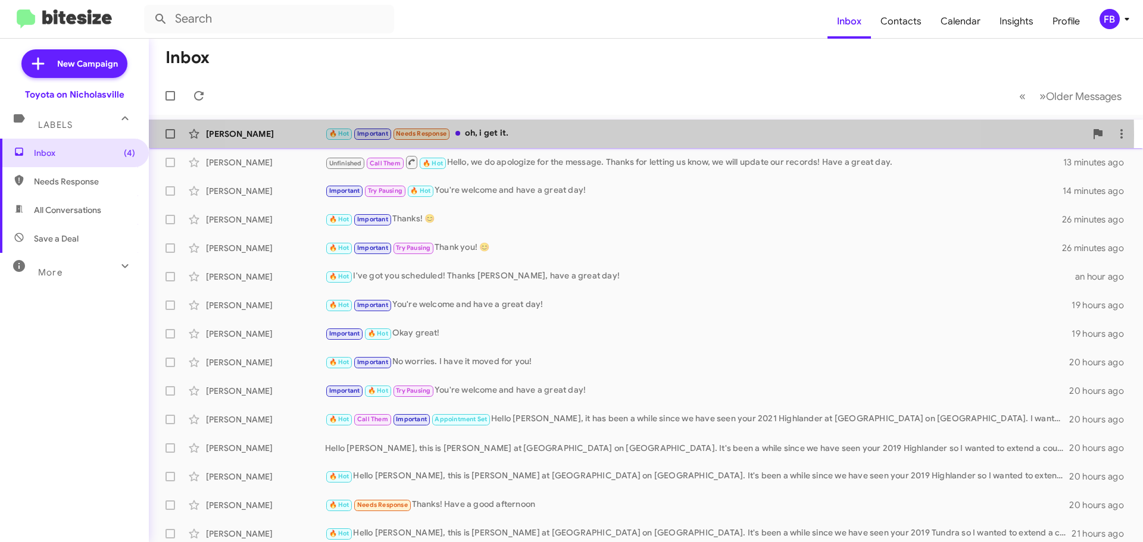
click at [604, 135] on div "🔥 Hot Important Needs Response oh, i get it." at bounding box center [705, 134] width 761 height 14
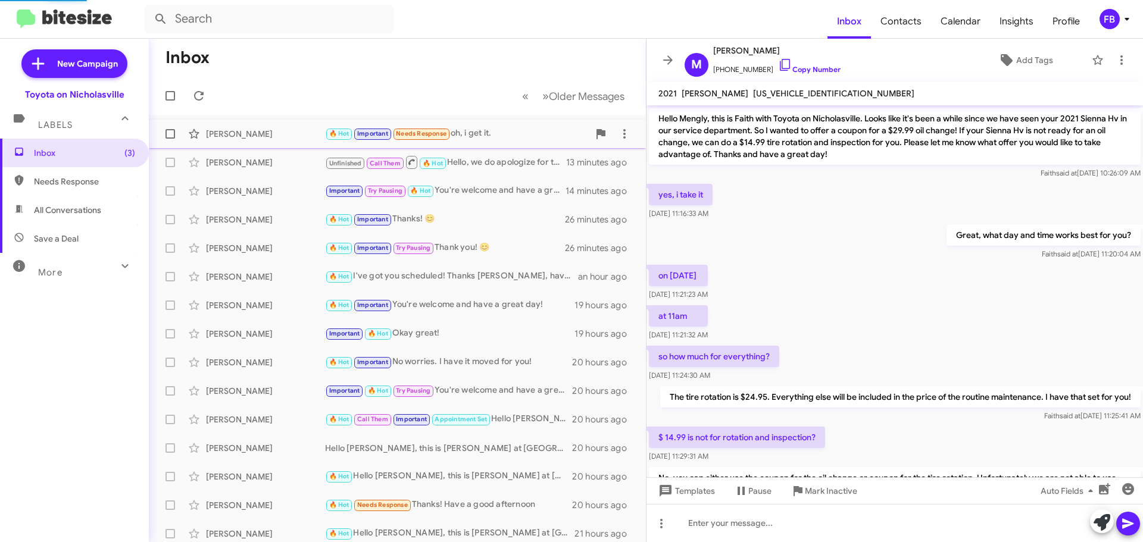
scroll to position [110, 0]
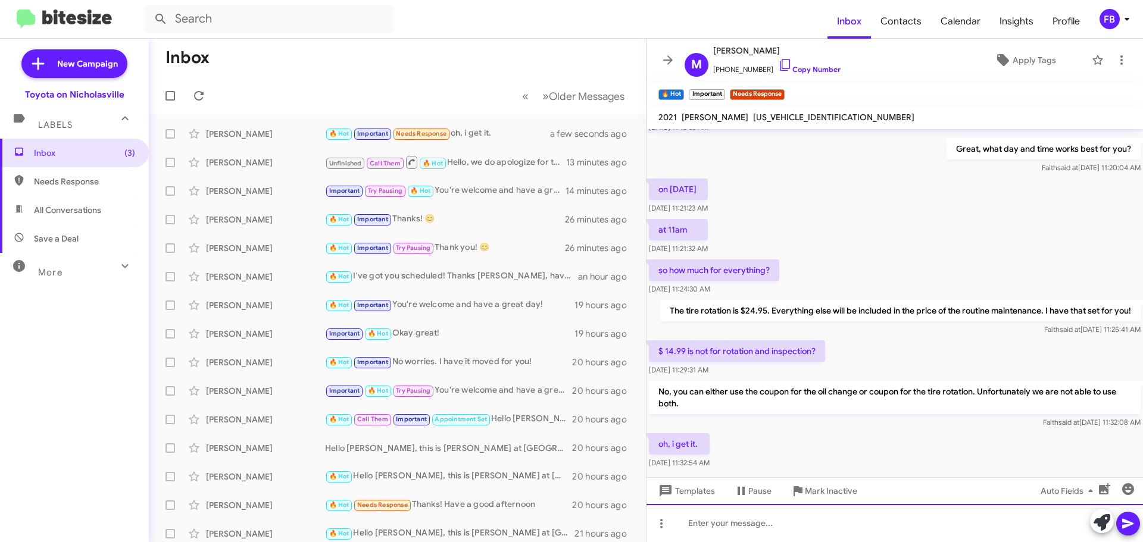
drag, startPoint x: 692, startPoint y: 516, endPoint x: 701, endPoint y: 511, distance: 10.4
click at [693, 515] on div at bounding box center [894, 523] width 496 height 38
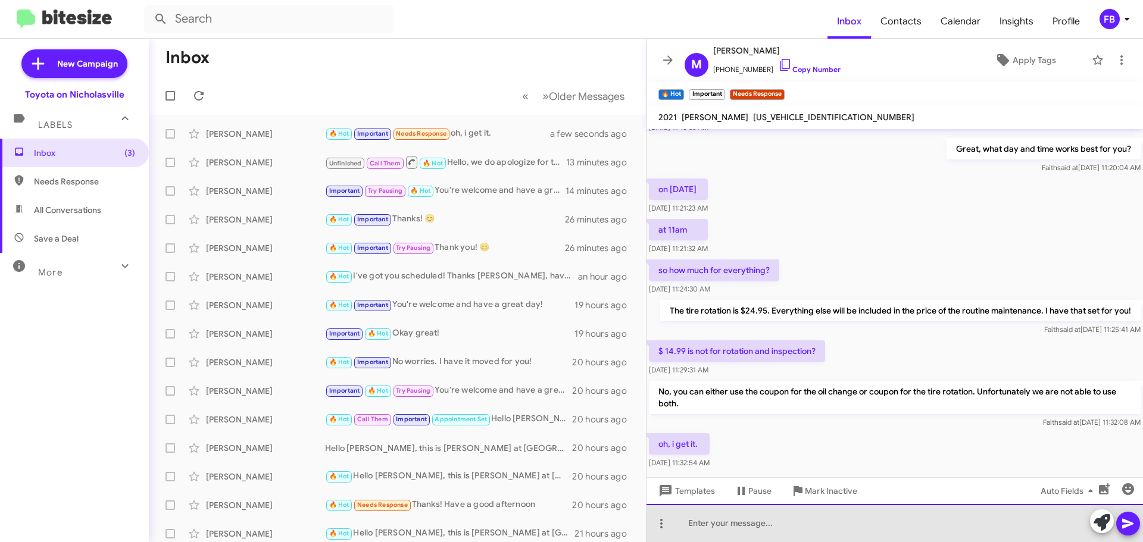
click at [725, 523] on div at bounding box center [894, 523] width 496 height 38
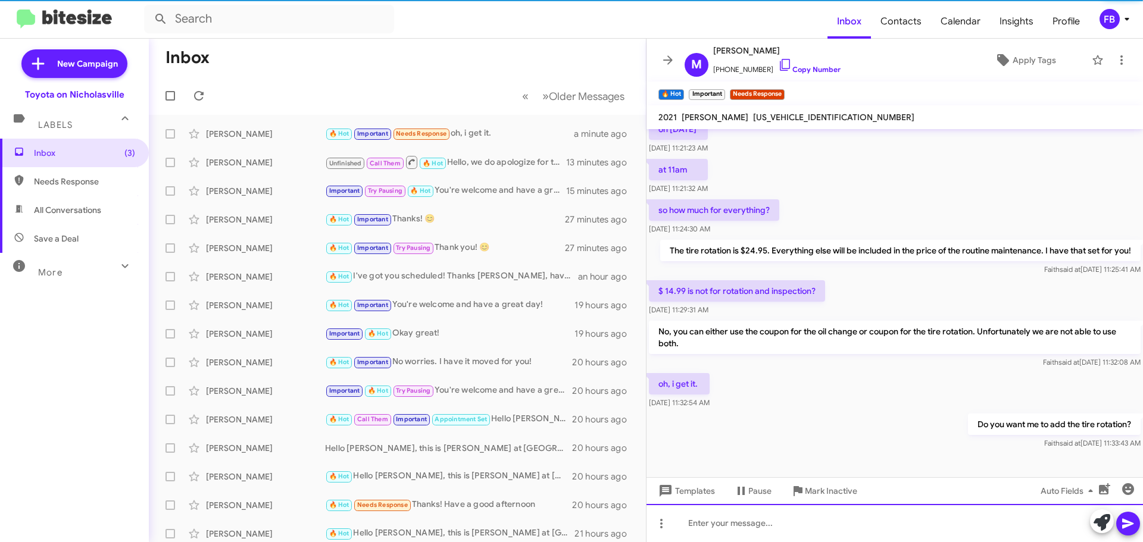
scroll to position [177, 0]
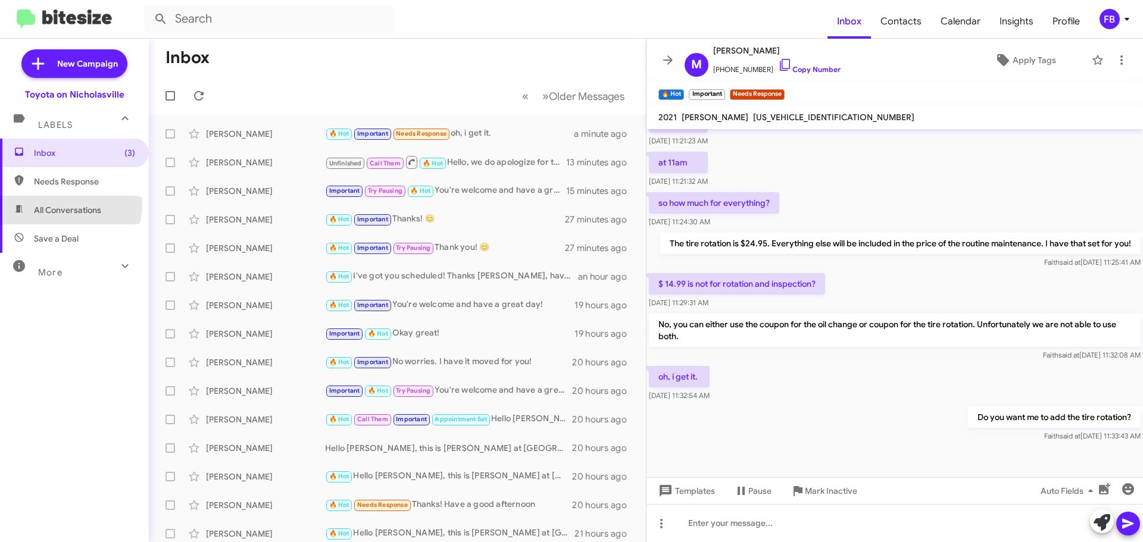
click at [62, 204] on span "All Conversations" at bounding box center [67, 210] width 67 height 12
type input "in:all-conversations"
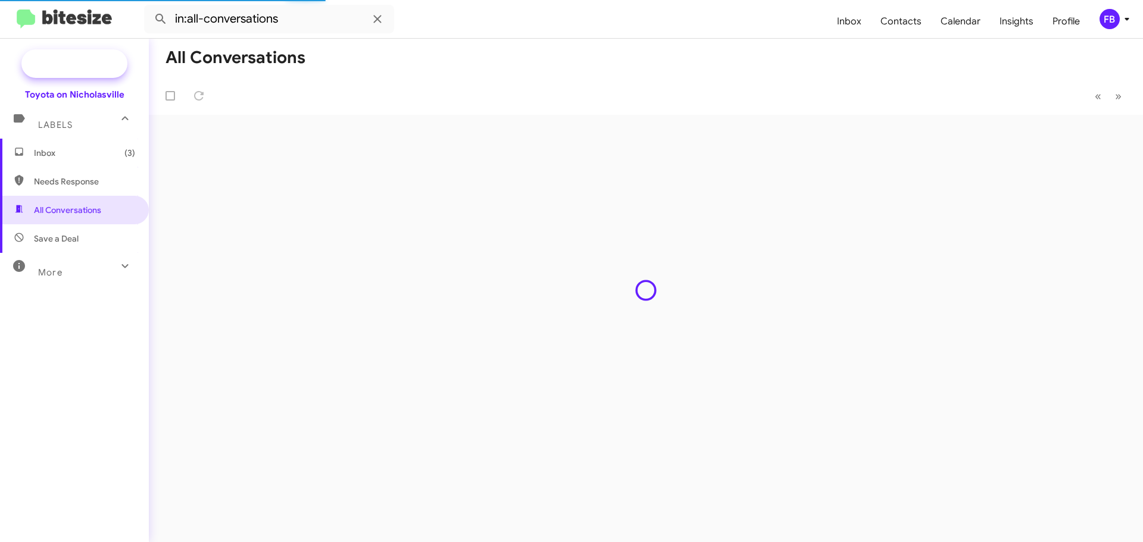
click at [103, 66] on span "New Campaign" at bounding box center [87, 64] width 61 height 12
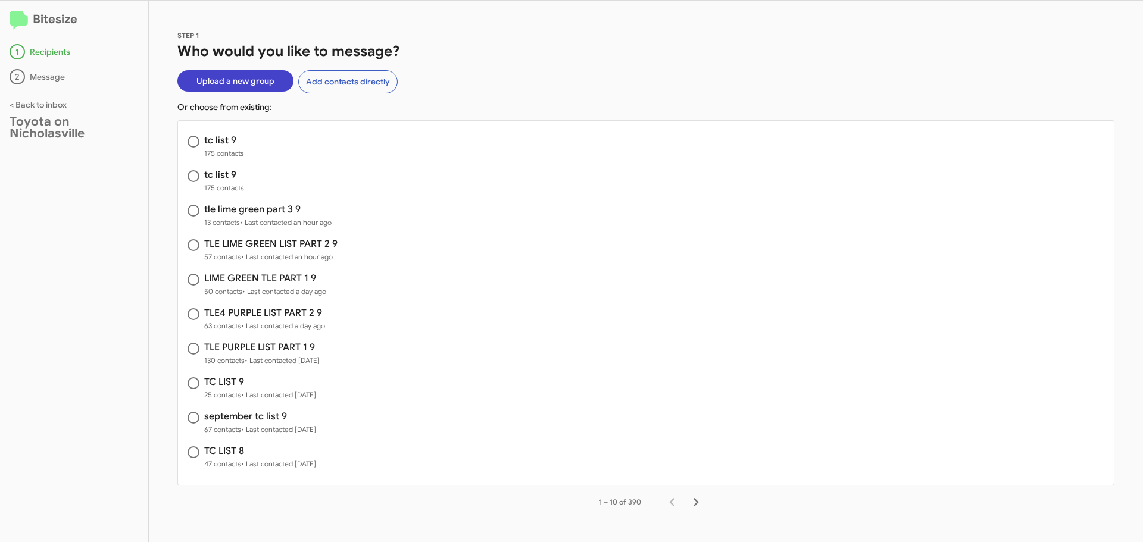
click at [227, 78] on span "Upload a new group" at bounding box center [235, 80] width 78 height 21
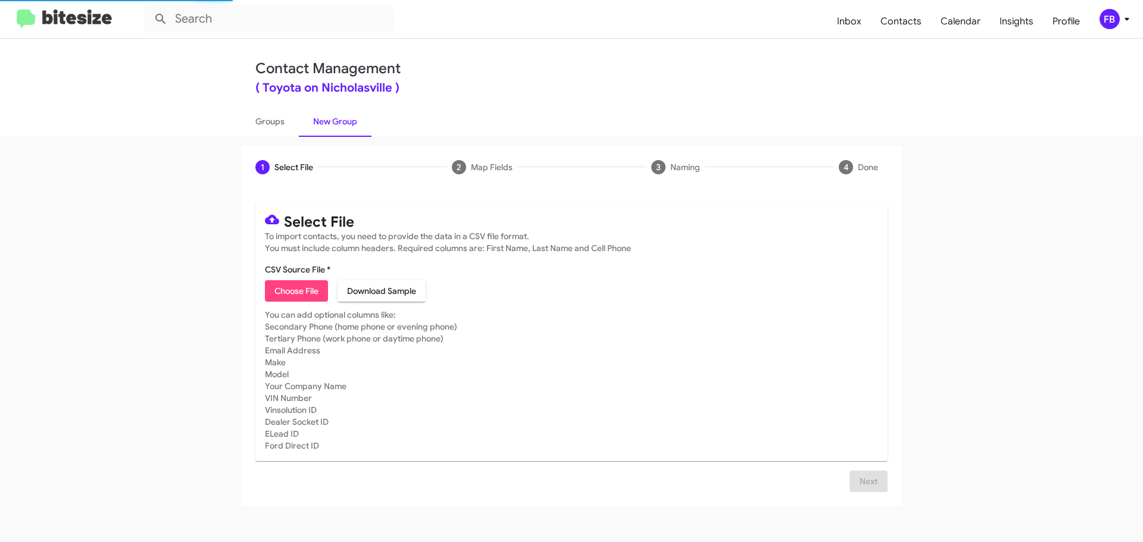
click at [300, 295] on span "Choose File" at bounding box center [296, 290] width 44 height 21
type input "tc list 9"
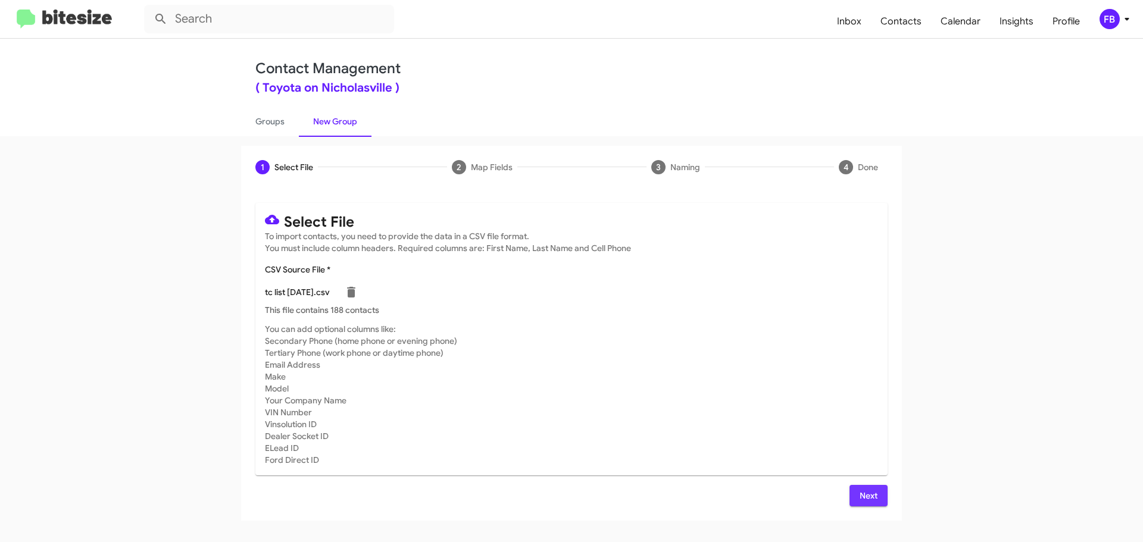
click at [859, 494] on span "Next" at bounding box center [868, 495] width 19 height 21
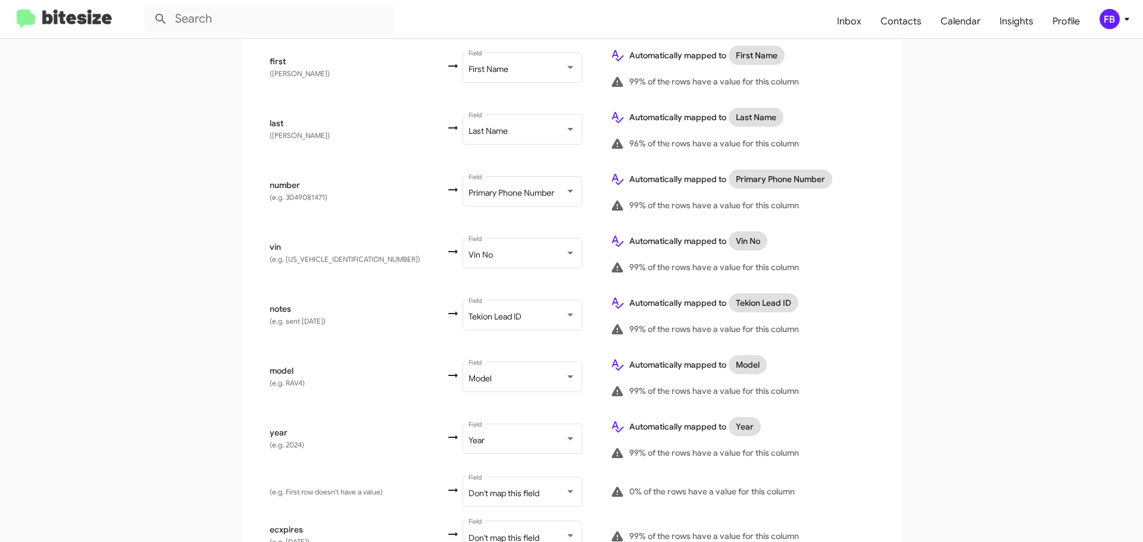
scroll to position [298, 0]
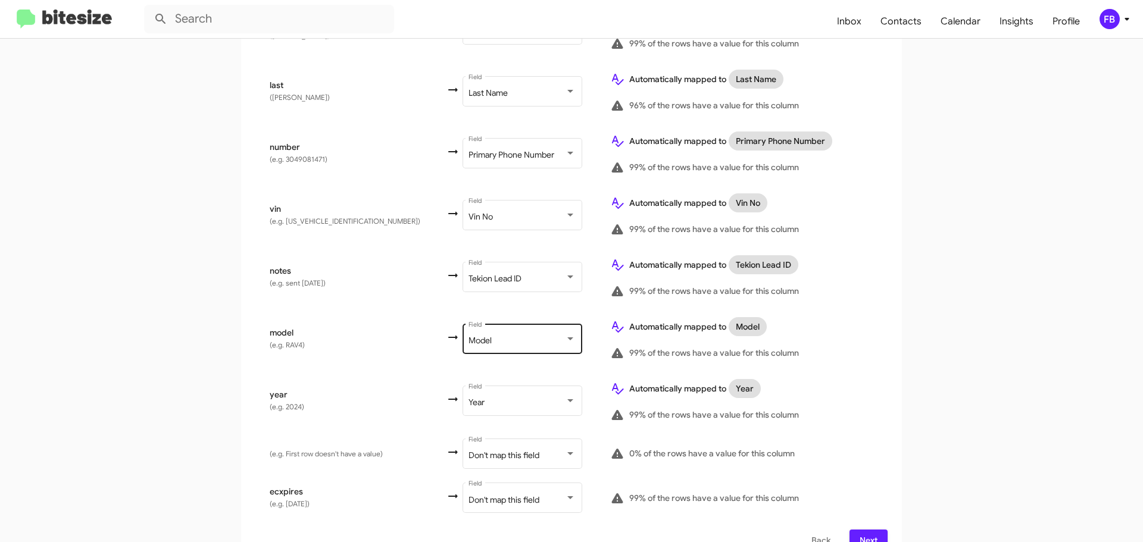
click at [505, 336] on div "Model" at bounding box center [516, 341] width 96 height 10
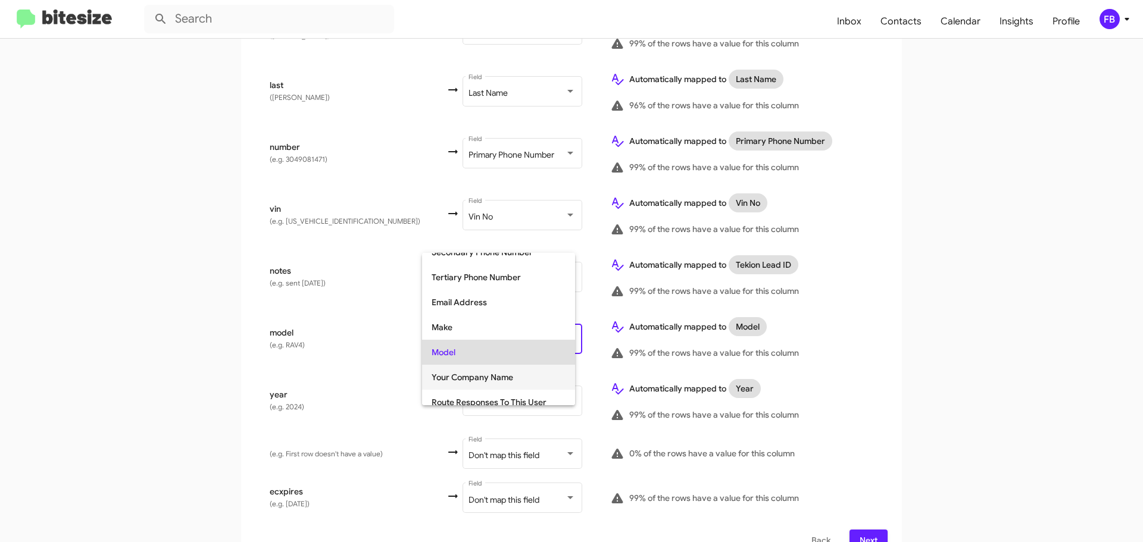
scroll to position [186, 0]
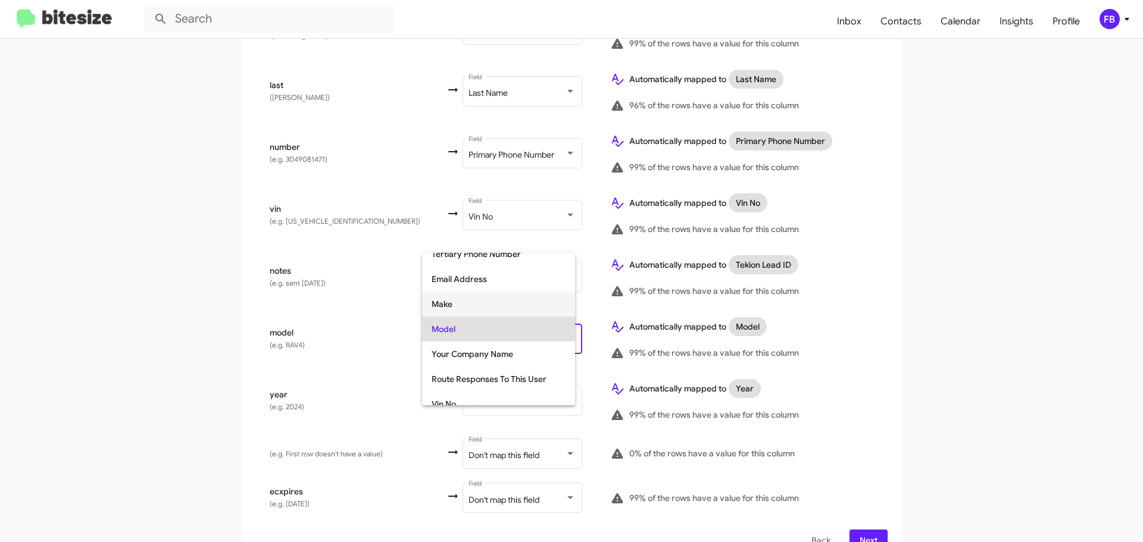
click at [443, 310] on span "Make" at bounding box center [499, 304] width 134 height 25
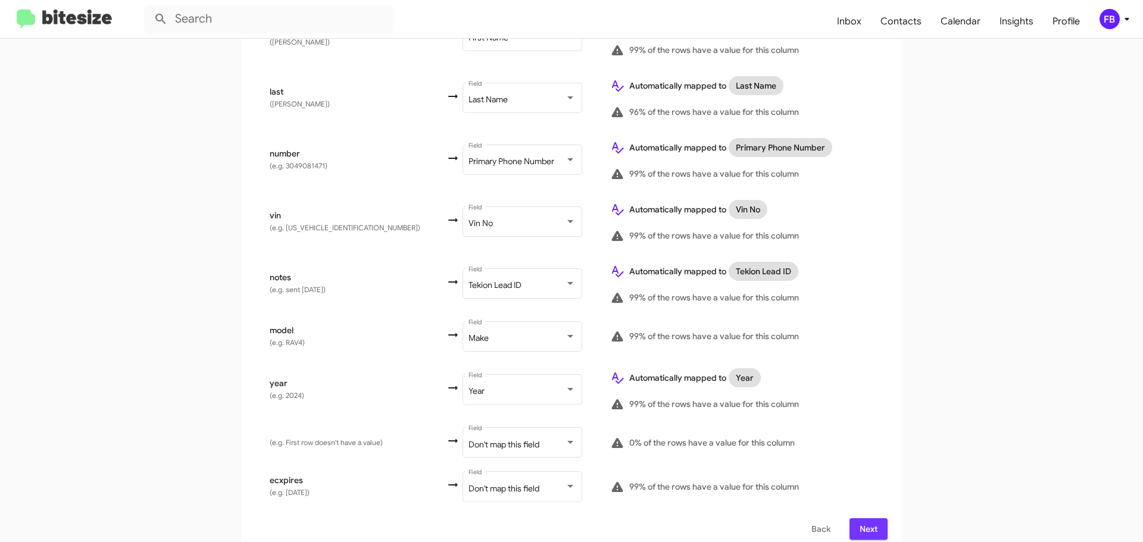
click at [859, 522] on span "Next" at bounding box center [868, 528] width 19 height 21
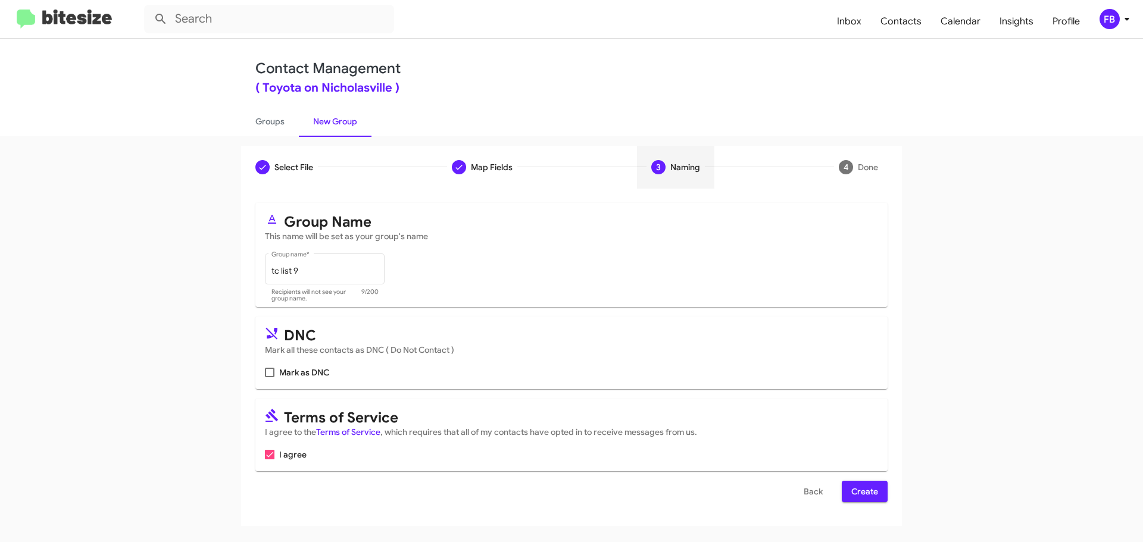
click at [861, 494] on span "Create" at bounding box center [864, 491] width 27 height 21
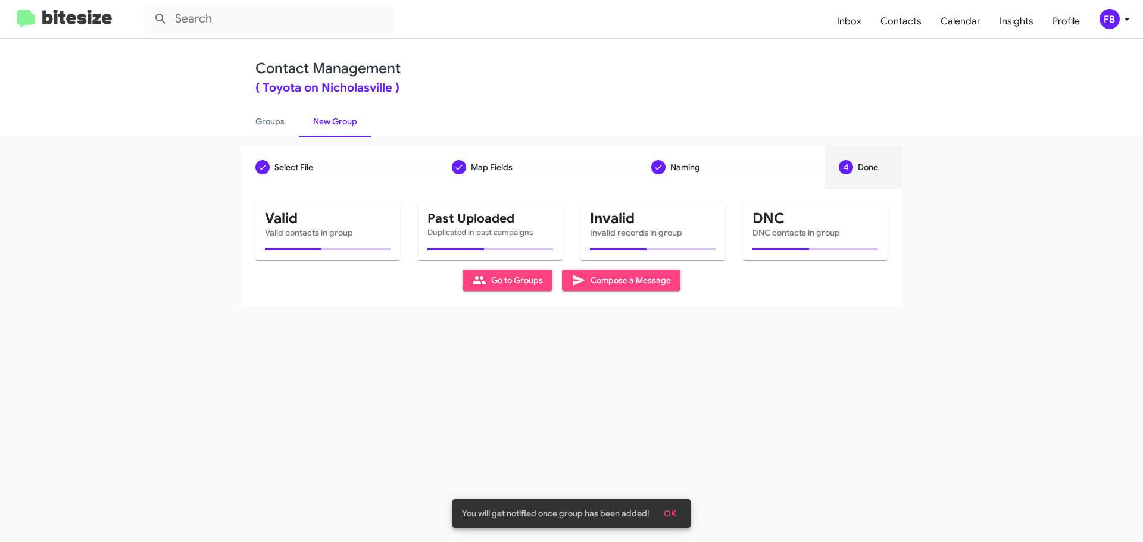
click at [642, 283] on span "Compose a Message" at bounding box center [620, 280] width 99 height 21
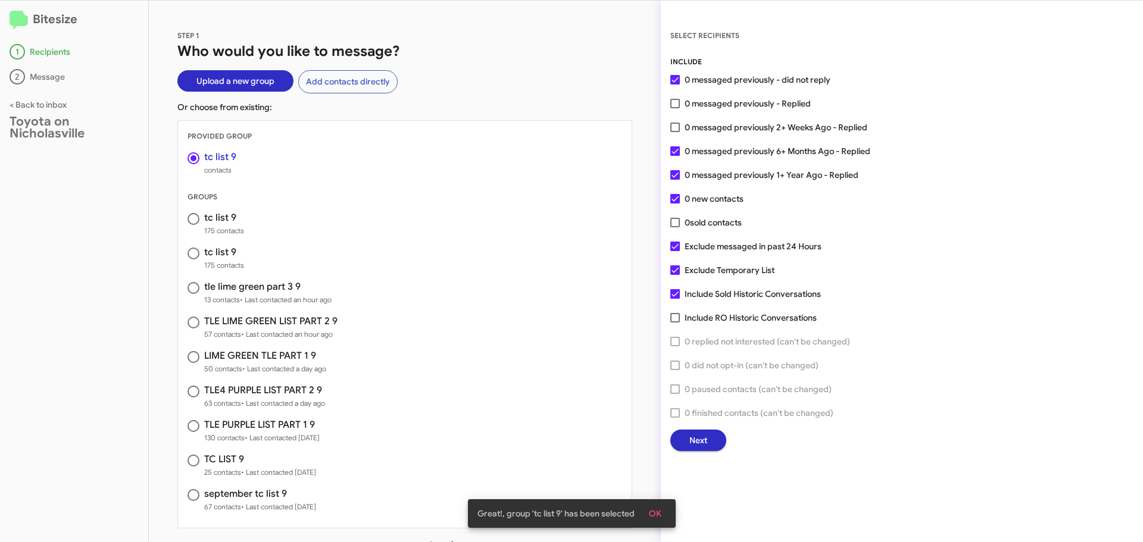
drag, startPoint x: 190, startPoint y: 220, endPoint x: 200, endPoint y: 202, distance: 20.8
click at [191, 220] on span at bounding box center [193, 219] width 12 height 12
click at [191, 220] on input "radio" at bounding box center [193, 219] width 12 height 12
radio input "true"
radio input "false"
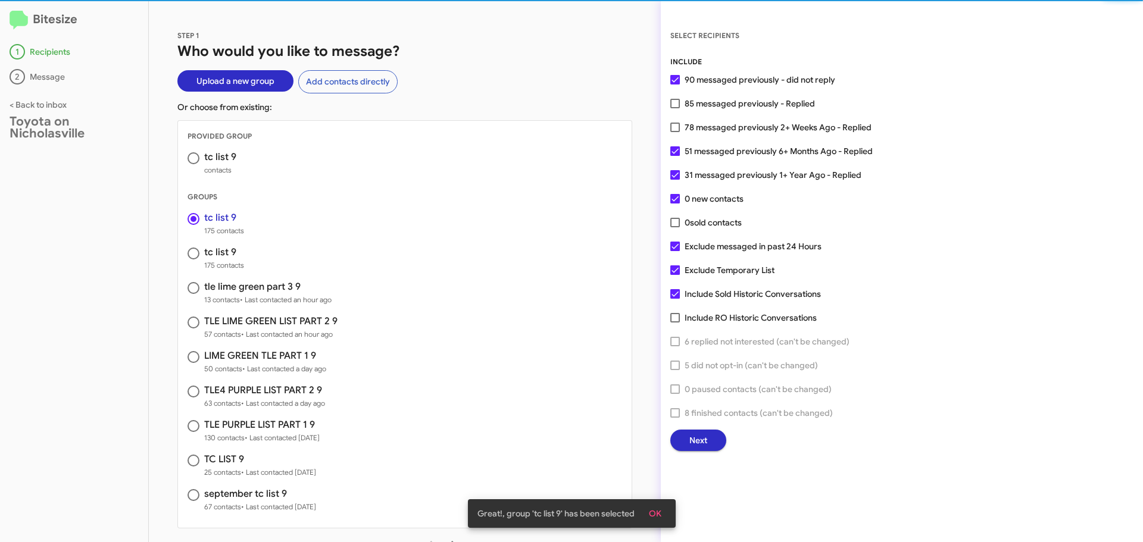
click at [190, 158] on span at bounding box center [193, 158] width 12 height 12
click at [190, 158] on input "radio" at bounding box center [193, 158] width 12 height 12
radio input "false"
radio input "true"
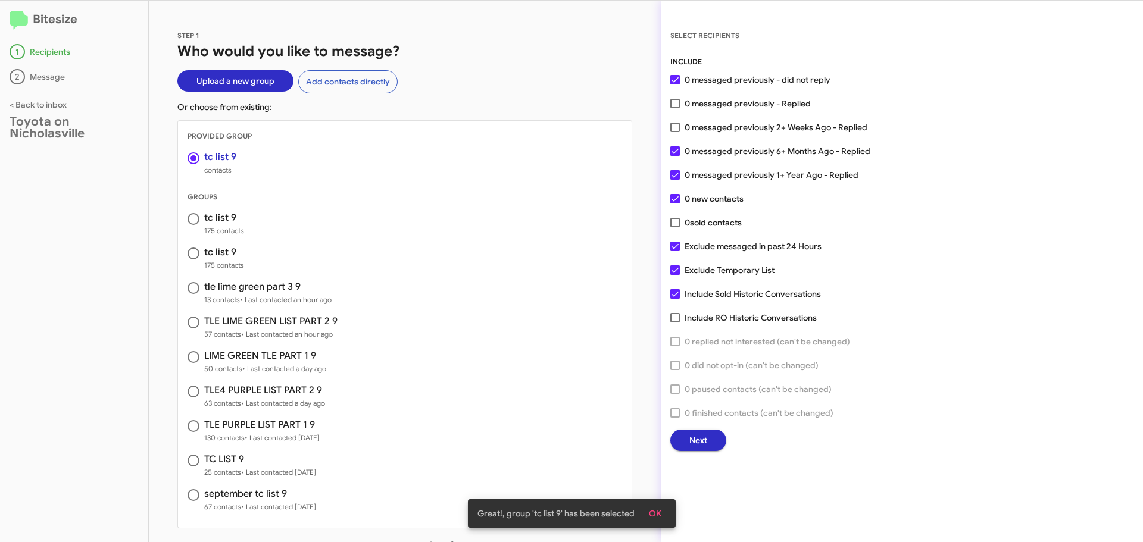
click at [676, 293] on span at bounding box center [675, 294] width 10 height 10
click at [675, 299] on input "Include Sold Historic Conversations" at bounding box center [674, 299] width 1 height 1
checkbox input "false"
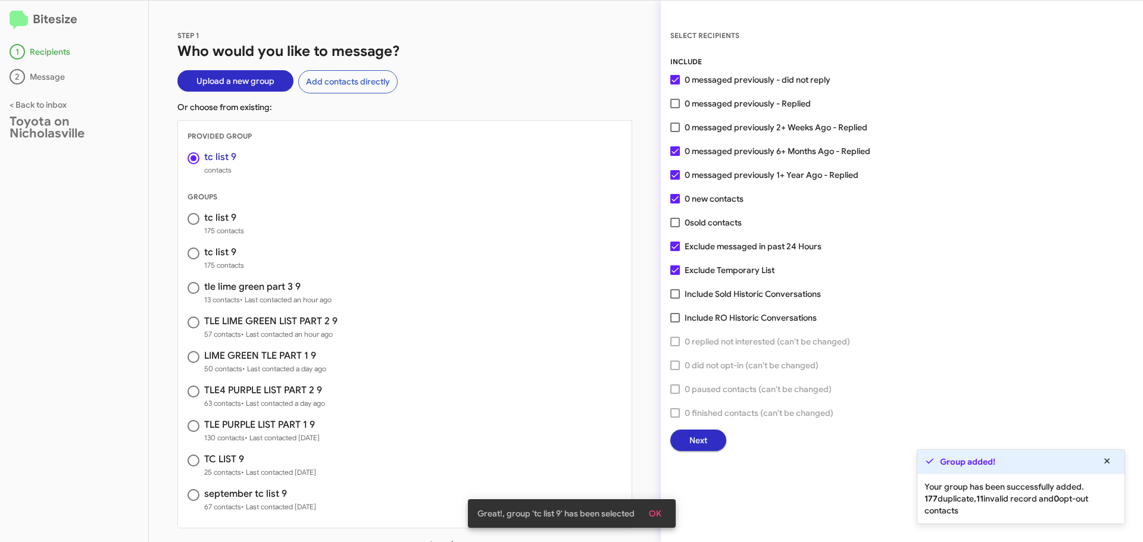
drag, startPoint x: 674, startPoint y: 271, endPoint x: 677, endPoint y: 265, distance: 6.4
click at [675, 270] on span at bounding box center [675, 270] width 10 height 10
click at [675, 275] on input "Exclude Temporary List" at bounding box center [674, 275] width 1 height 1
checkbox input "false"
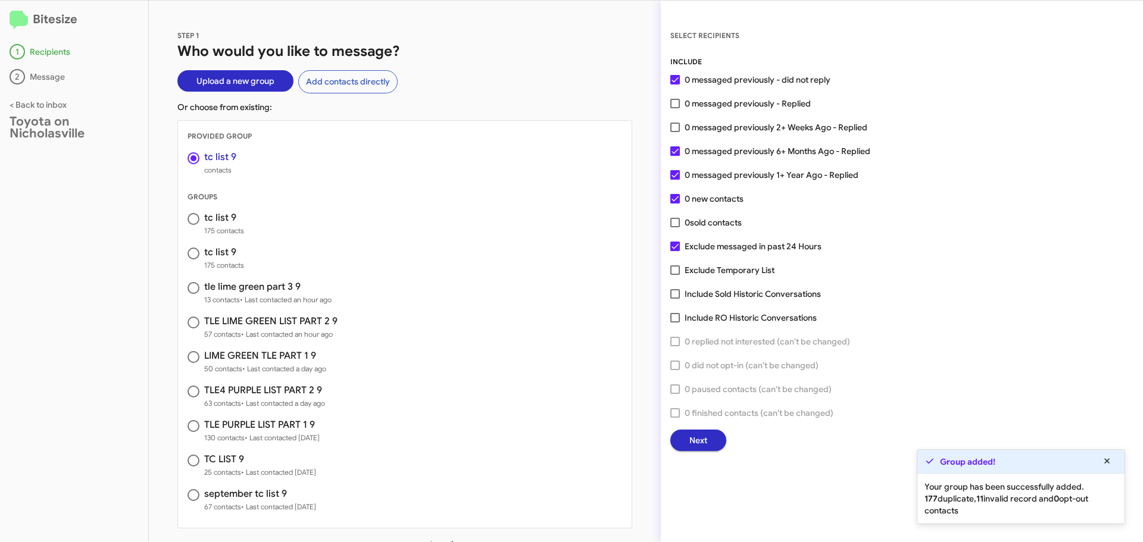
click at [193, 223] on span at bounding box center [193, 219] width 12 height 12
click at [193, 223] on input "radio" at bounding box center [193, 219] width 12 height 12
radio input "true"
radio input "false"
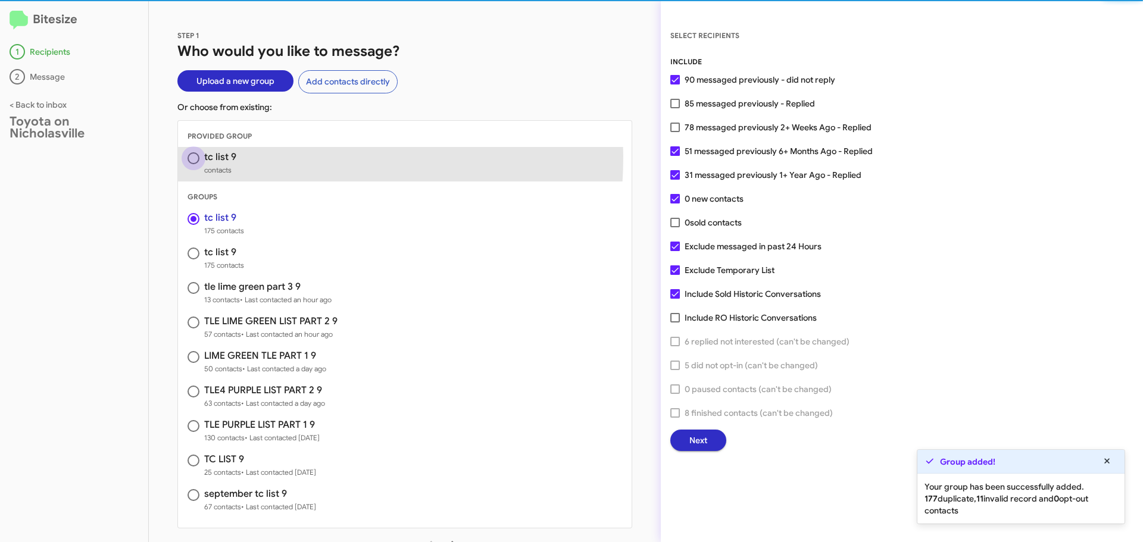
click at [195, 156] on span at bounding box center [193, 158] width 12 height 12
click at [195, 156] on input "radio" at bounding box center [193, 158] width 12 height 12
radio input "false"
radio input "true"
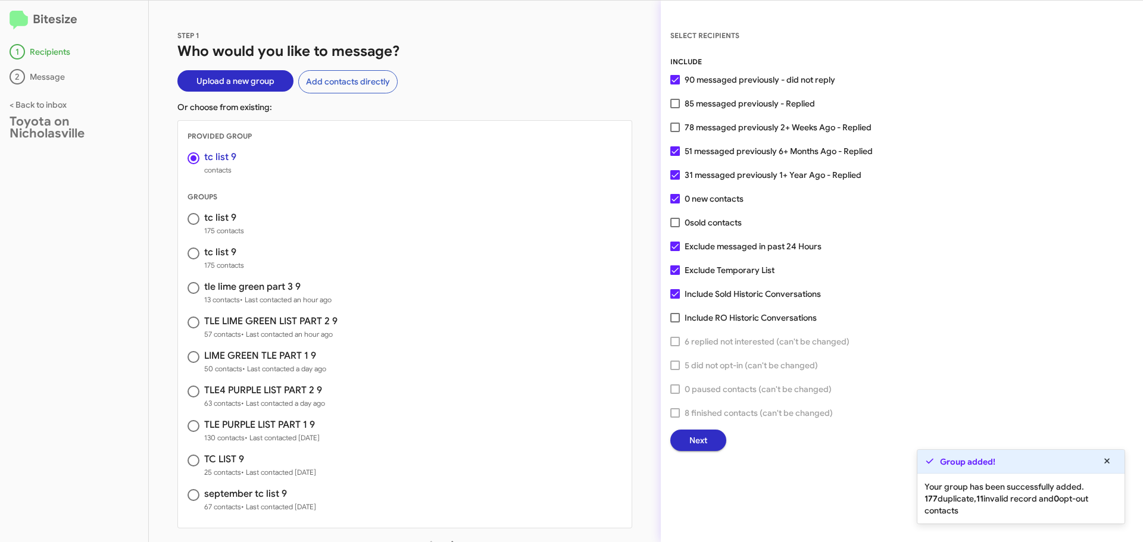
click at [673, 292] on span at bounding box center [675, 294] width 10 height 10
click at [674, 299] on input "Include Sold Historic Conversations" at bounding box center [674, 299] width 1 height 1
checkbox input "false"
click at [673, 273] on span at bounding box center [675, 270] width 10 height 10
click at [674, 275] on input "Exclude Temporary List" at bounding box center [674, 275] width 1 height 1
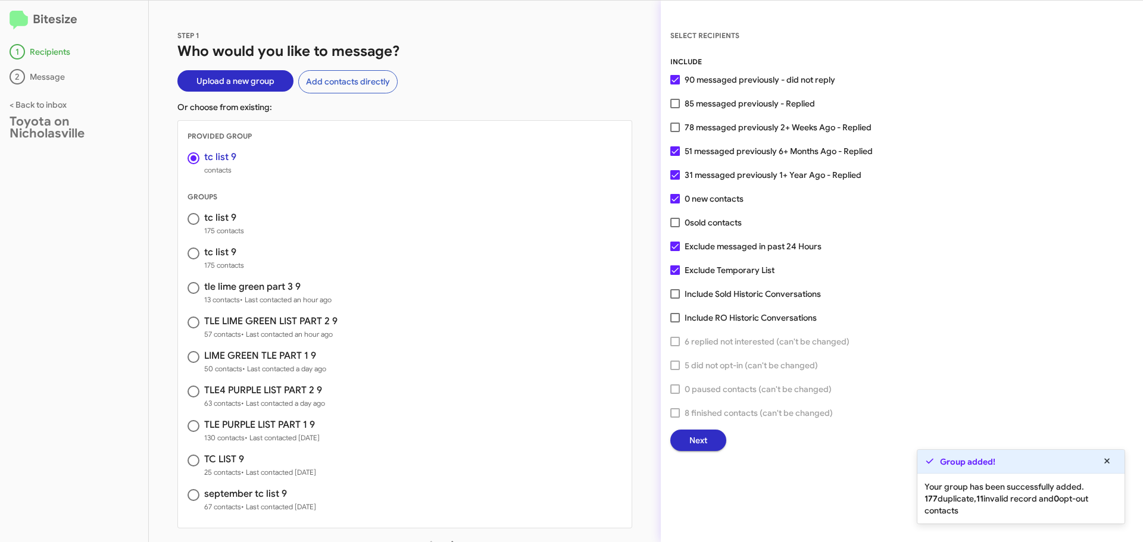
checkbox input "false"
click at [704, 438] on span "Next" at bounding box center [698, 440] width 18 height 21
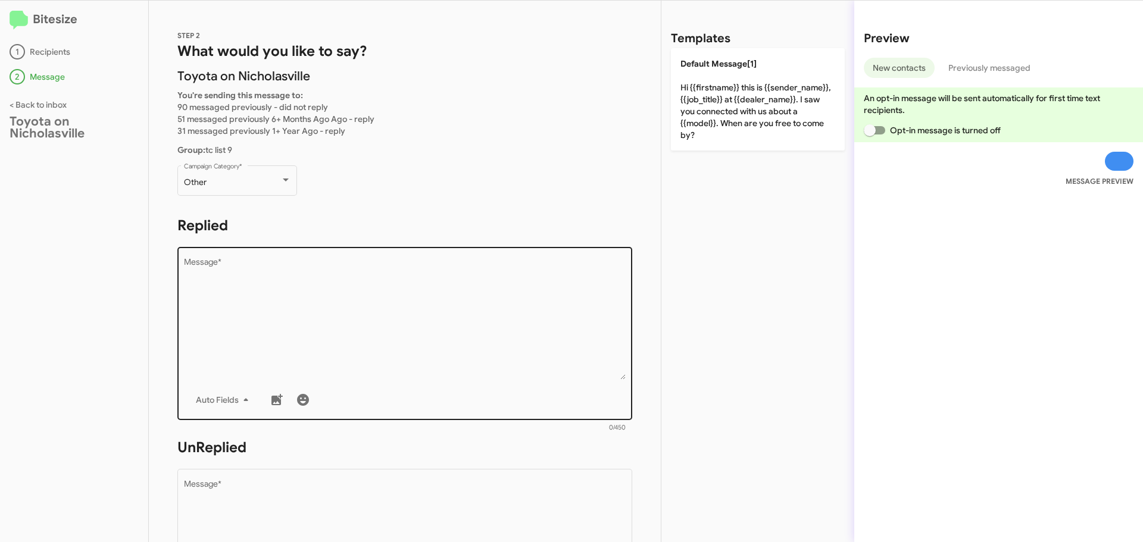
click at [302, 301] on textarea "Message *" at bounding box center [405, 318] width 442 height 121
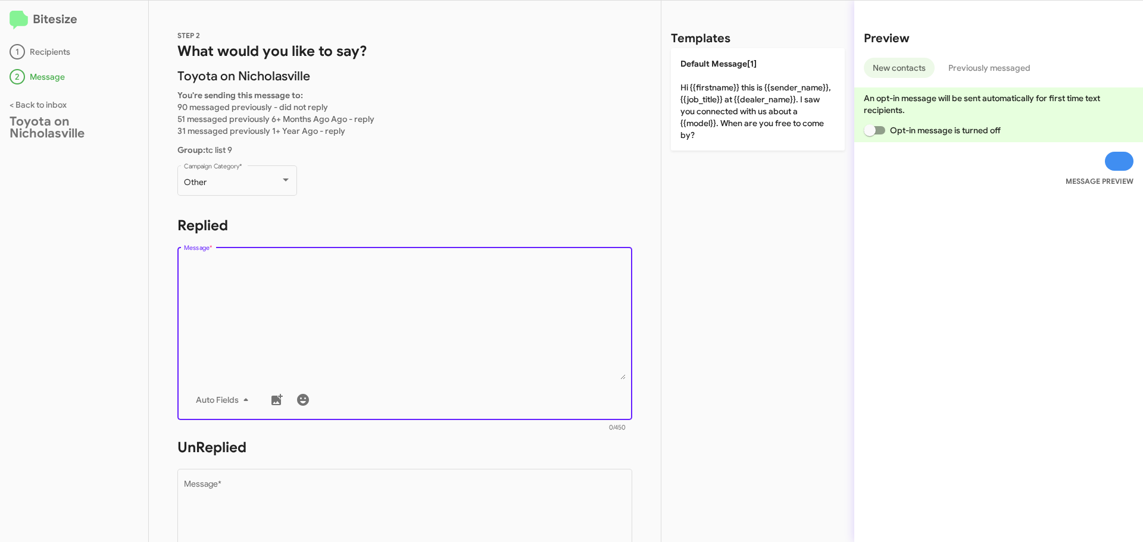
paste textarea "Hi {{firstname}}, this is Faith with Toyota on Nicholasville. Your {{make}} {{m…"
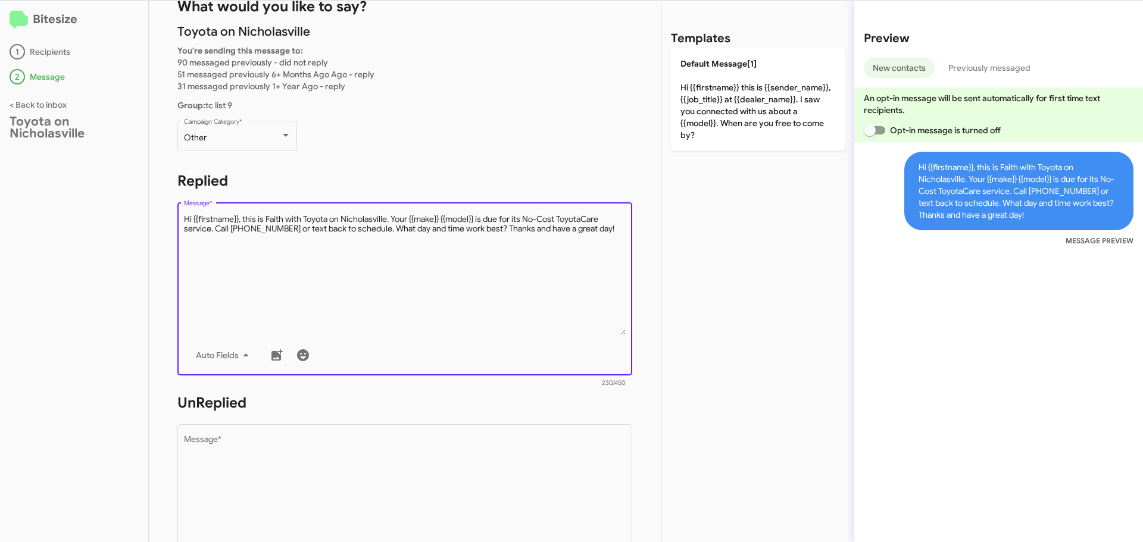
scroll to position [99, 0]
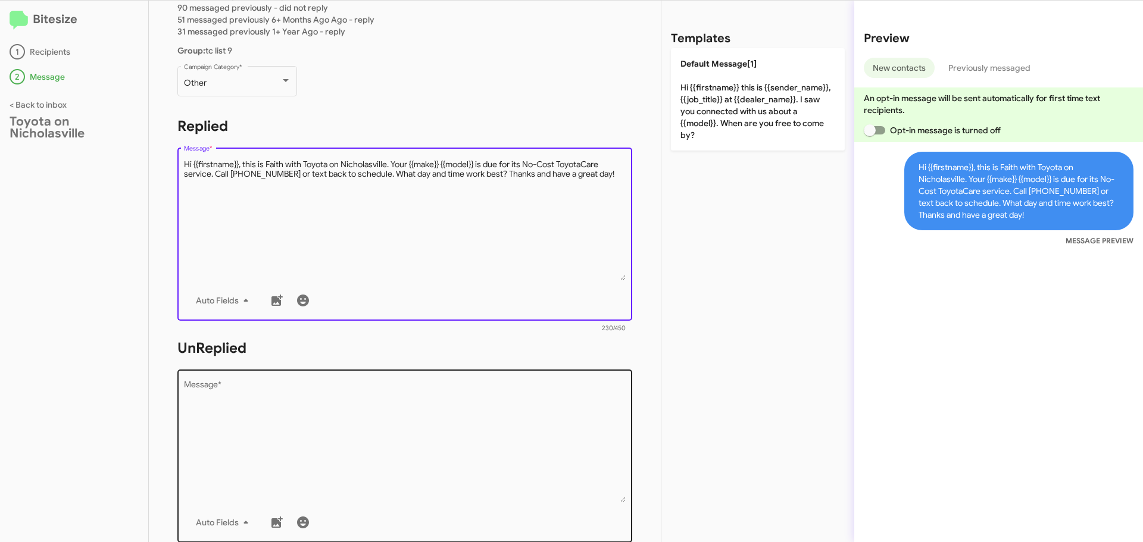
type textarea "Hi {{firstname}}, this is Faith with Toyota on Nicholasville. Your {{make}} {{m…"
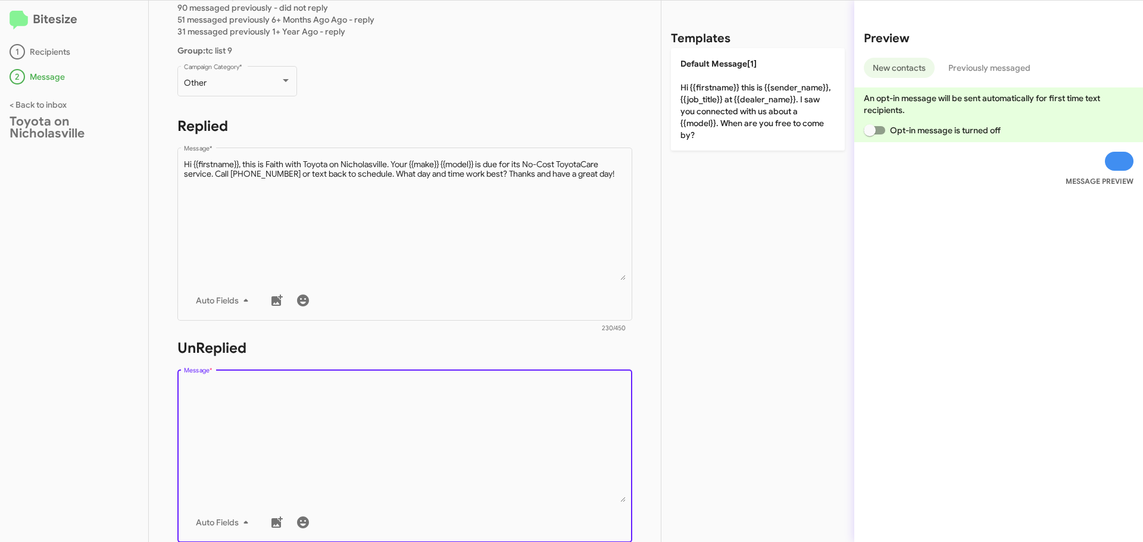
paste textarea "Hi {{firstname}}, this is Faith with Toyota on Nicholasville. Your {{make}} {{m…"
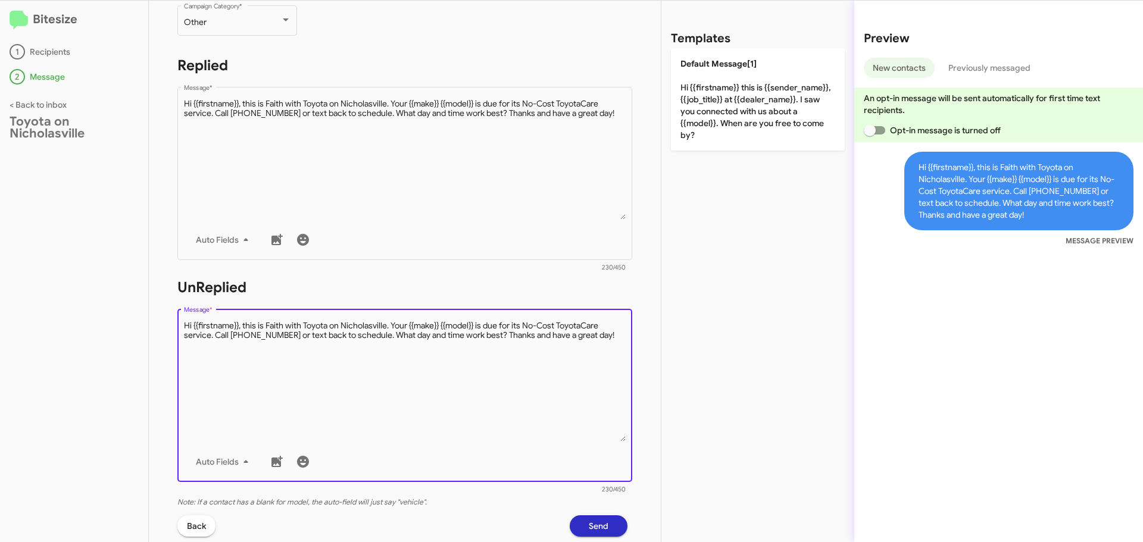
scroll to position [279, 0]
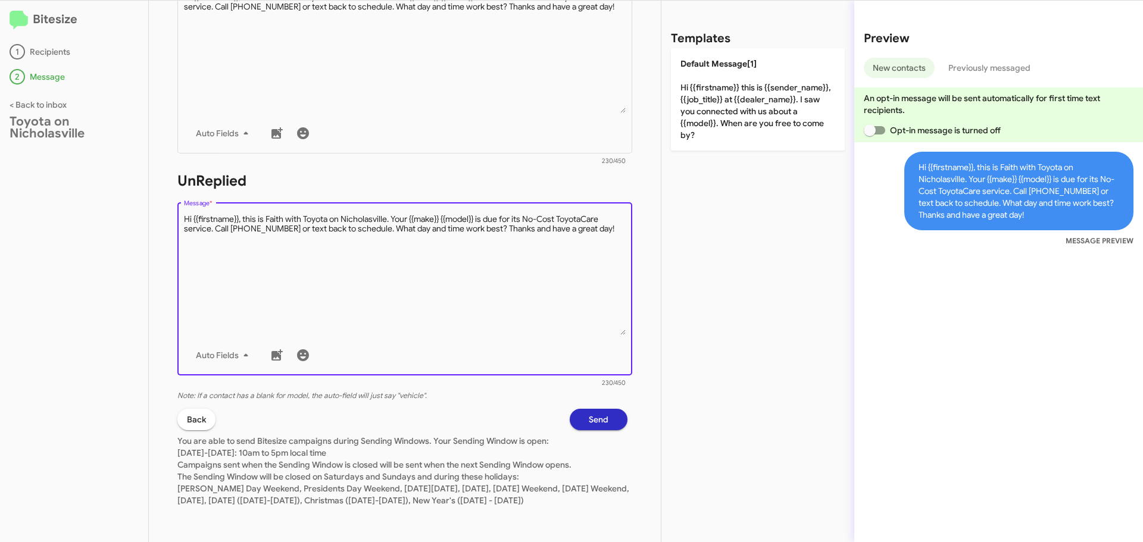
type textarea "Hi {{firstname}}, this is Faith with Toyota on Nicholasville. Your {{make}} {{m…"
click at [576, 412] on button "Send" at bounding box center [599, 419] width 58 height 21
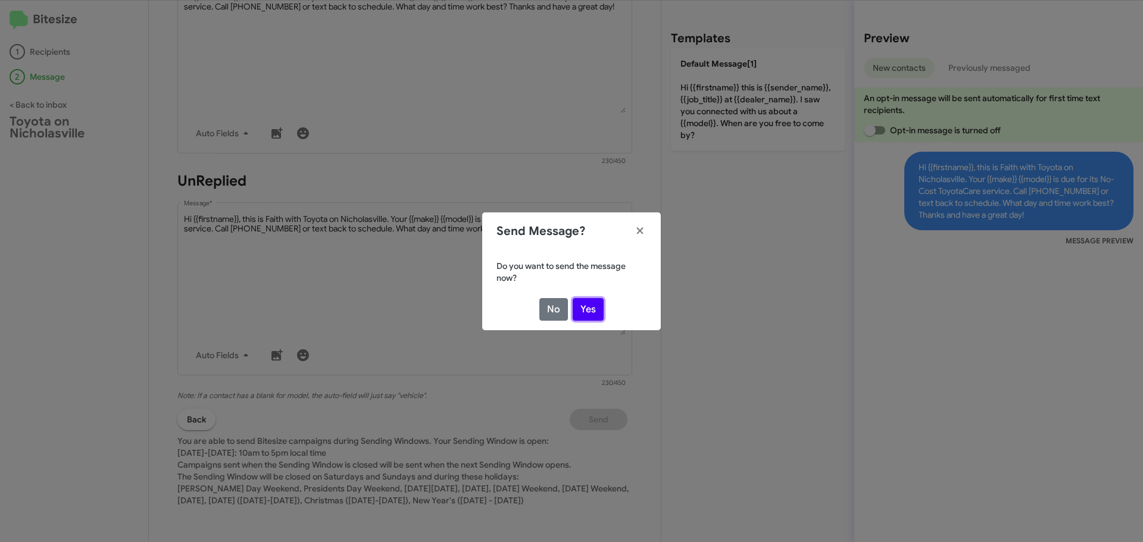
click at [584, 308] on button "Yes" at bounding box center [588, 309] width 31 height 23
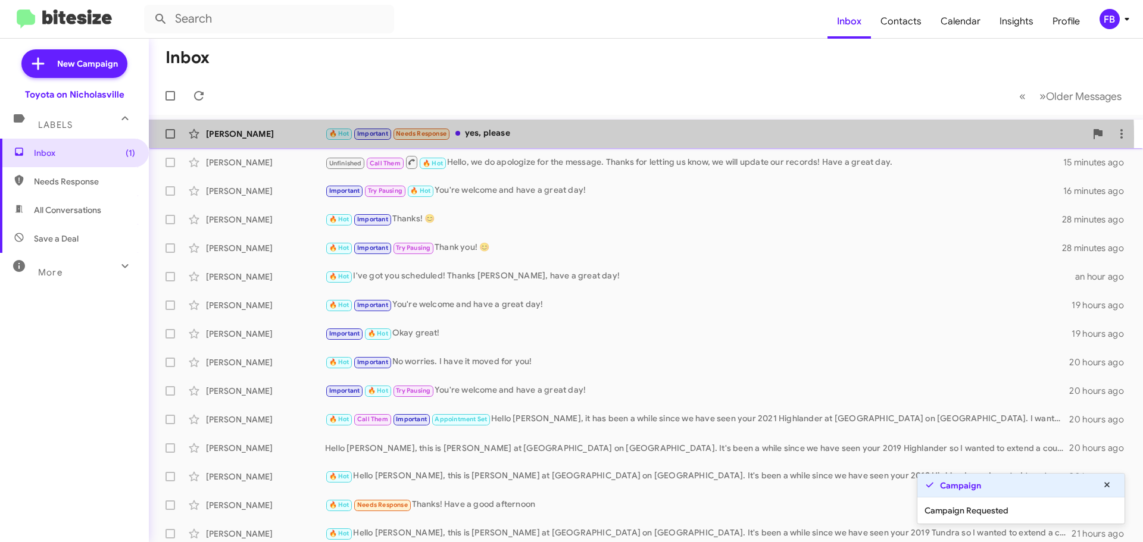
click at [517, 138] on div "🔥 Hot Important Needs Response yes, please" at bounding box center [705, 134] width 761 height 14
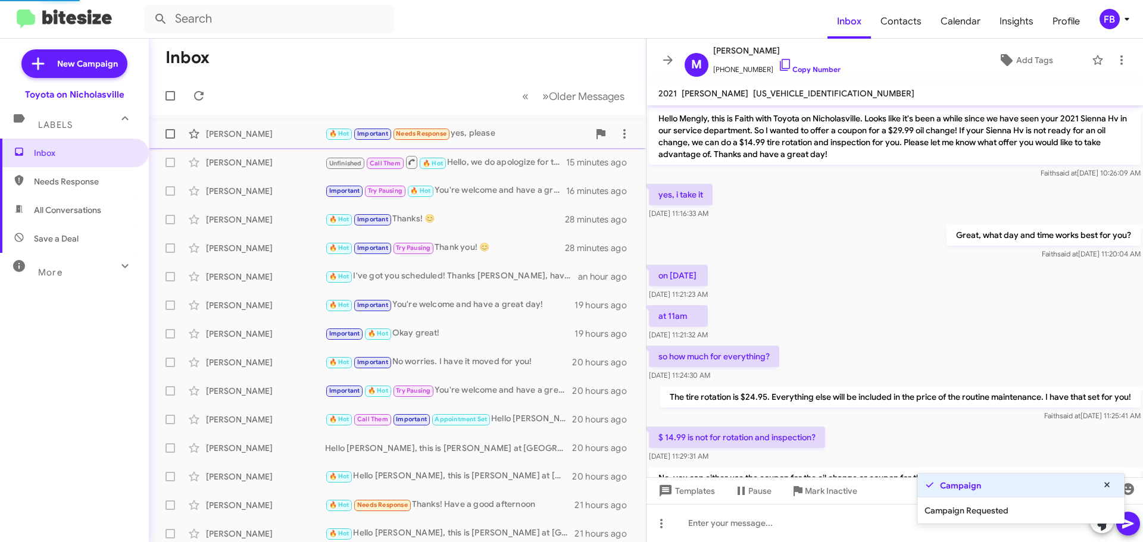
scroll to position [197, 0]
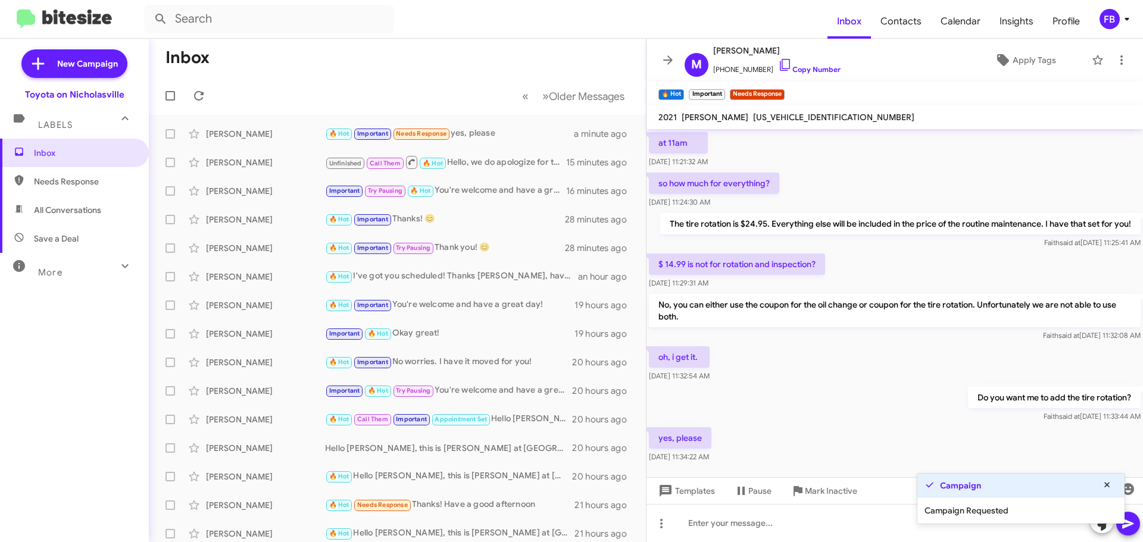
click at [771, 118] on span "5TDERKEC8MS013916" at bounding box center [833, 117] width 161 height 11
copy span "5TDERKEC8MS013916"
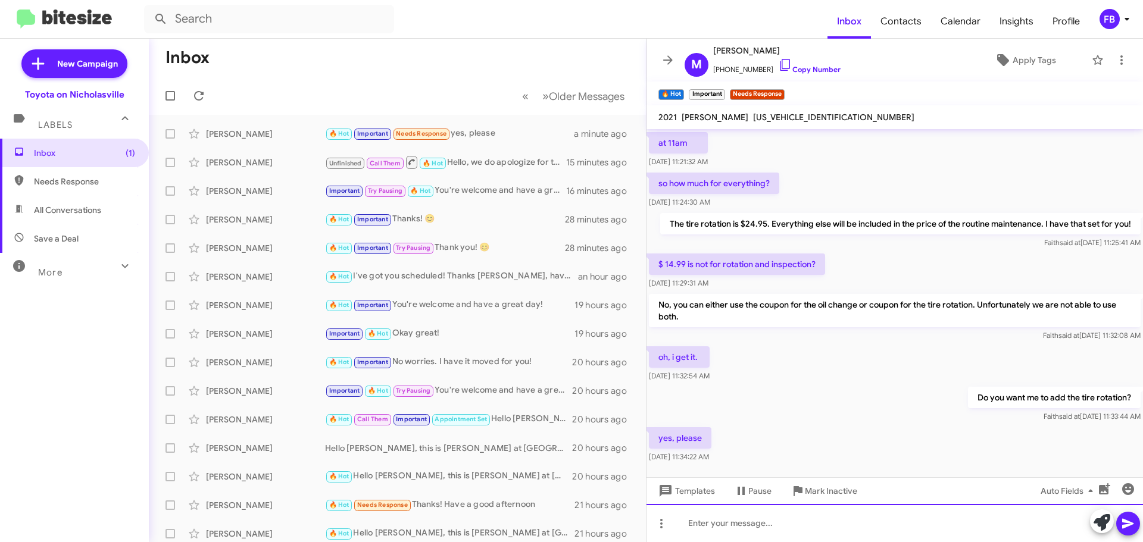
click at [707, 523] on div at bounding box center [894, 523] width 496 height 38
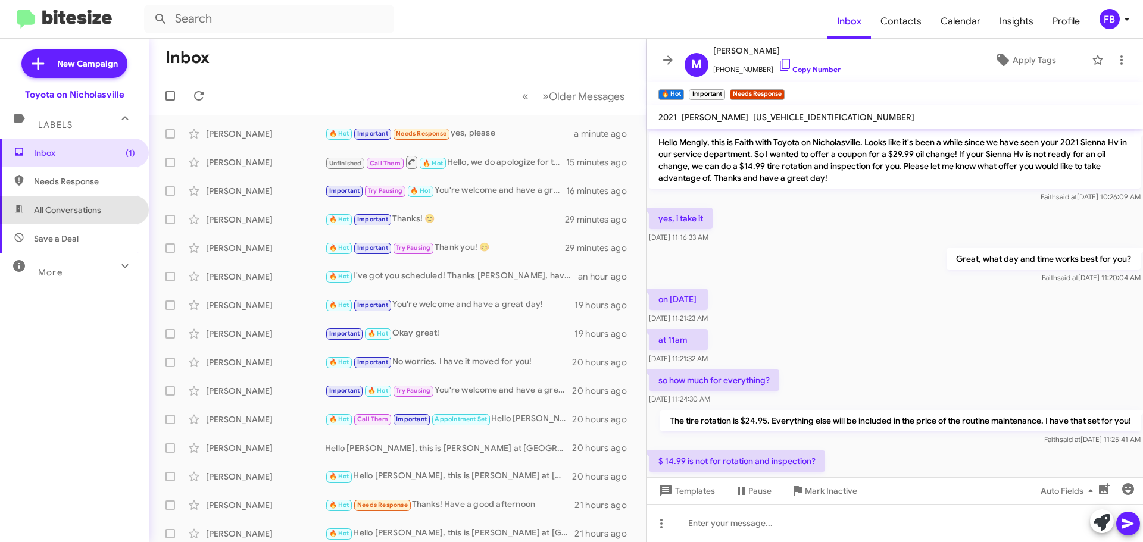
click at [96, 209] on span "All Conversations" at bounding box center [67, 210] width 67 height 12
type input "in:all-conversations"
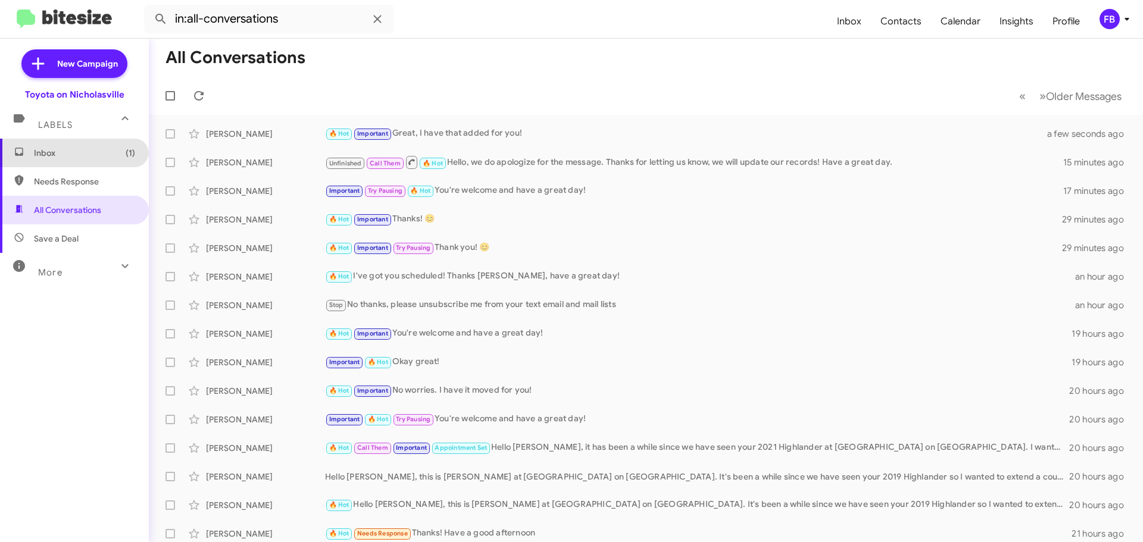
click at [89, 151] on span "Inbox (1)" at bounding box center [84, 153] width 101 height 12
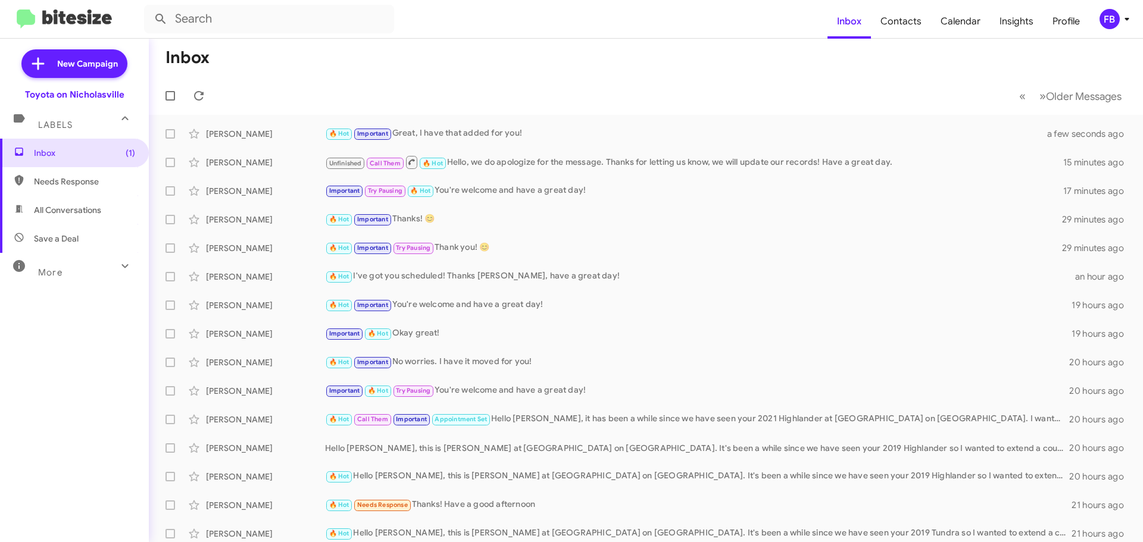
click at [40, 210] on span "All Conversations" at bounding box center [67, 210] width 67 height 12
type input "in:all-conversations"
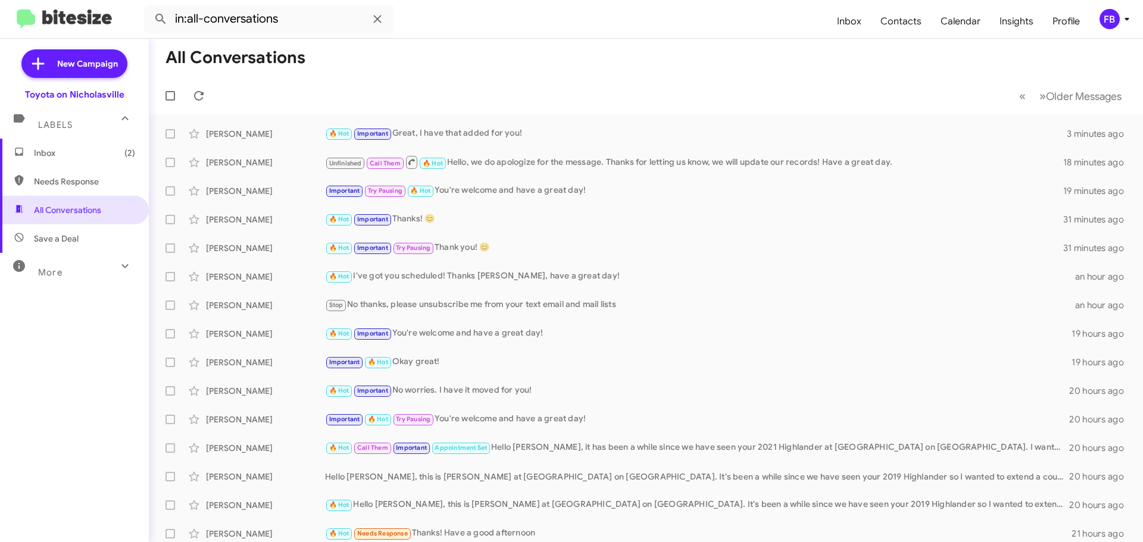
click at [74, 158] on span "Inbox (2)" at bounding box center [84, 153] width 101 height 12
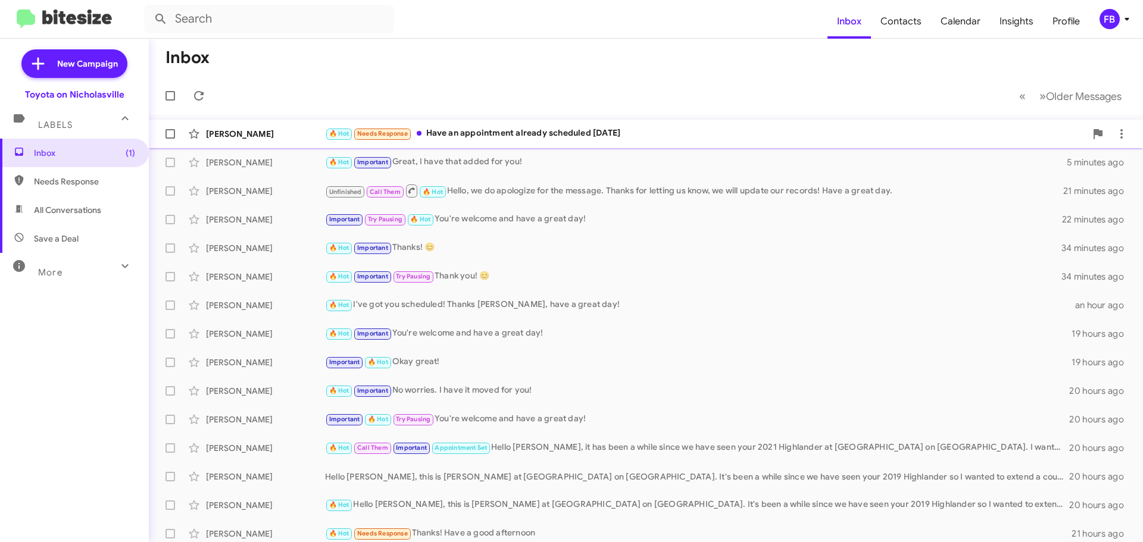
click at [541, 132] on div "🔥 Hot Needs Response Have an appointment already scheduled Friday" at bounding box center [705, 134] width 761 height 14
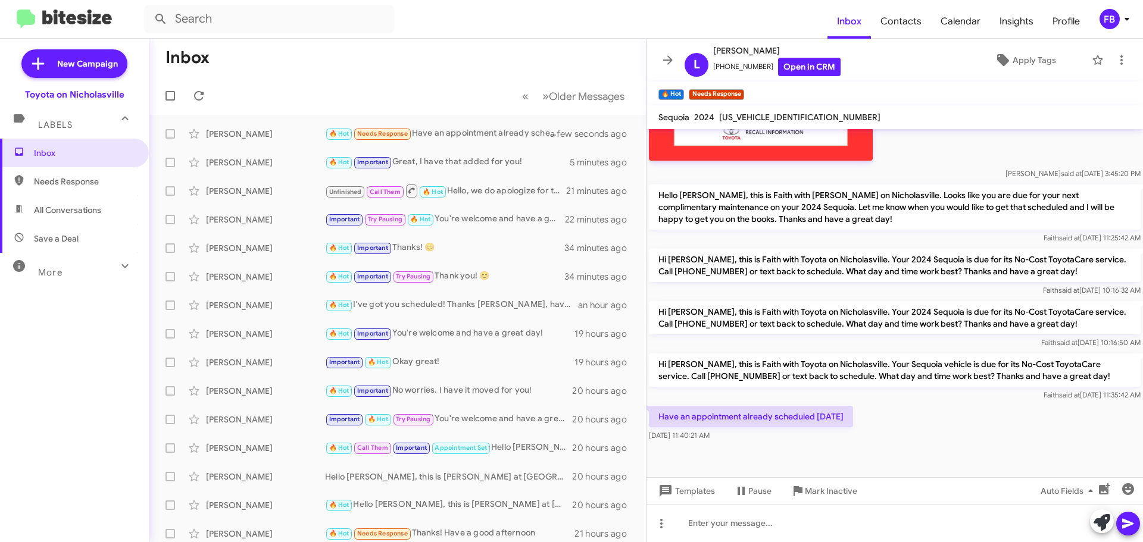
scroll to position [634, 0]
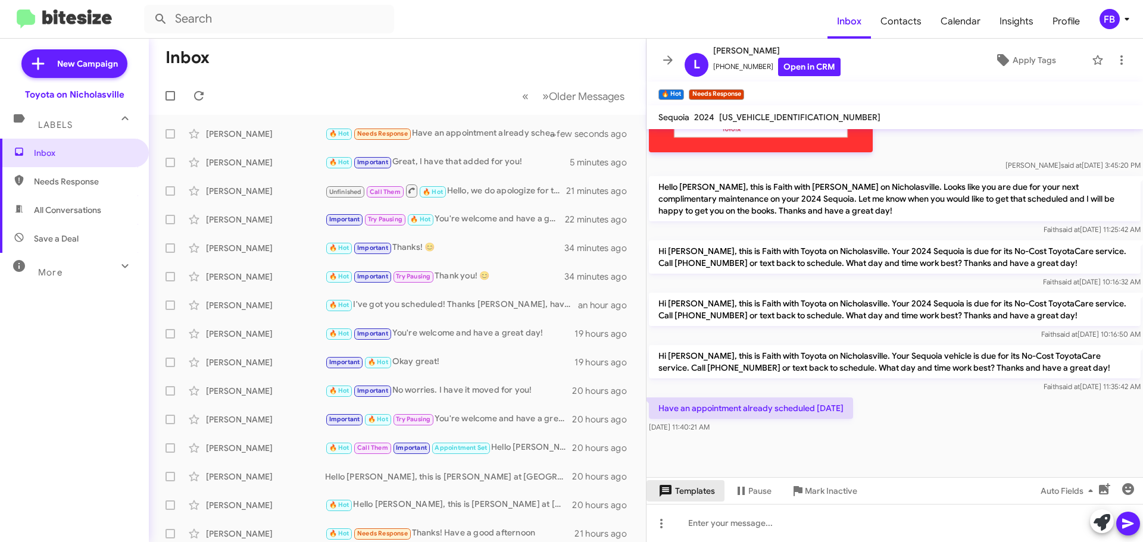
click at [689, 499] on span "Templates" at bounding box center [685, 490] width 59 height 21
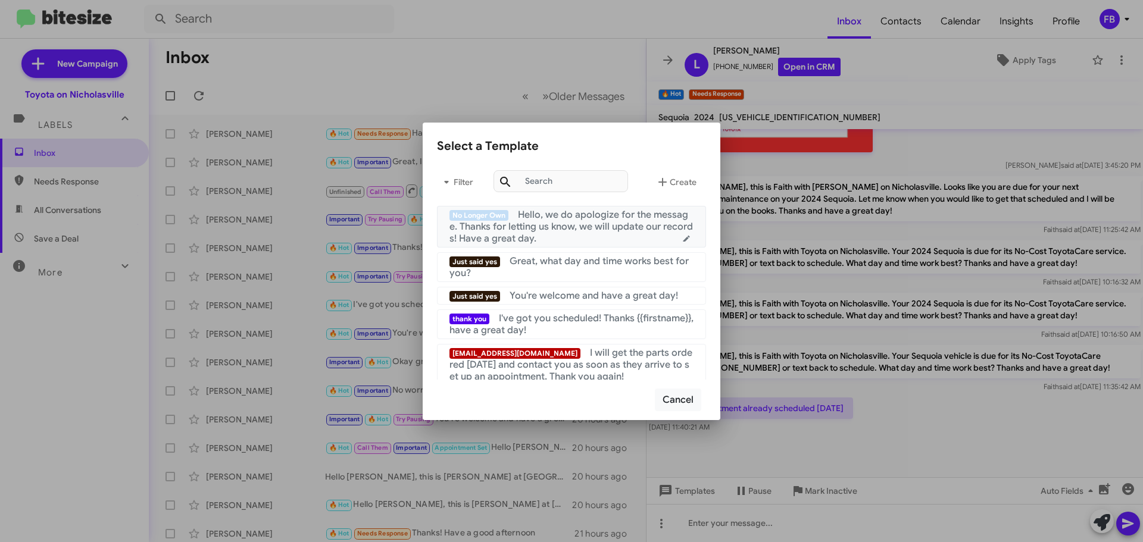
click at [557, 227] on span "Hello, we do apologize for the message. Thanks for letting us know, we will upd…" at bounding box center [570, 227] width 243 height 36
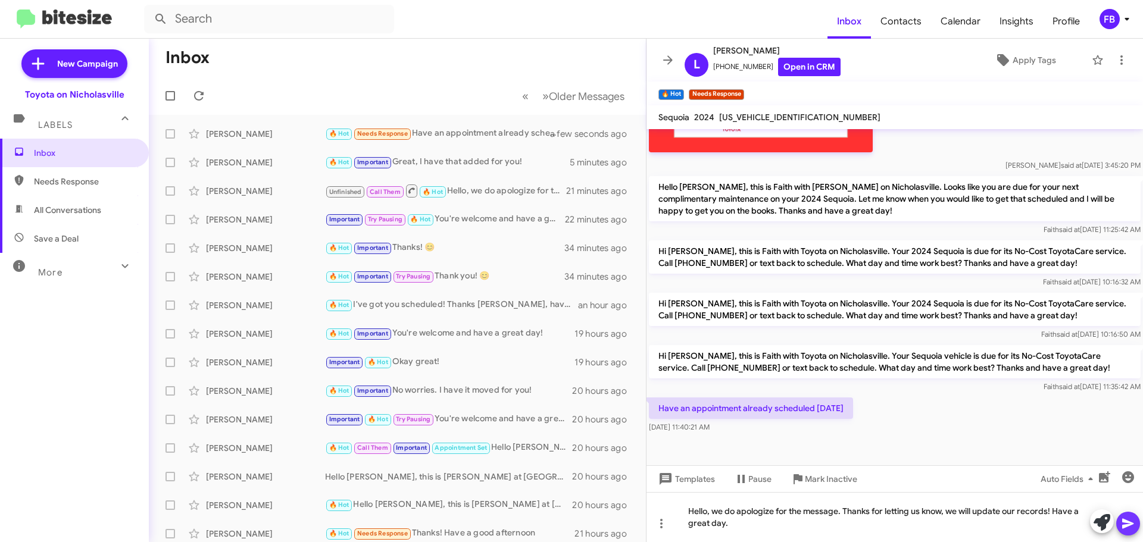
click at [1126, 521] on icon at bounding box center [1127, 524] width 11 height 10
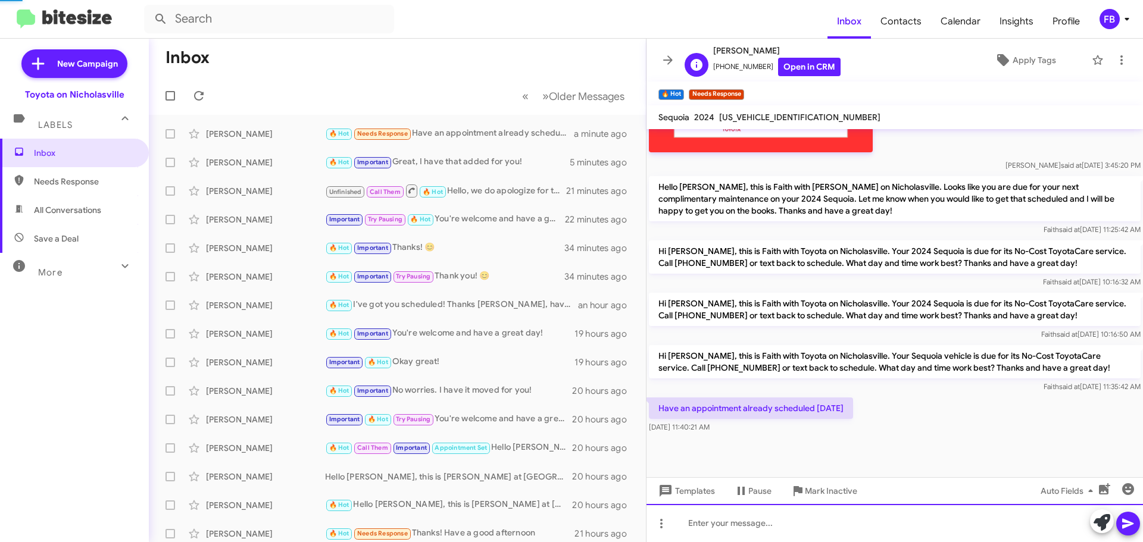
scroll to position [0, 0]
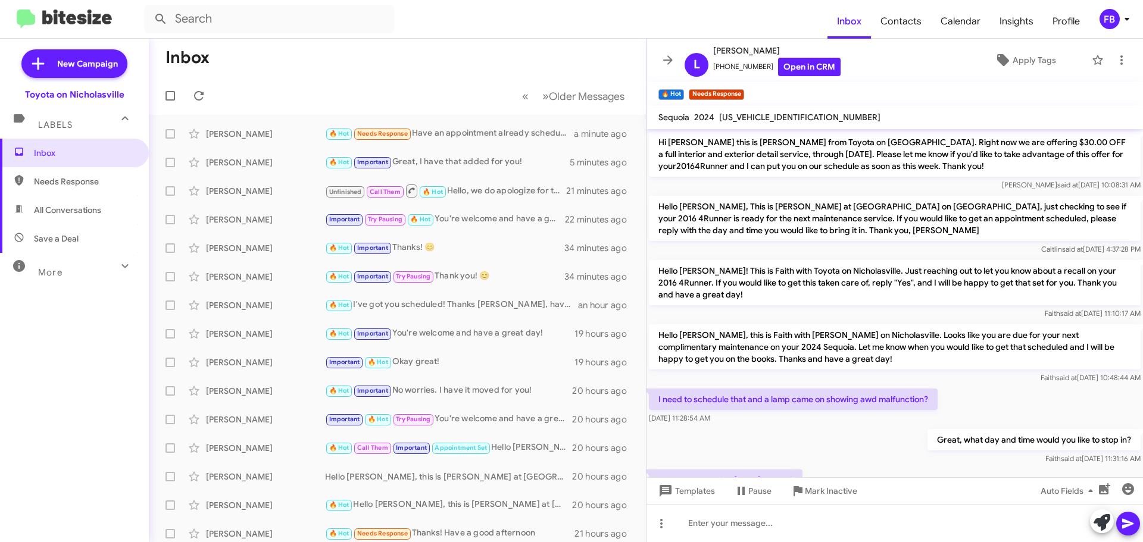
click at [786, 115] on span "7SVAAABAXRX041114" at bounding box center [799, 117] width 161 height 11
copy span "7SVAAABAXRX041114"
click at [70, 208] on span "All Conversations" at bounding box center [67, 210] width 67 height 12
type input "in:all-conversations"
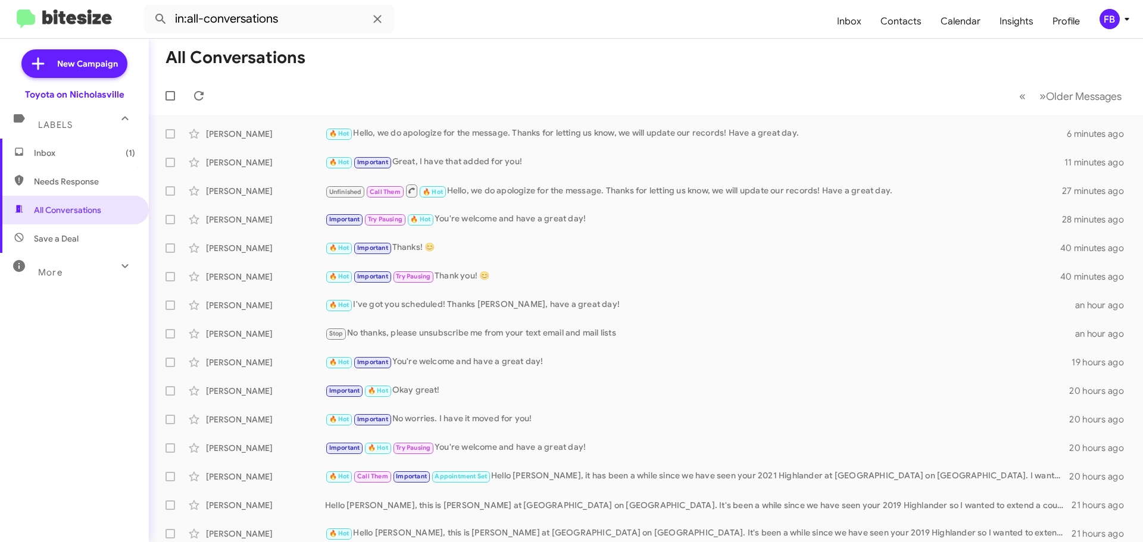
click at [82, 151] on span "Inbox (1)" at bounding box center [84, 153] width 101 height 12
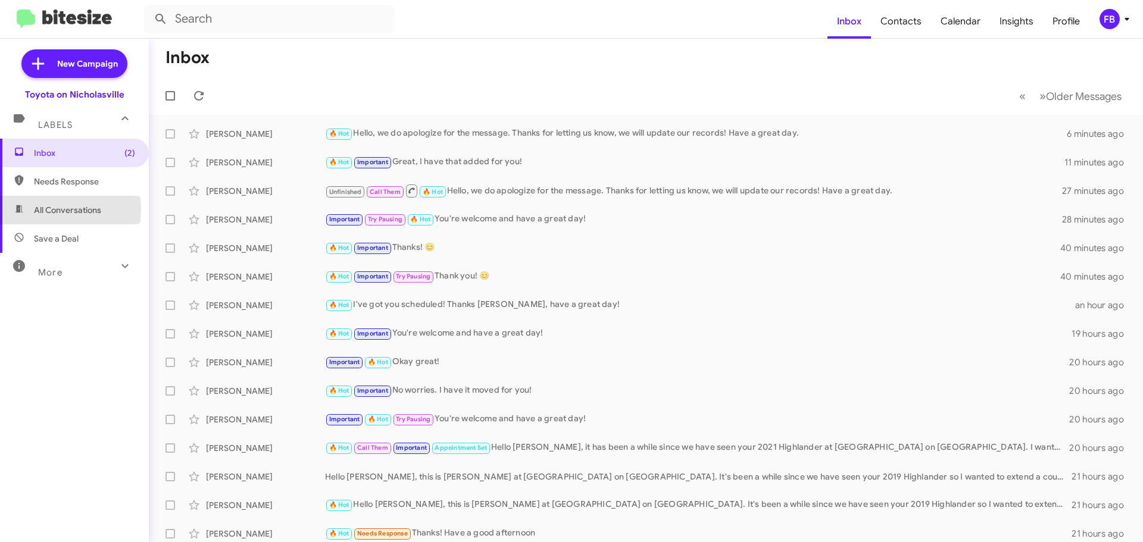
click at [39, 210] on span "All Conversations" at bounding box center [67, 210] width 67 height 12
type input "in:all-conversations"
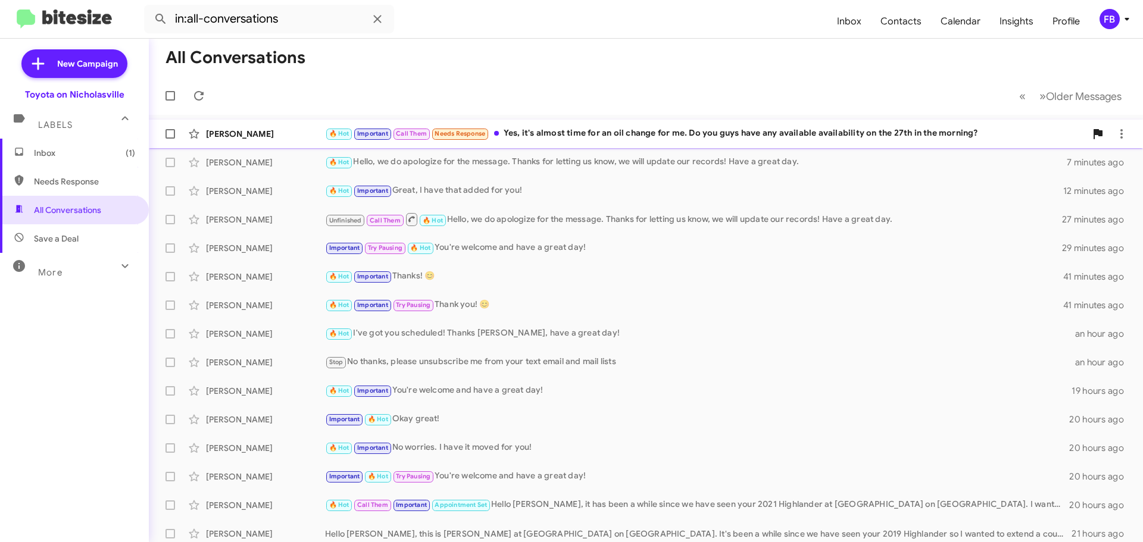
click at [599, 135] on div "🔥 Hot Important Call Them Needs Response Yes, it's almost time for an oil chang…" at bounding box center [705, 134] width 761 height 14
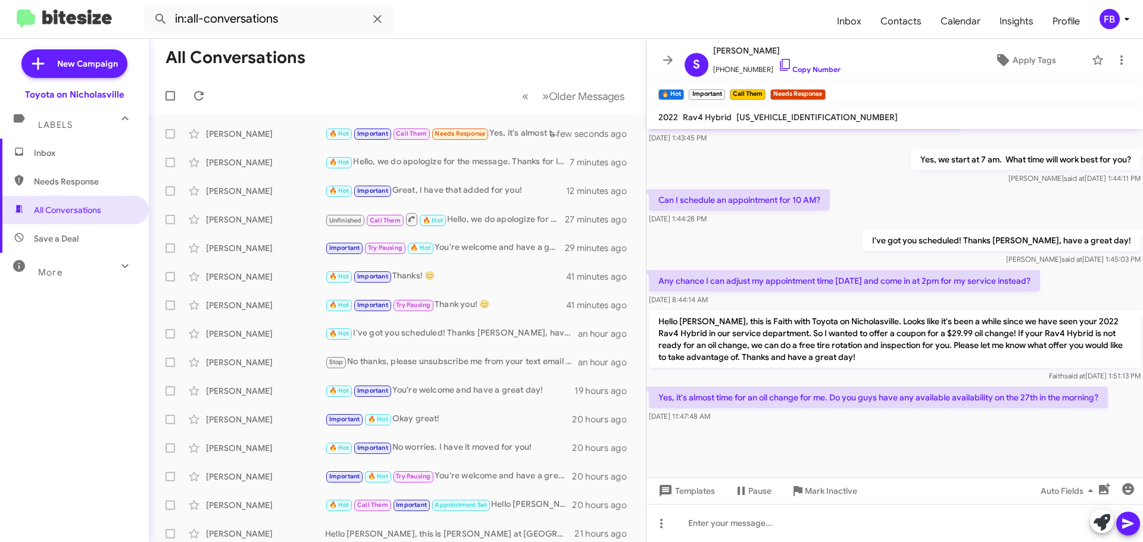
scroll to position [604, 0]
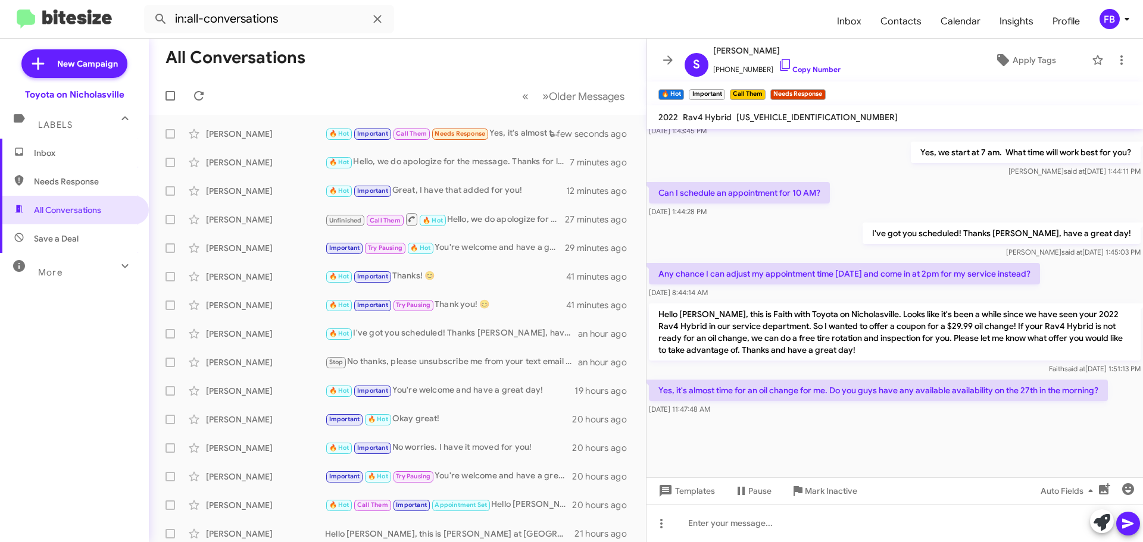
click at [799, 118] on span "4T3D6RFV3NU073079" at bounding box center [816, 117] width 161 height 11
copy span "4T3D6RFV3NU073079"
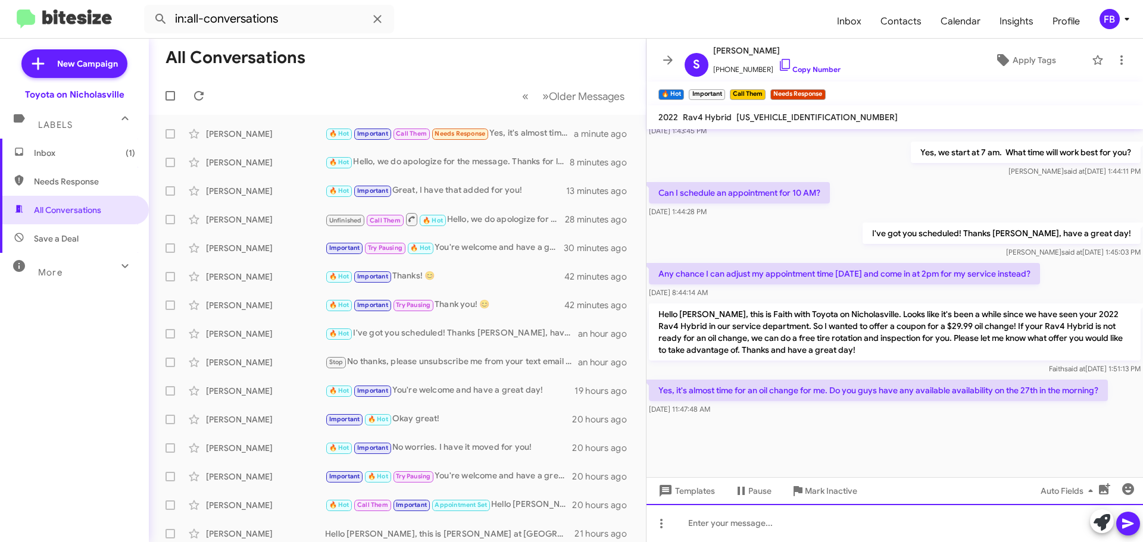
drag, startPoint x: 702, startPoint y: 524, endPoint x: 696, endPoint y: 511, distance: 14.9
click at [702, 524] on div at bounding box center [894, 523] width 496 height 38
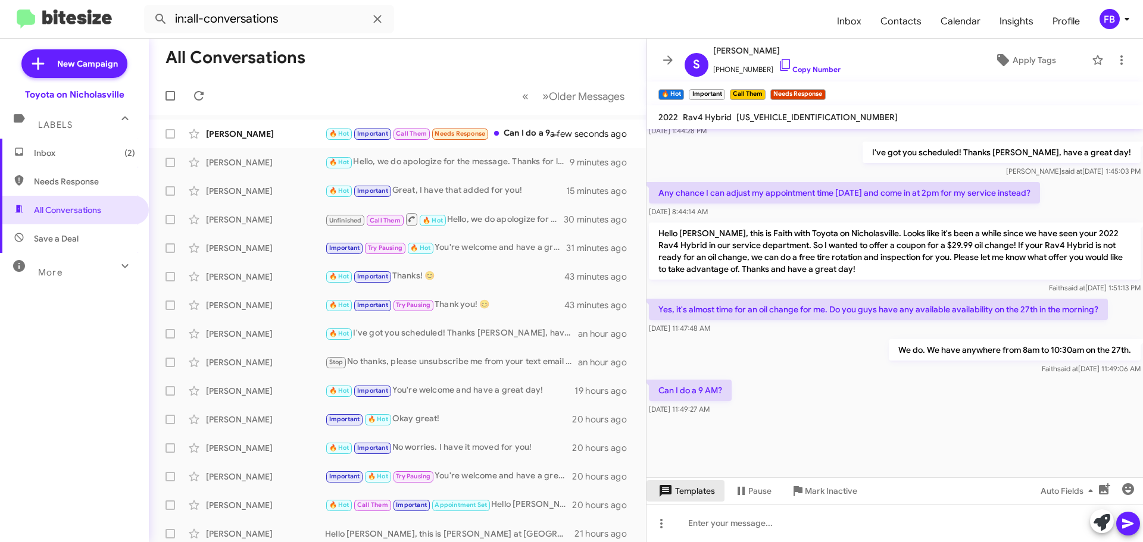
click at [687, 486] on span "Templates" at bounding box center [685, 490] width 59 height 21
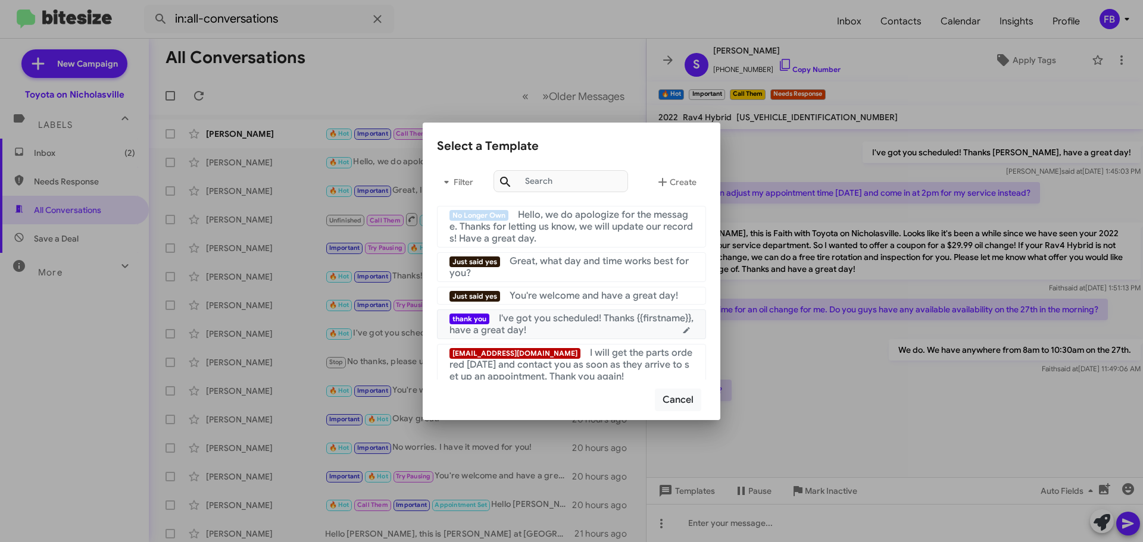
click at [577, 328] on div "thank you I've got you scheduled! Thanks {{firstname}}, have a great day!" at bounding box center [571, 324] width 244 height 24
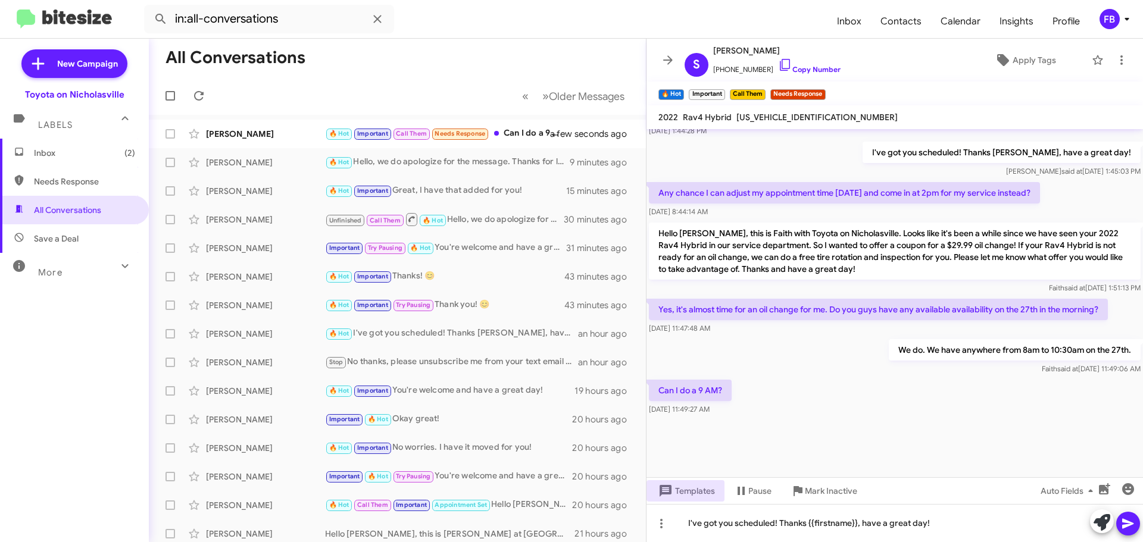
click at [1128, 520] on icon at bounding box center [1128, 524] width 14 height 14
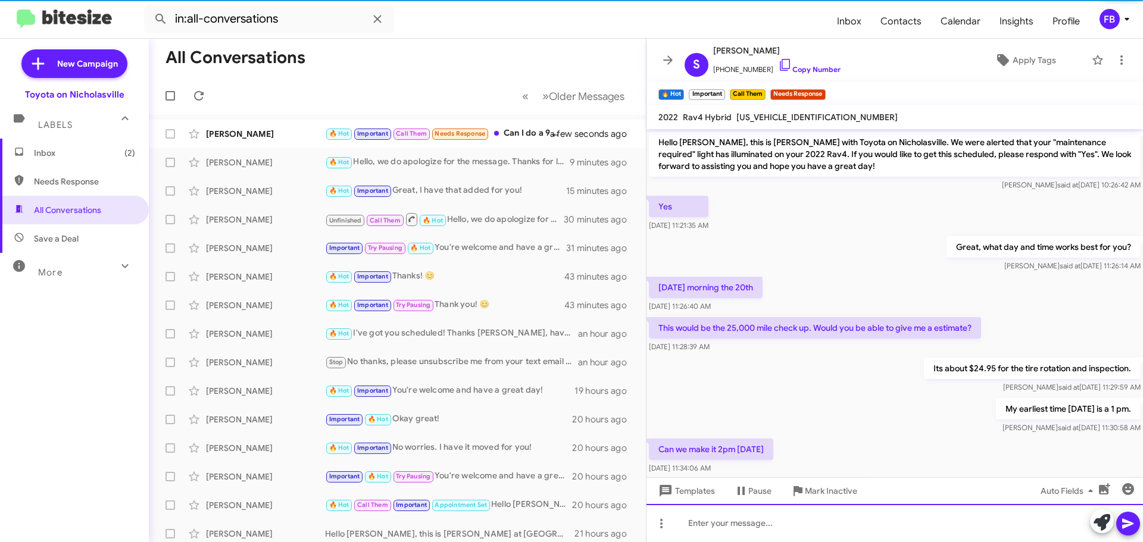
scroll to position [60, 0]
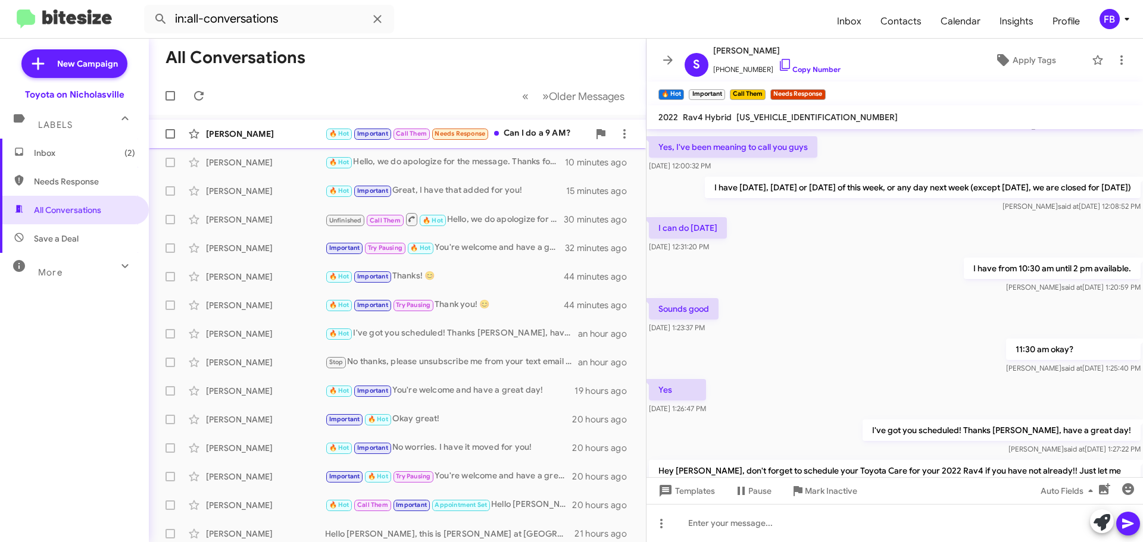
drag, startPoint x: 524, startPoint y: 131, endPoint x: 539, endPoint y: 137, distance: 16.3
click at [524, 131] on div "🔥 Hot Important Call Them Needs Response Can I do a 9 AM?" at bounding box center [457, 134] width 264 height 14
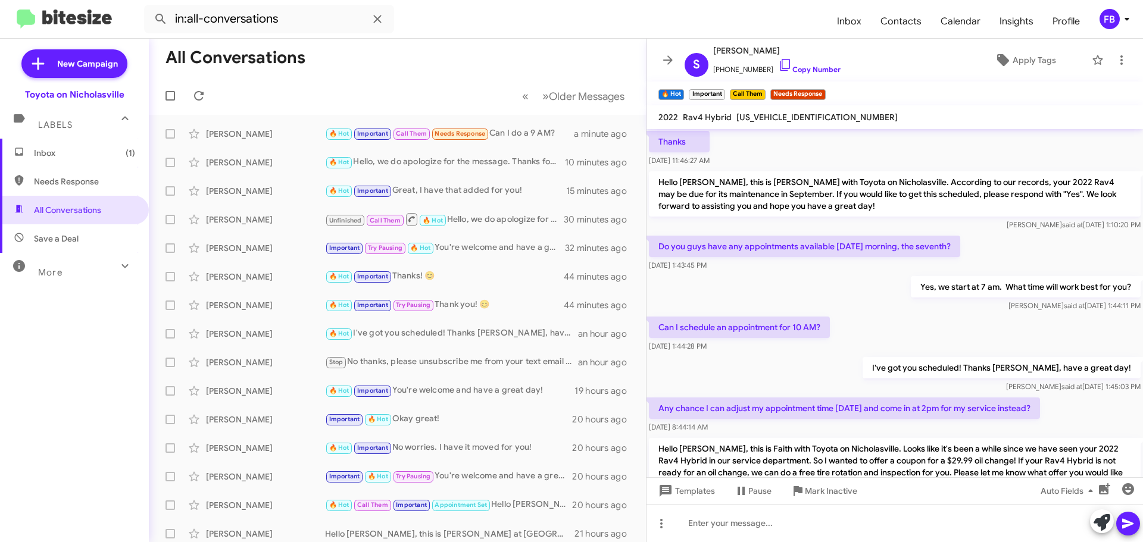
scroll to position [1683, 0]
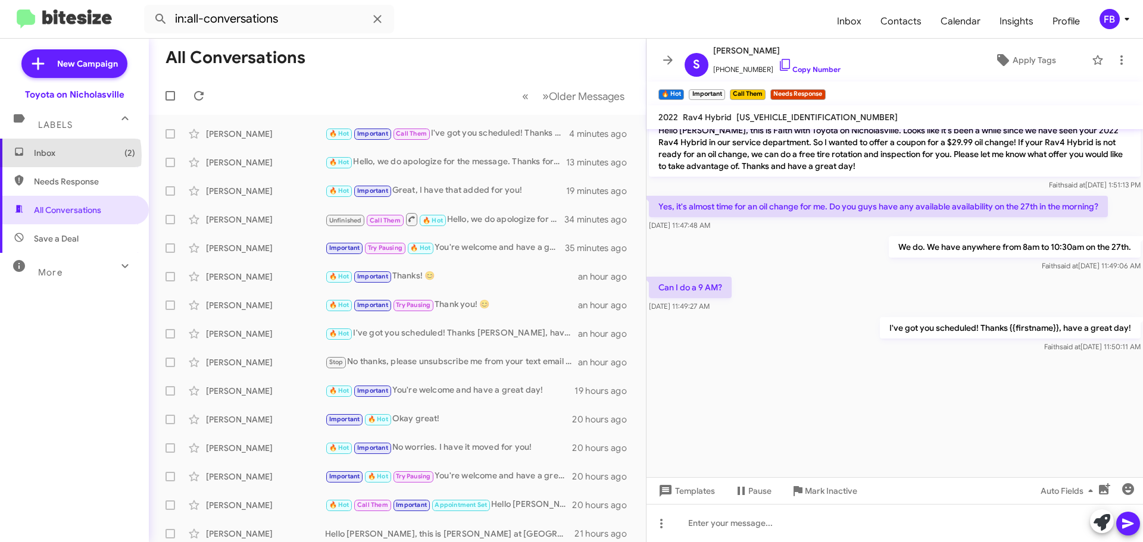
click at [58, 155] on span "Inbox (2)" at bounding box center [84, 153] width 101 height 12
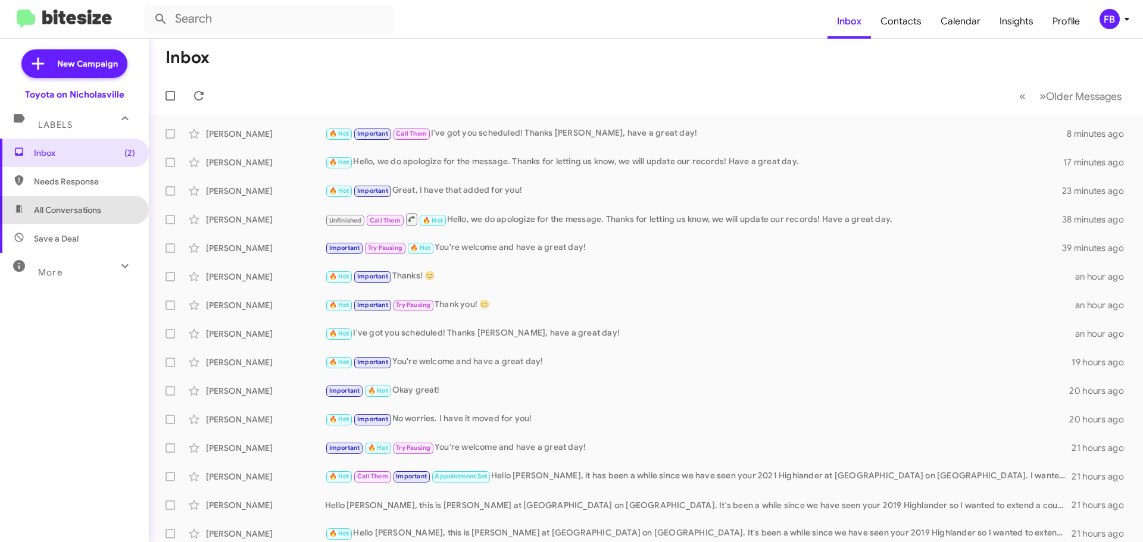
click at [79, 208] on span "All Conversations" at bounding box center [67, 210] width 67 height 12
type input "in:all-conversations"
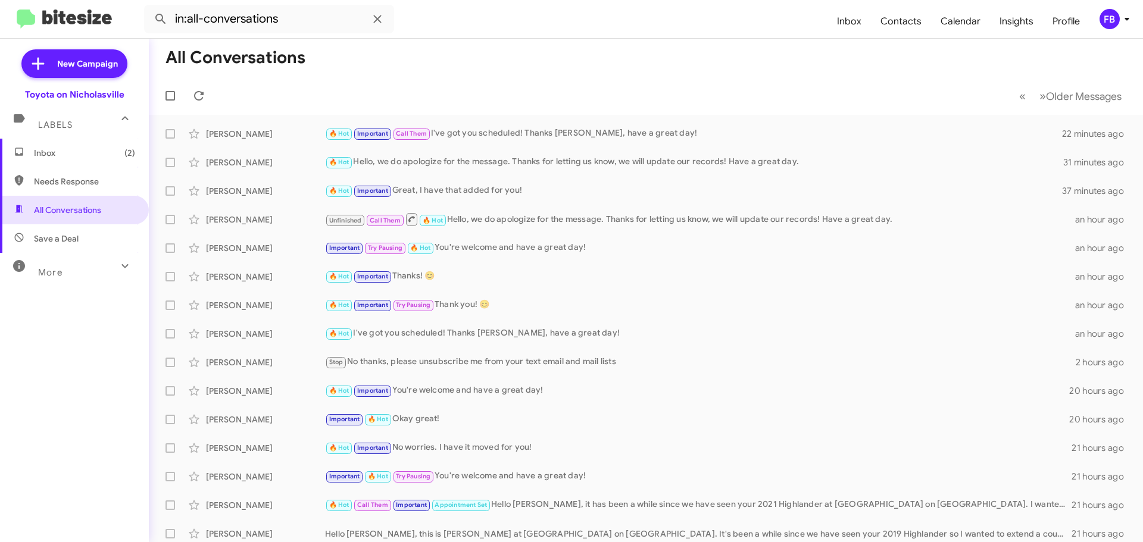
click at [99, 161] on span "Inbox (2)" at bounding box center [74, 153] width 149 height 29
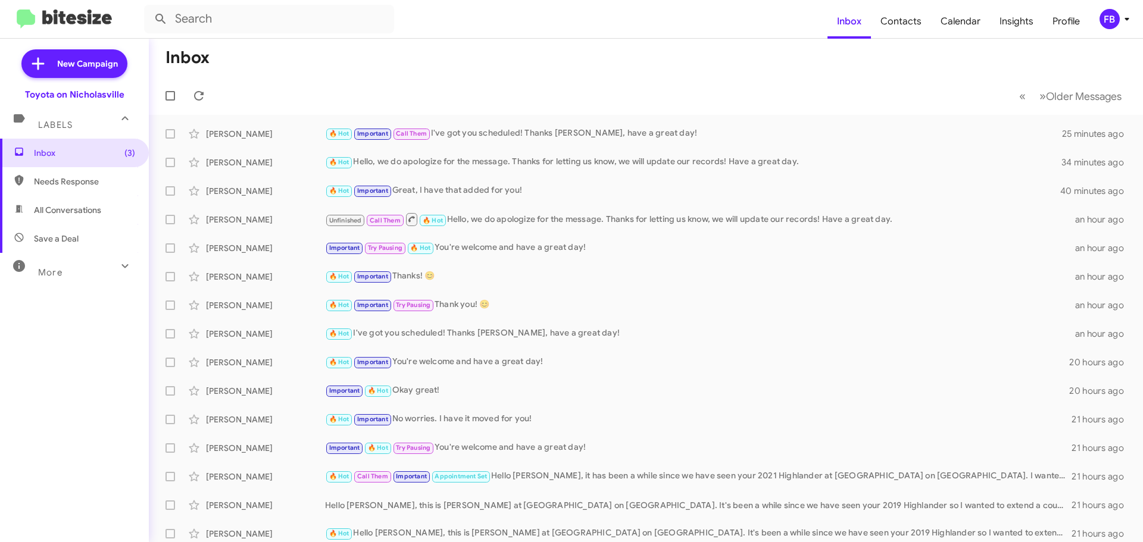
click at [91, 217] on span "All Conversations" at bounding box center [74, 210] width 149 height 29
type input "in:all-conversations"
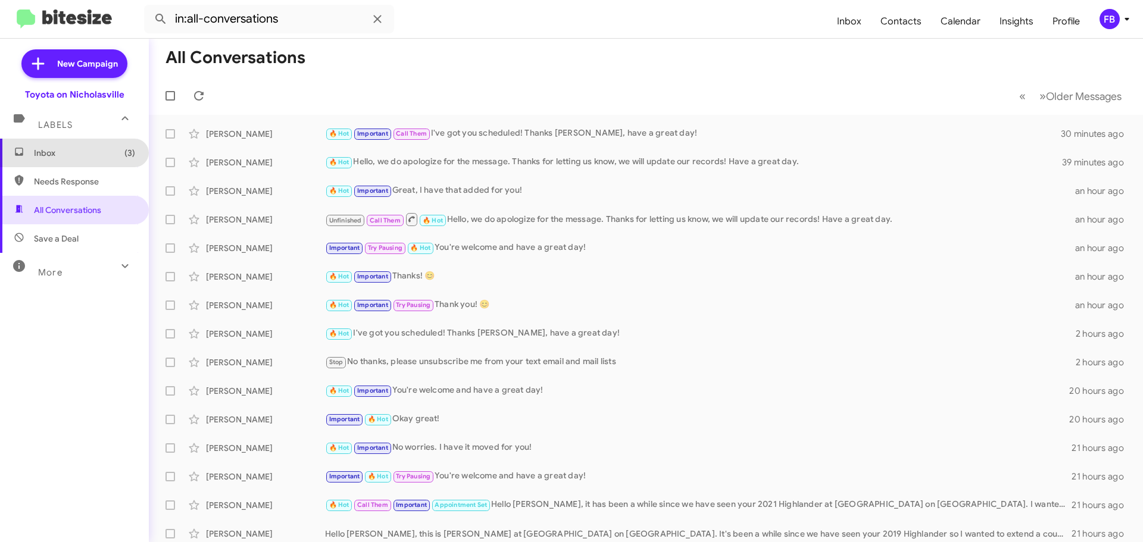
click at [108, 158] on span "Inbox (3)" at bounding box center [84, 153] width 101 height 12
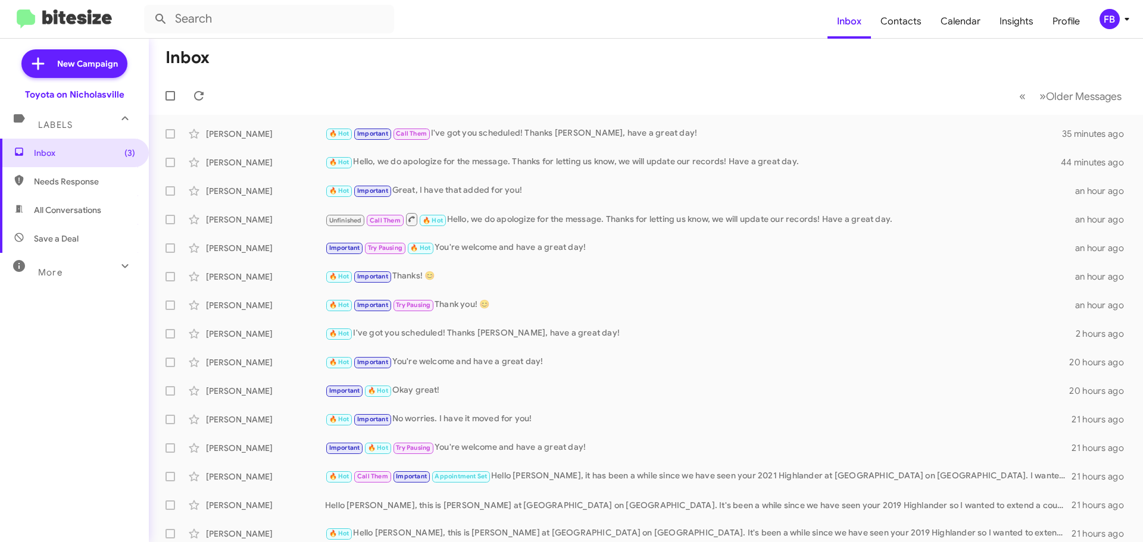
click at [83, 201] on span "All Conversations" at bounding box center [74, 210] width 149 height 29
type input "in:all-conversations"
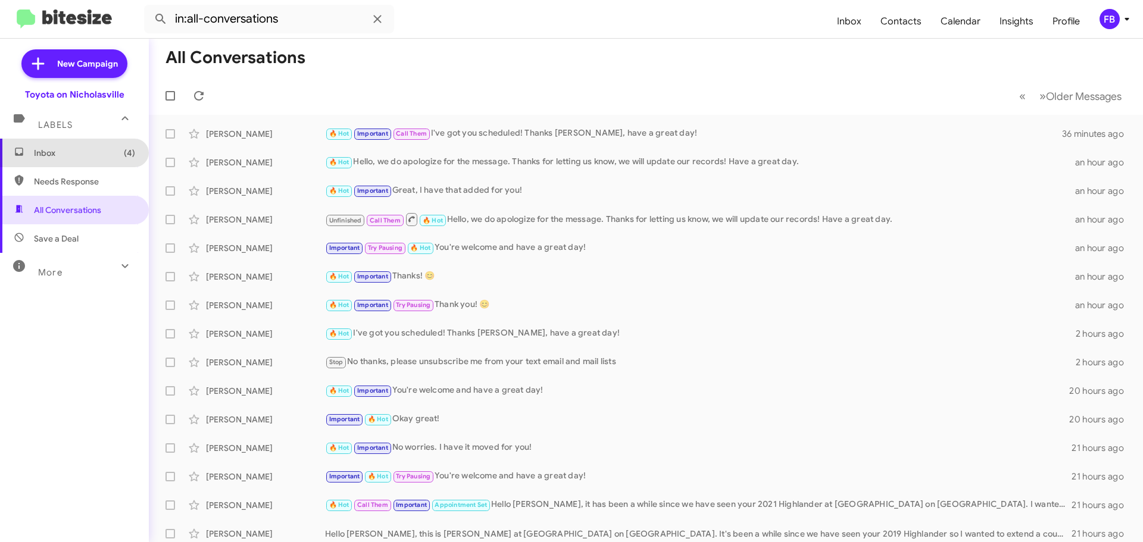
click at [95, 163] on span "Inbox (4)" at bounding box center [74, 153] width 149 height 29
